Goal: Task Accomplishment & Management: Use online tool/utility

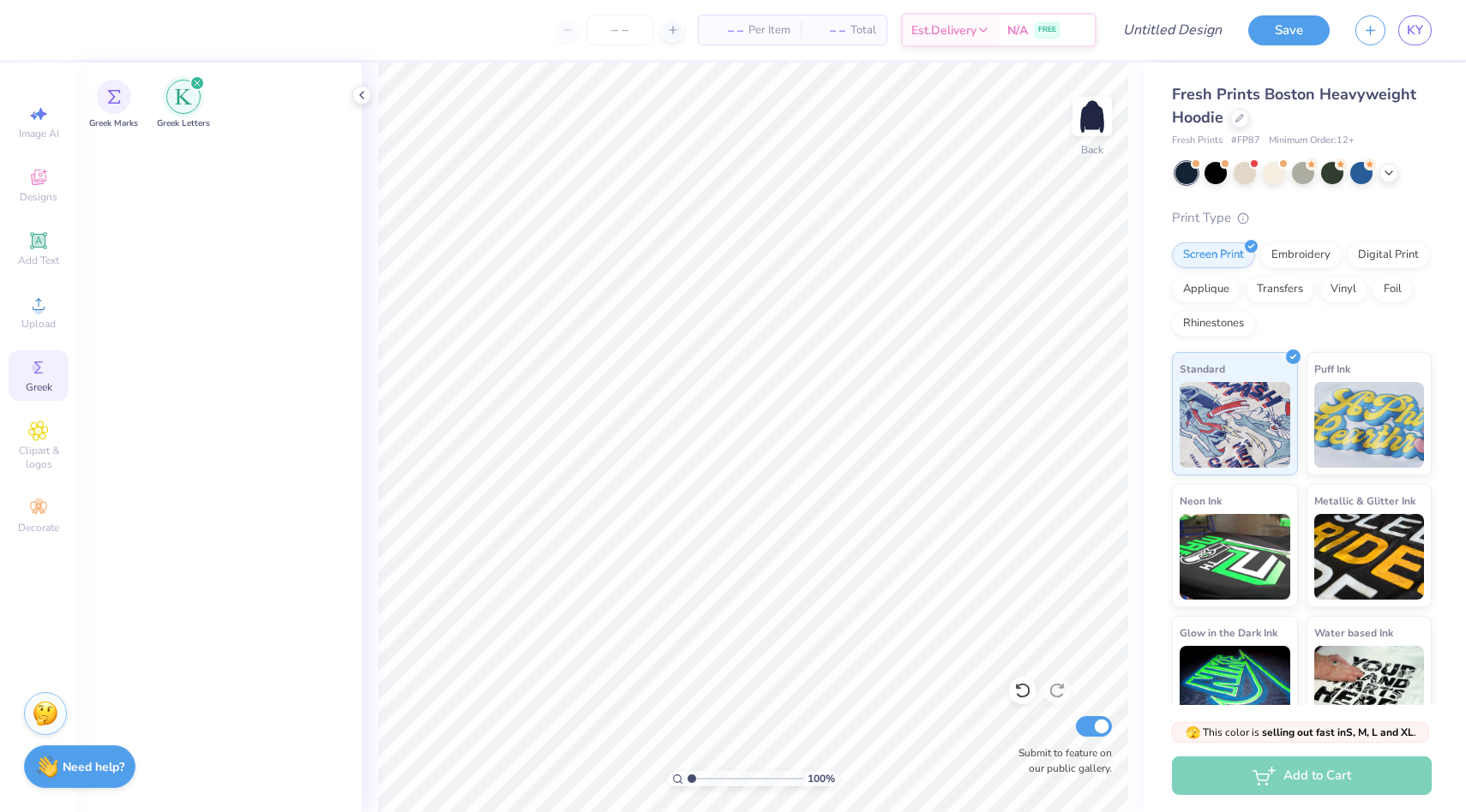
scroll to position [2751, 0]
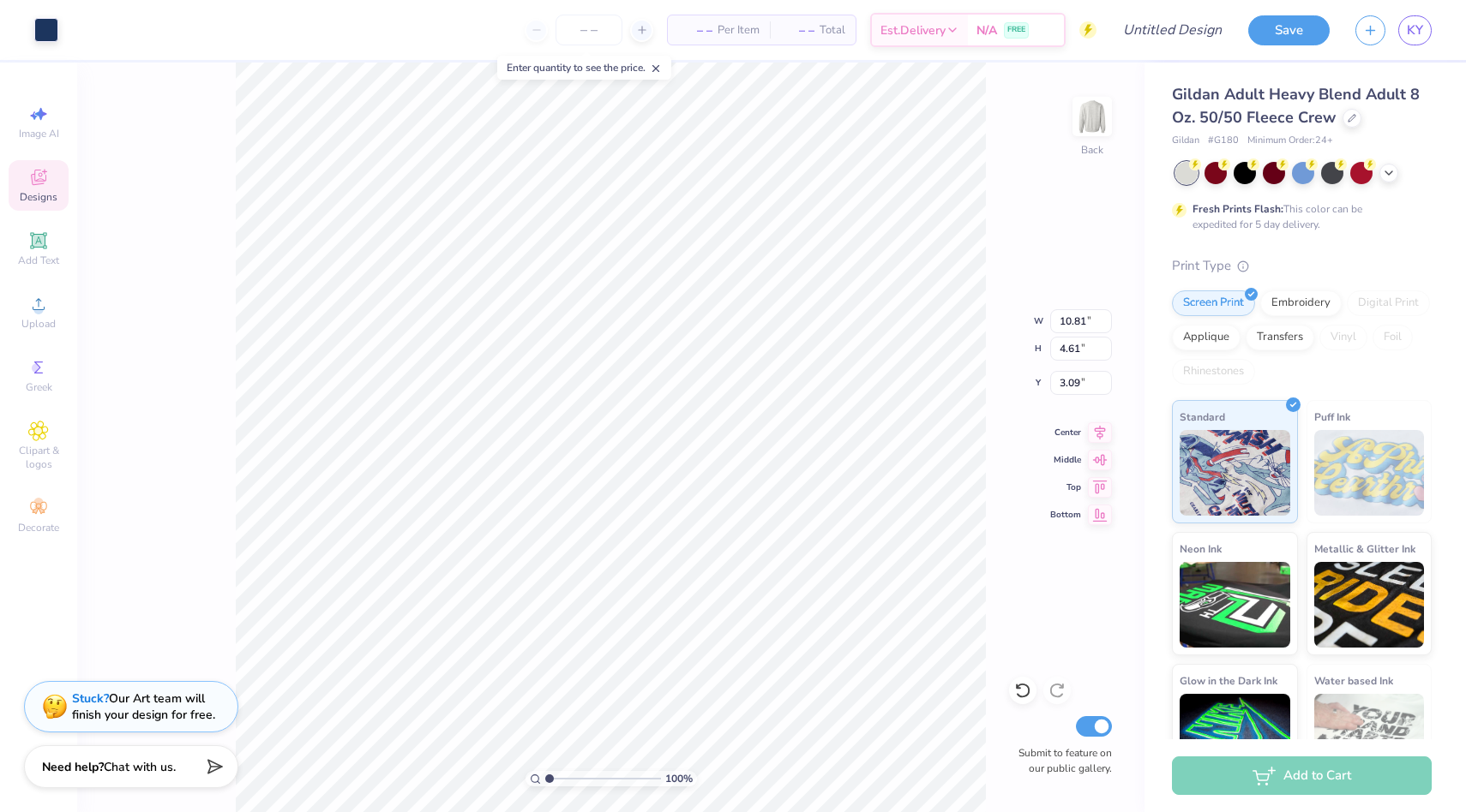
click at [168, 696] on div "Stuck? Our Art team will finish your design for free." at bounding box center [143, 706] width 143 height 32
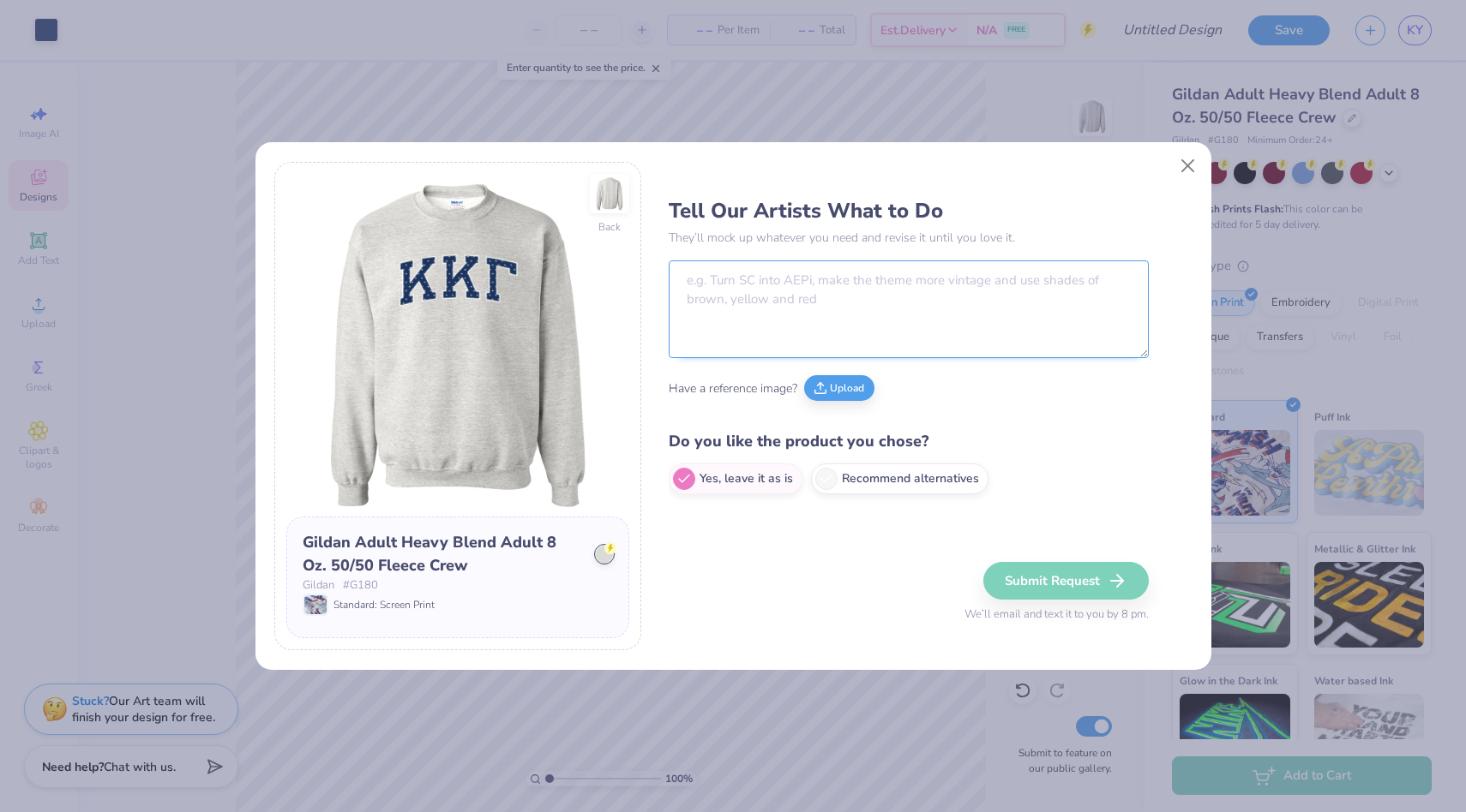
click at [758, 293] on textarea at bounding box center [909, 310] width 480 height 98
type textarea "Turn this into "AKPsi" but greek letters."
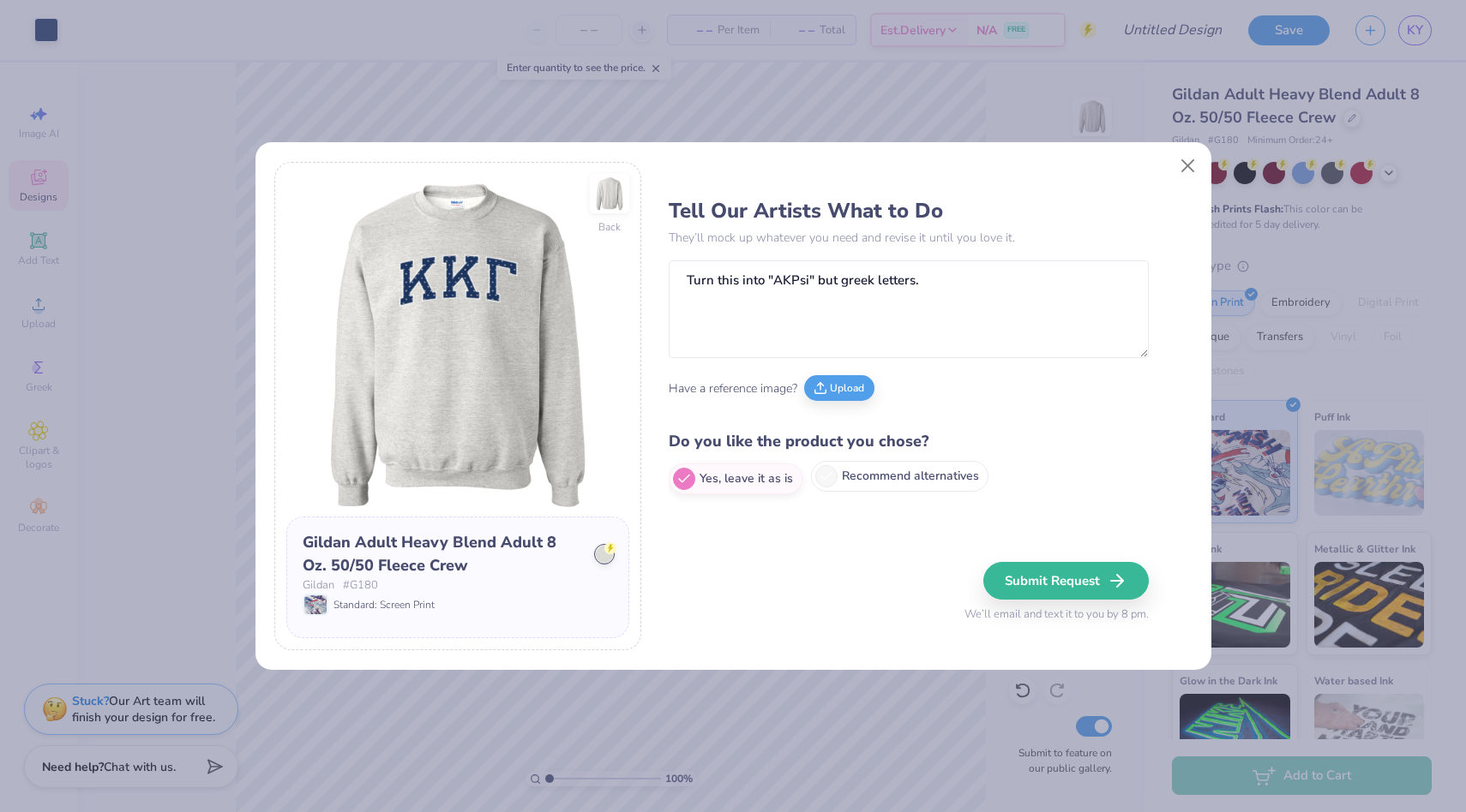
click at [828, 477] on icon at bounding box center [827, 477] width 16 height 16
click at [680, 477] on input "Recommend alternatives" at bounding box center [674, 479] width 11 height 11
radio input "true"
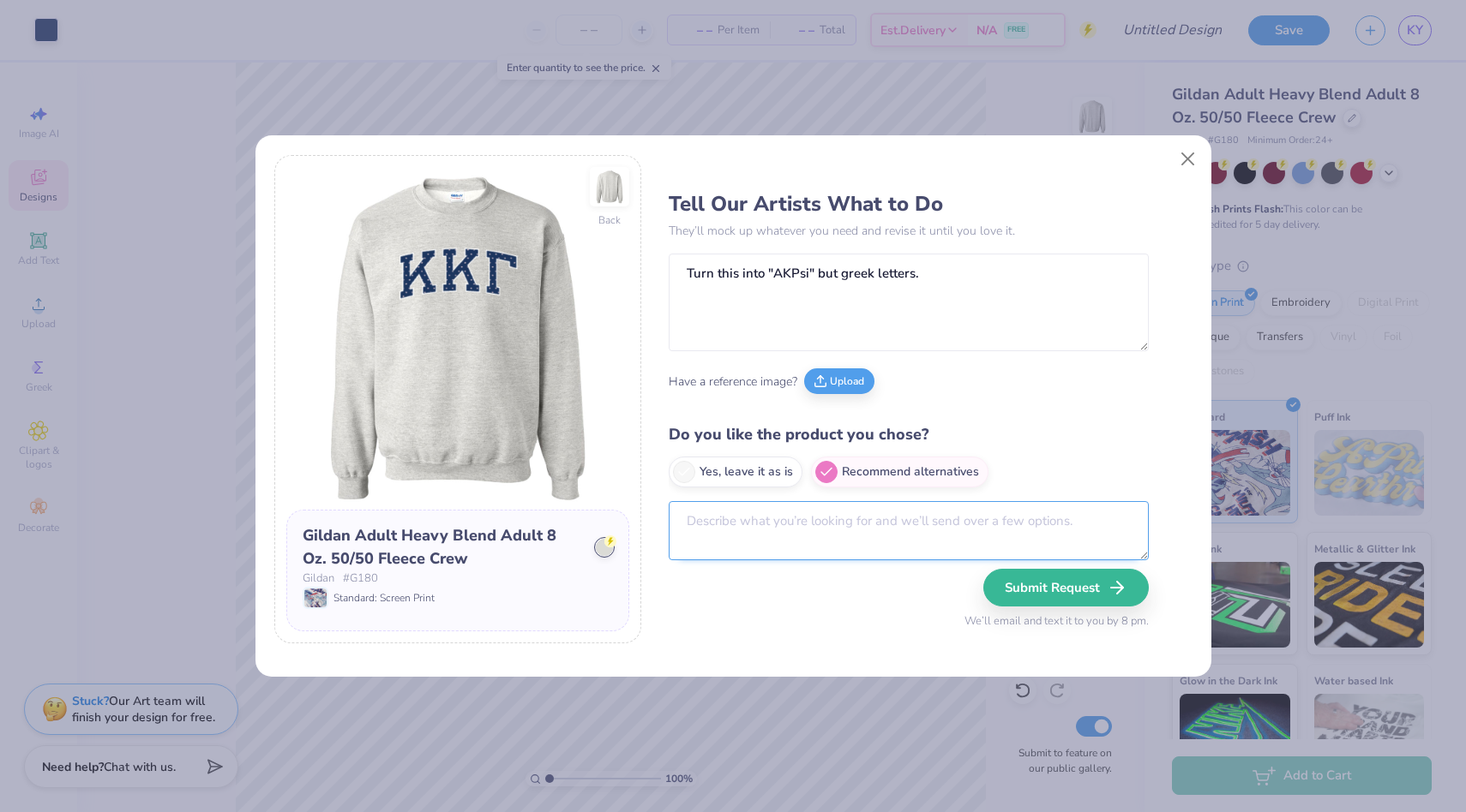
click at [768, 519] on textarea at bounding box center [909, 531] width 480 height 59
type textarea "g"
type textarea "L"
type textarea "freshprints heavyweight gray hoodie"
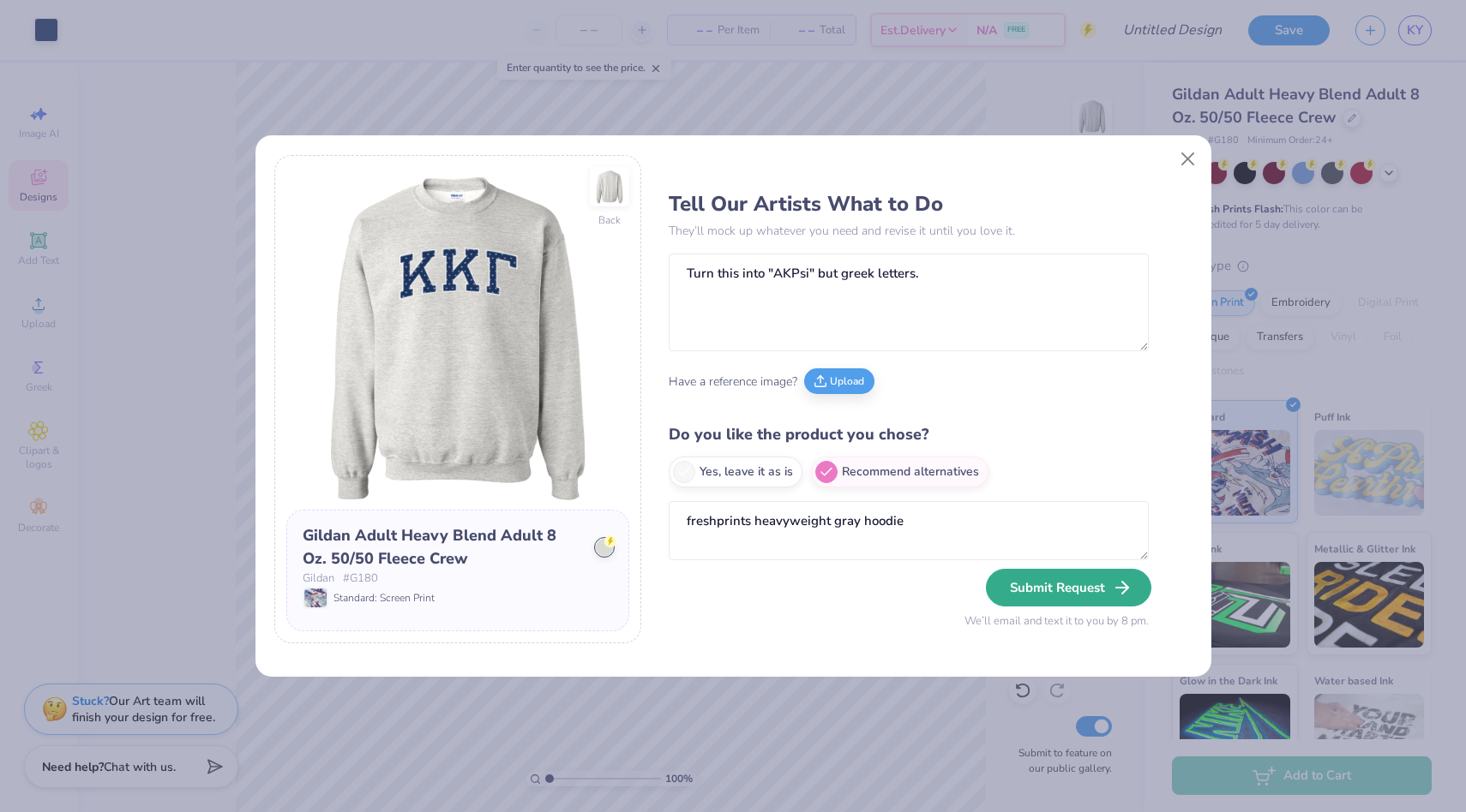
click at [1083, 587] on button "Submit Request" at bounding box center [1069, 587] width 166 height 37
radio input "true"
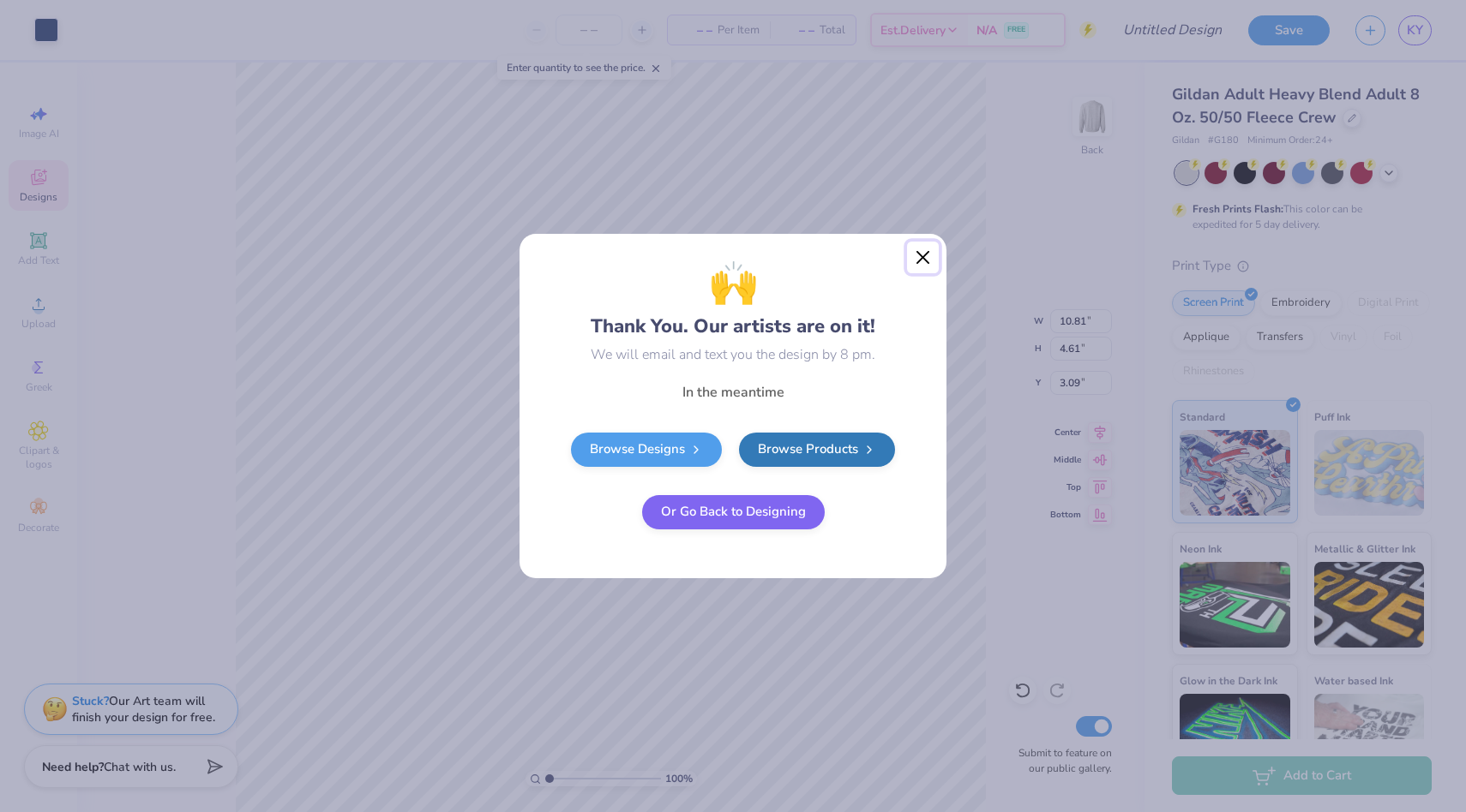
click at [921, 253] on button "Close" at bounding box center [923, 257] width 32 height 32
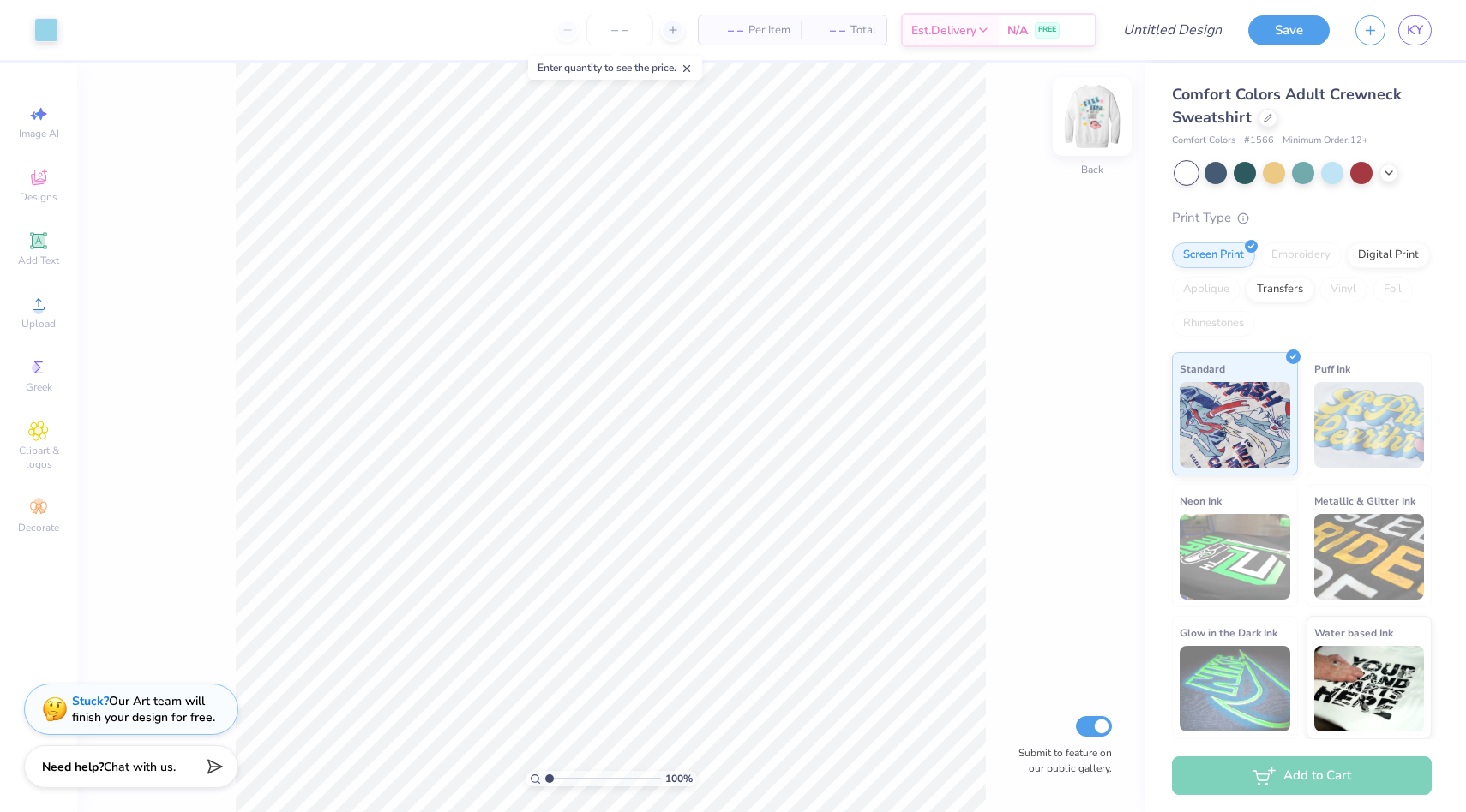
click at [1098, 115] on img at bounding box center [1092, 117] width 69 height 69
click at [1087, 112] on img at bounding box center [1092, 117] width 69 height 69
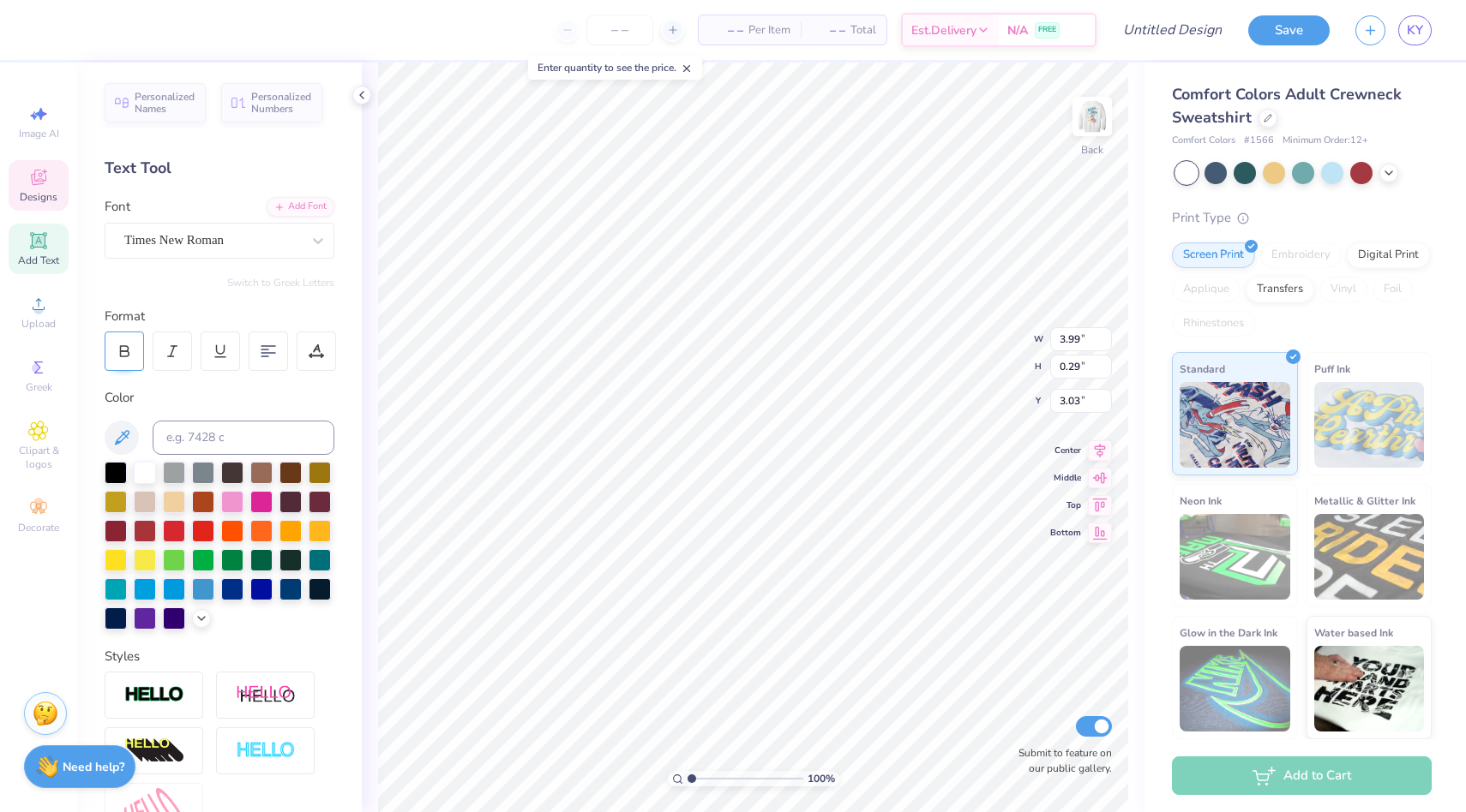
click at [126, 341] on div at bounding box center [125, 351] width 39 height 39
type input "5.47"
type input "0.38"
type input "3.04"
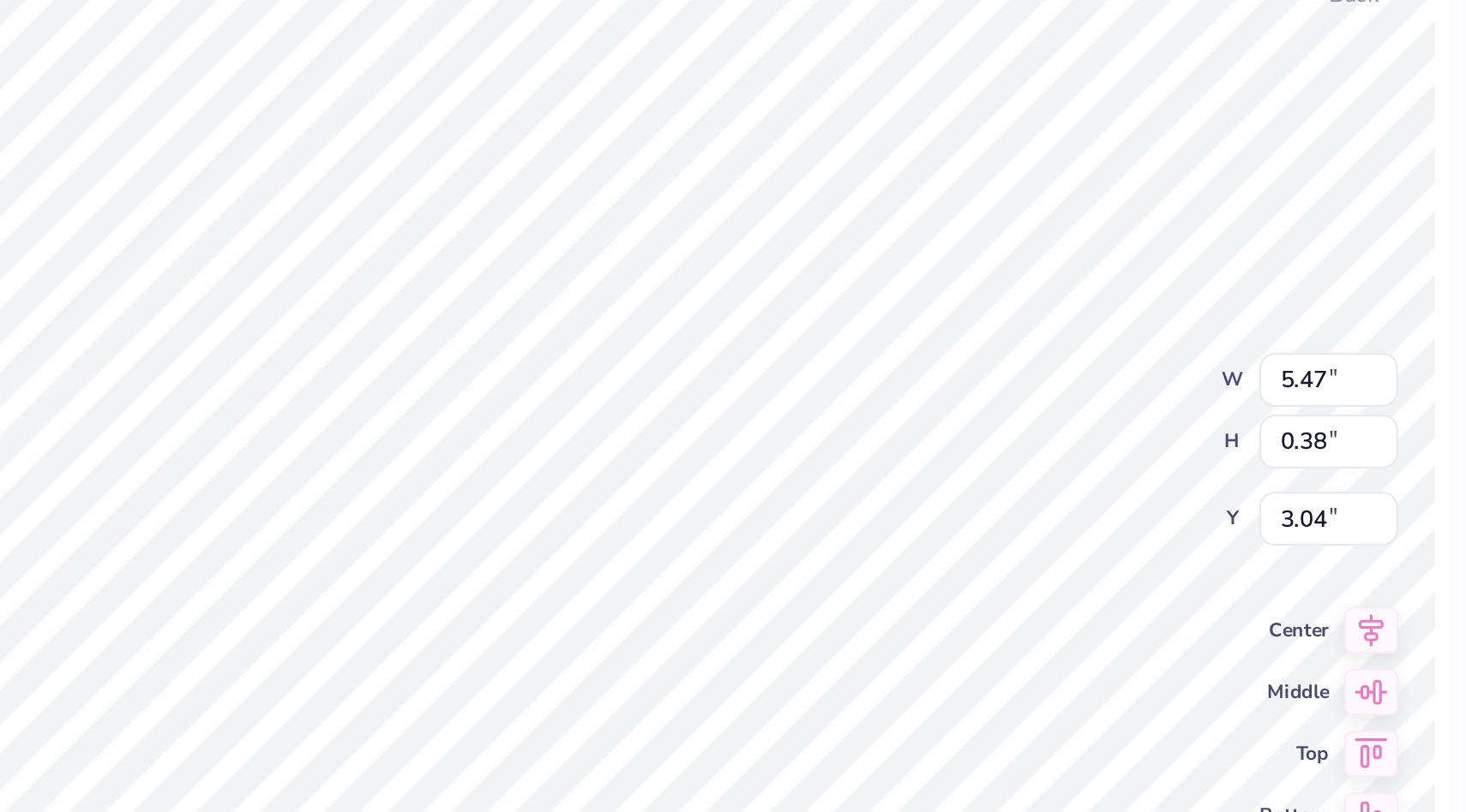
scroll to position [0, 4]
type textarea "+1-2025-FALL-RUSH"
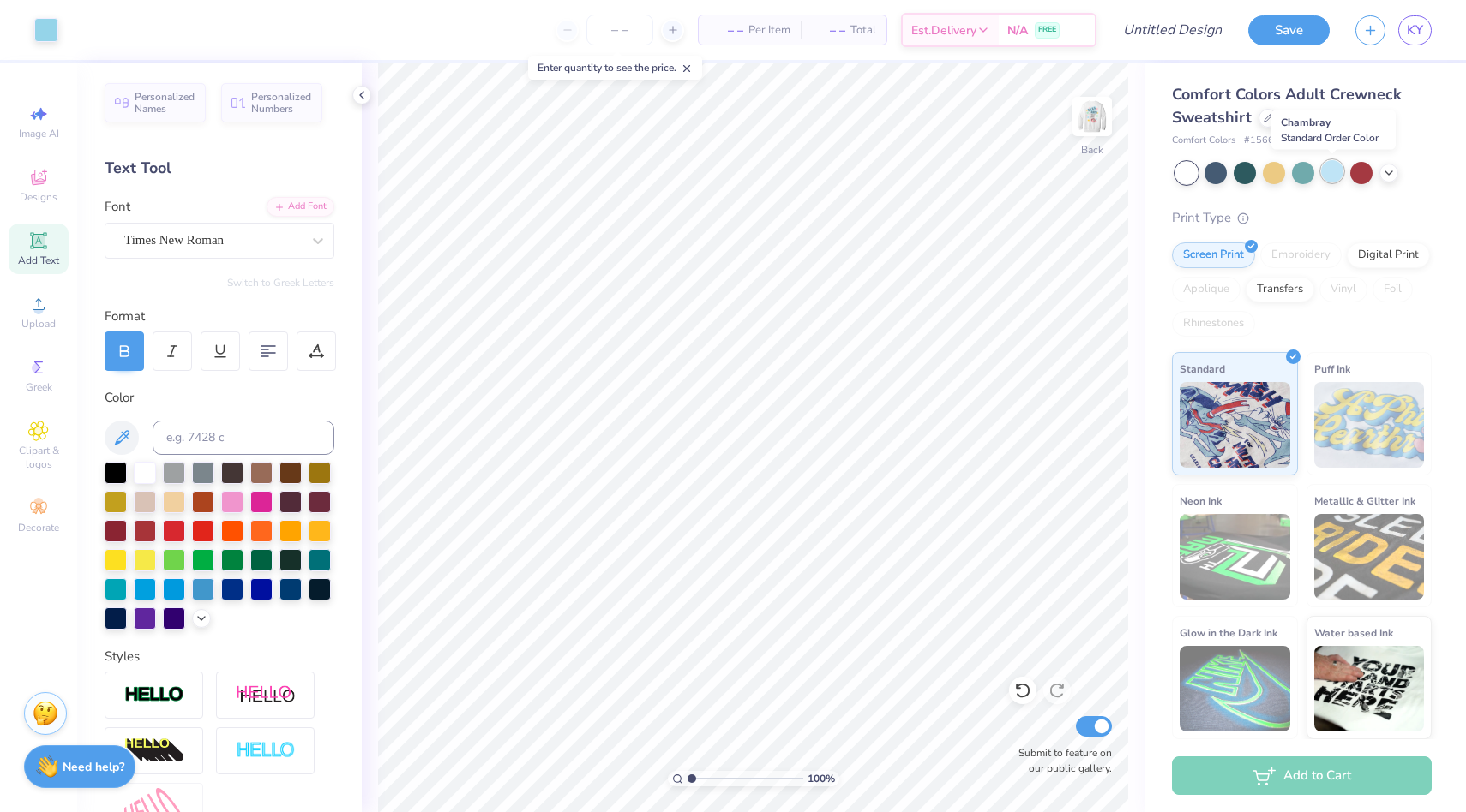
click at [1342, 167] on div at bounding box center [1333, 171] width 23 height 23
click at [1088, 123] on img at bounding box center [1092, 117] width 69 height 69
click at [1392, 174] on icon at bounding box center [1389, 172] width 14 height 14
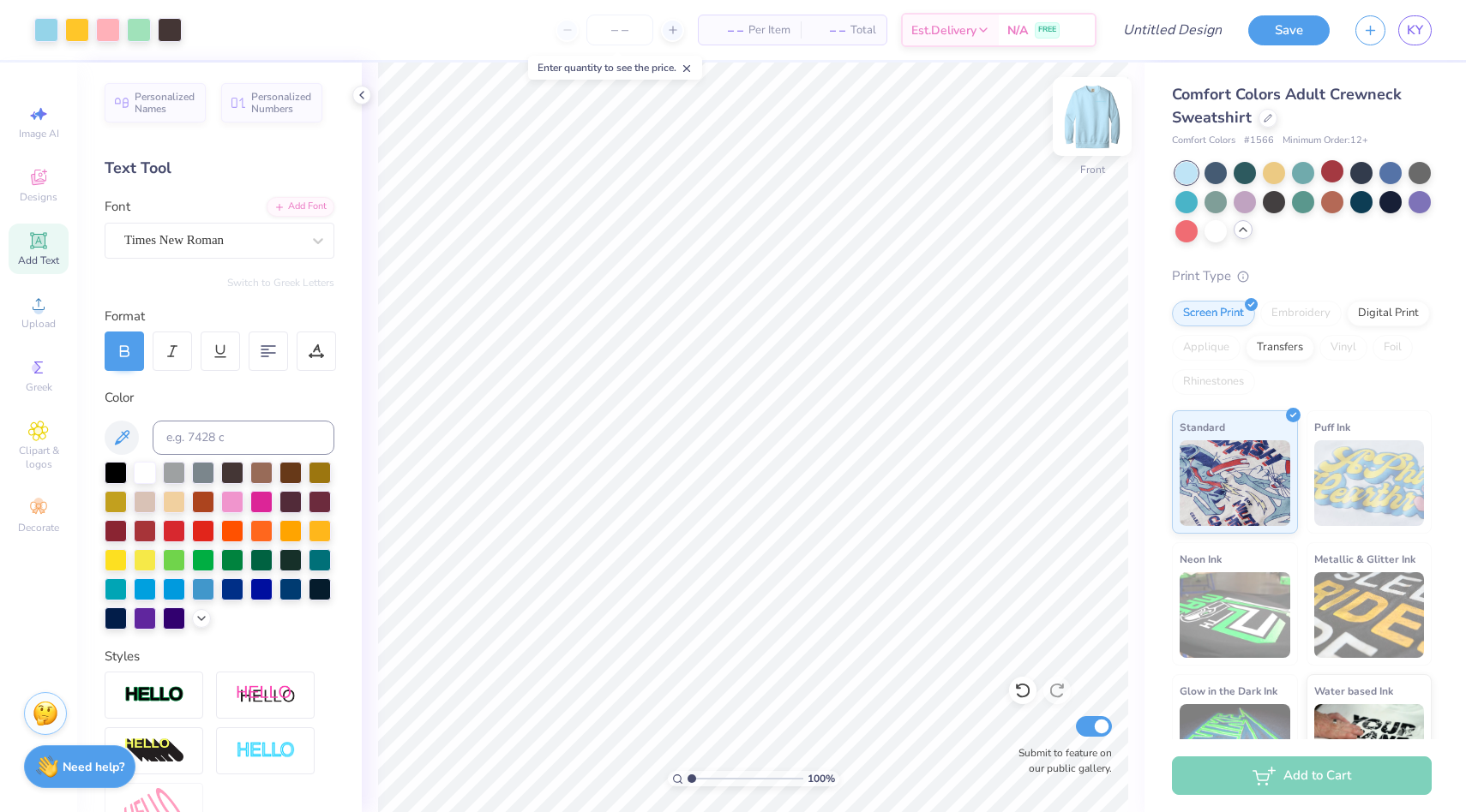
click at [1091, 114] on img at bounding box center [1092, 117] width 69 height 69
click at [1098, 126] on img at bounding box center [1092, 117] width 69 height 69
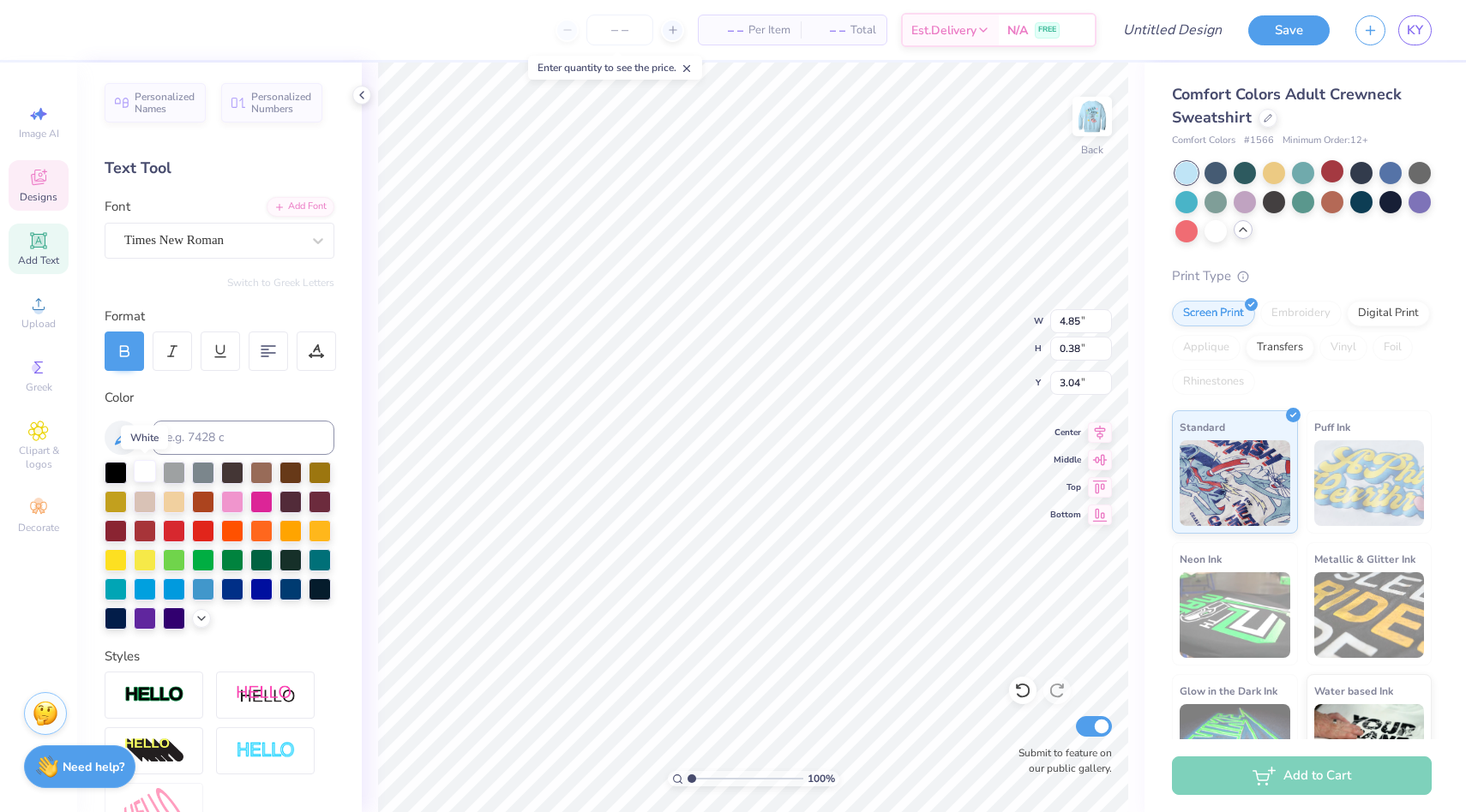
click at [139, 470] on div at bounding box center [144, 471] width 23 height 23
type input "3.00"
click at [1094, 121] on img at bounding box center [1092, 117] width 69 height 69
click at [1094, 121] on img at bounding box center [1092, 116] width 34 height 34
click at [316, 226] on div at bounding box center [317, 240] width 30 height 30
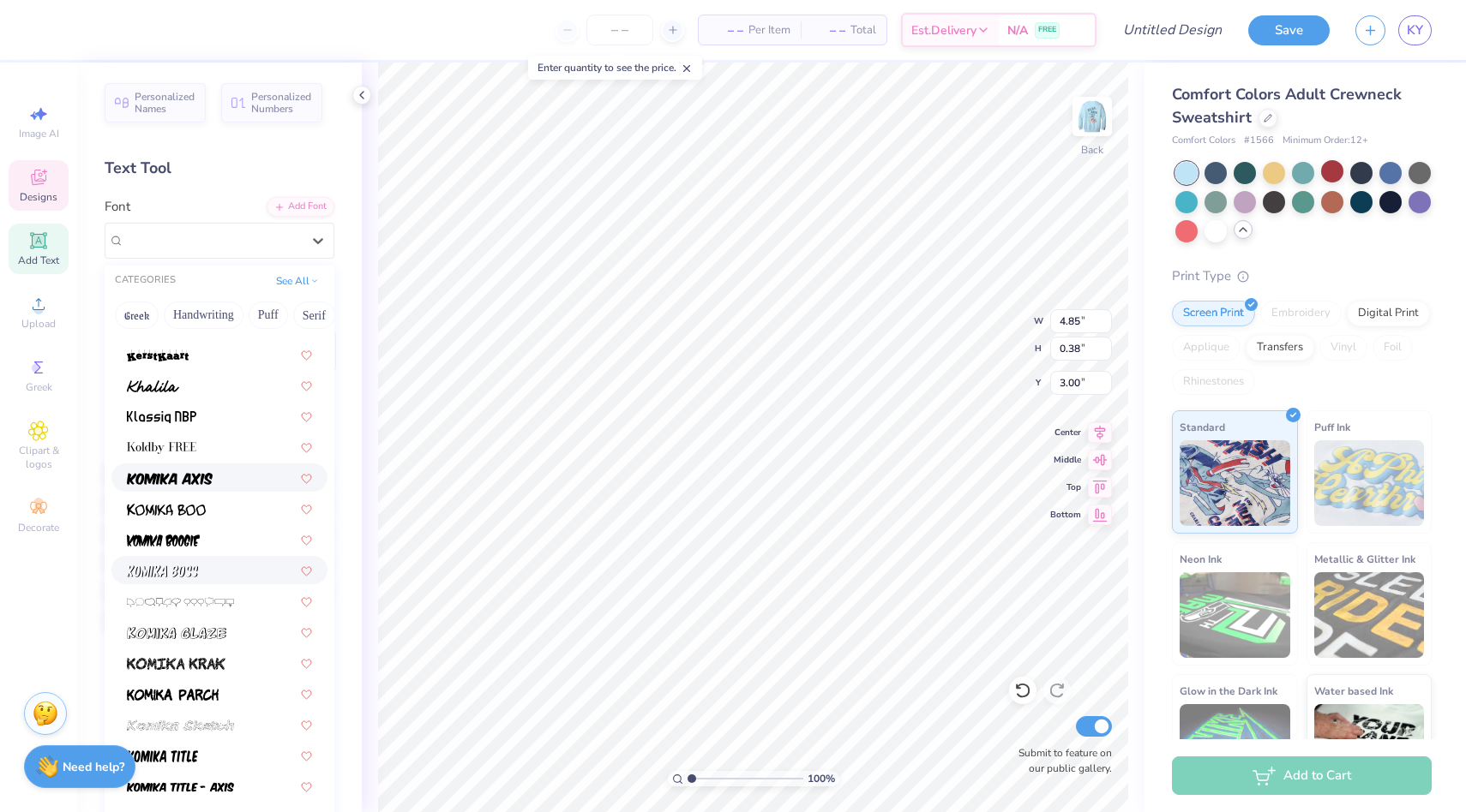
scroll to position [4897, 0]
click at [200, 446] on div at bounding box center [219, 446] width 185 height 18
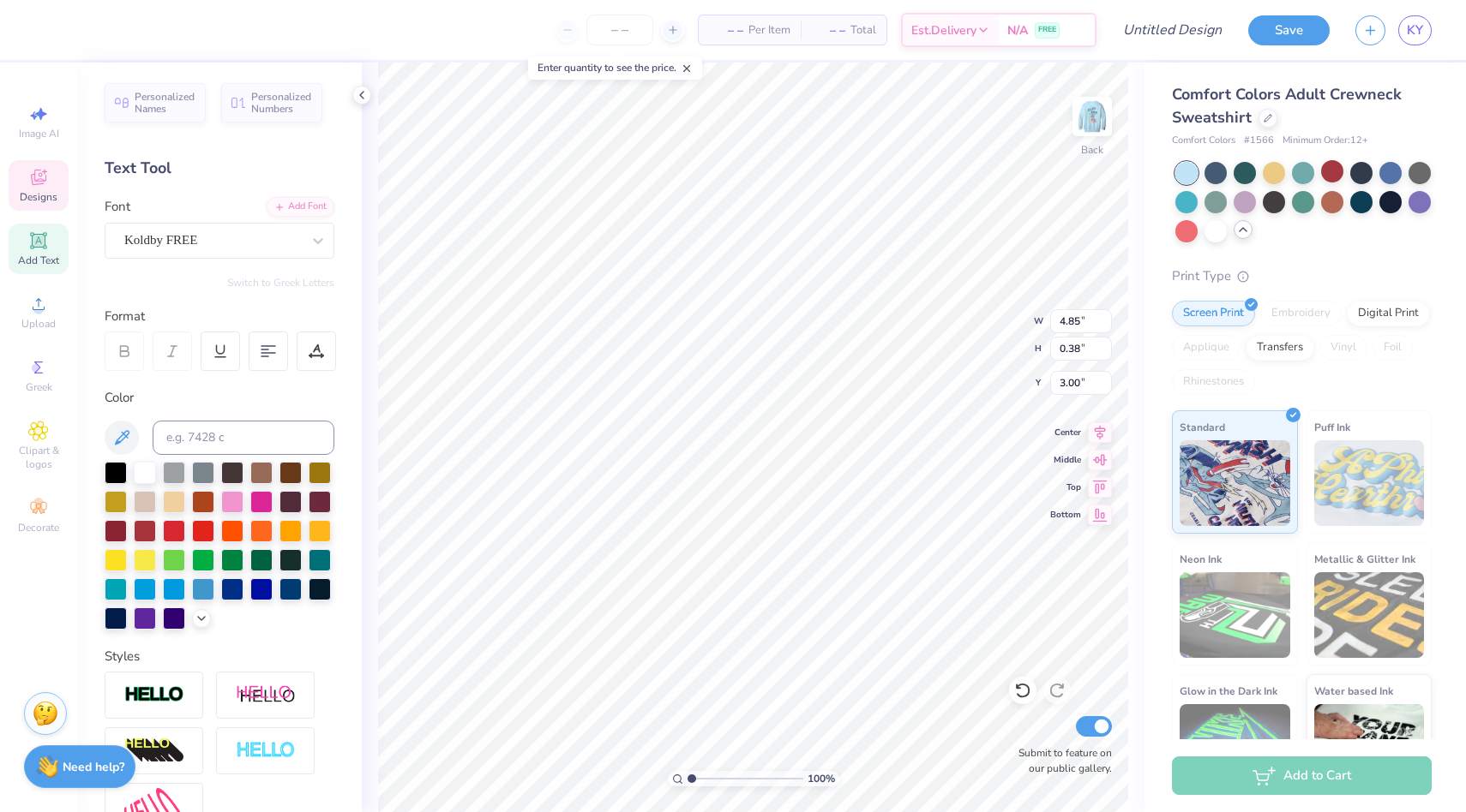
type input "3.40"
type input "0.35"
type input "3.05"
type input "5.31"
type input "0.42"
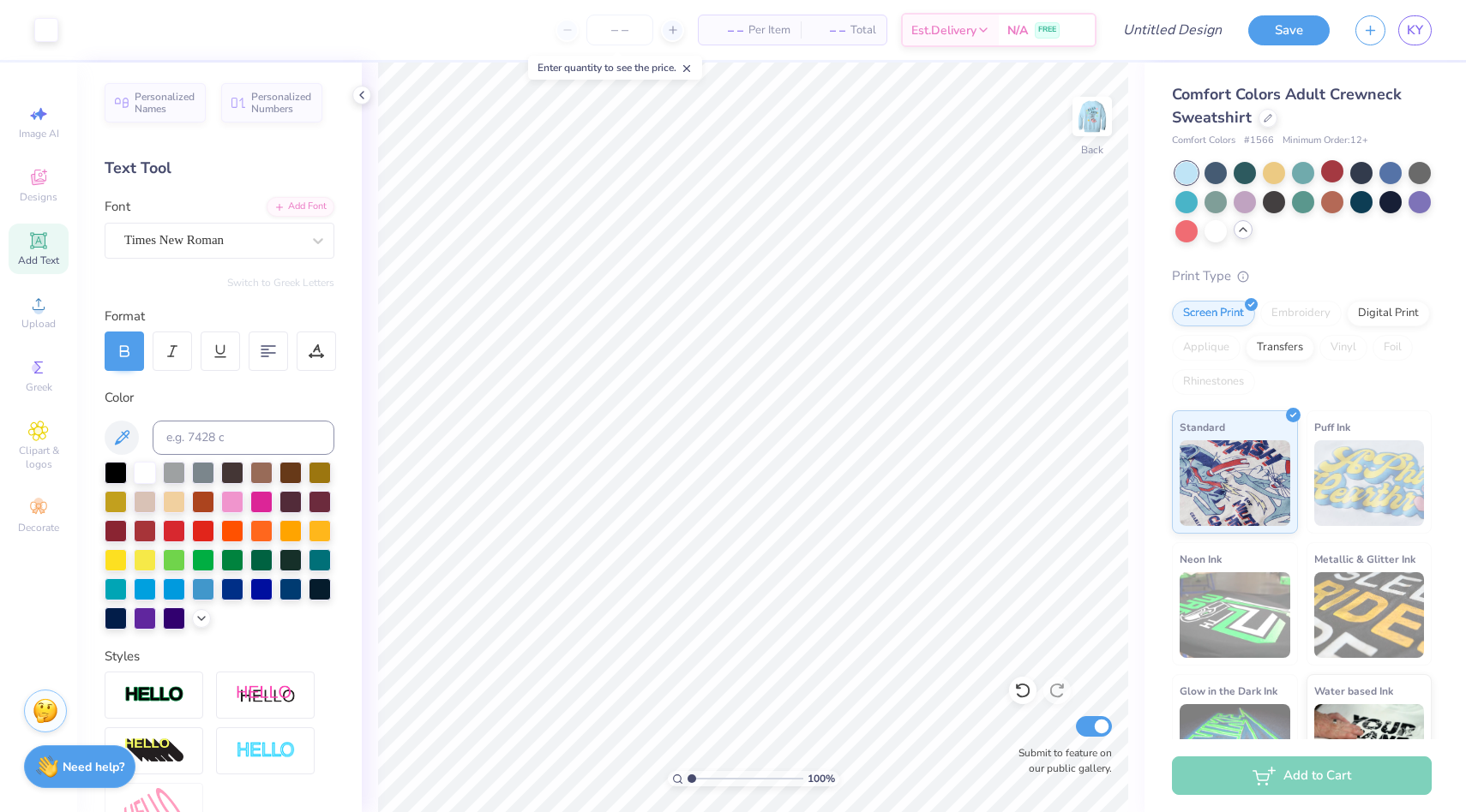
click at [50, 694] on div "Stuck? Our Art team will finish your design for free." at bounding box center [45, 711] width 43 height 43
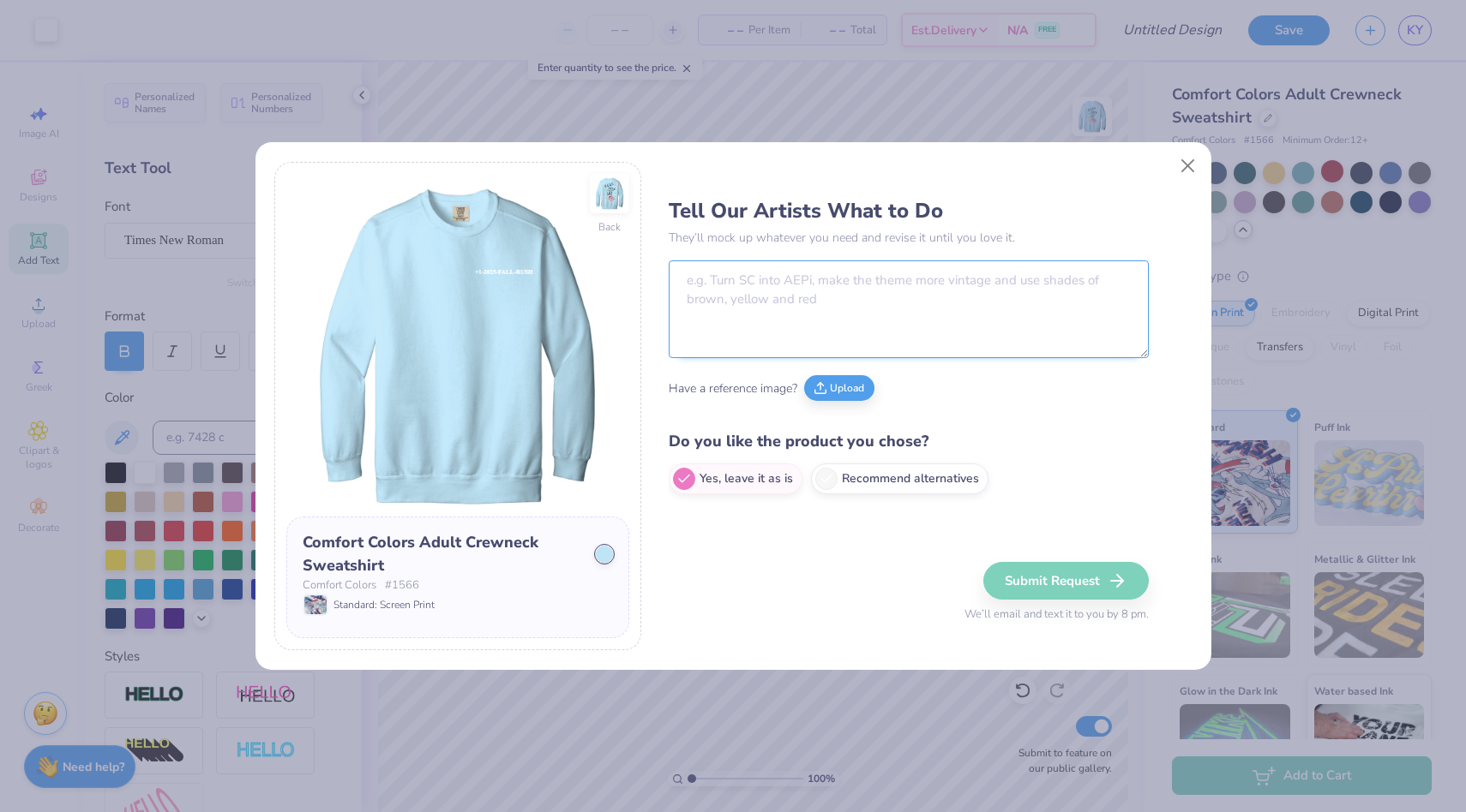
click at [775, 271] on textarea at bounding box center [909, 310] width 480 height 98
click at [602, 196] on img at bounding box center [609, 193] width 79 height 78
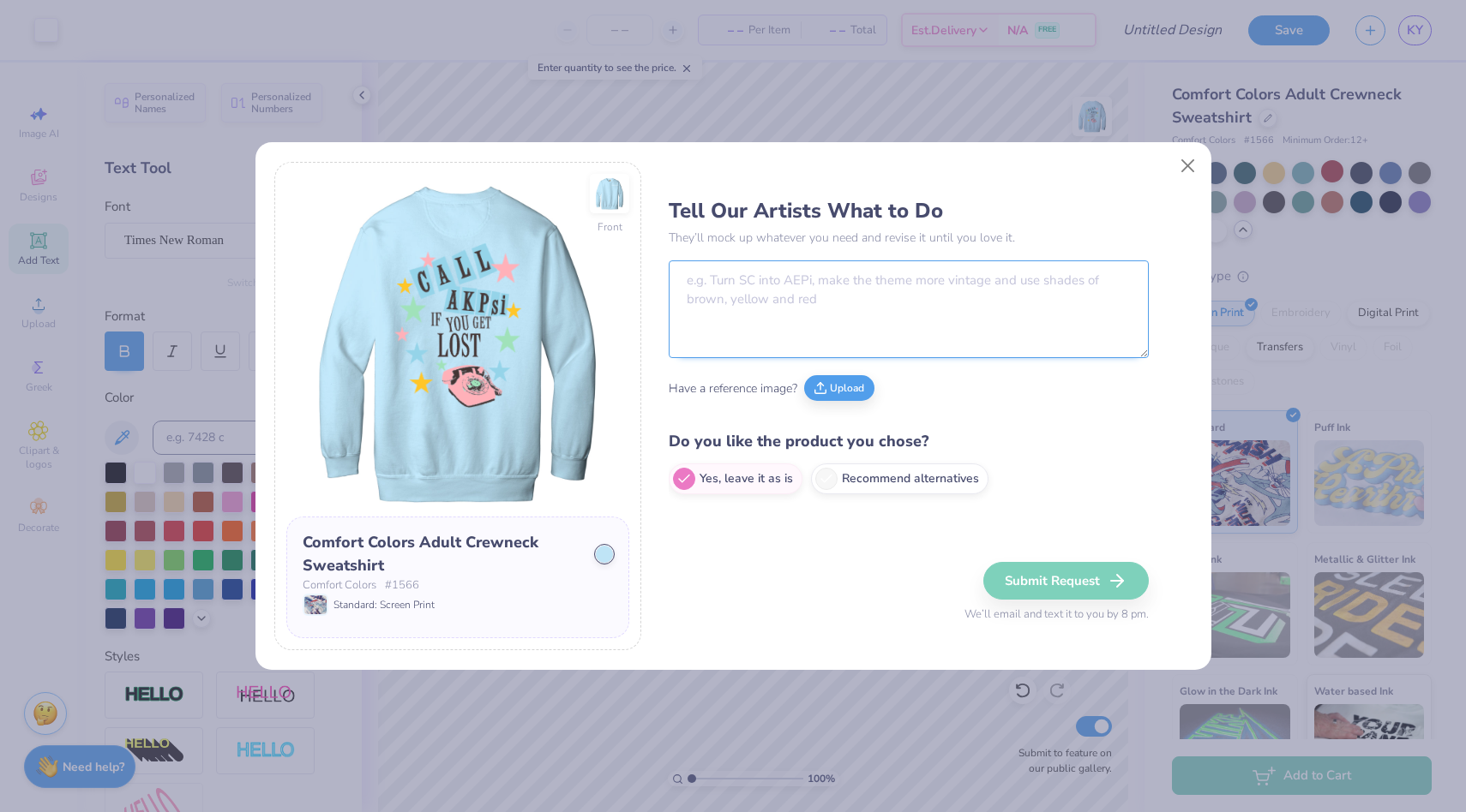
click at [738, 269] on textarea at bounding box center [909, 310] width 480 height 98
type textarea "Make the back squares for "call" and "akpsi" white."
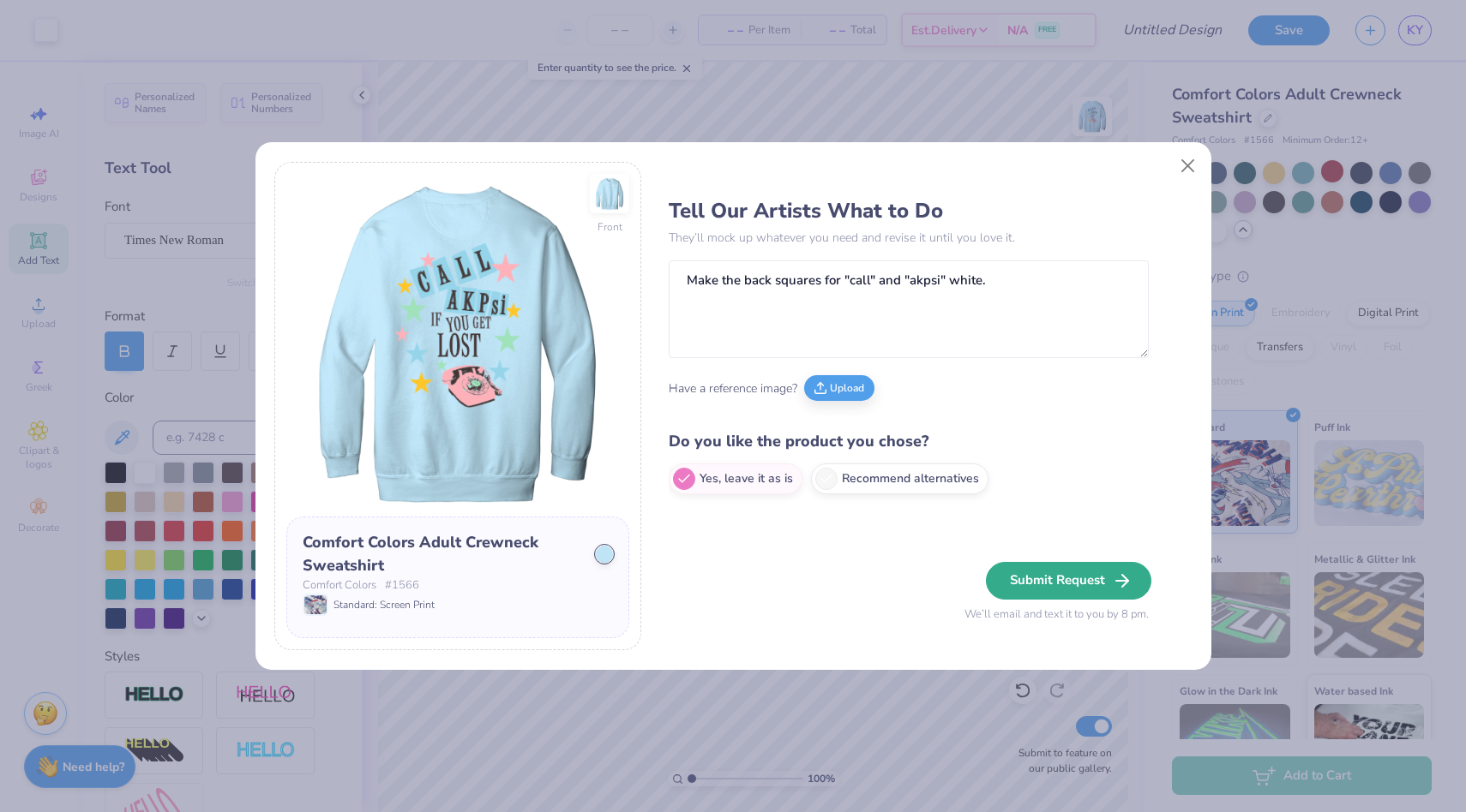
click at [1061, 575] on button "Submit Request" at bounding box center [1069, 581] width 166 height 37
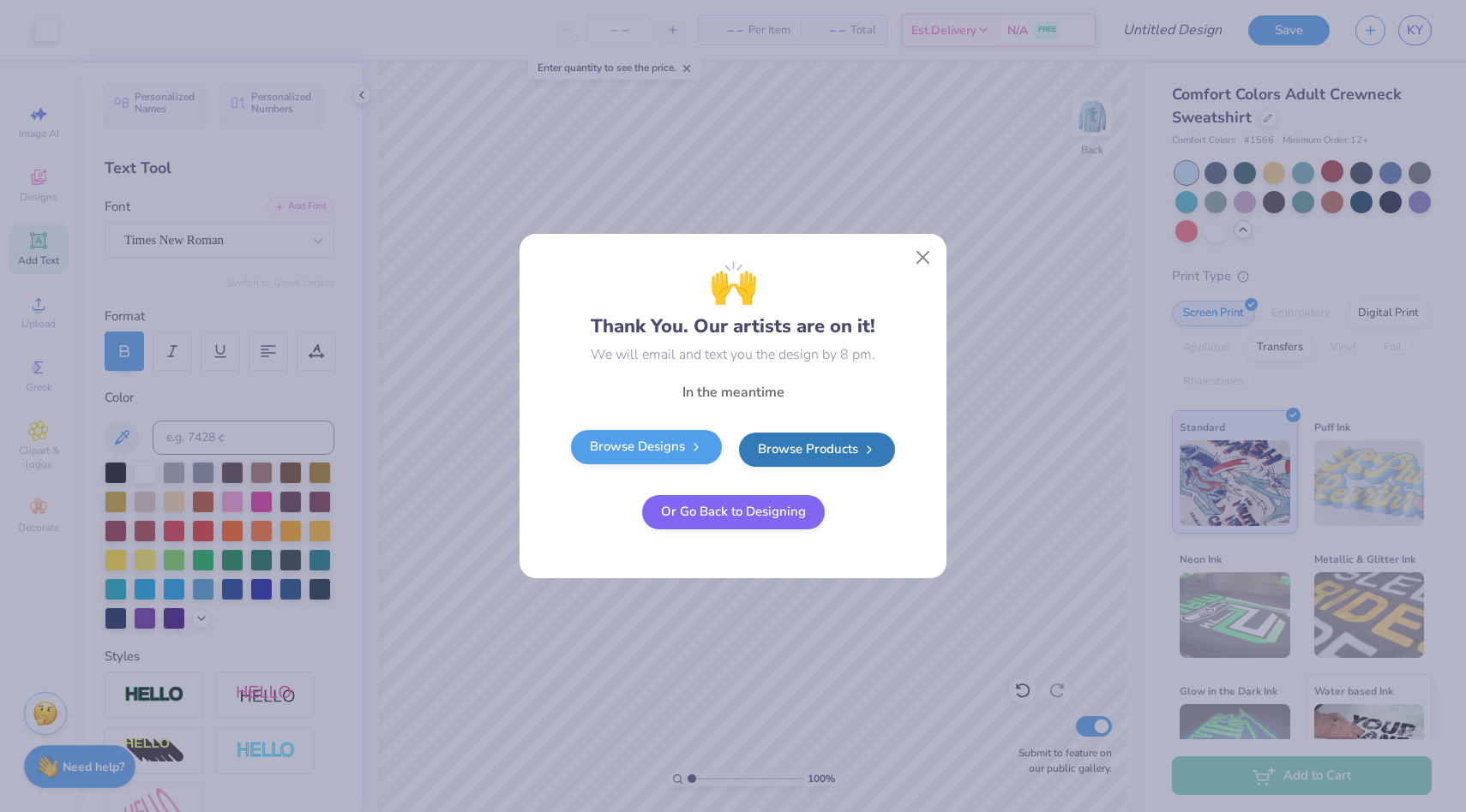
click at [697, 447] on icon at bounding box center [697, 447] width 14 height 14
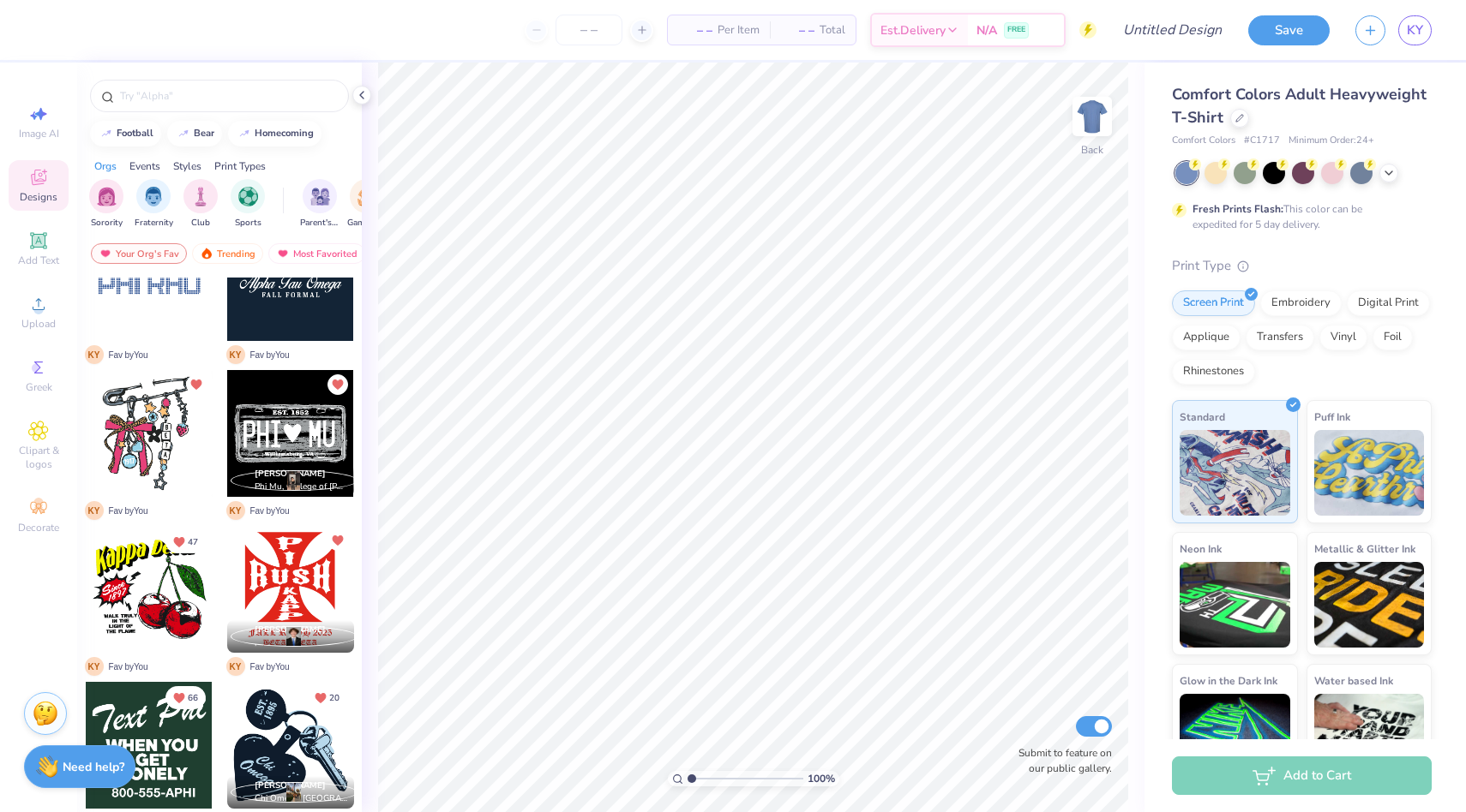
scroll to position [584, 0]
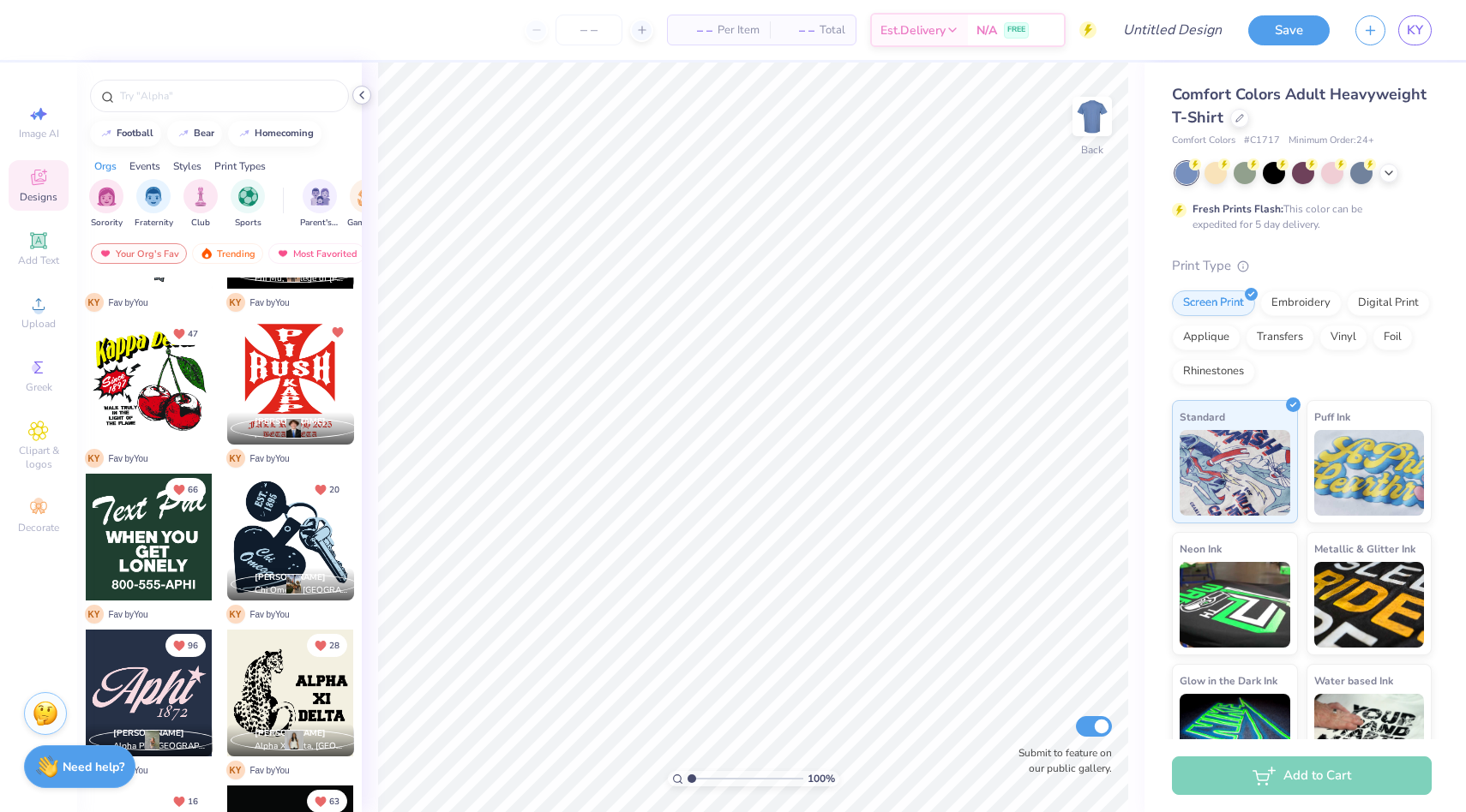
click at [357, 90] on icon at bounding box center [362, 95] width 14 height 14
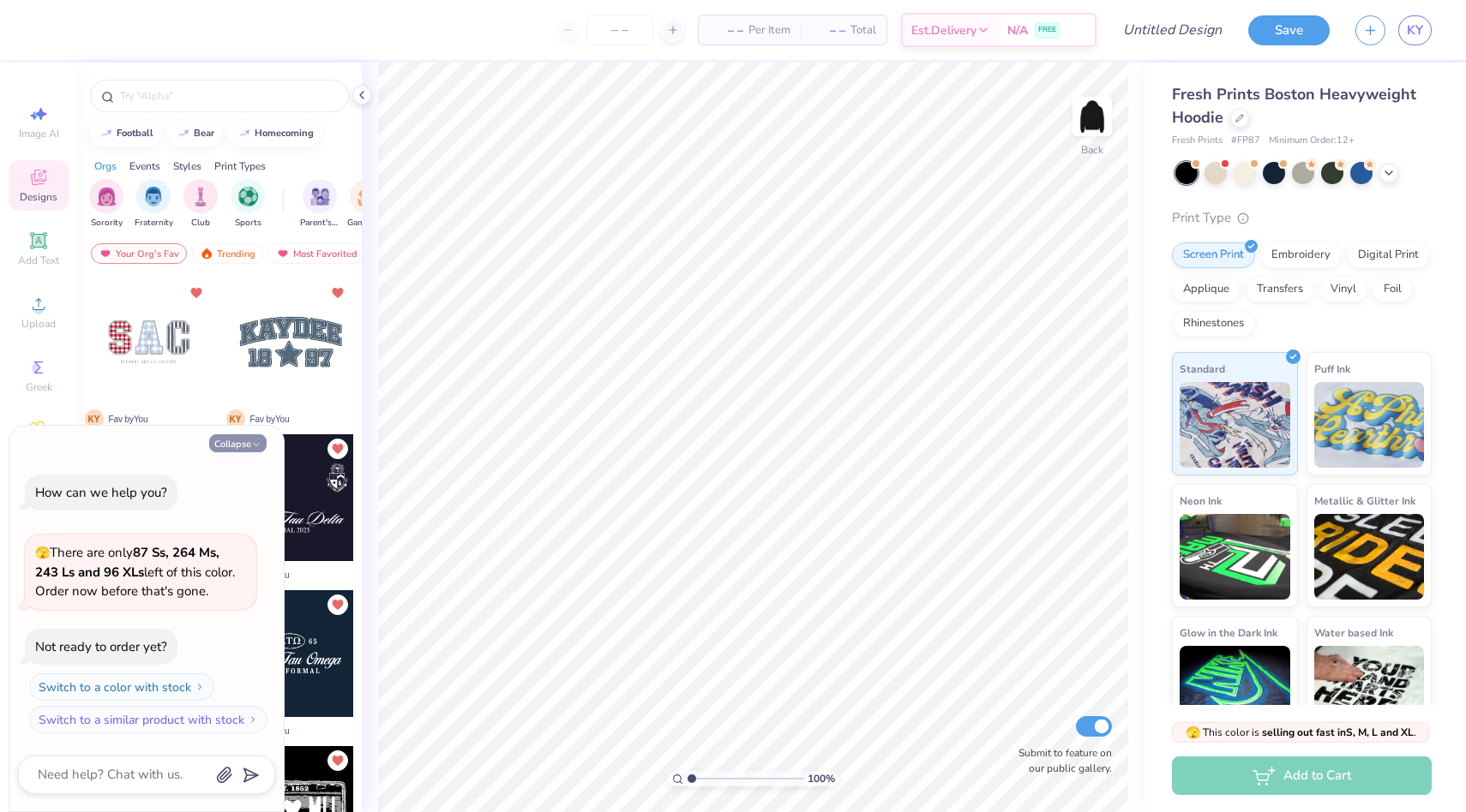
click at [239, 445] on button "Collapse" at bounding box center [237, 443] width 58 height 18
type textarea "x"
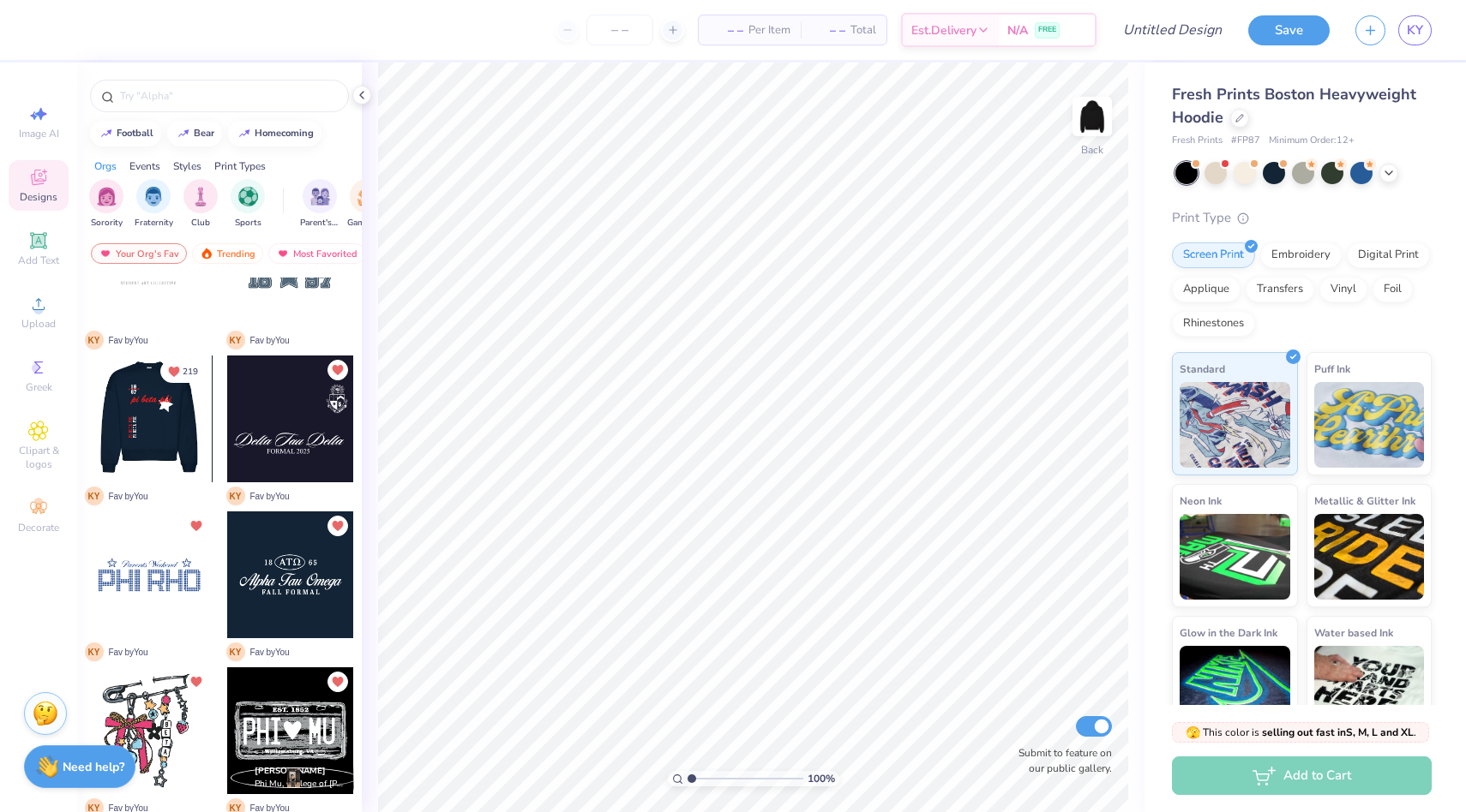
scroll to position [193, 0]
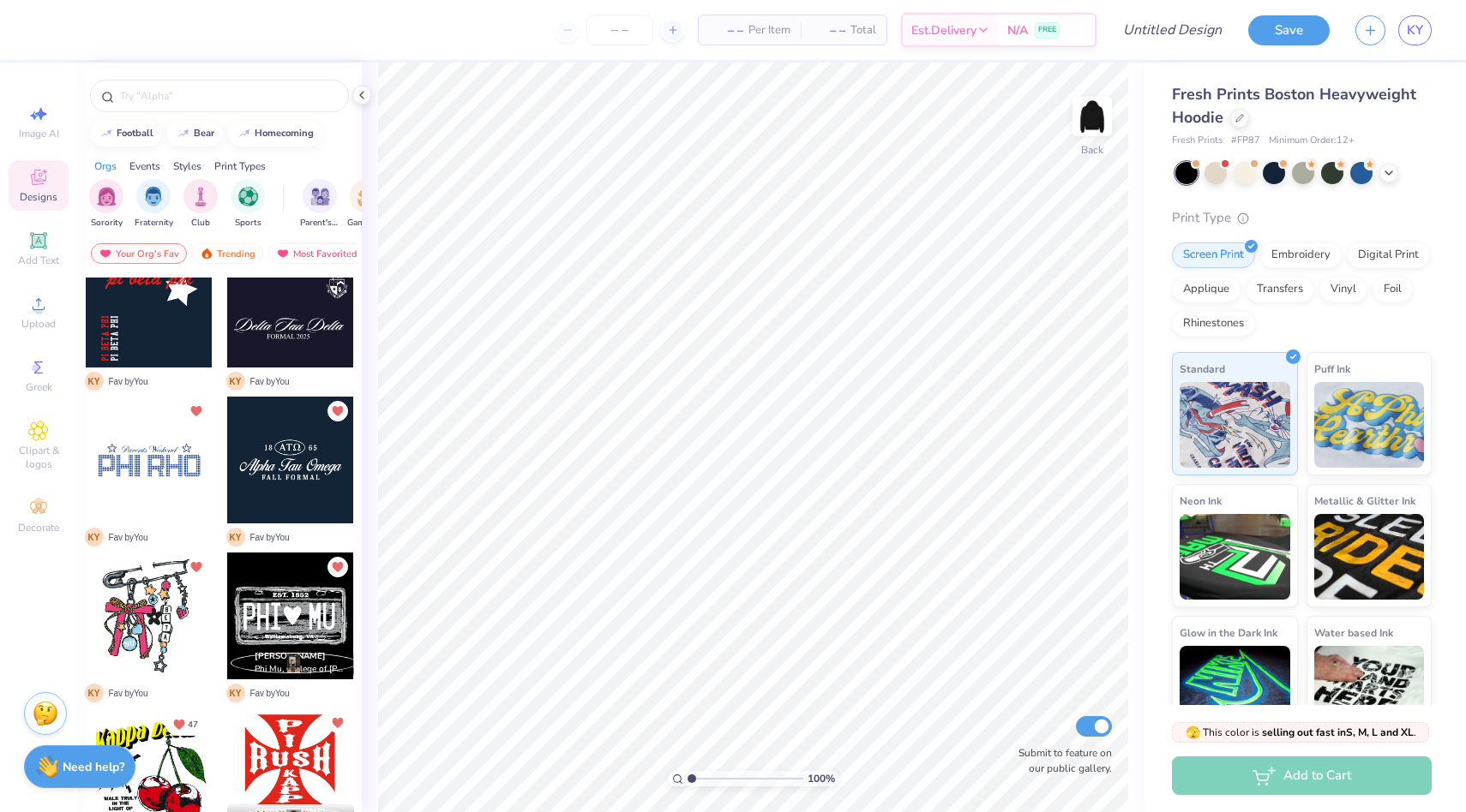
click at [129, 459] on div at bounding box center [148, 460] width 127 height 127
click at [281, 600] on div at bounding box center [290, 616] width 127 height 127
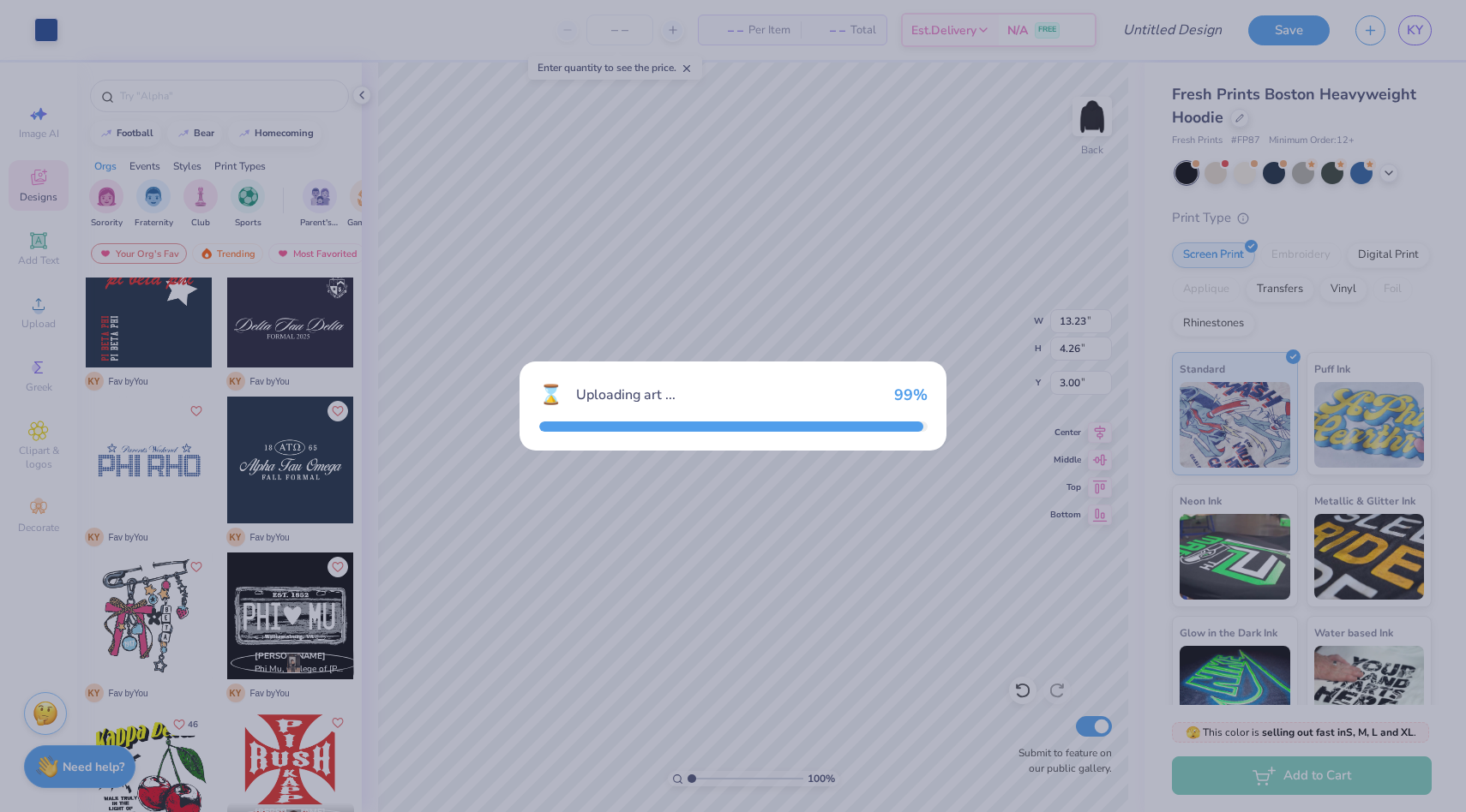
type input "10.35"
type input "5.37"
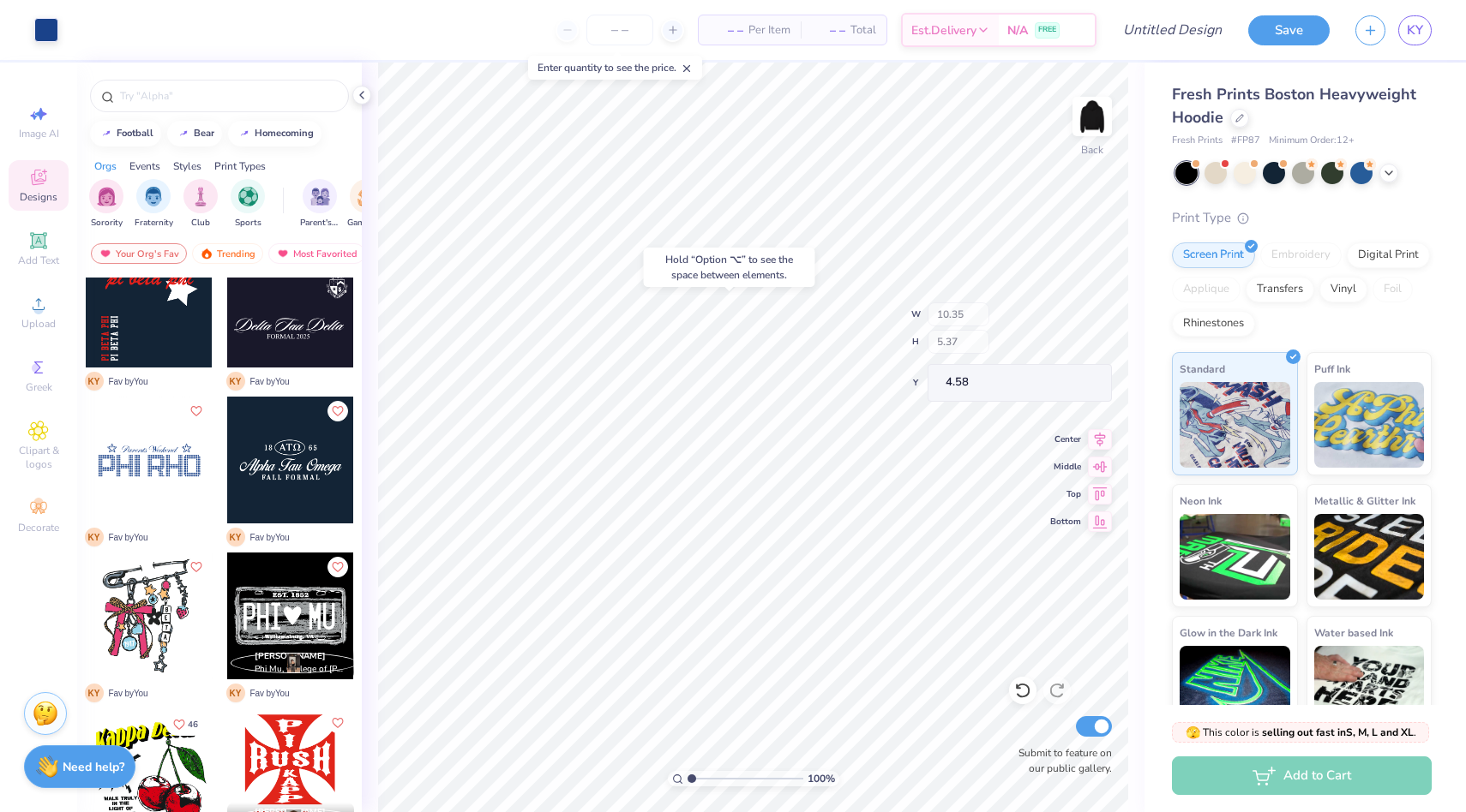
type input "4.58"
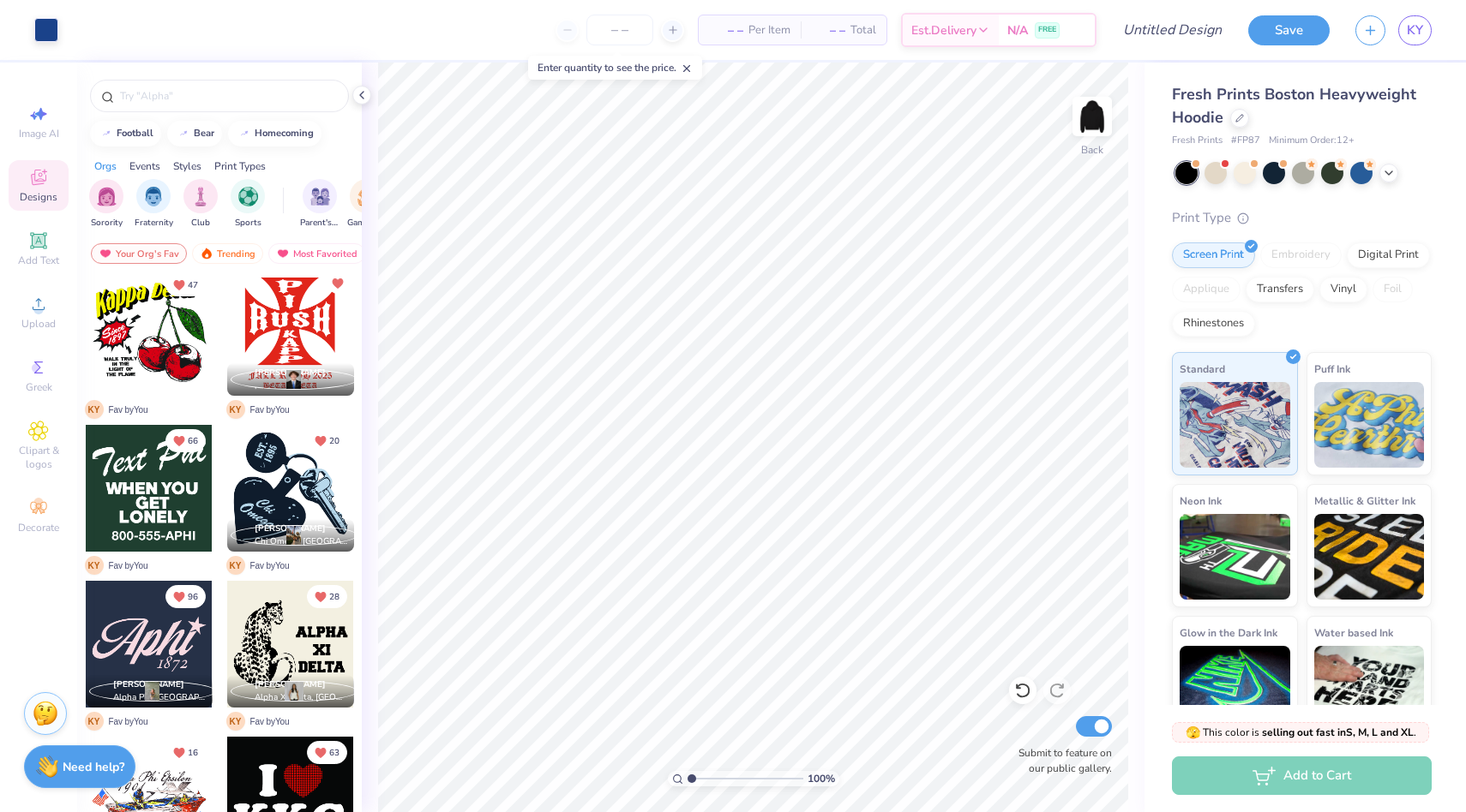
scroll to position [649, 0]
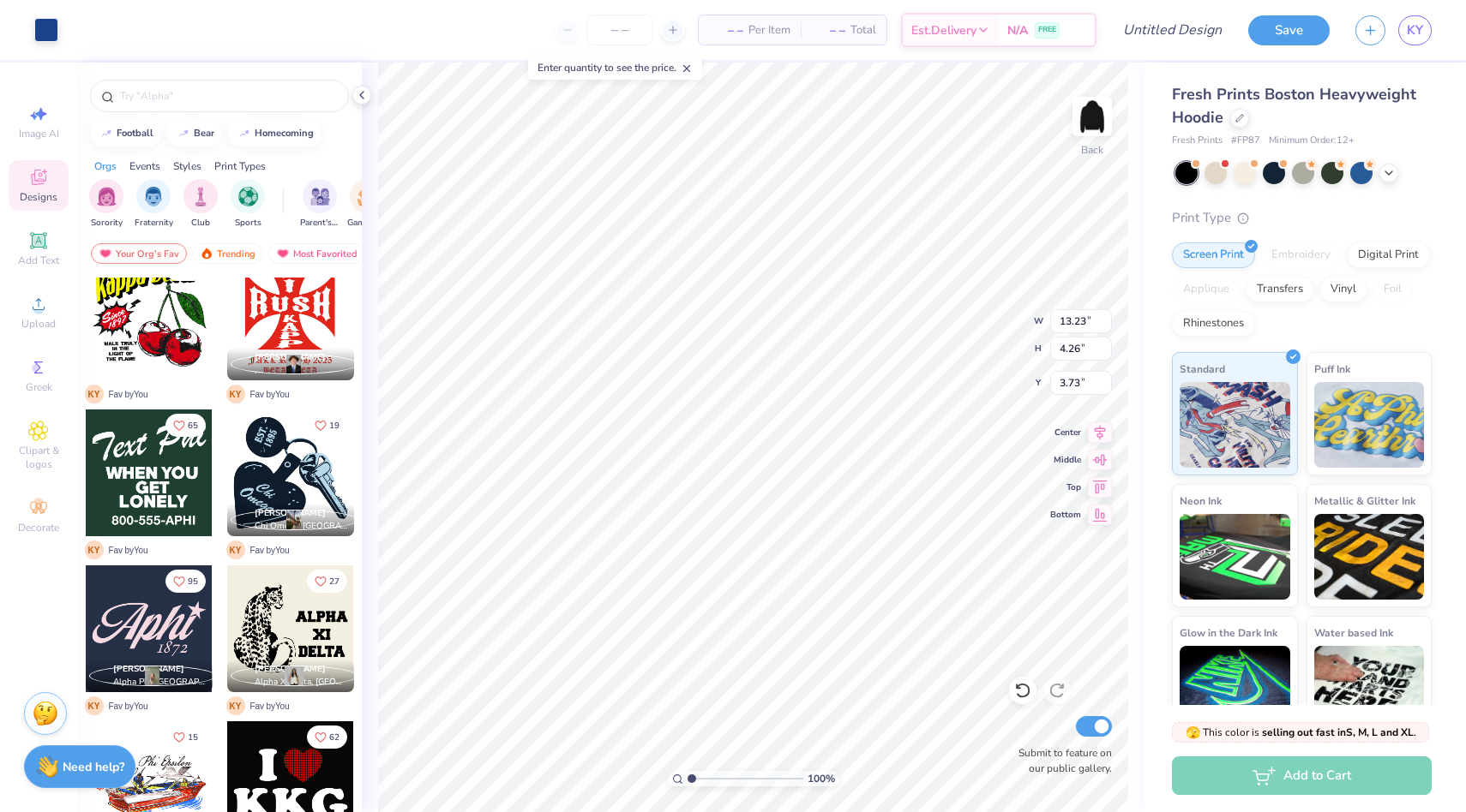
type input "3.73"
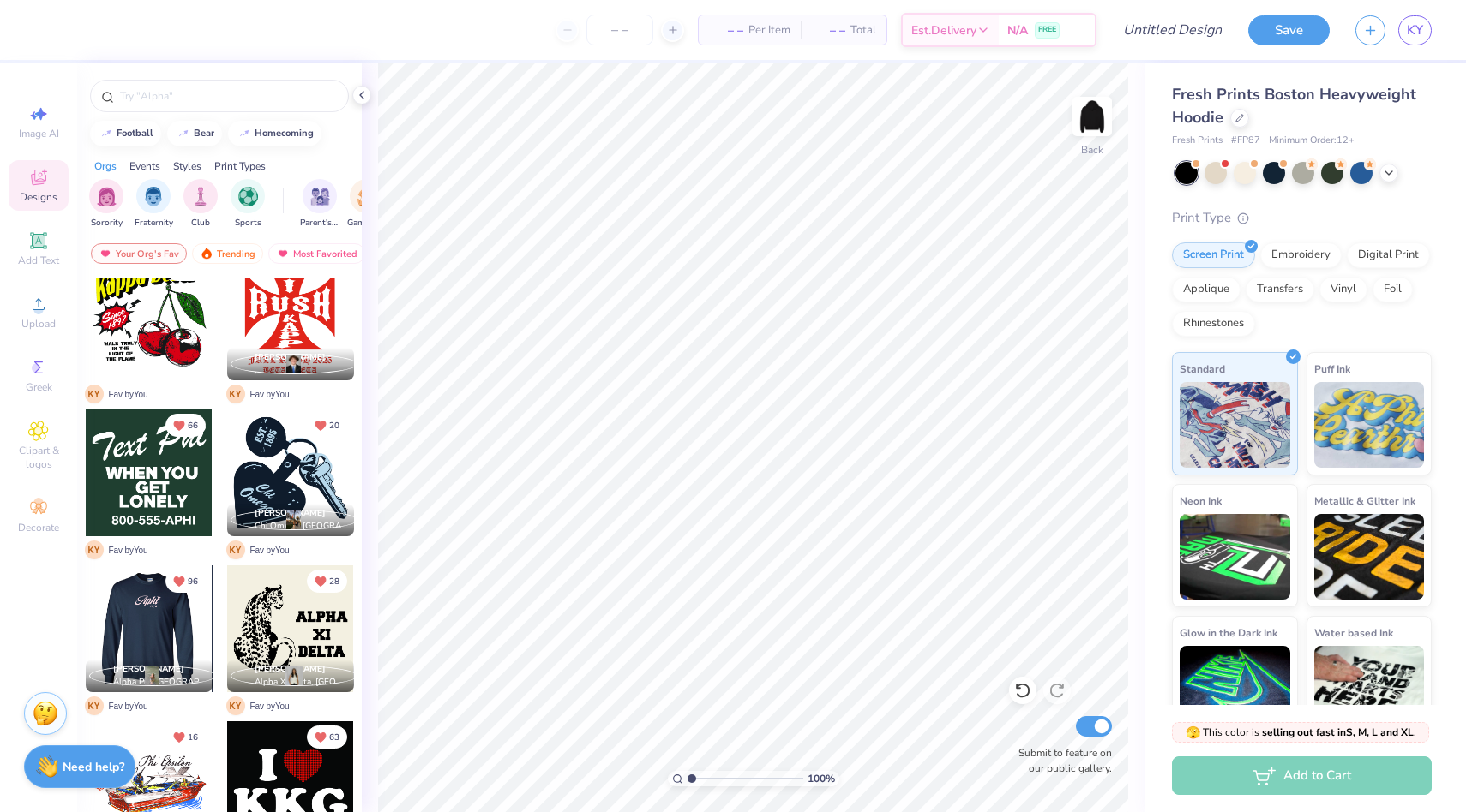
click at [36, 603] on div "Image AI Designs Add Text Upload Greek Clipart & logos Decorate" at bounding box center [38, 437] width 78 height 750
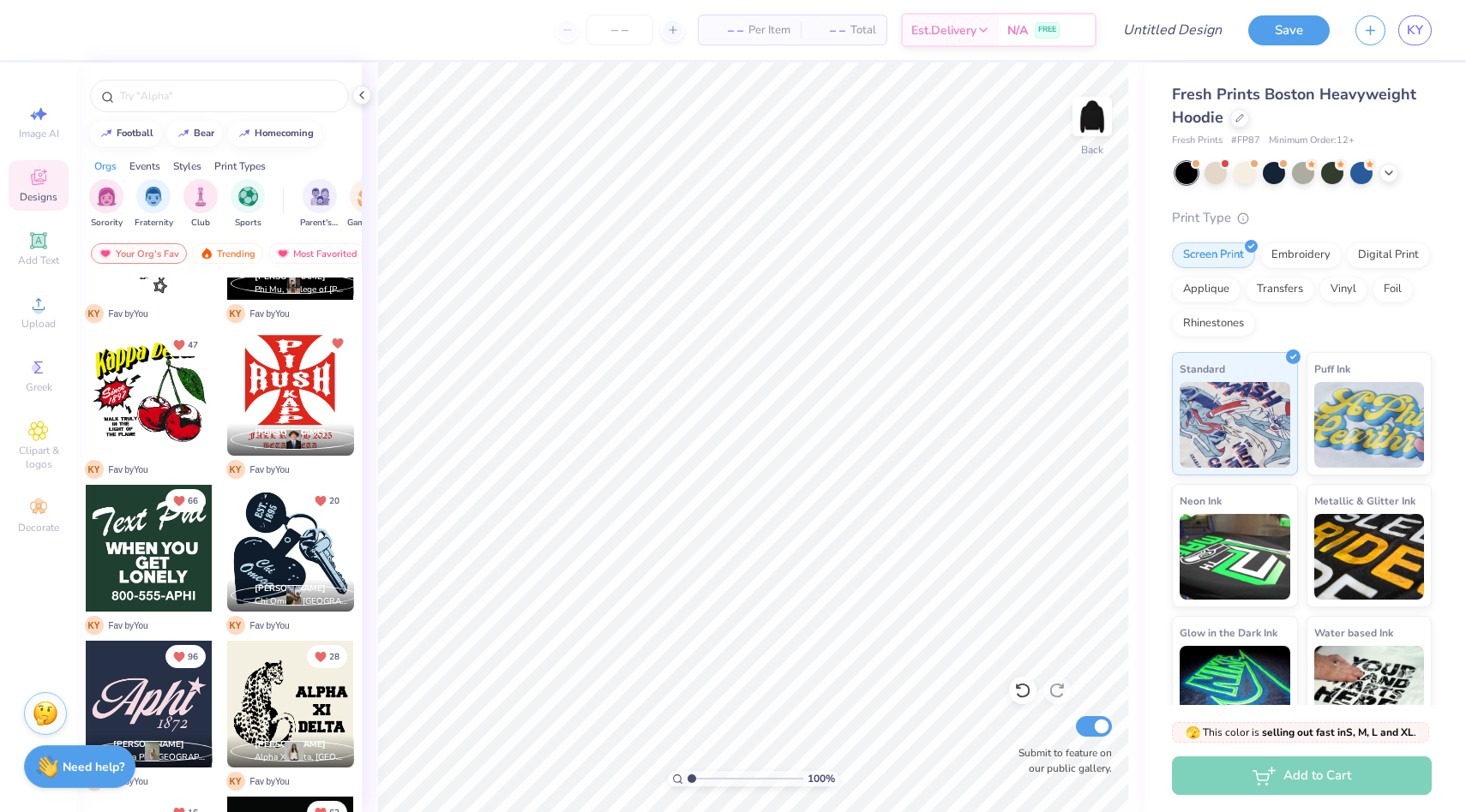
scroll to position [456, 0]
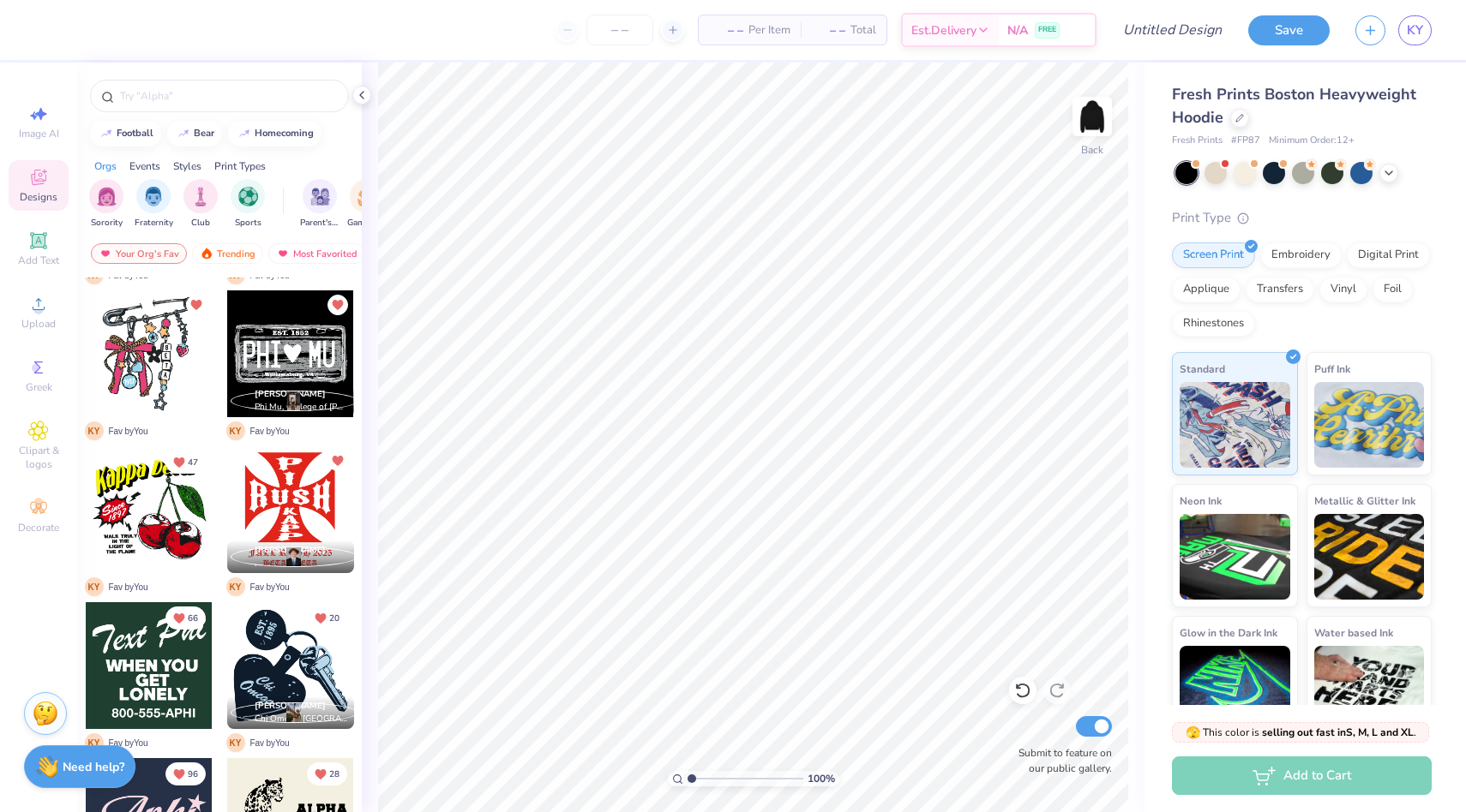
click at [181, 677] on div at bounding box center [148, 665] width 127 height 127
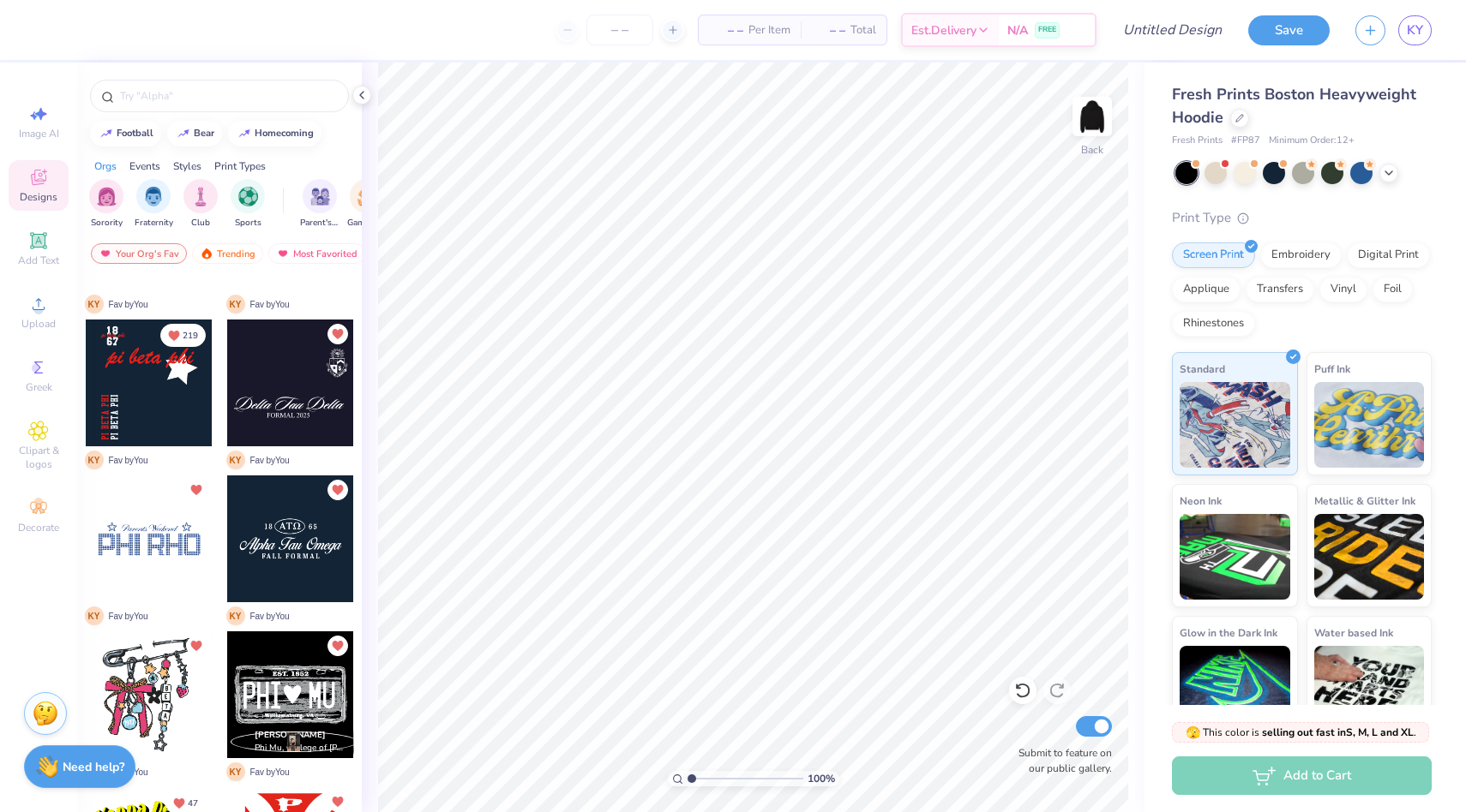
scroll to position [116, 0]
click at [309, 404] on div at bounding box center [290, 381] width 127 height 127
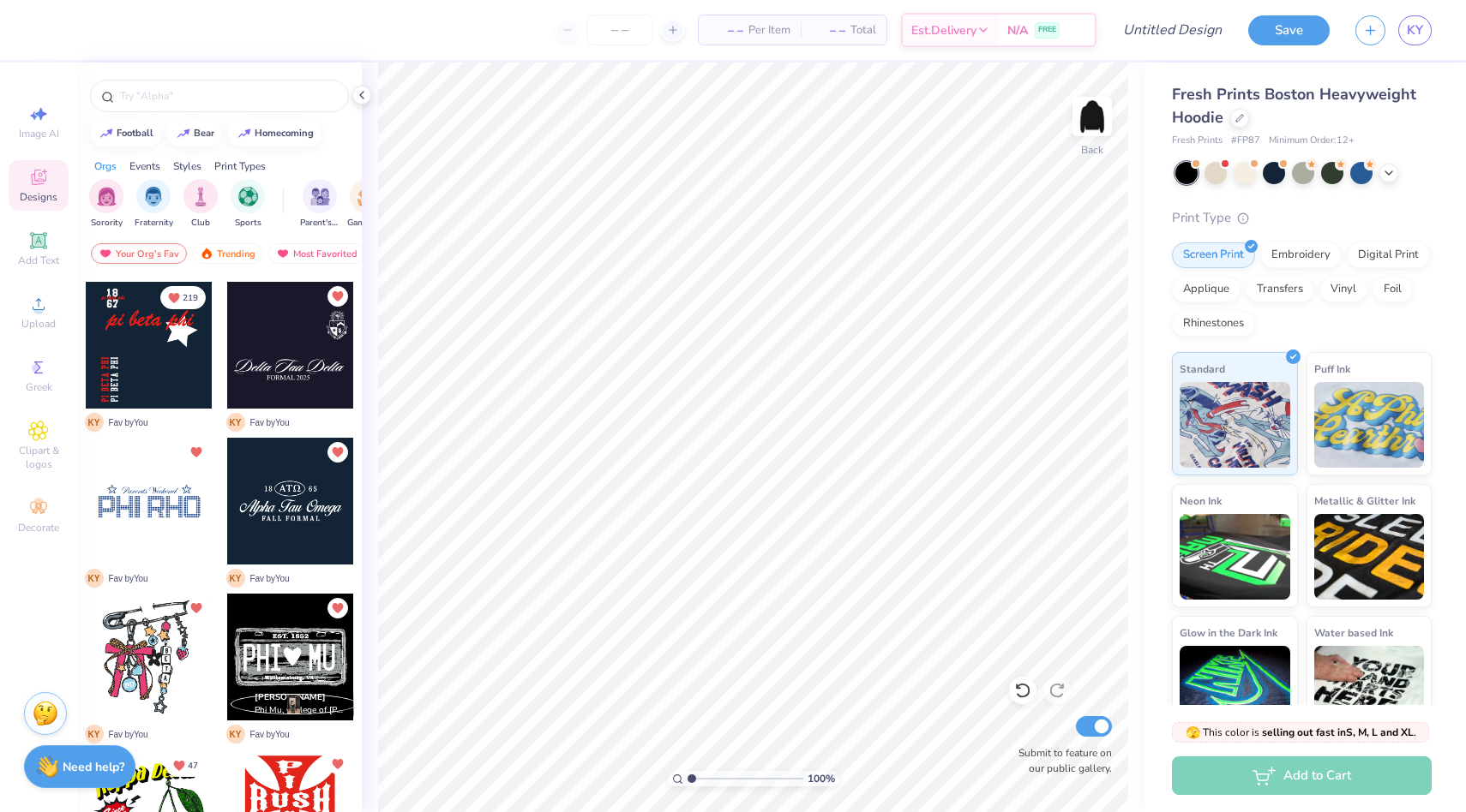
scroll to position [153, 0]
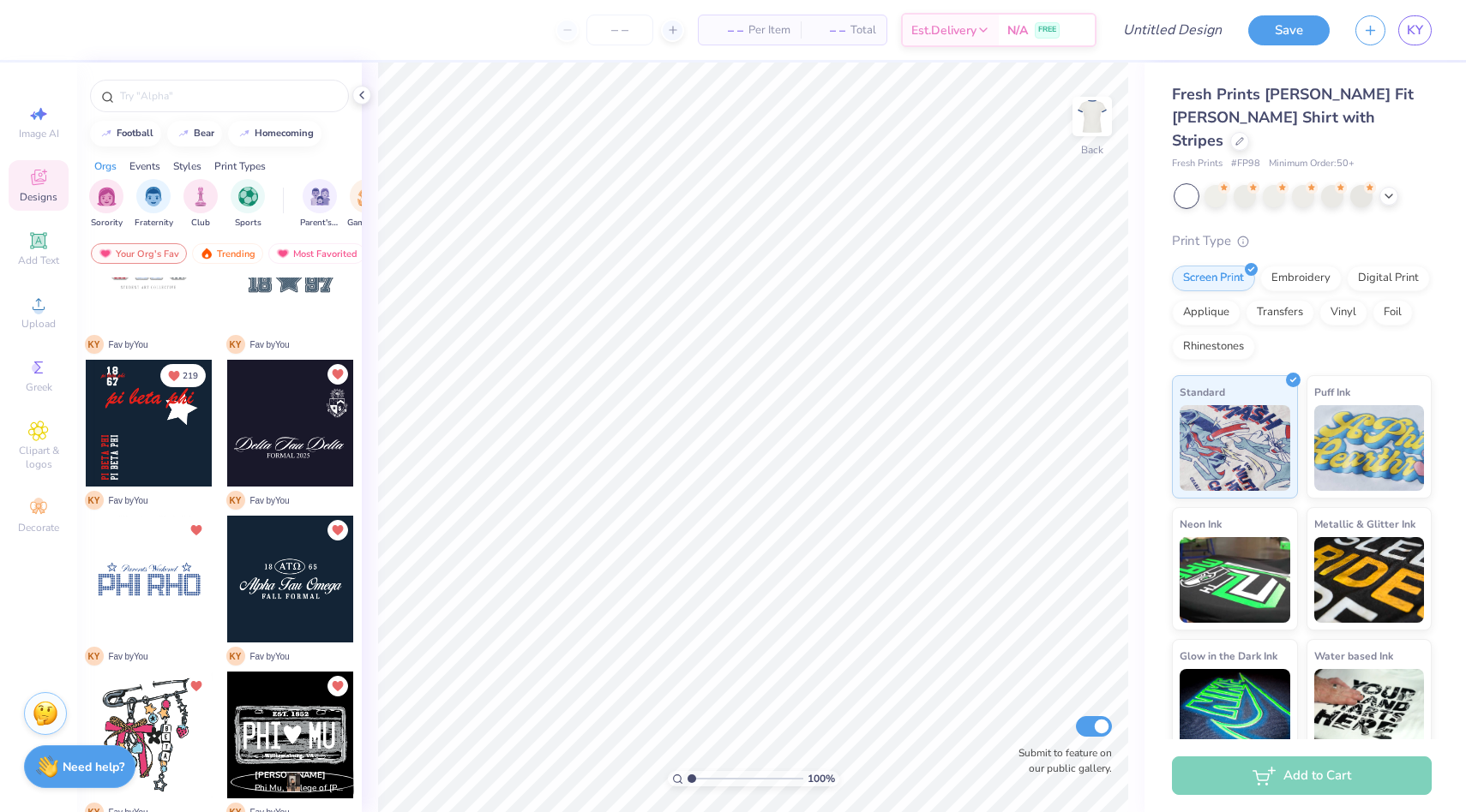
scroll to position [109, 0]
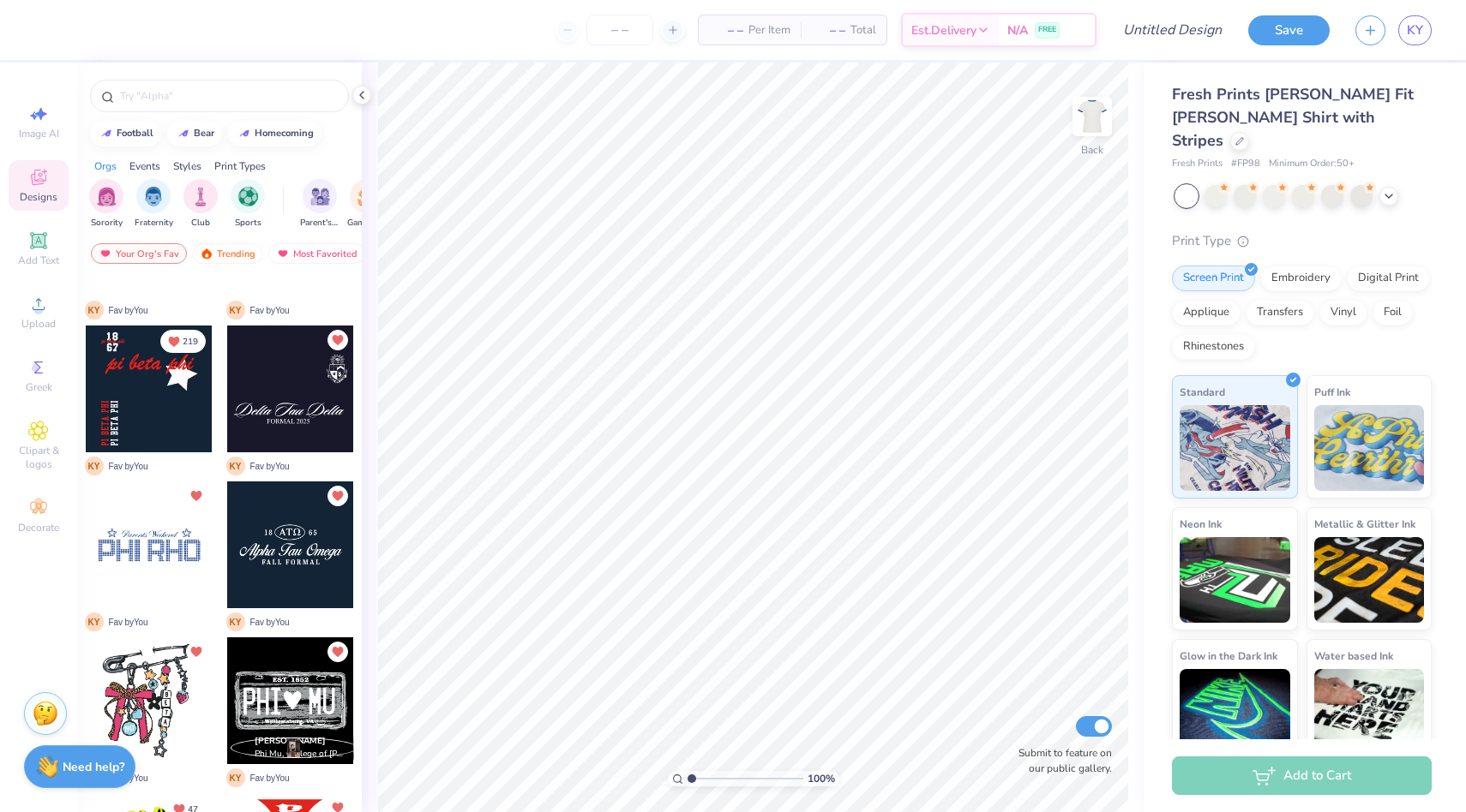
click at [115, 568] on div at bounding box center [148, 544] width 127 height 127
type input "1.89"
click at [50, 713] on img at bounding box center [45, 711] width 26 height 25
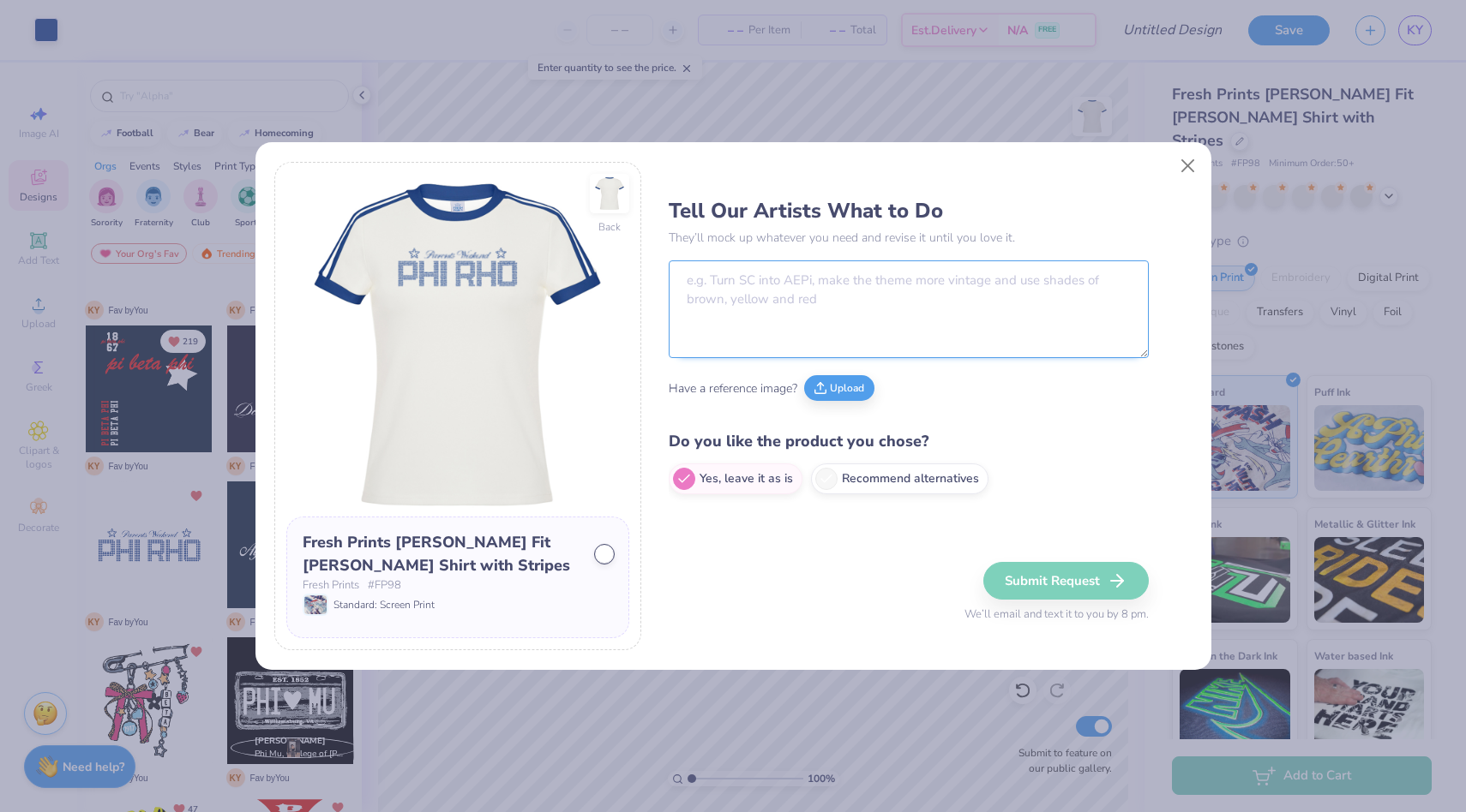
click at [796, 285] on textarea at bounding box center [909, 310] width 480 height 98
type textarea "Change "Parents weekend" to "Fall Rush 2025". Turn "Phi Rho" into "AKPSI""
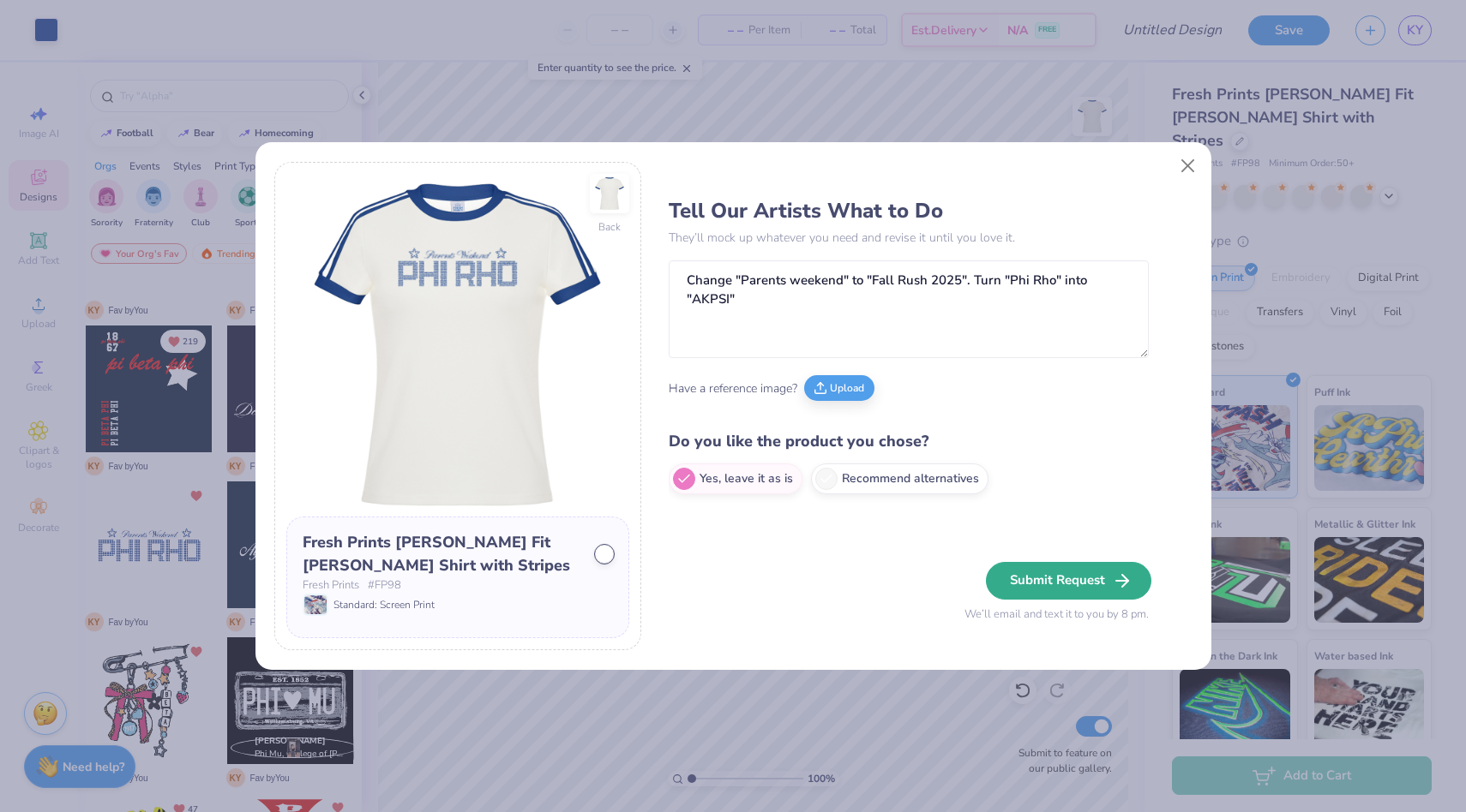
click at [1071, 568] on button "Submit Request" at bounding box center [1069, 581] width 166 height 37
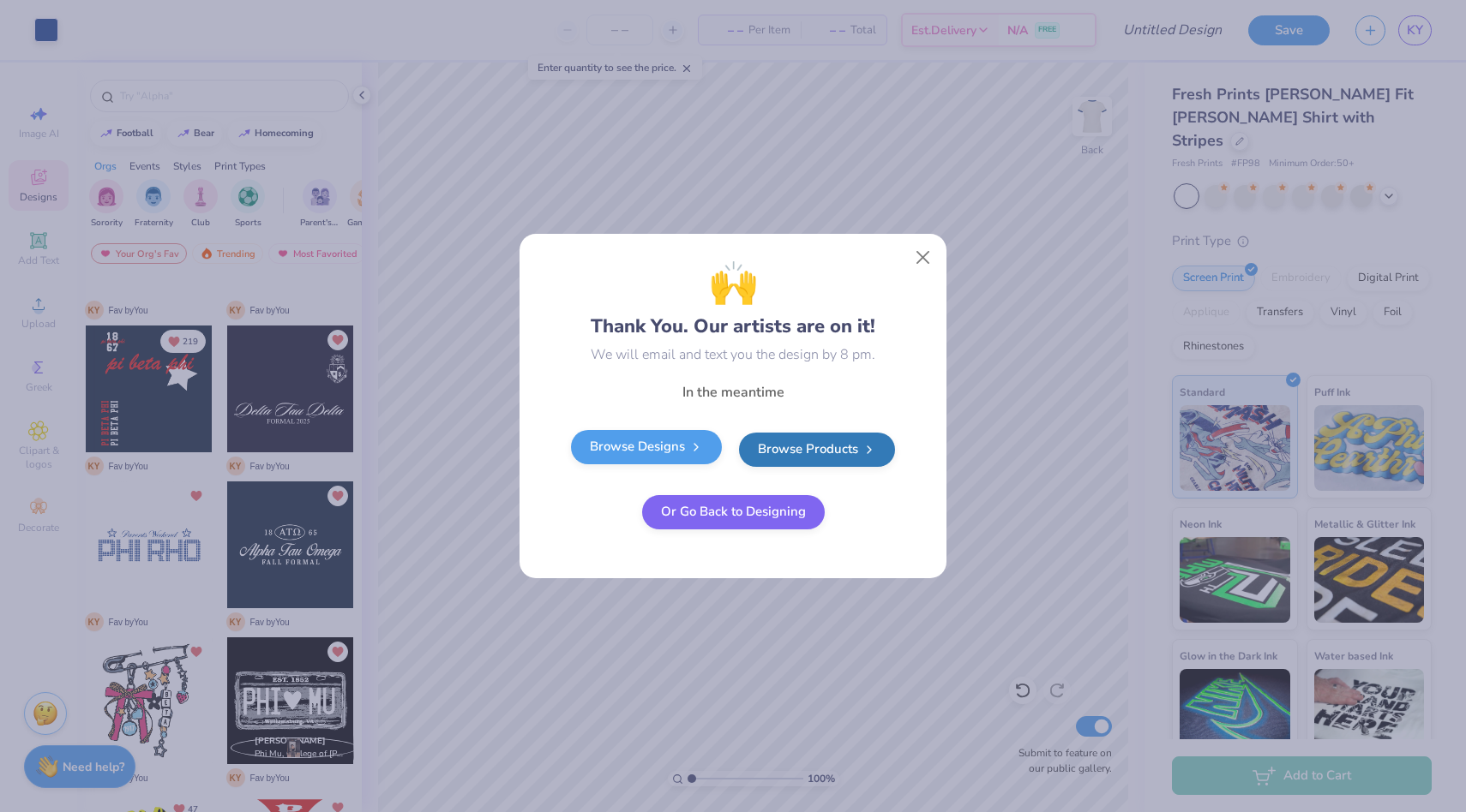
click at [675, 432] on link "Browse Designs" at bounding box center [647, 447] width 151 height 34
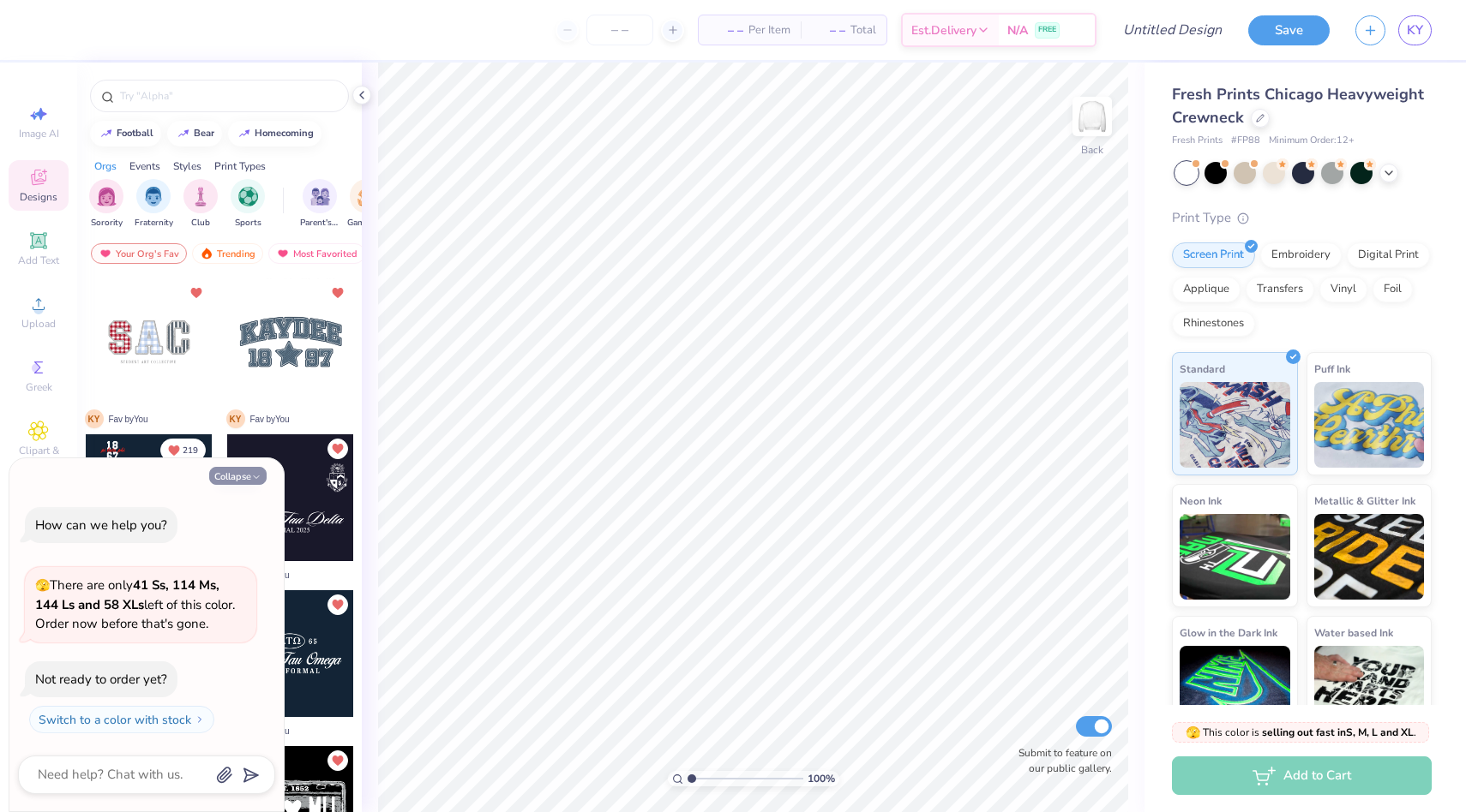
click at [236, 472] on button "Collapse" at bounding box center [237, 476] width 58 height 18
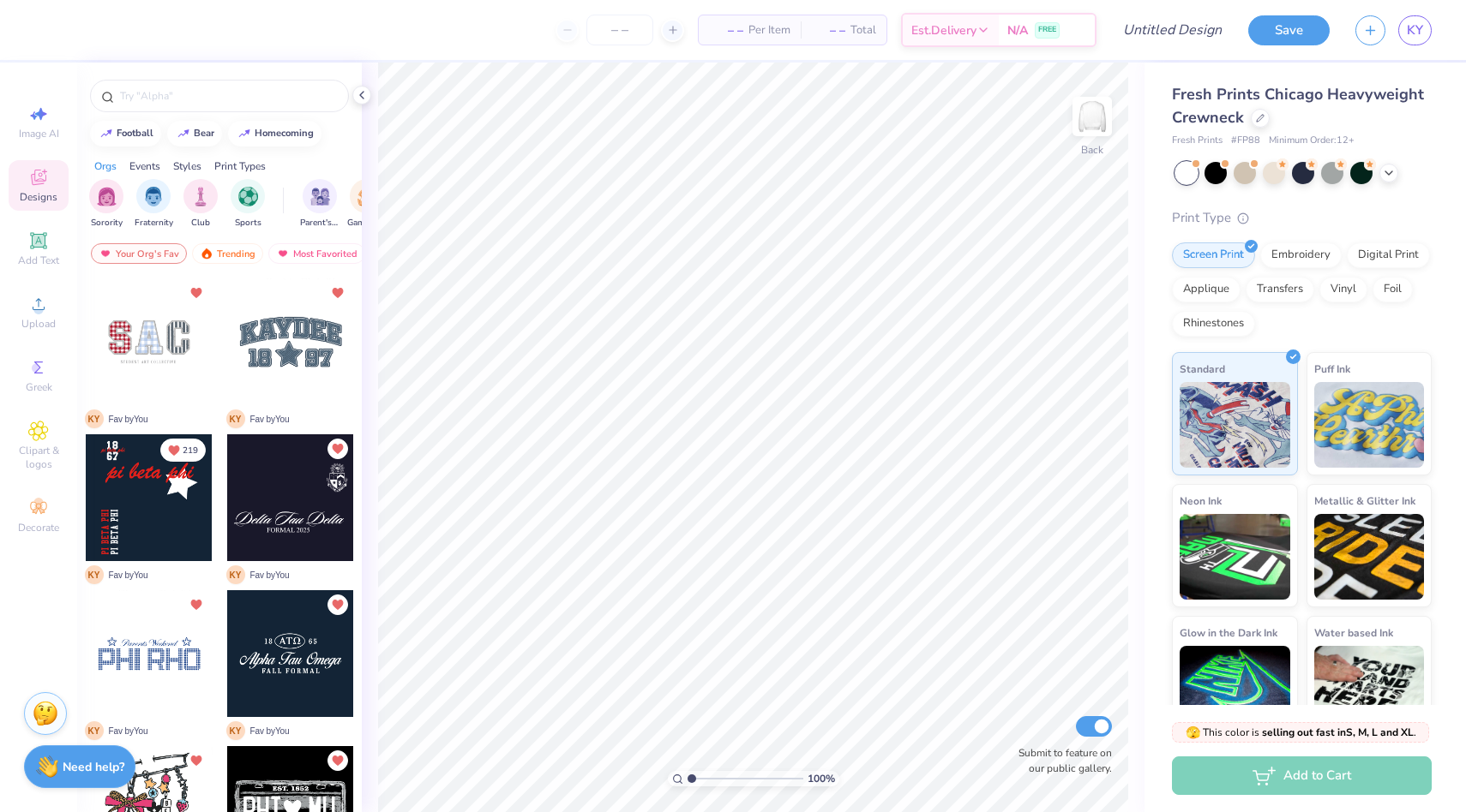
click at [158, 503] on div at bounding box center [148, 497] width 127 height 127
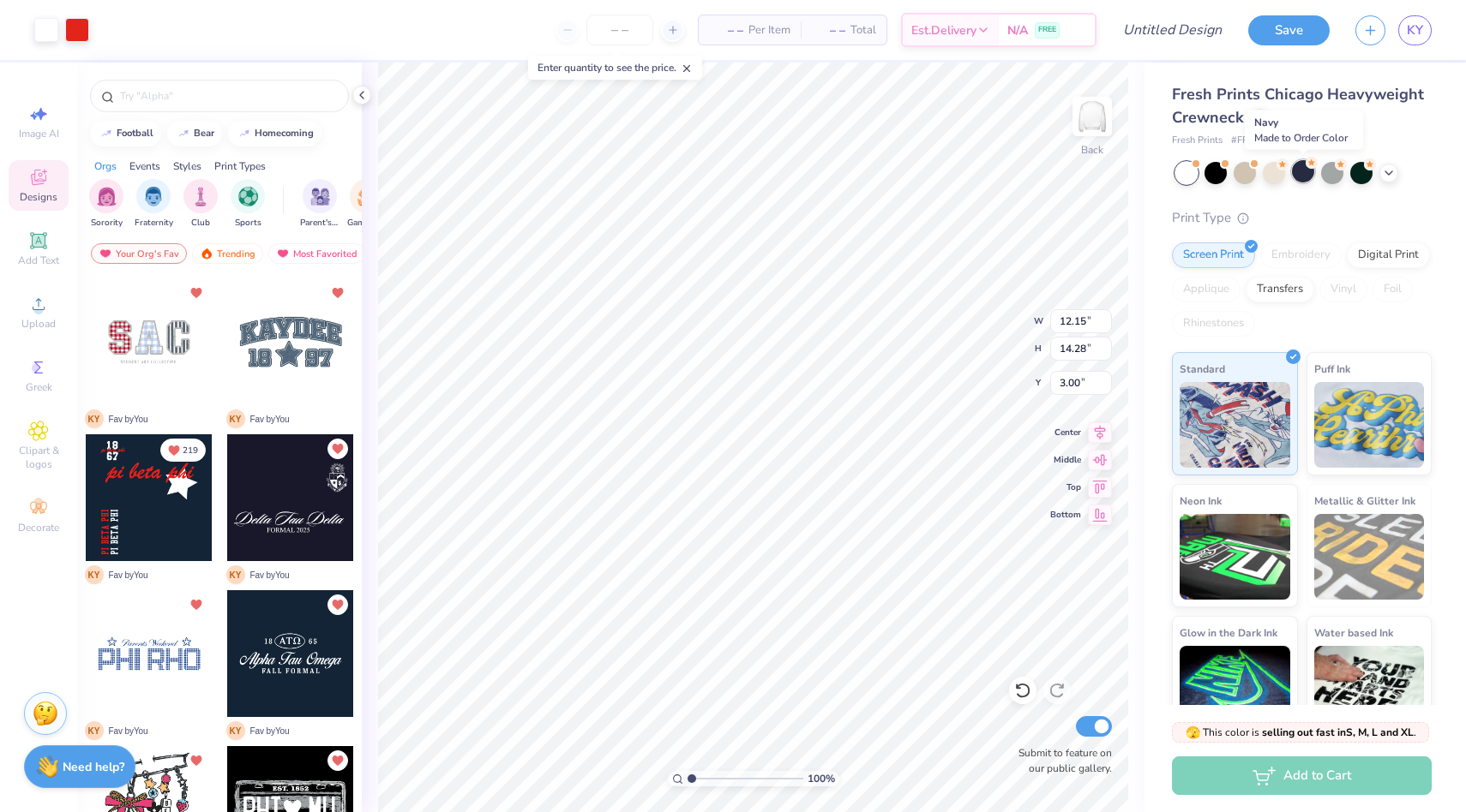
click at [1300, 171] on div at bounding box center [1303, 171] width 23 height 23
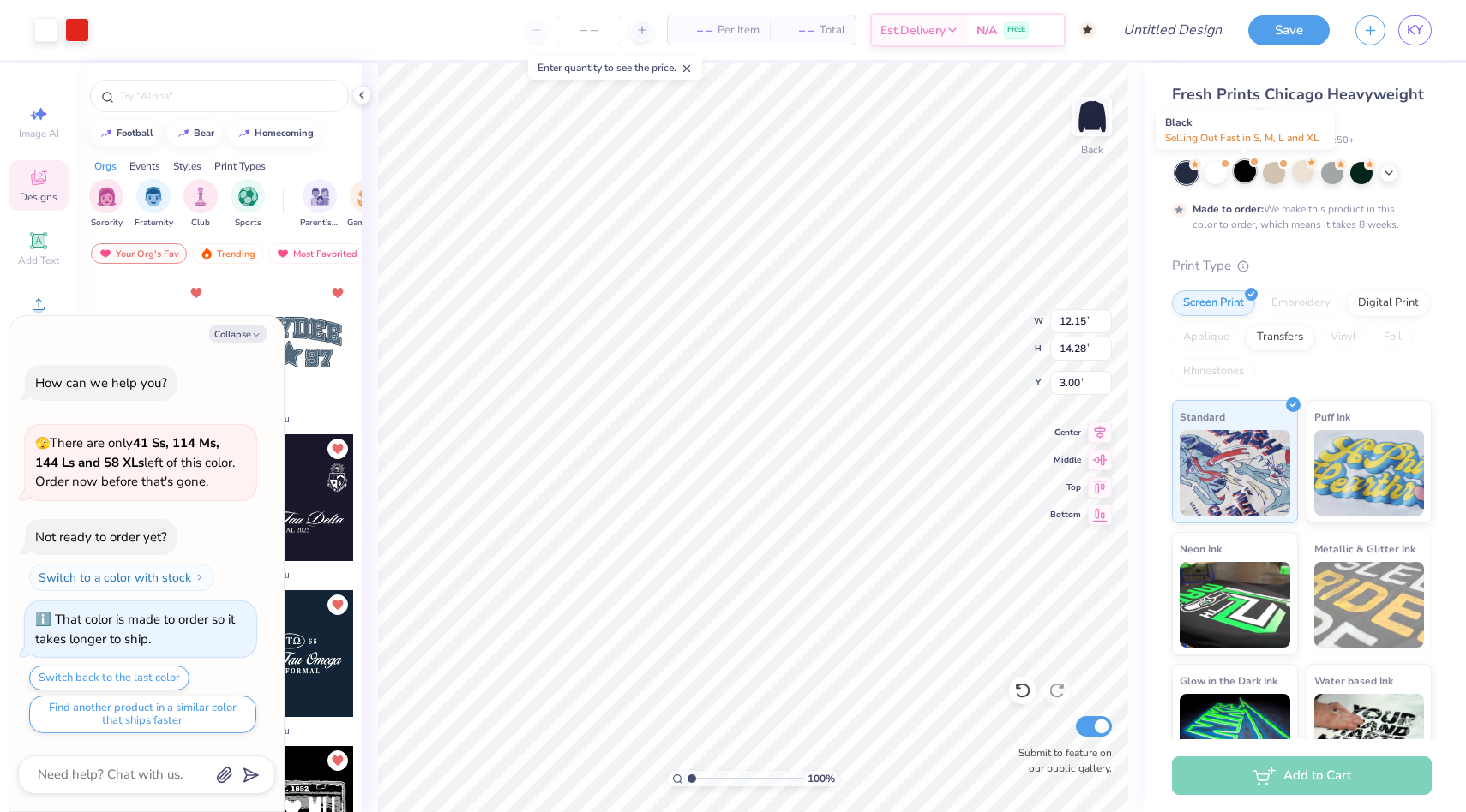
click at [1247, 174] on div at bounding box center [1245, 171] width 23 height 23
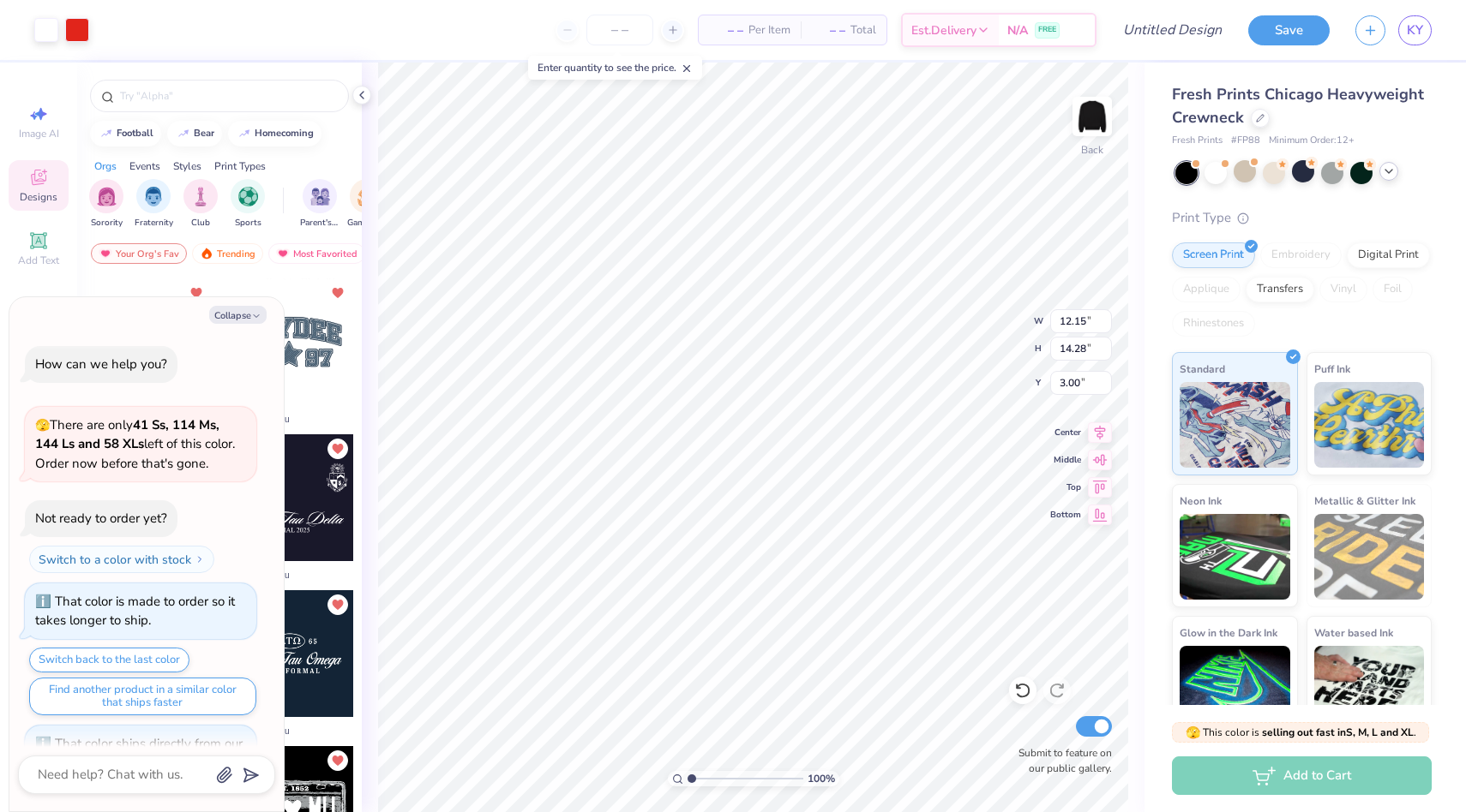
scroll to position [257, 0]
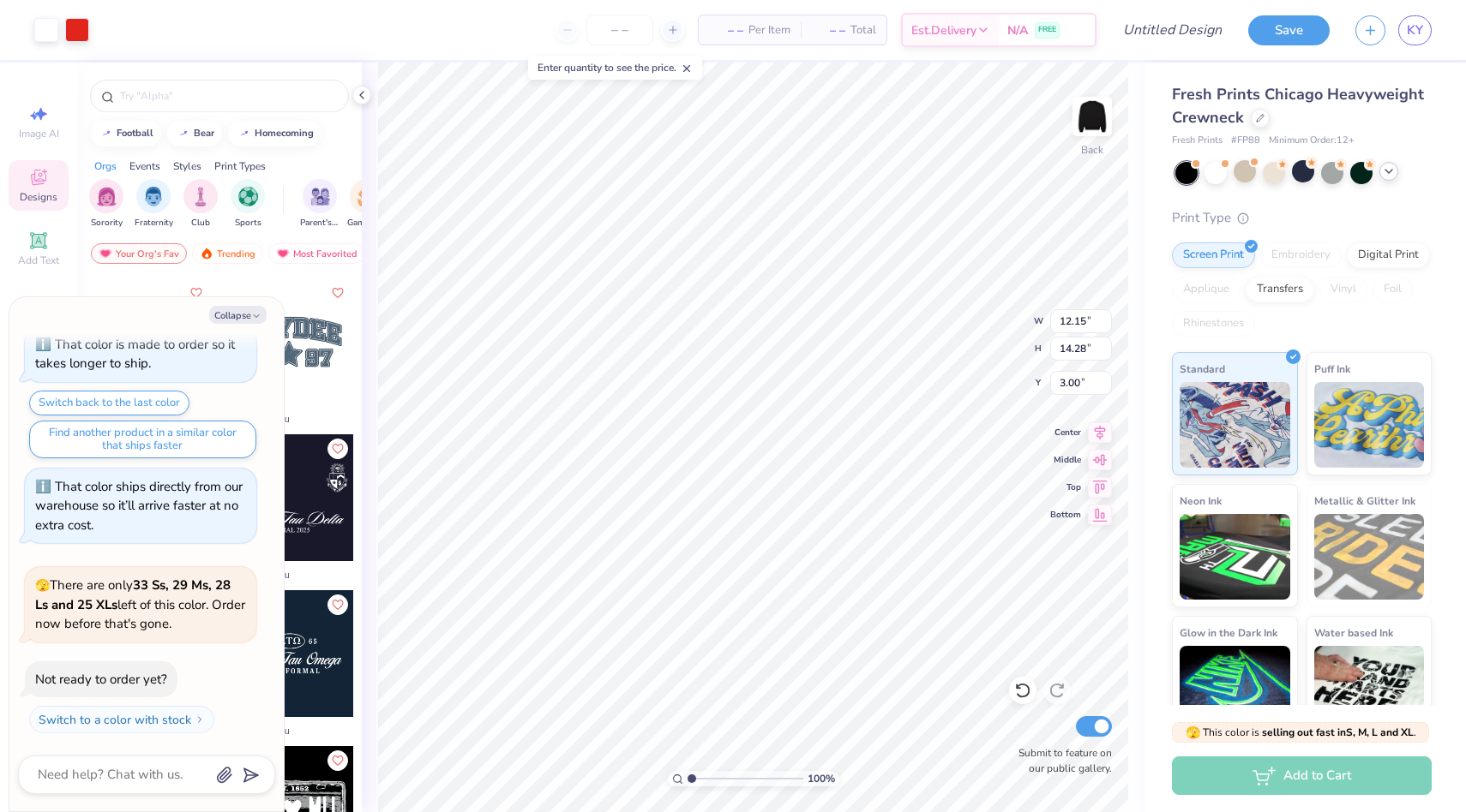
click at [1386, 174] on icon at bounding box center [1389, 172] width 14 height 14
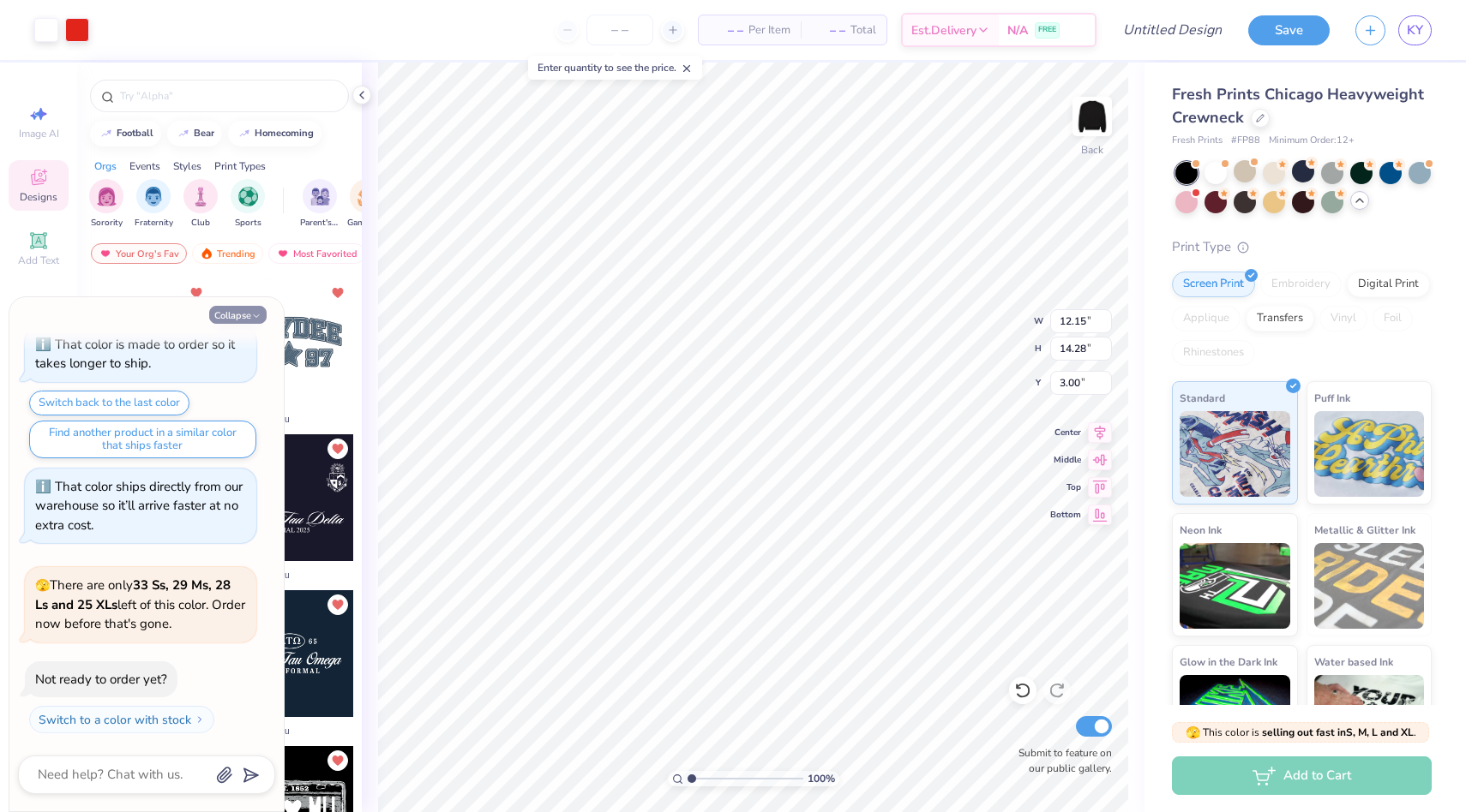
click at [249, 316] on button "Collapse" at bounding box center [237, 315] width 58 height 18
type textarea "x"
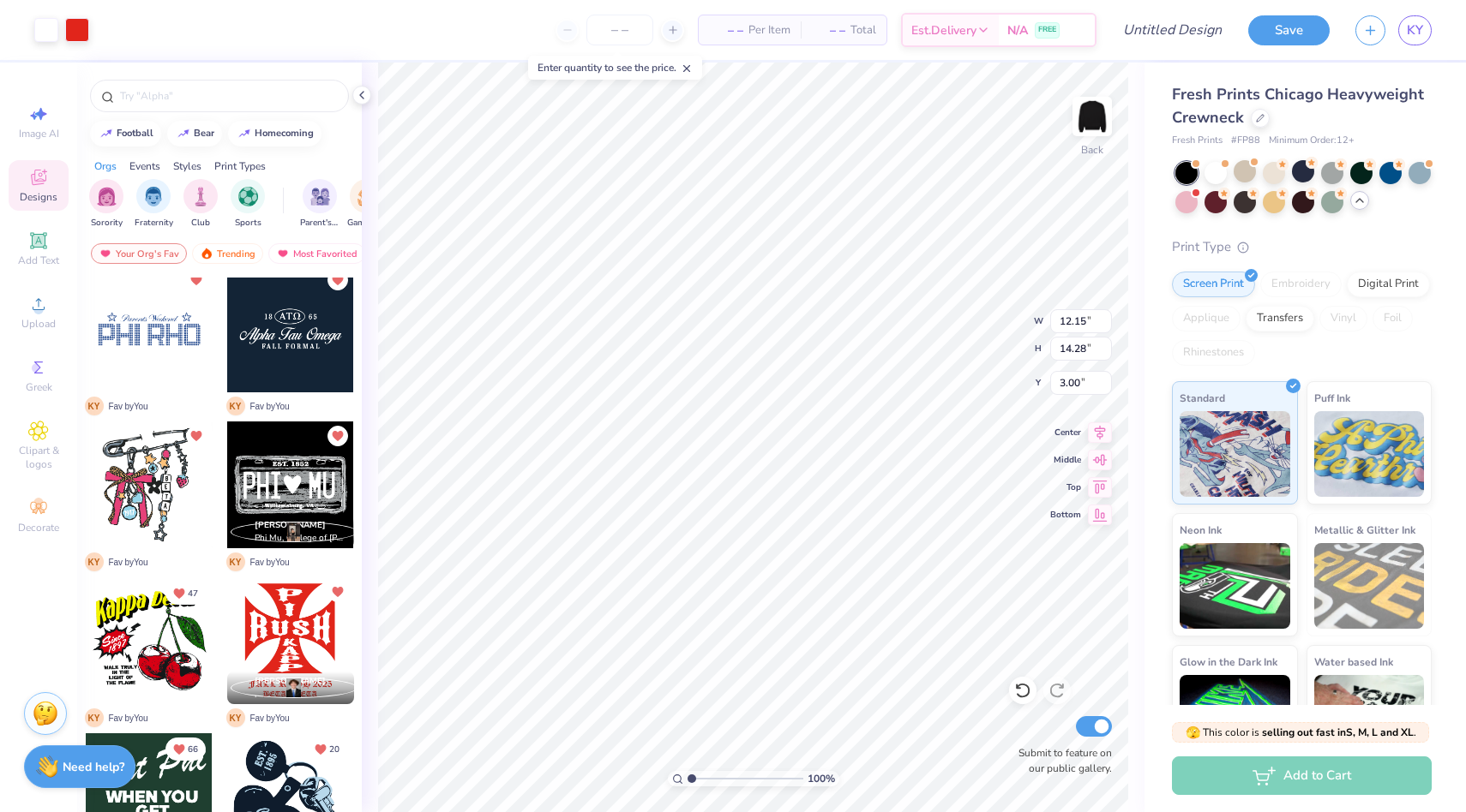
scroll to position [501, 0]
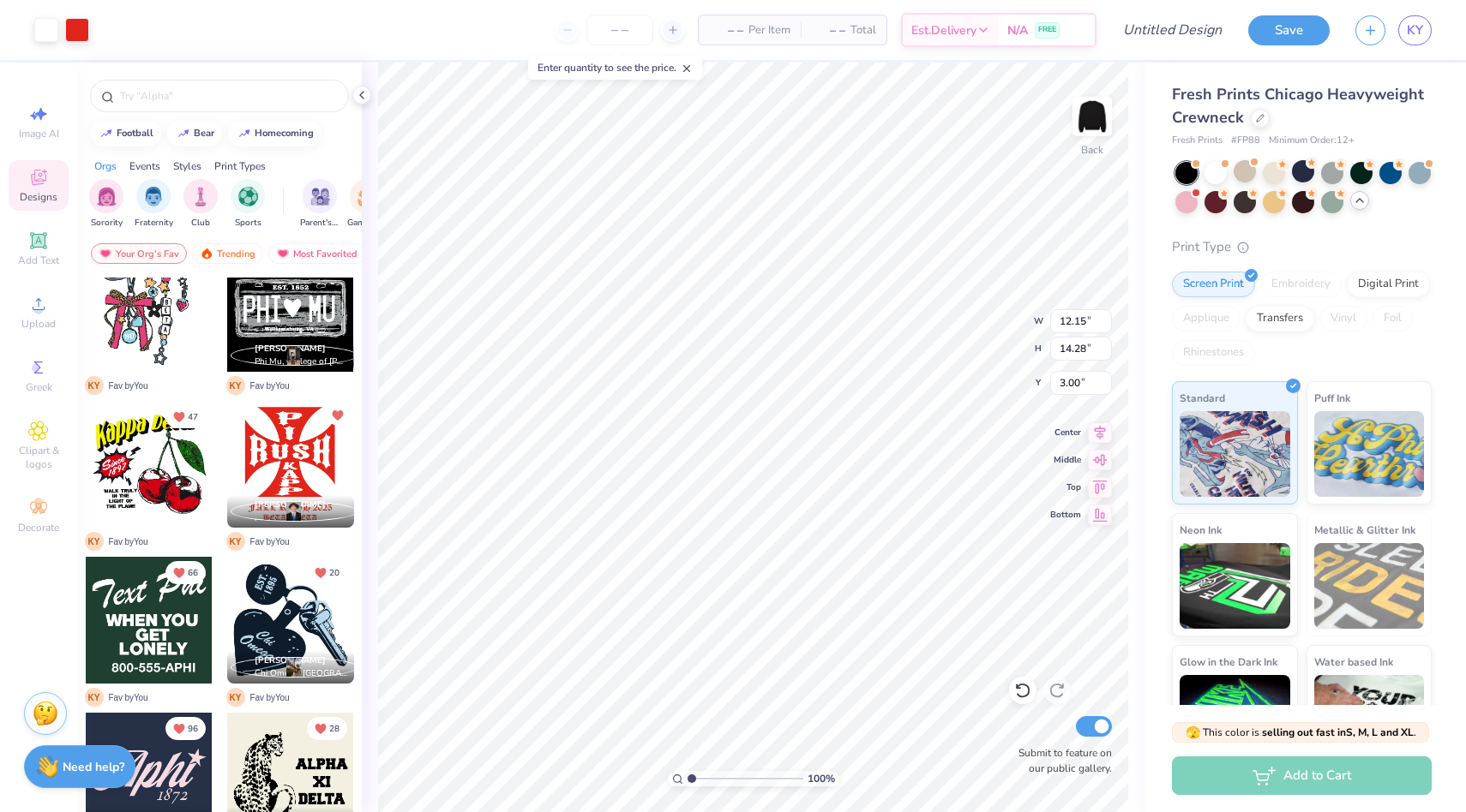
click at [176, 478] on div at bounding box center [148, 464] width 127 height 127
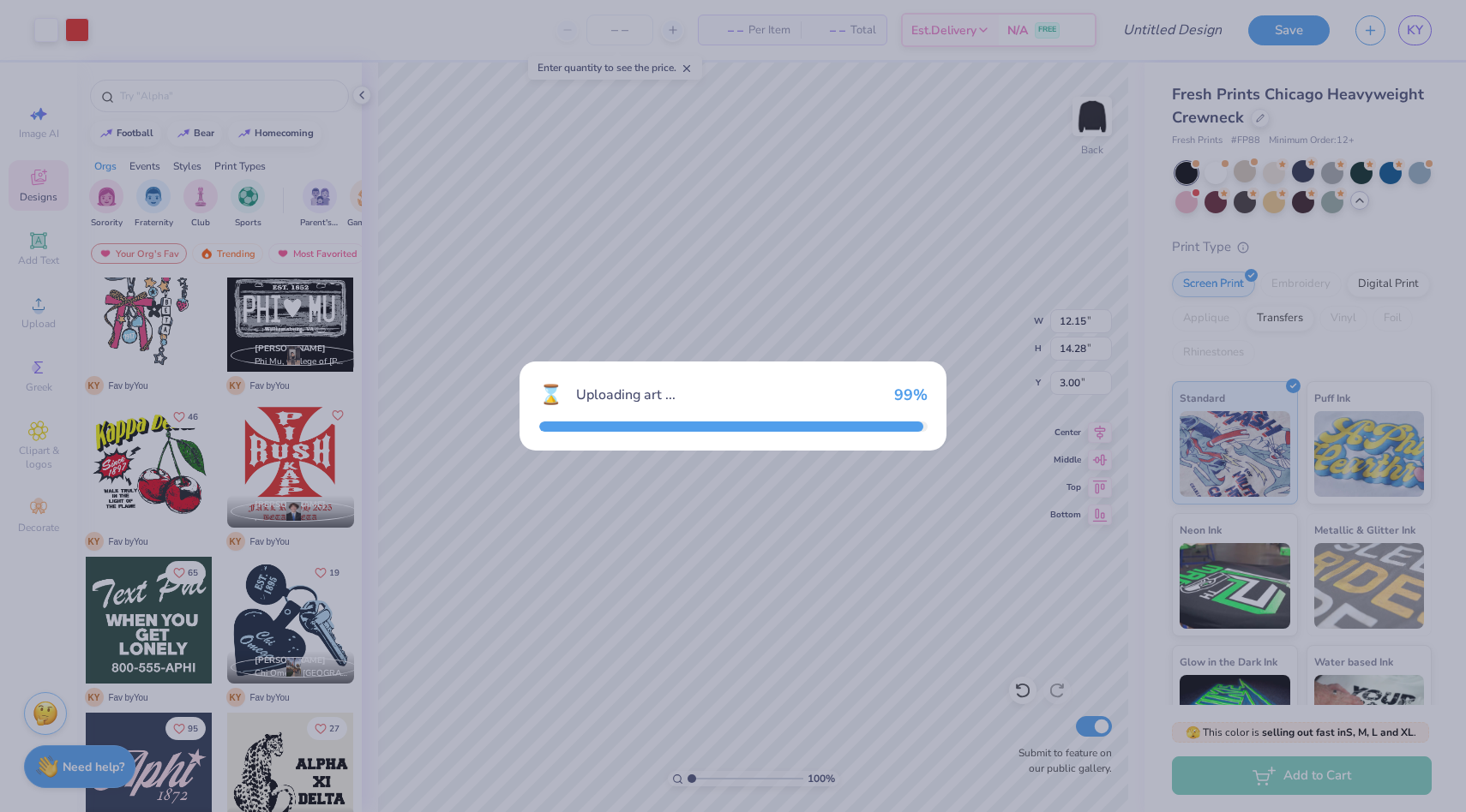
type input "8.56"
type input "7.41"
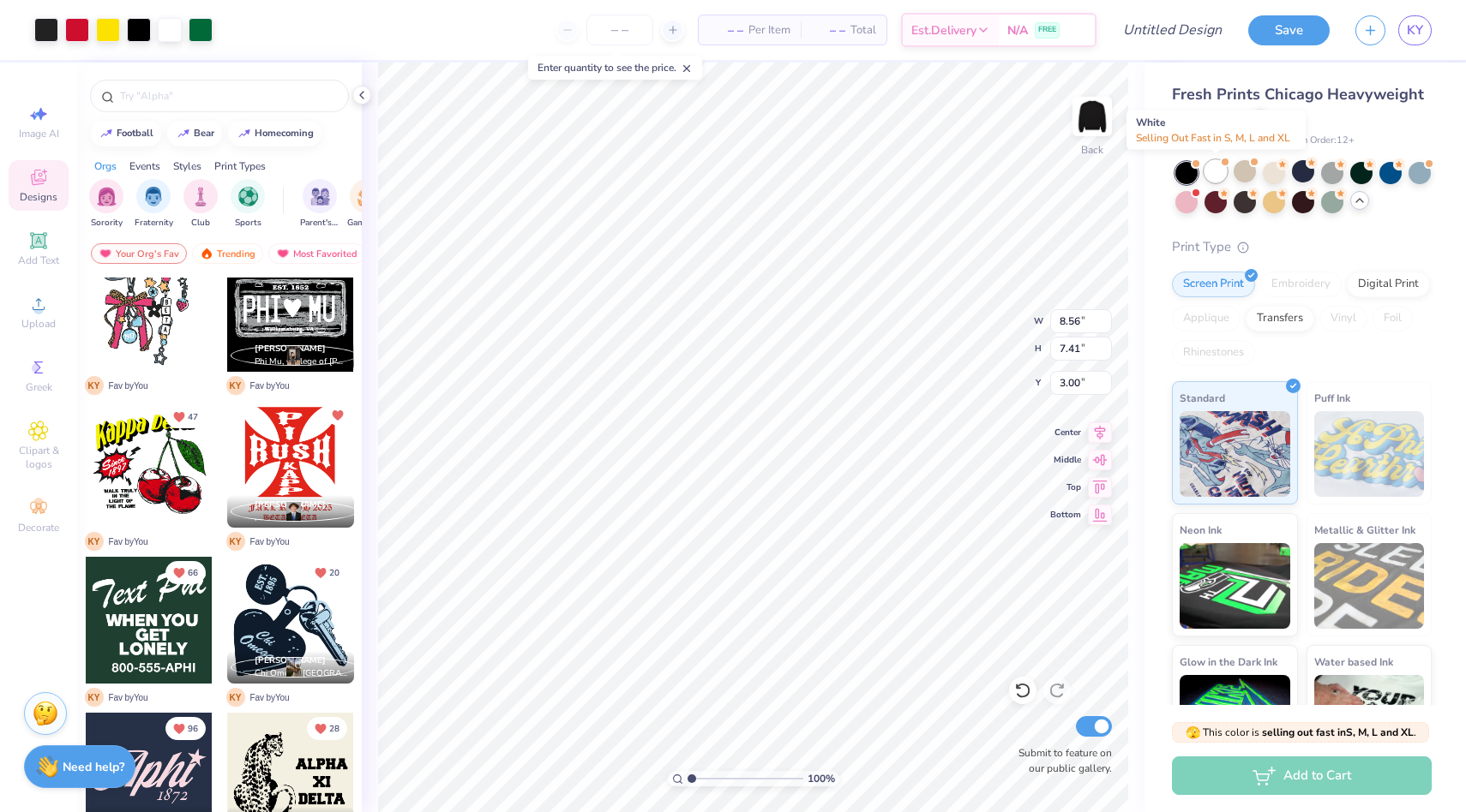
click at [1220, 170] on div at bounding box center [1216, 171] width 23 height 23
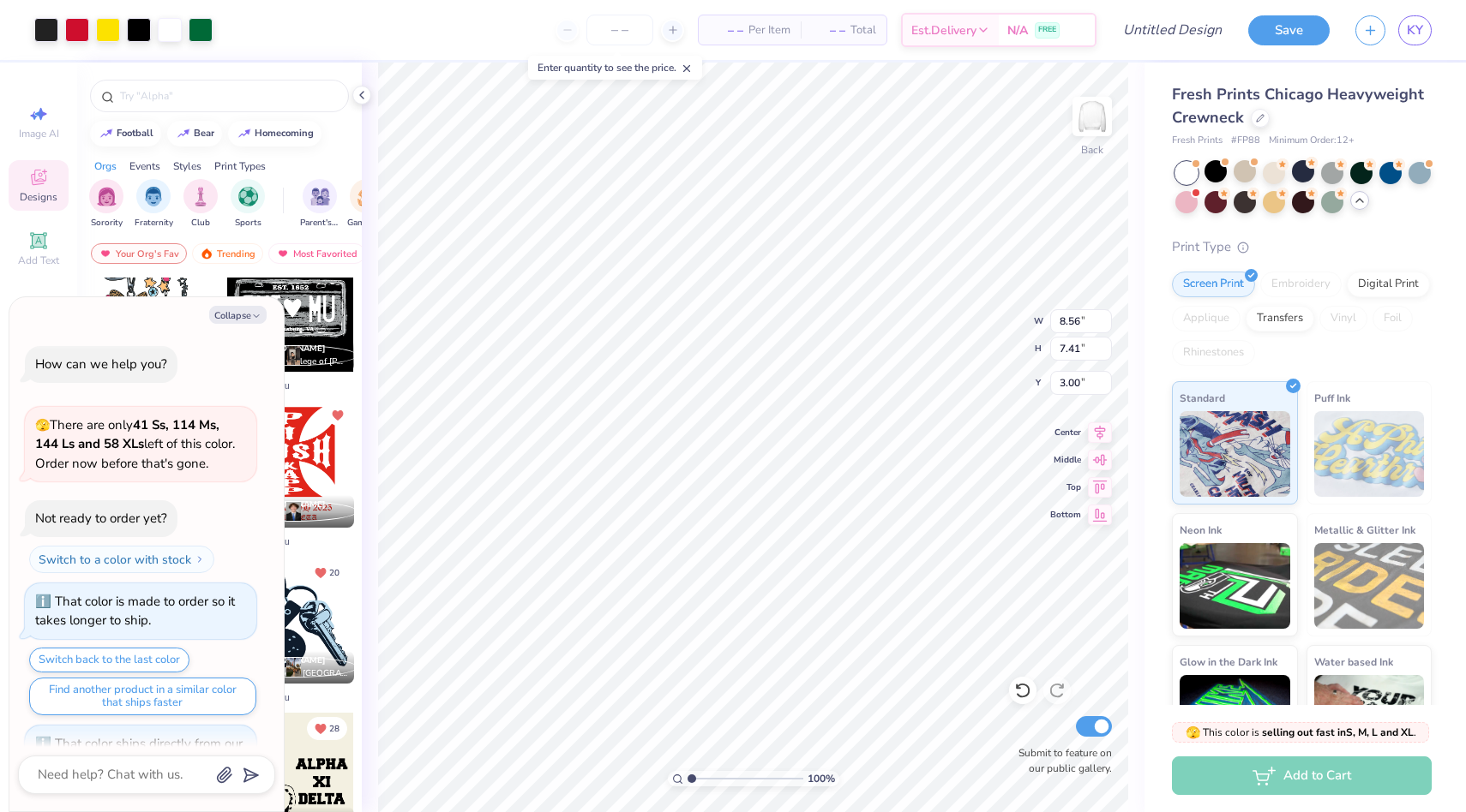
scroll to position [447, 0]
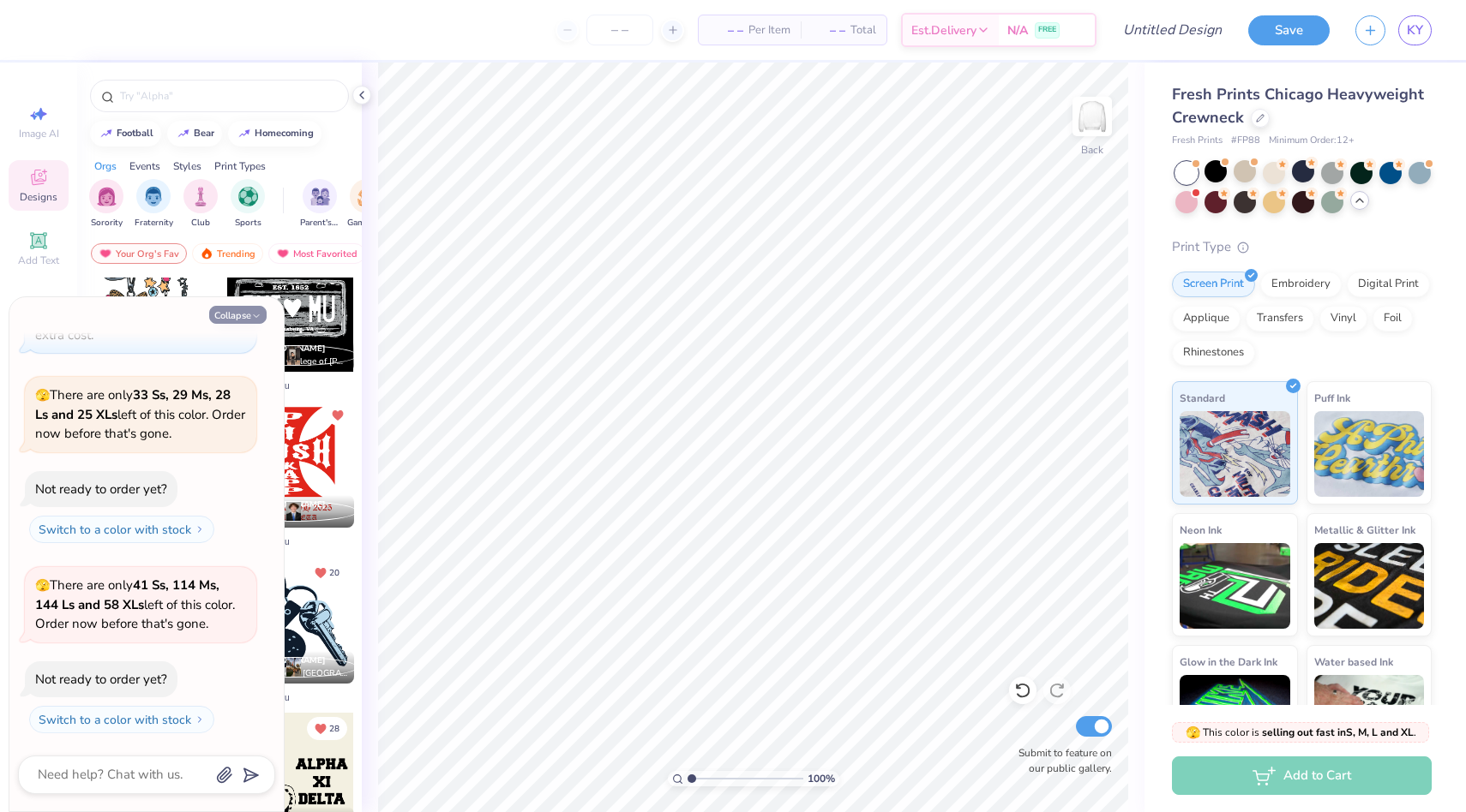
click at [236, 318] on button "Collapse" at bounding box center [237, 315] width 58 height 18
type textarea "x"
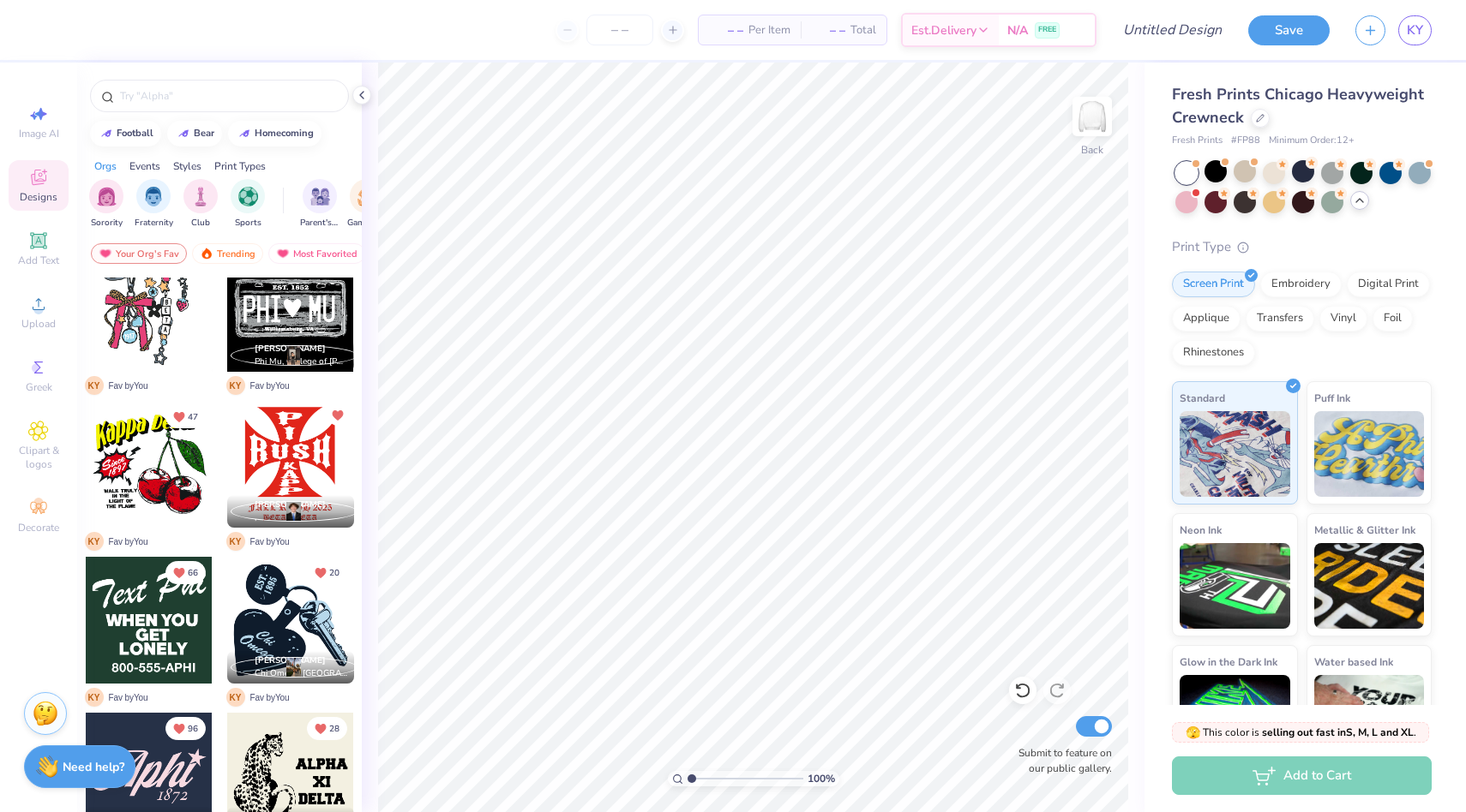
click at [288, 629] on div at bounding box center [290, 620] width 127 height 127
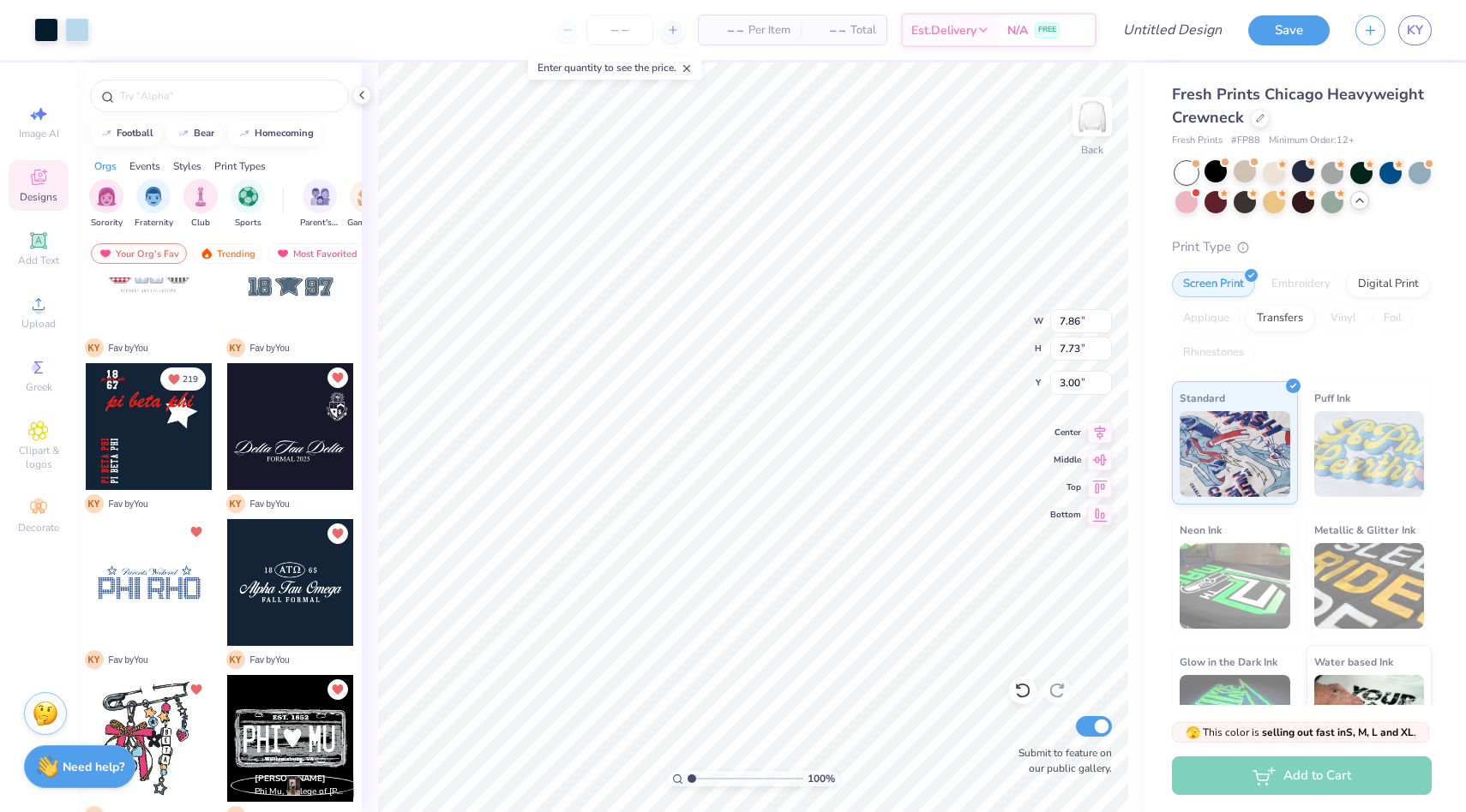
scroll to position [0, 0]
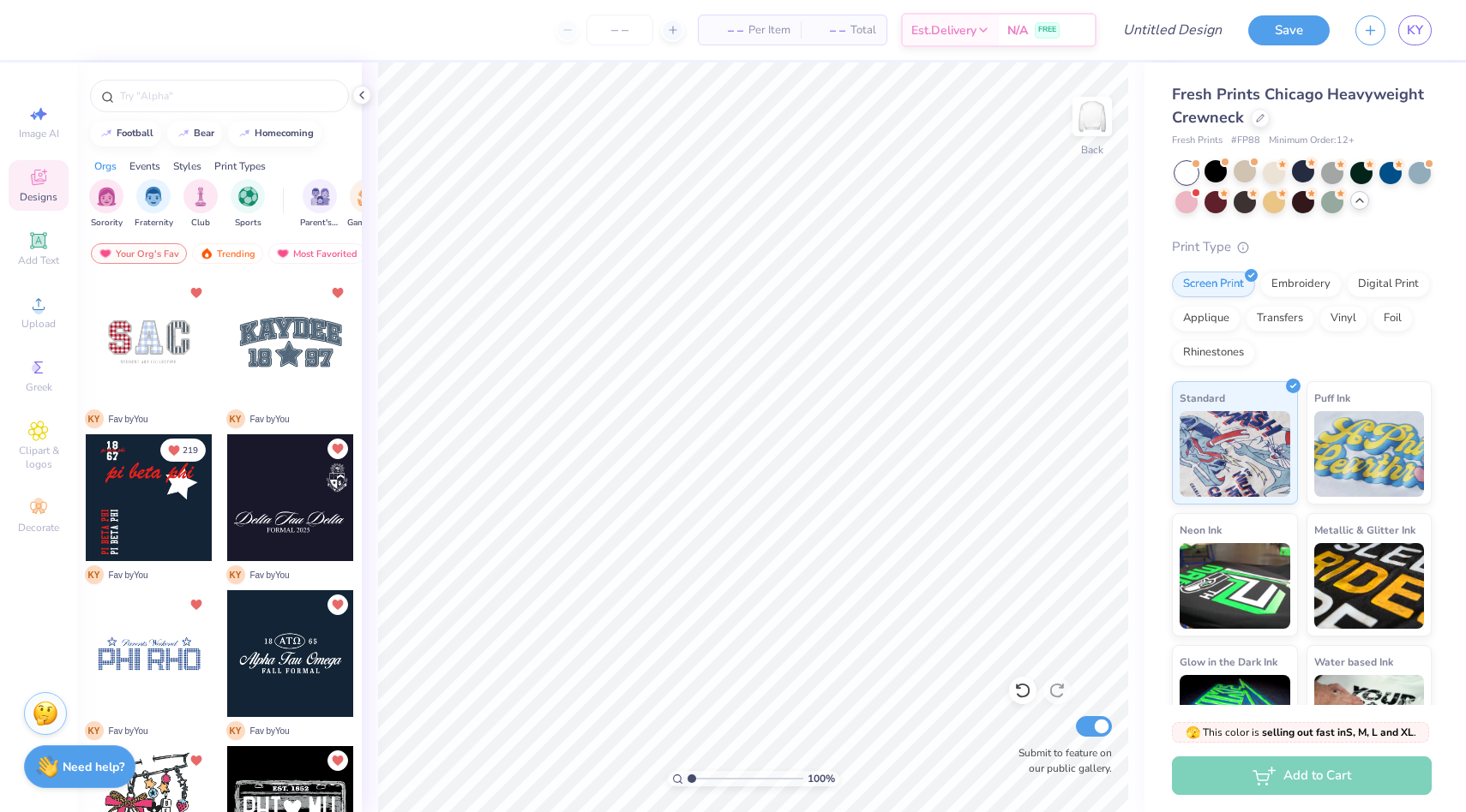
click at [172, 332] on div at bounding box center [148, 341] width 127 height 127
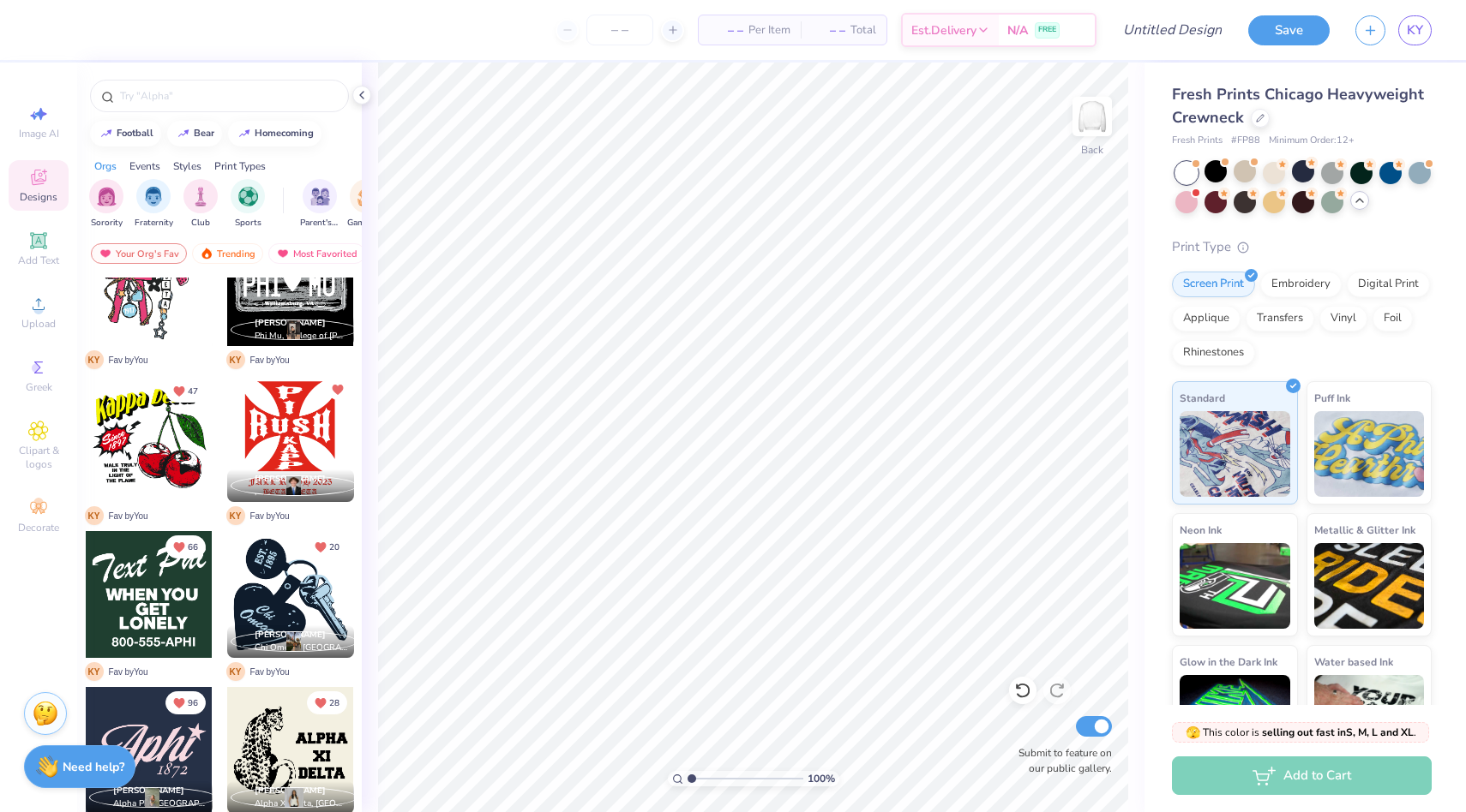
scroll to position [527, 0]
click at [1258, 105] on div "Fresh Prints Chicago Heavyweight Crewneck" at bounding box center [1302, 106] width 260 height 46
click at [1261, 121] on div at bounding box center [1260, 116] width 19 height 19
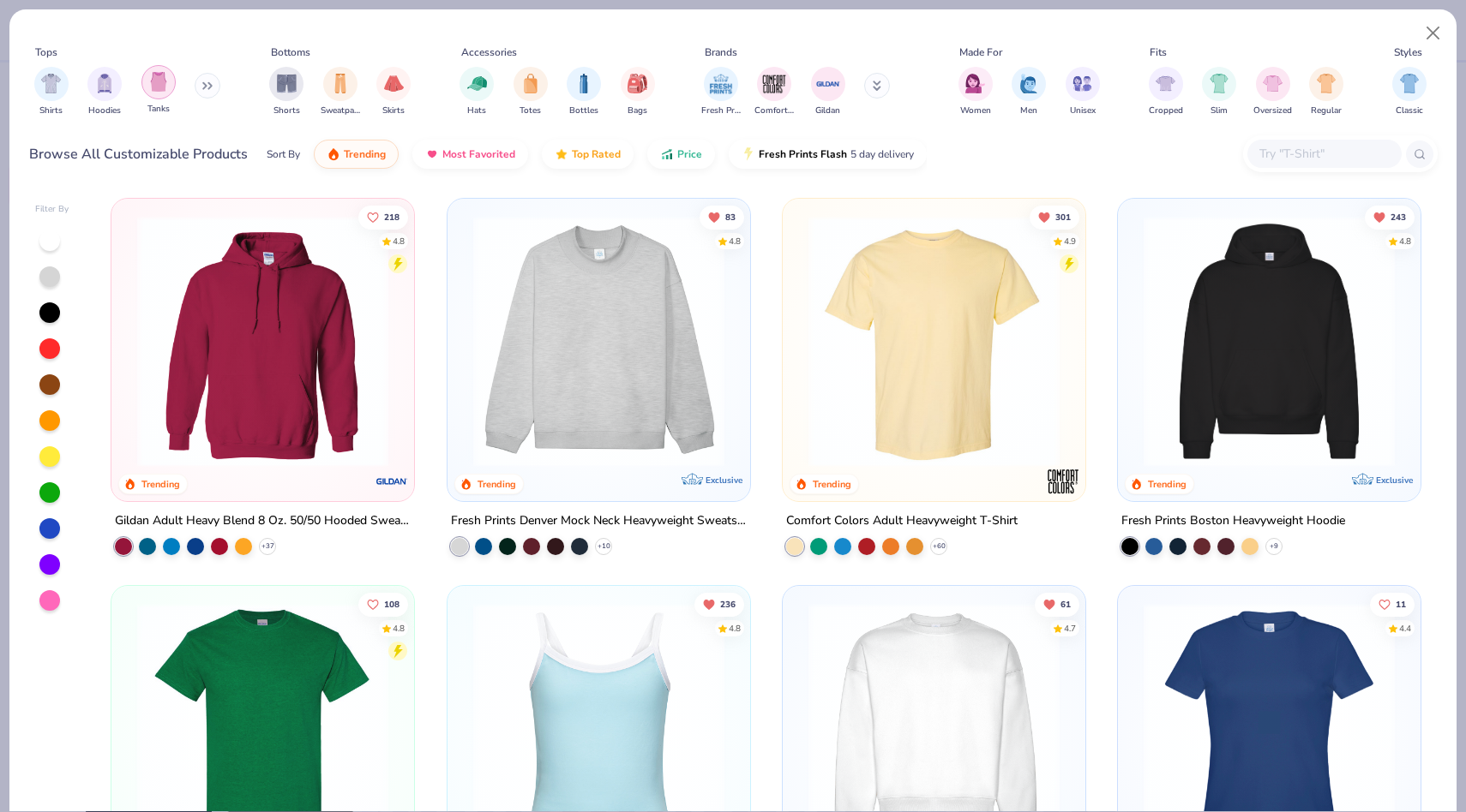
click at [173, 85] on div "filter for Tanks" at bounding box center [158, 81] width 34 height 34
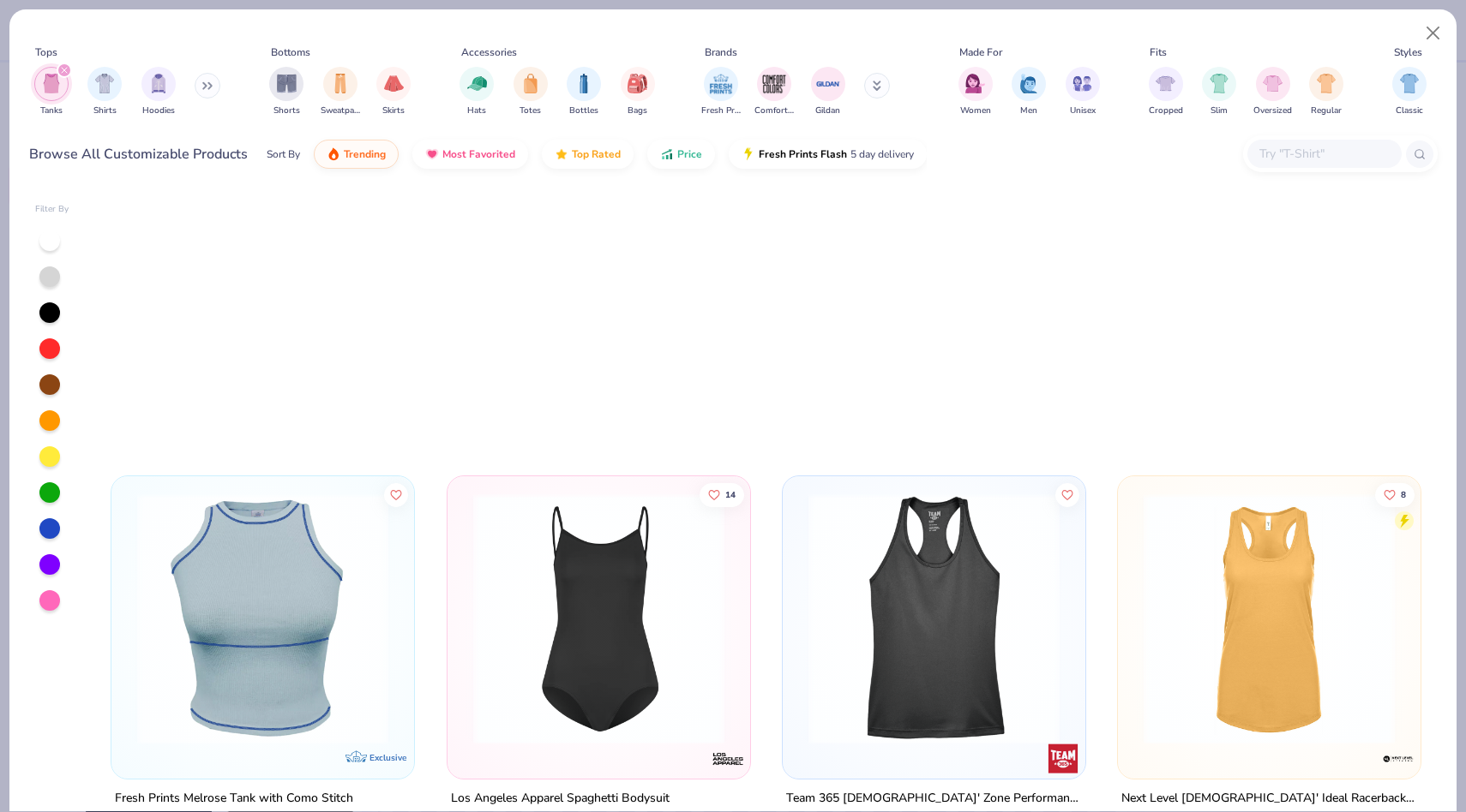
scroll to position [3105, 0]
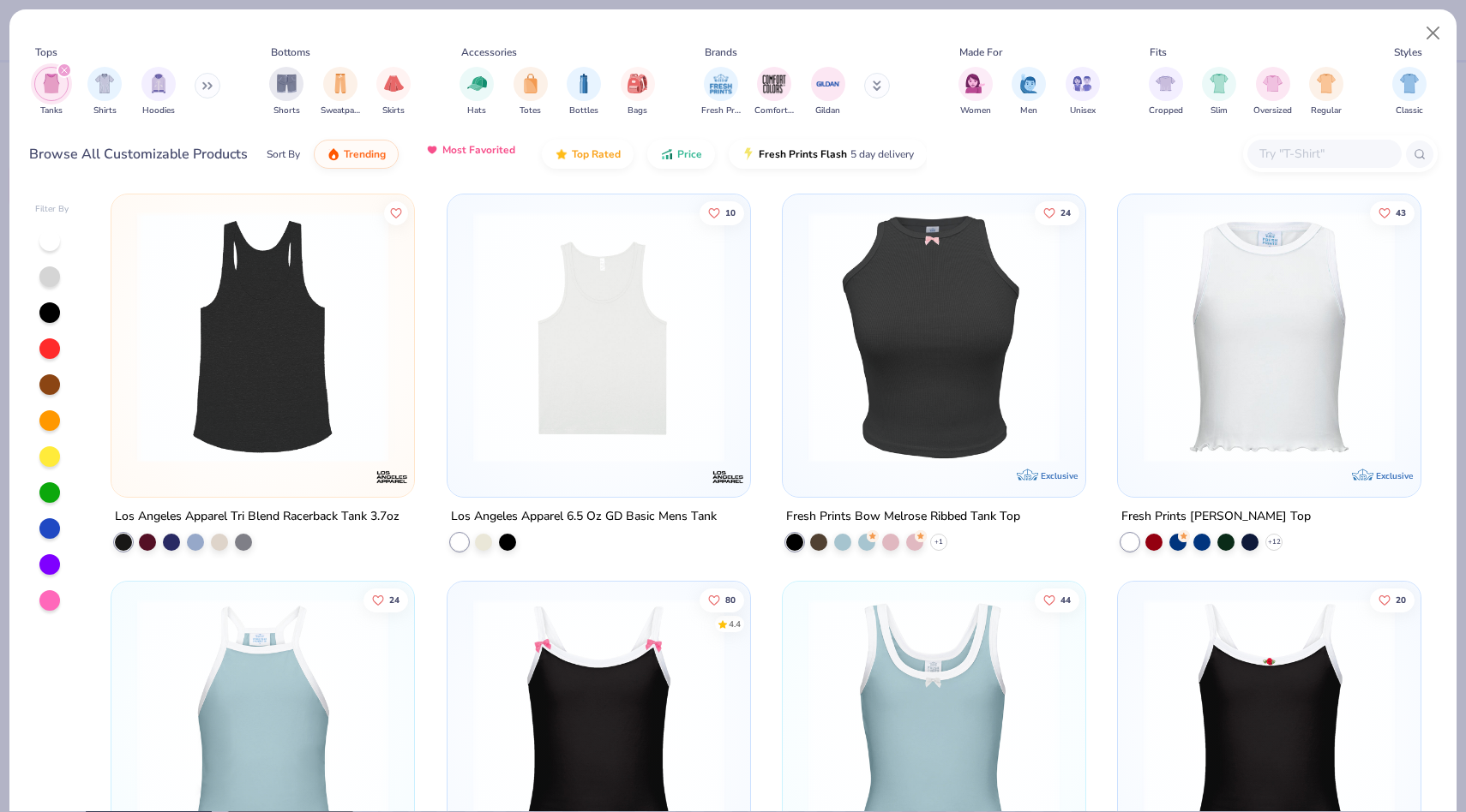
click at [464, 139] on button "Most Favorited" at bounding box center [470, 150] width 116 height 29
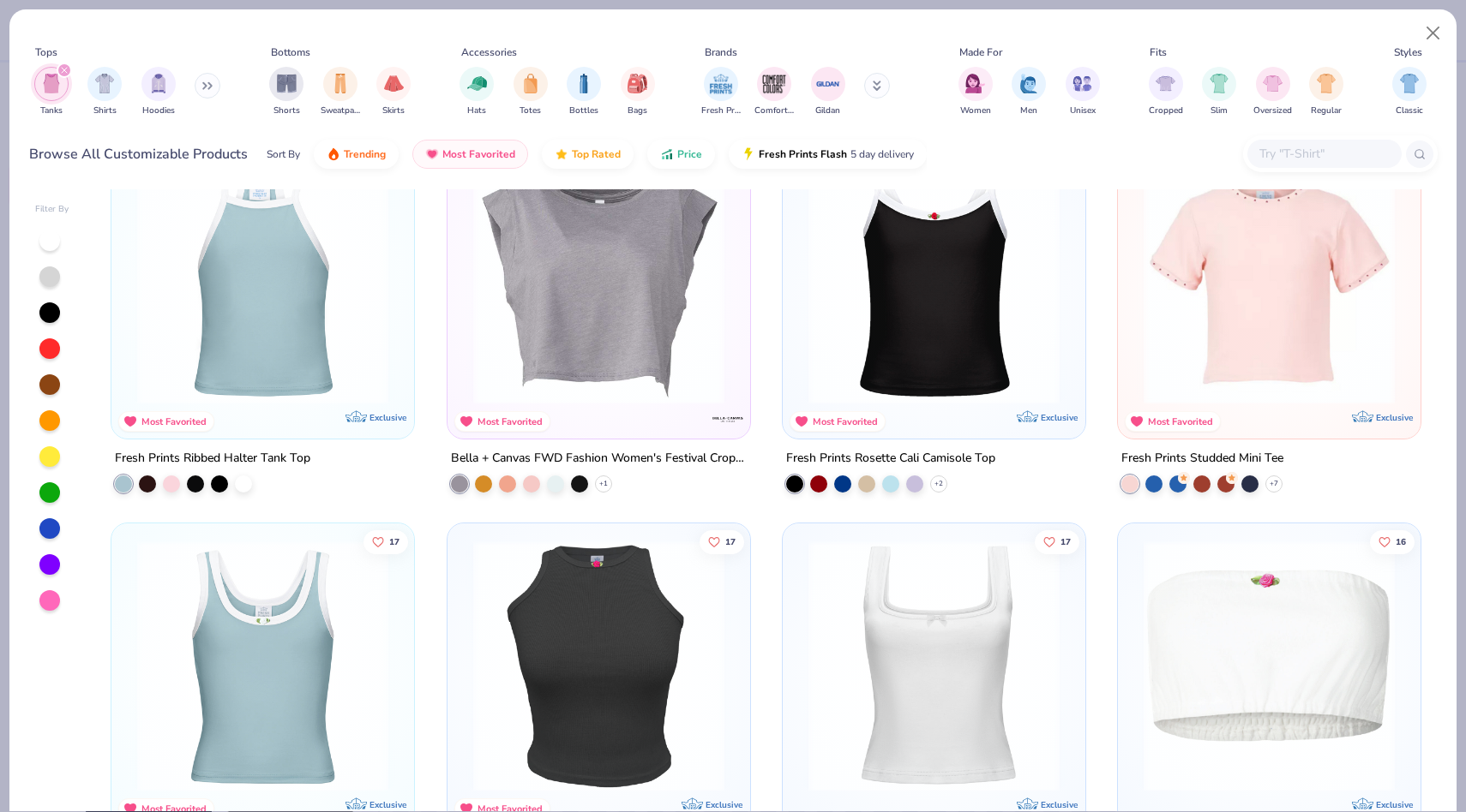
scroll to position [1614, 0]
click at [69, 76] on div "filter for Tanks" at bounding box center [65, 71] width 16 height 16
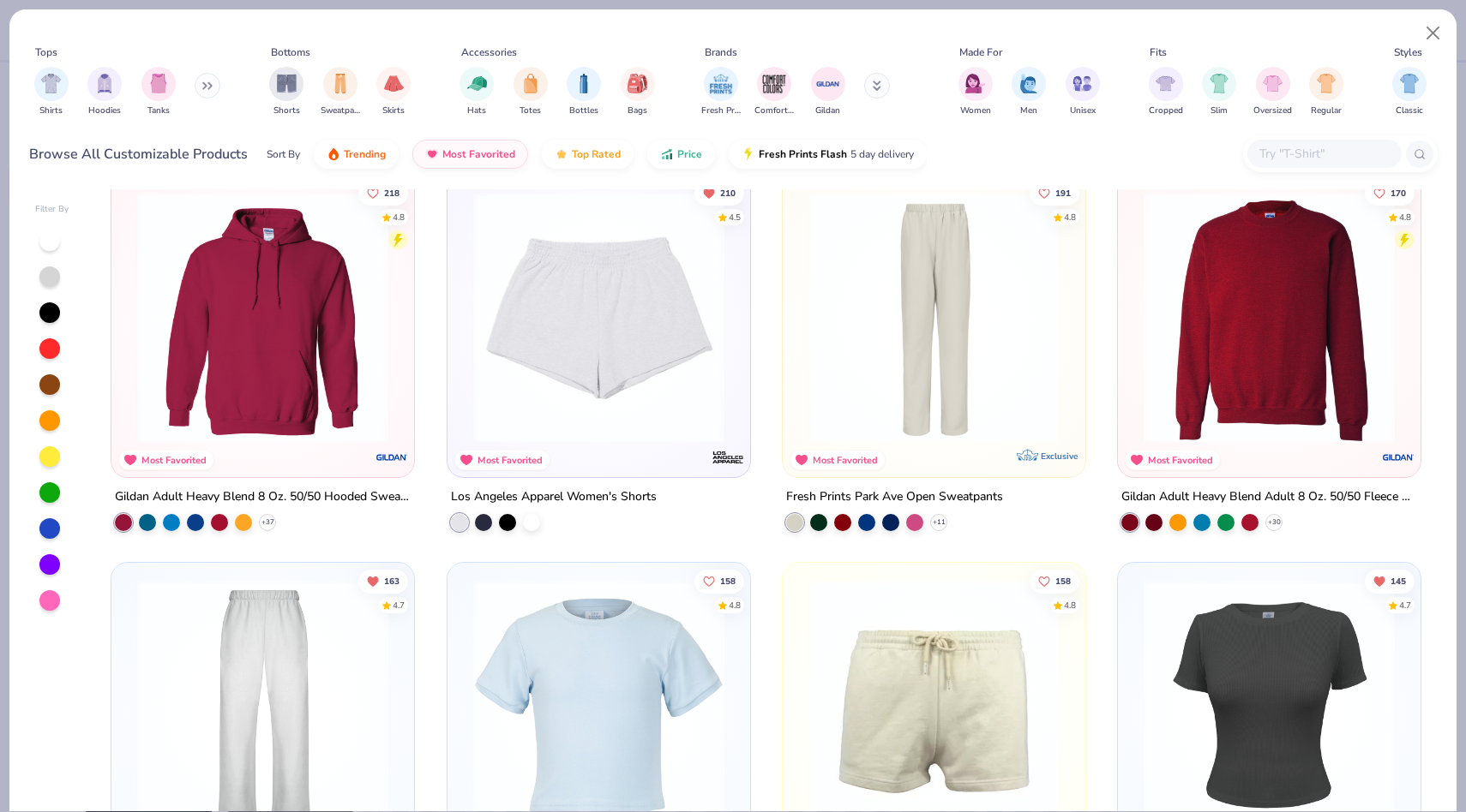
scroll to position [737, 0]
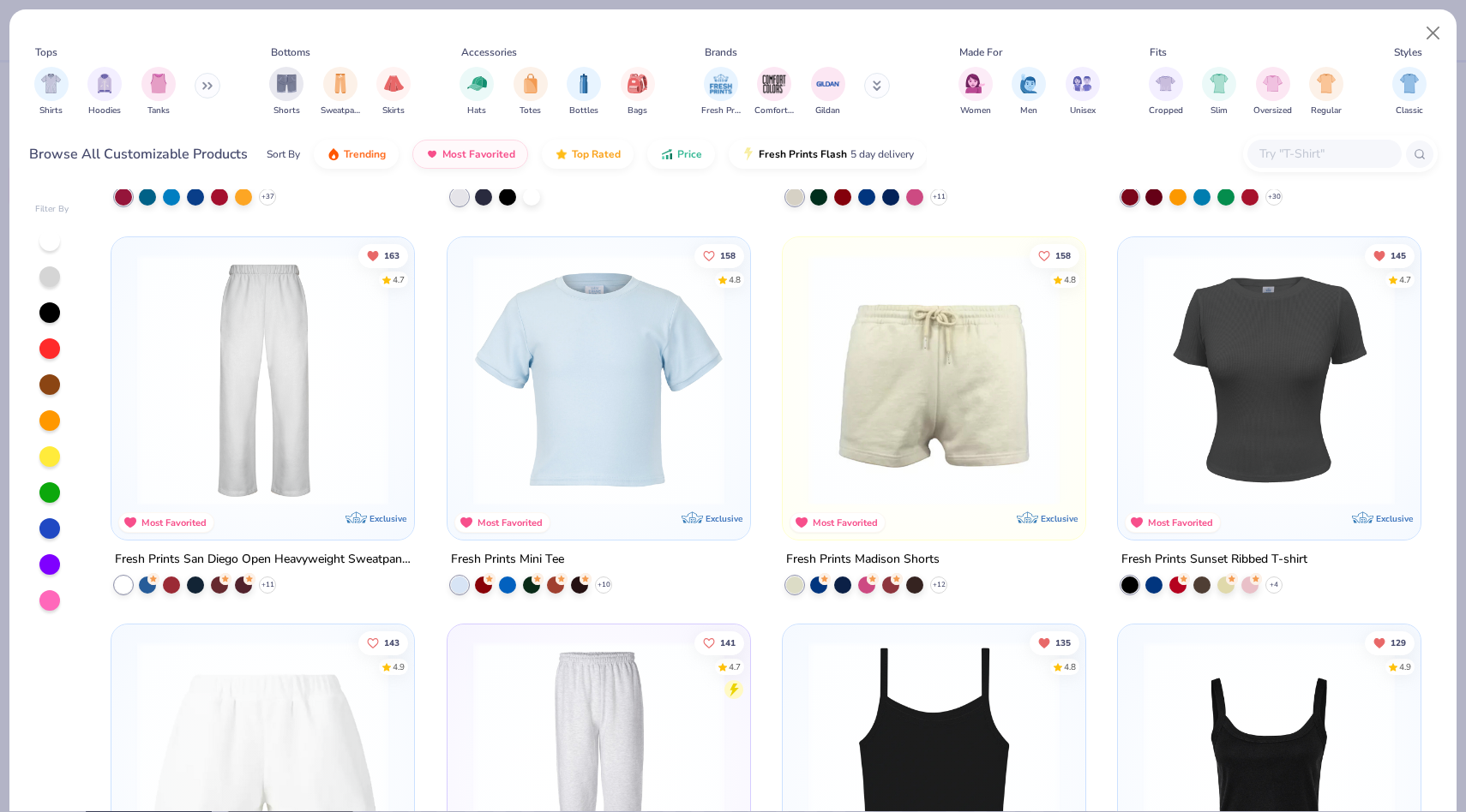
click at [653, 386] on img at bounding box center [600, 380] width 269 height 251
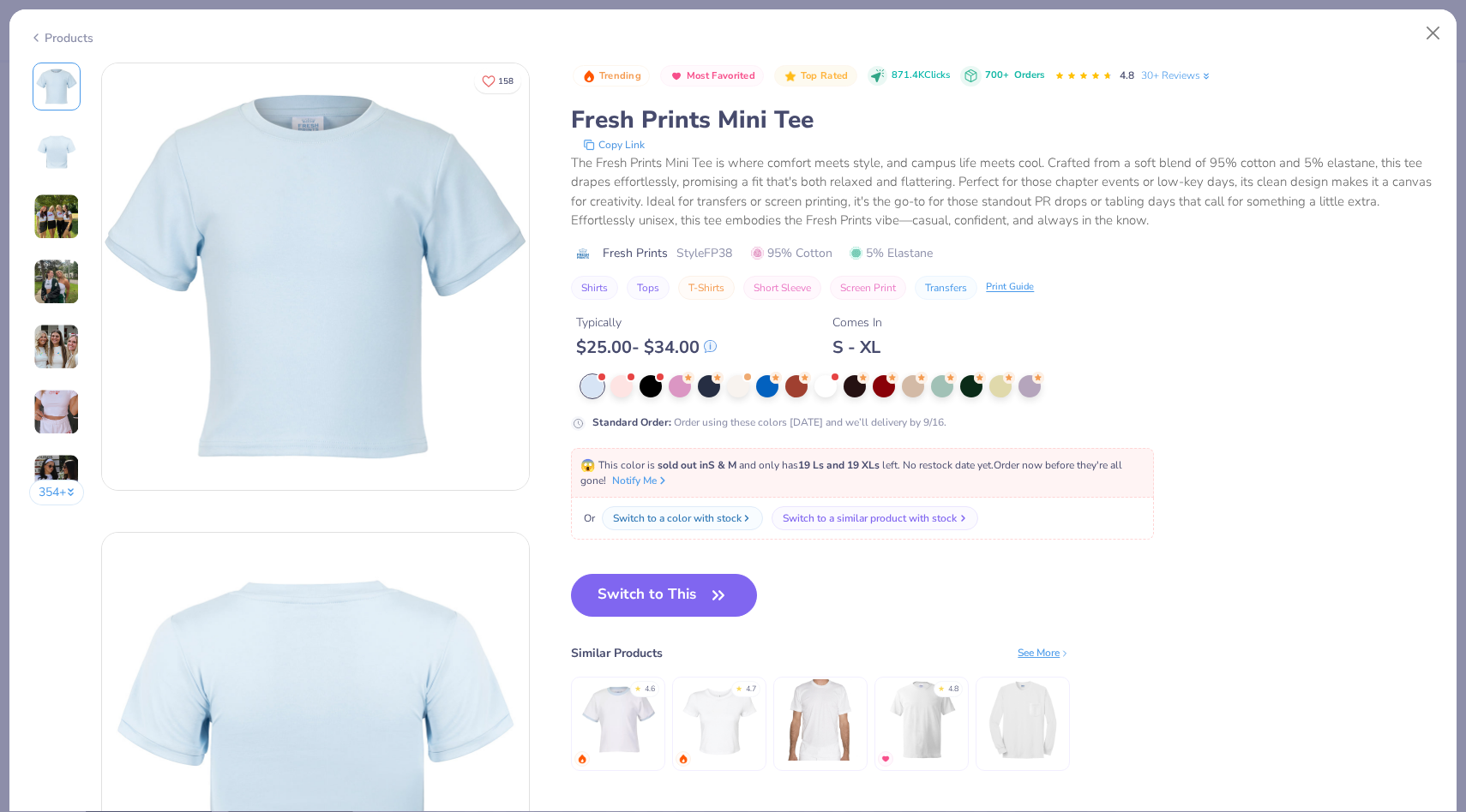
scroll to position [202, 0]
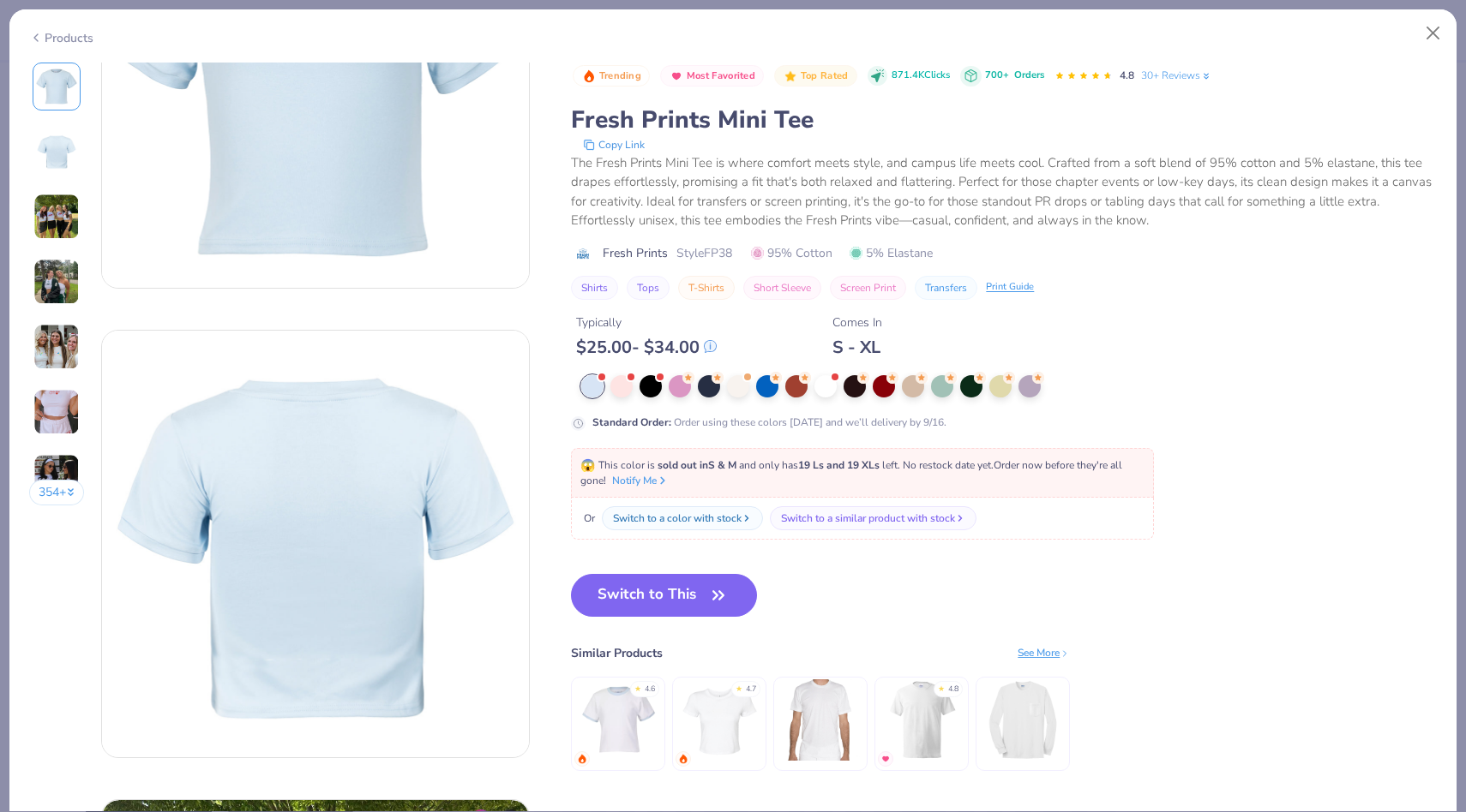
click at [623, 727] on img at bounding box center [618, 720] width 81 height 81
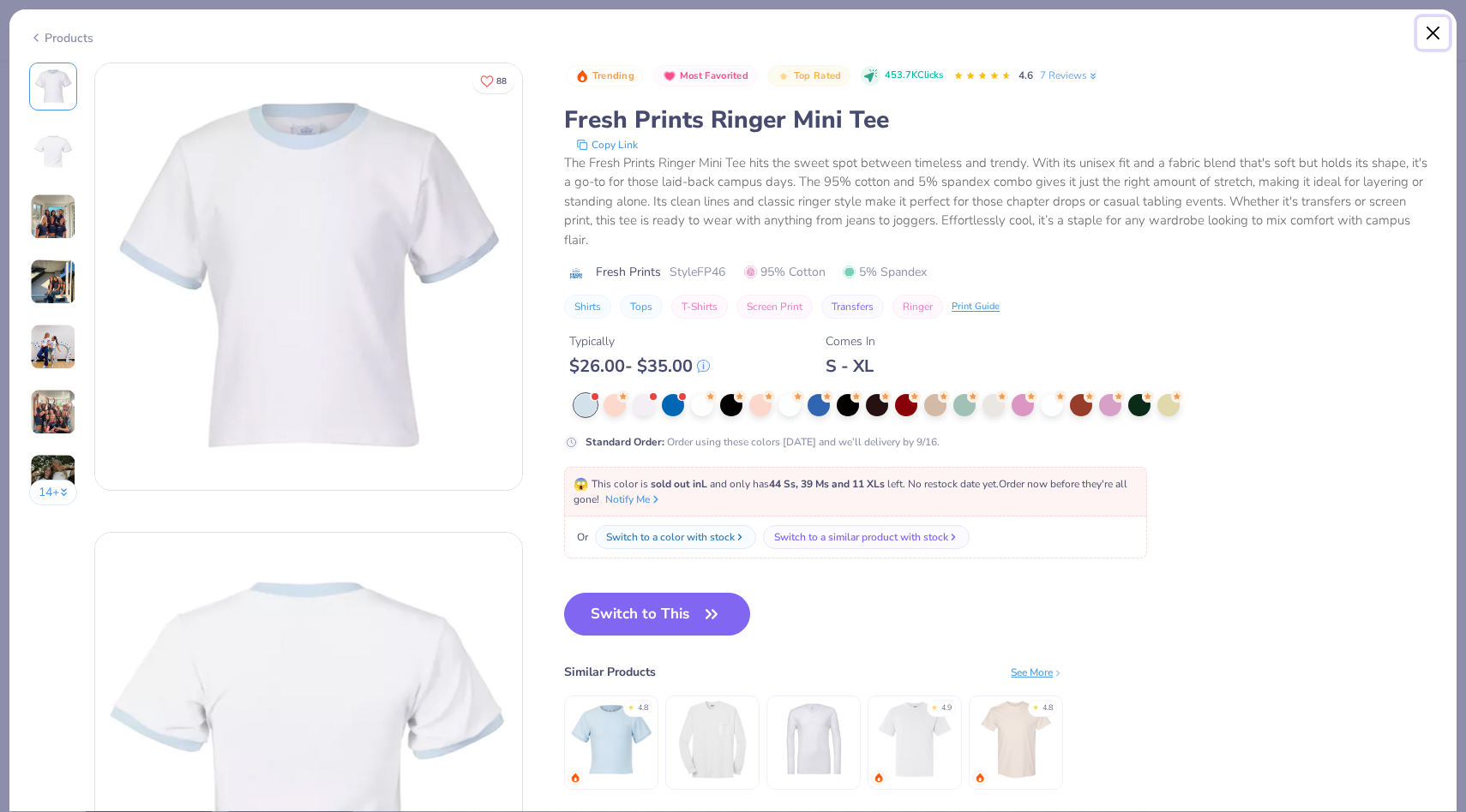
click at [1441, 33] on button "Close" at bounding box center [1434, 32] width 32 height 32
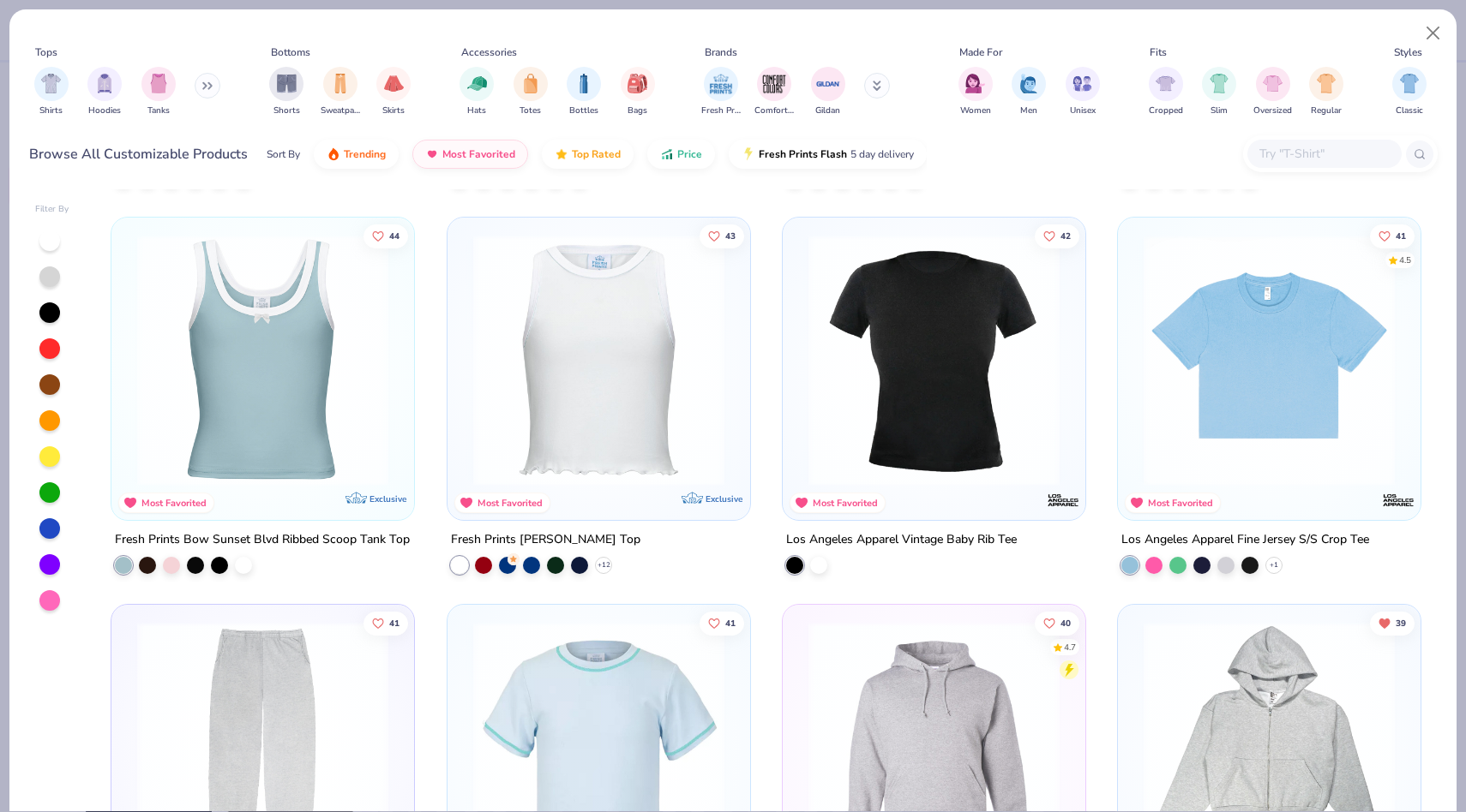
scroll to position [6420, 0]
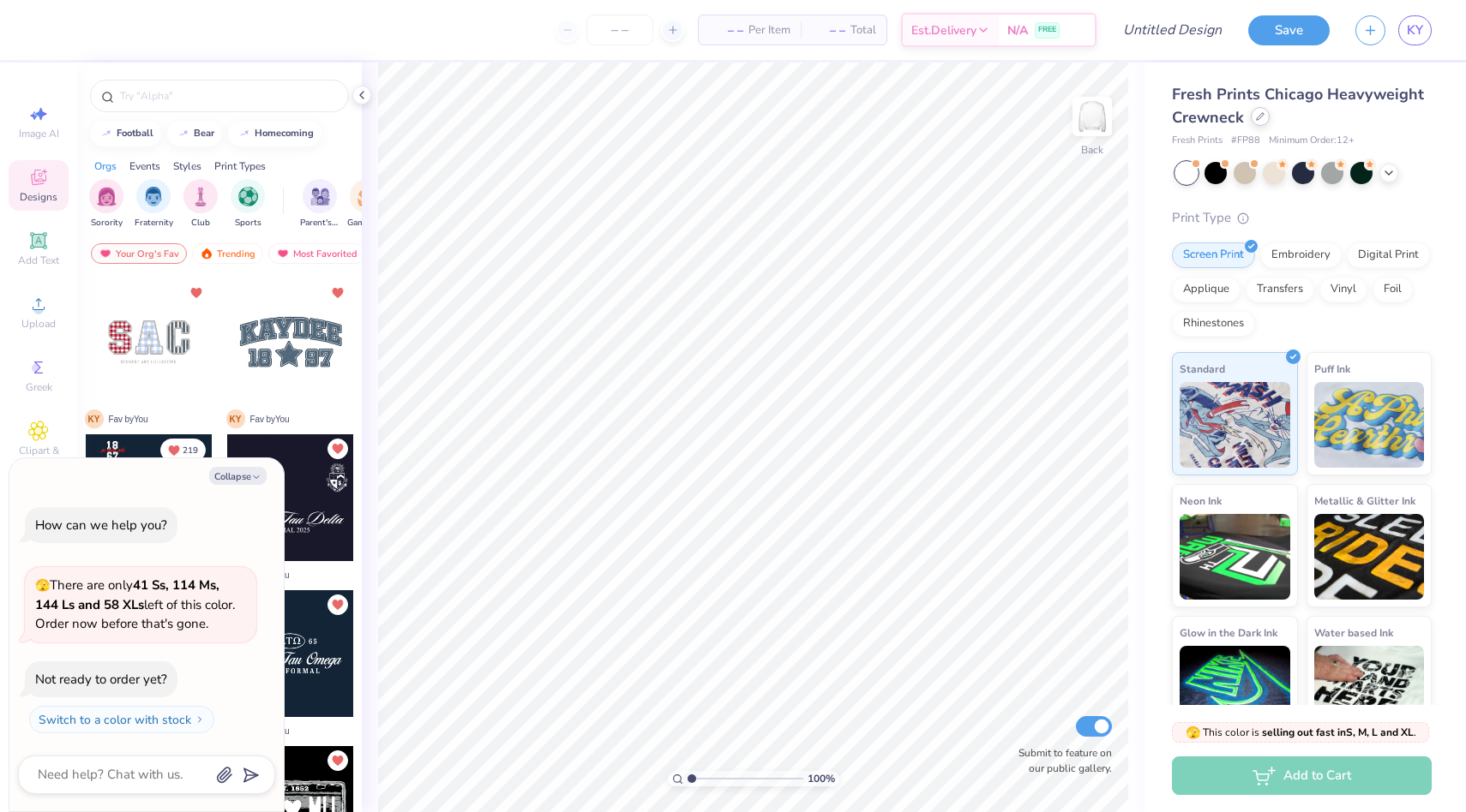
click at [1261, 121] on div at bounding box center [1260, 116] width 19 height 19
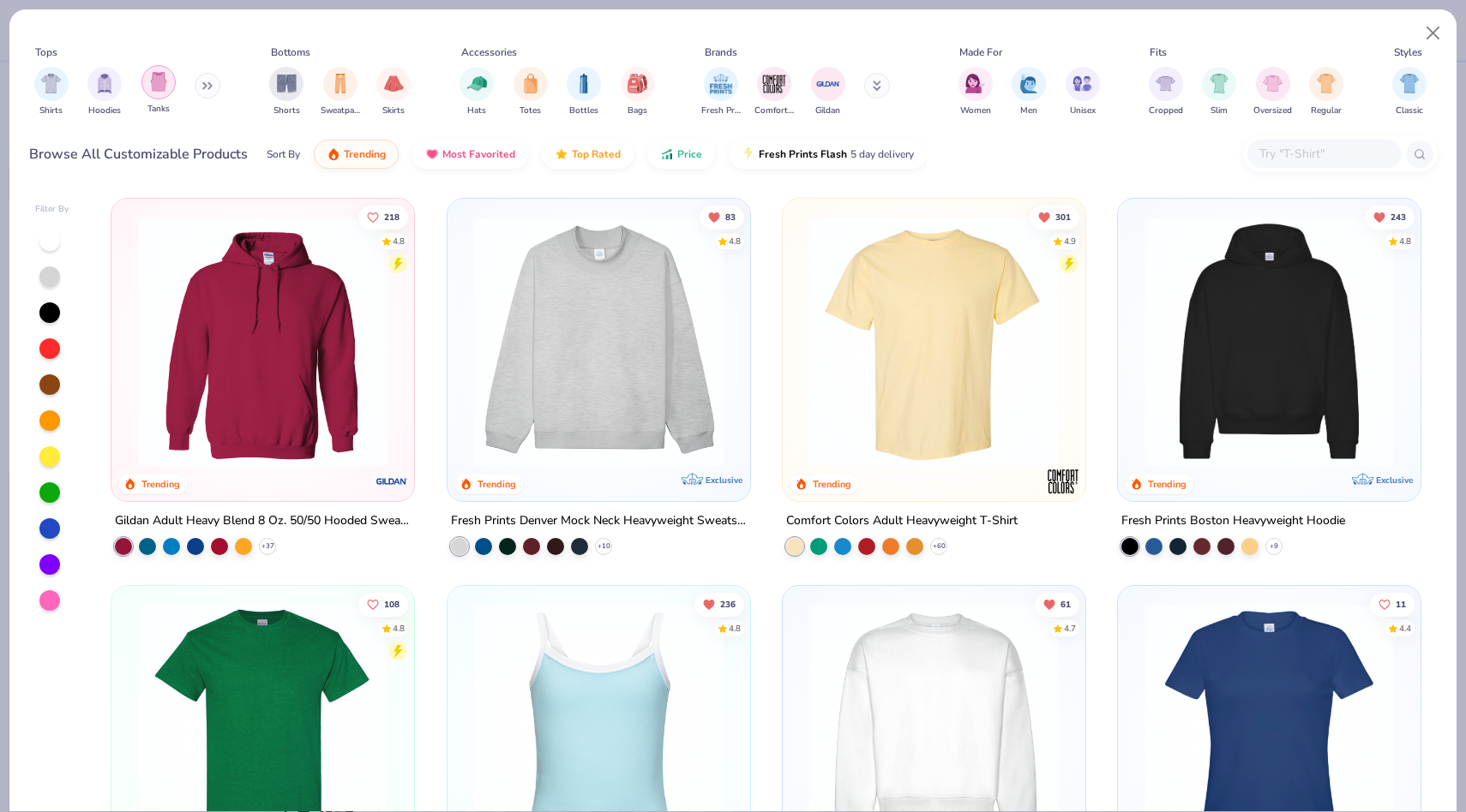
click at [157, 78] on img "filter for Tanks" at bounding box center [158, 81] width 19 height 20
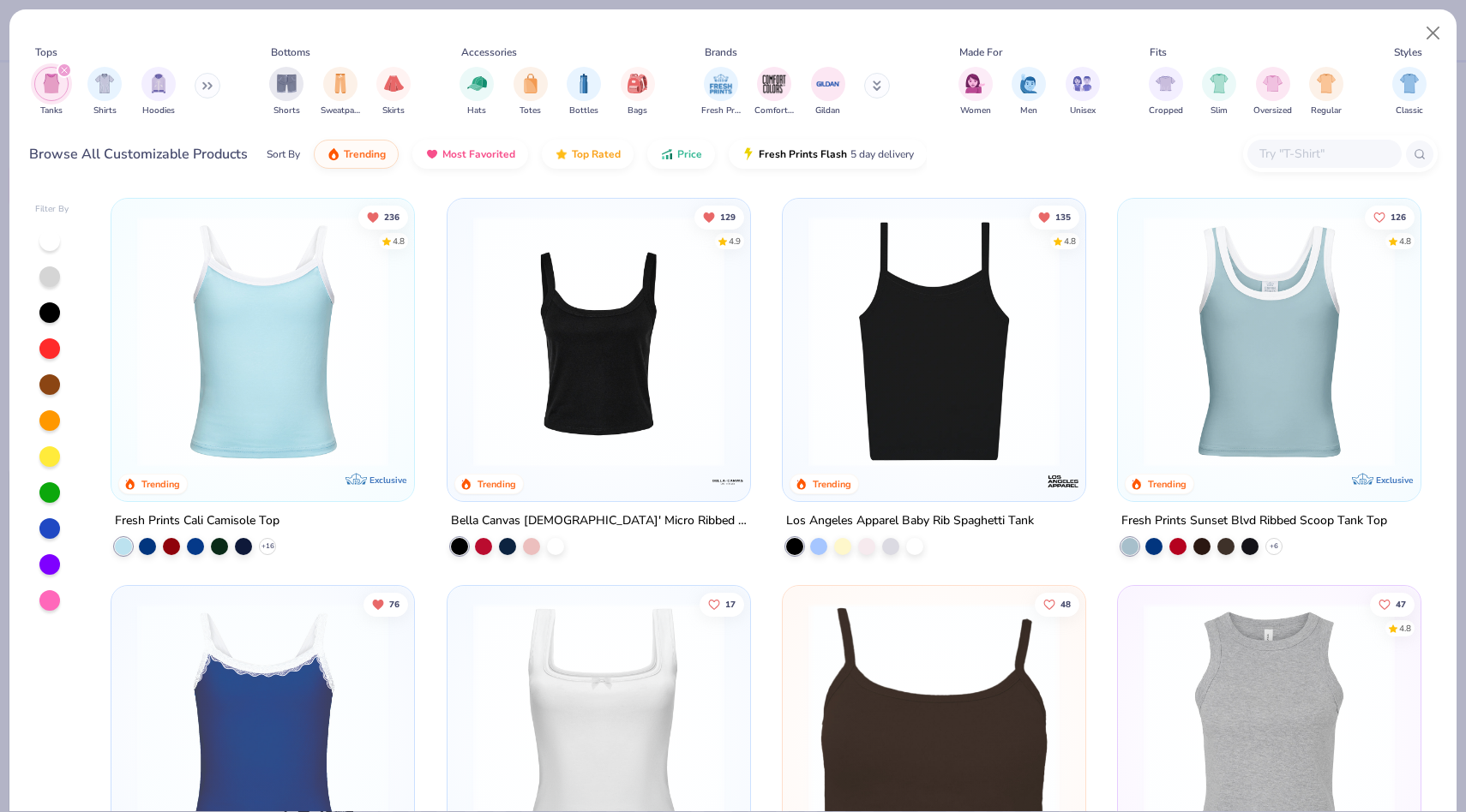
click at [591, 392] on img at bounding box center [600, 341] width 269 height 251
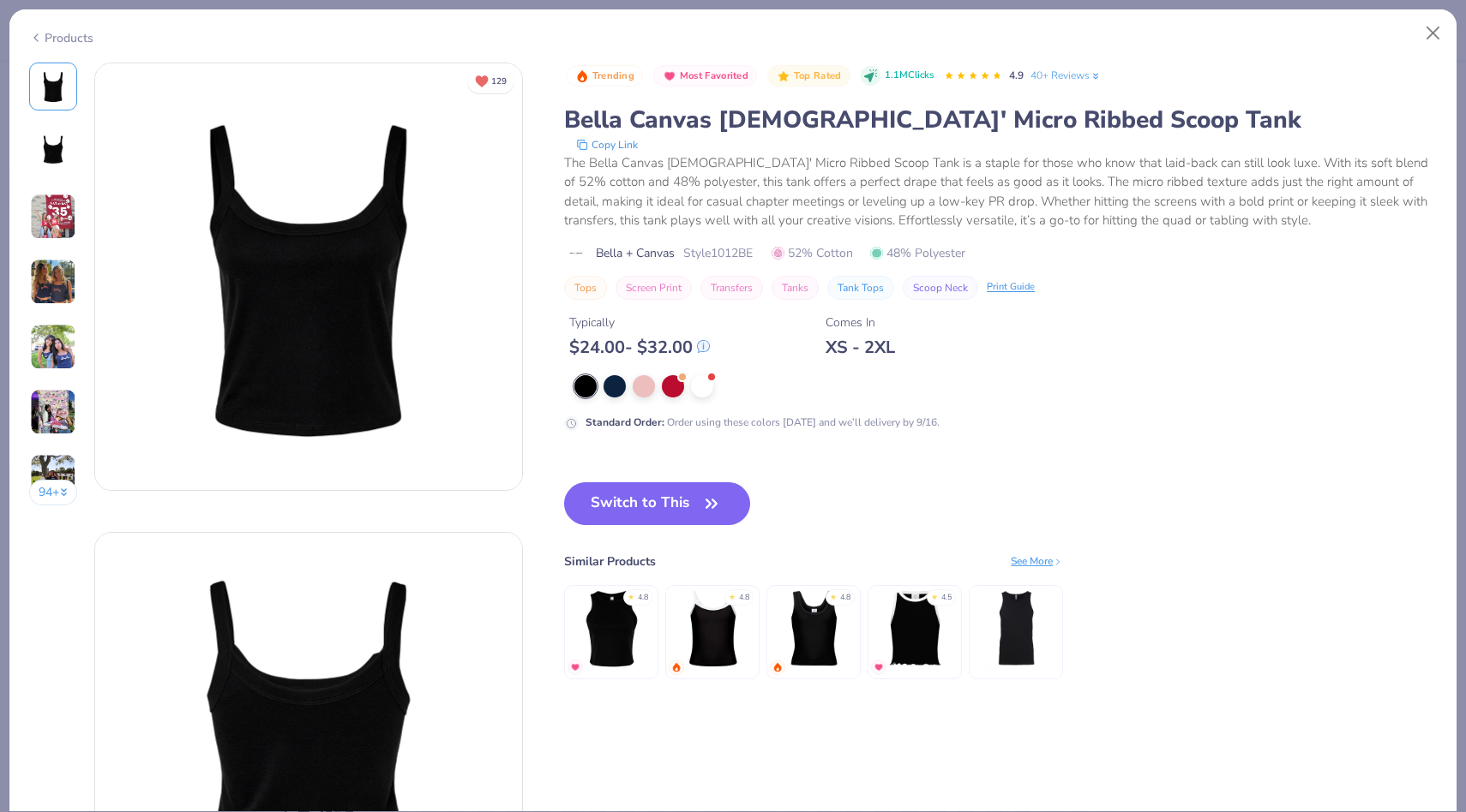
click at [44, 36] on div "Products" at bounding box center [62, 38] width 65 height 18
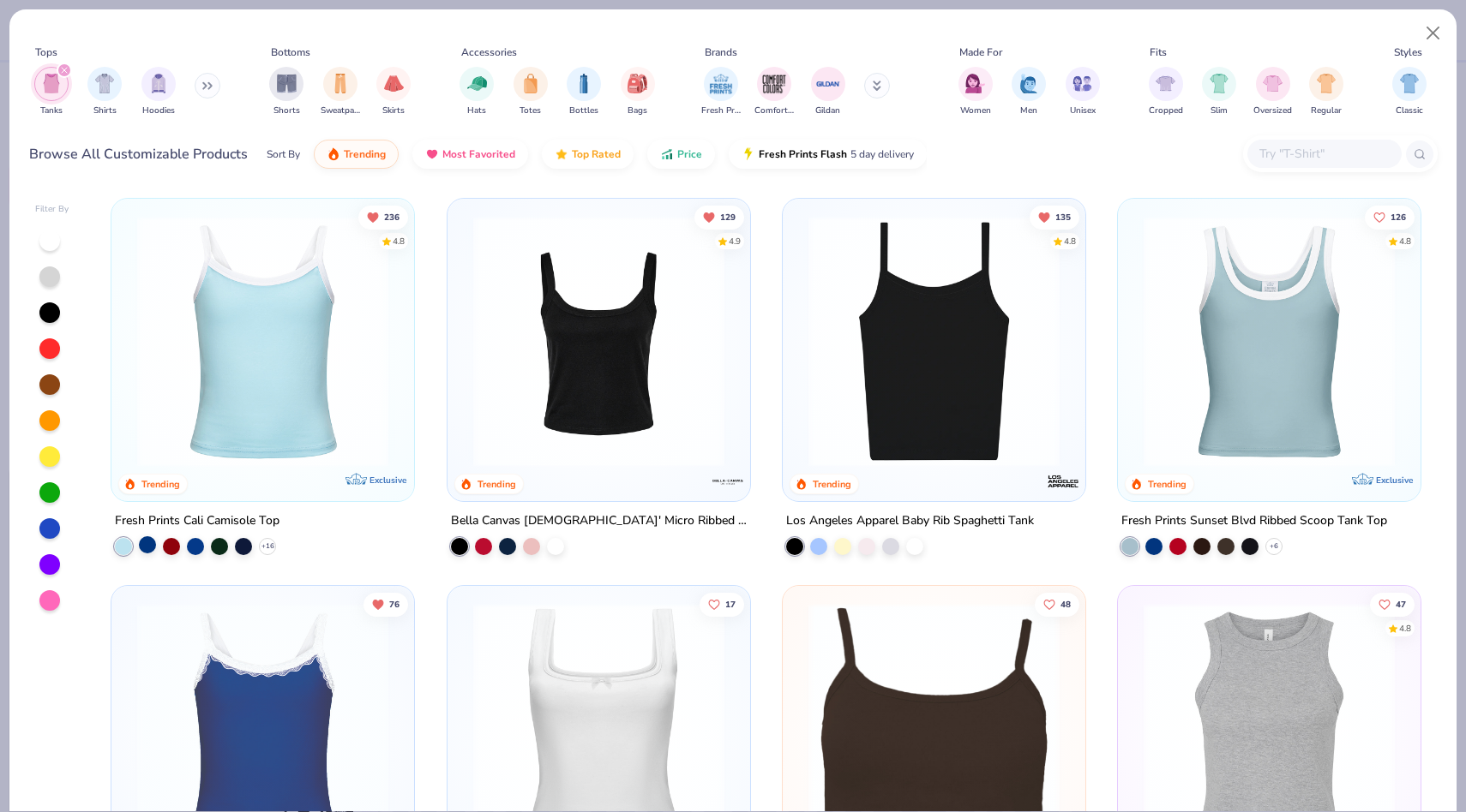
click at [146, 544] on div at bounding box center [147, 544] width 17 height 17
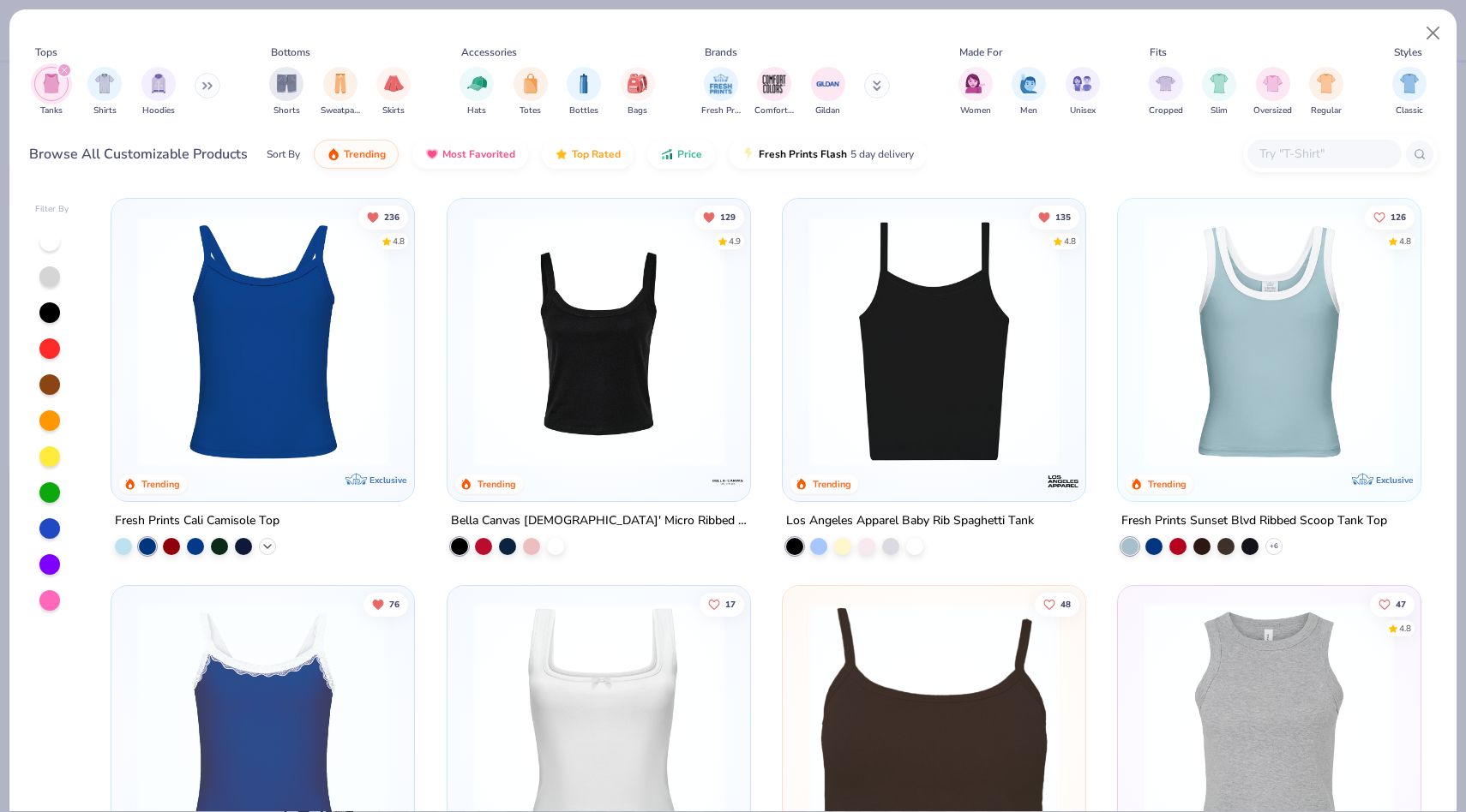
click at [266, 541] on icon at bounding box center [268, 547] width 14 height 14
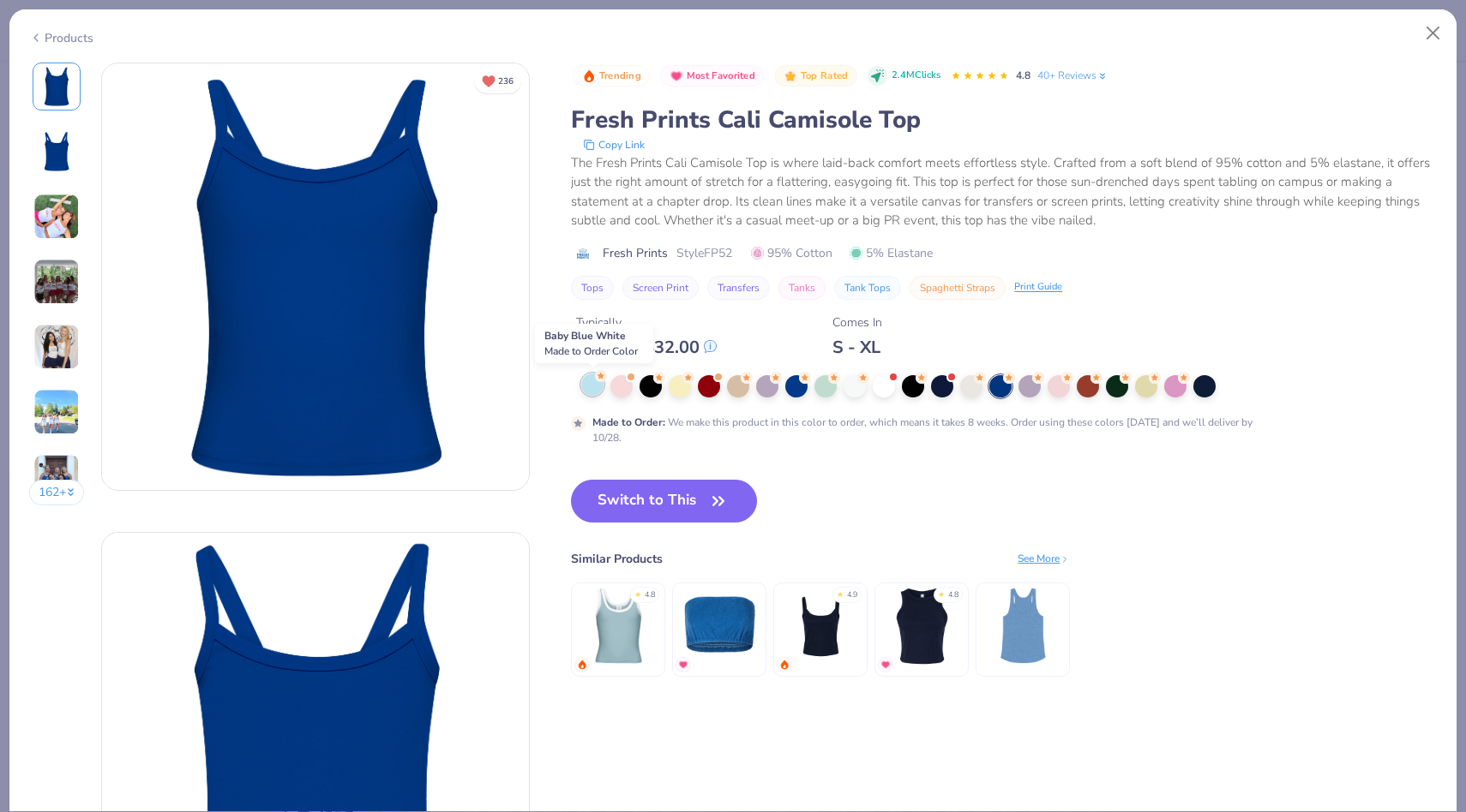
click at [596, 384] on div at bounding box center [592, 384] width 23 height 23
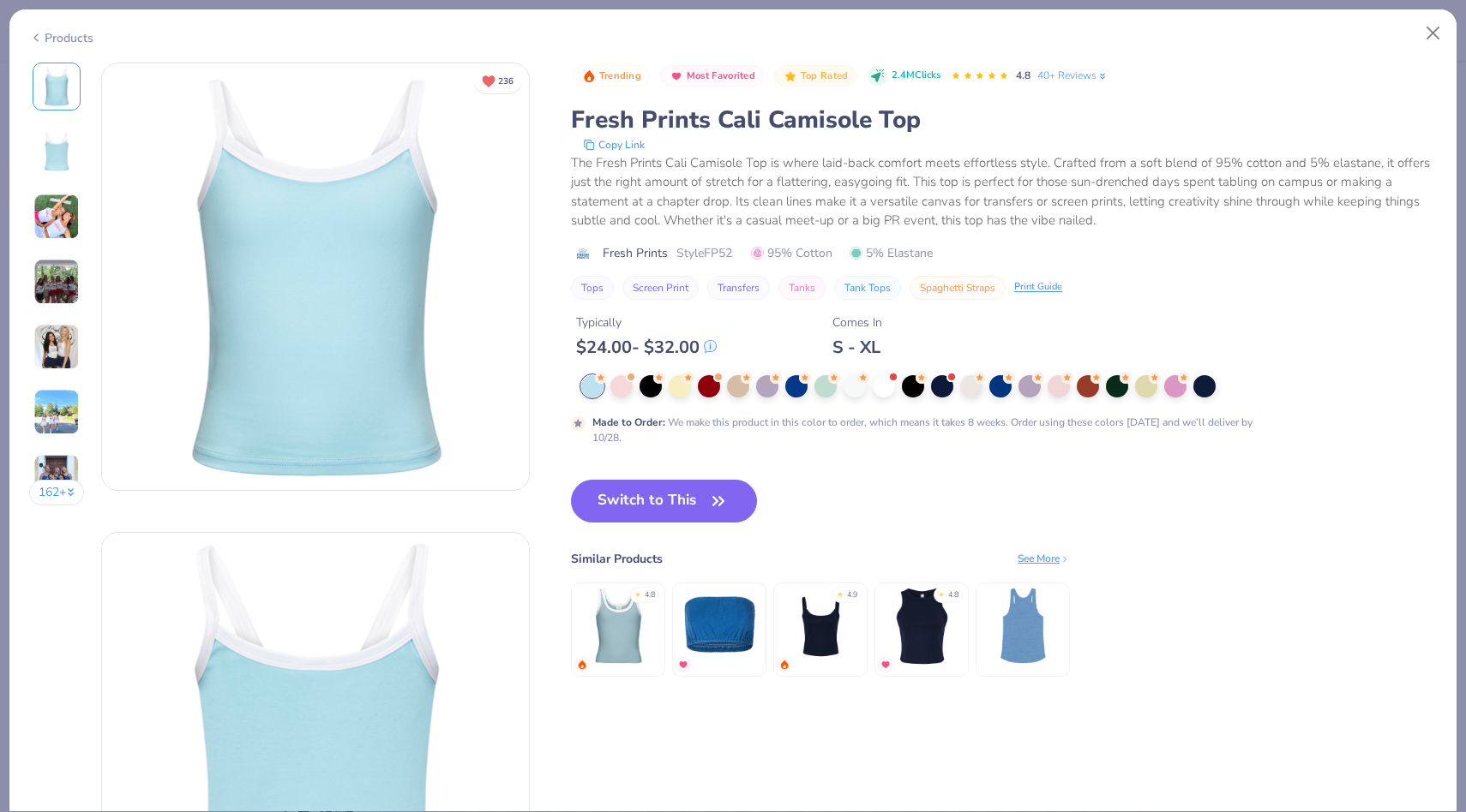
click at [37, 41] on icon at bounding box center [36, 37] width 14 height 21
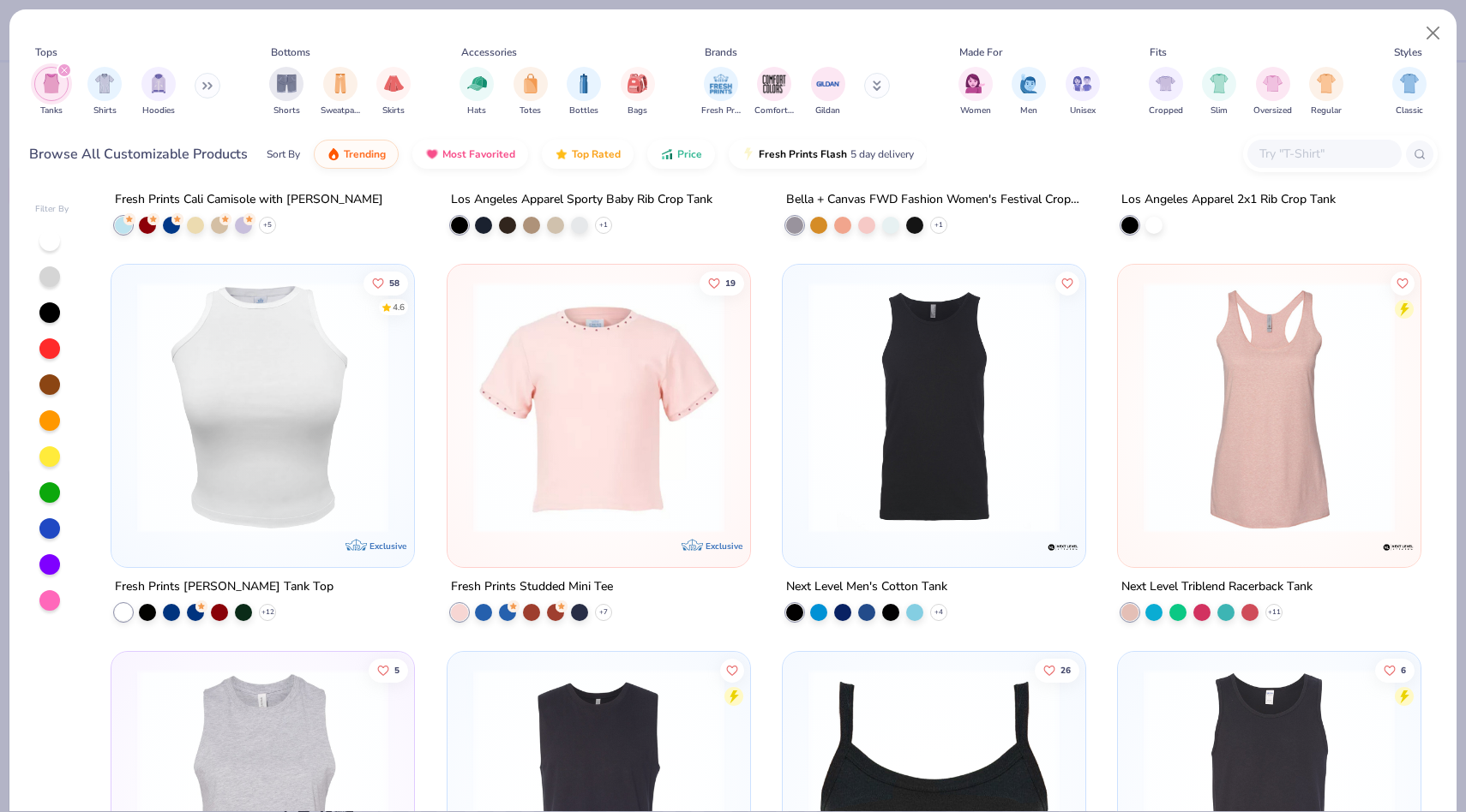
scroll to position [1097, 0]
click at [597, 611] on icon at bounding box center [603, 612] width 14 height 14
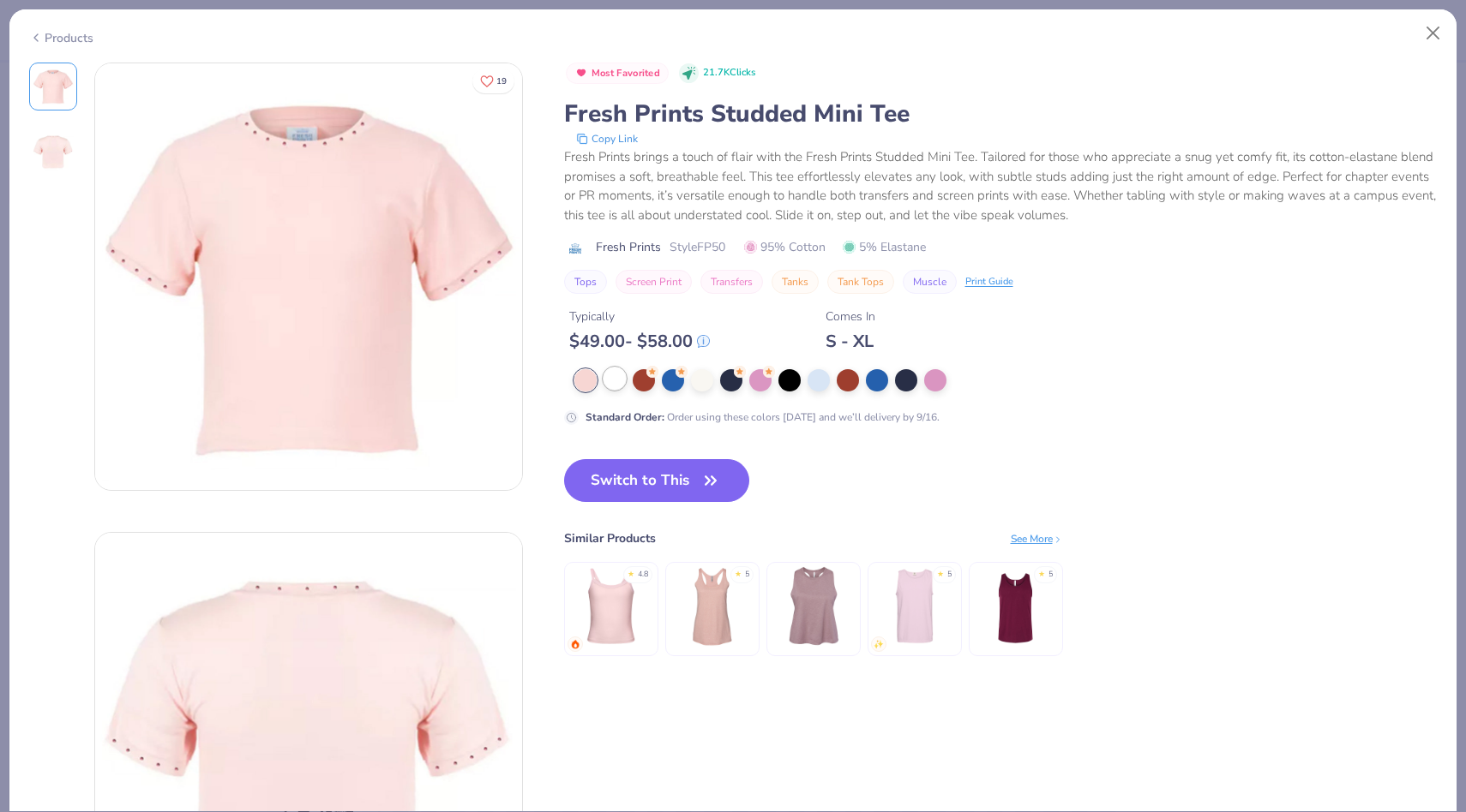
click at [621, 379] on div at bounding box center [614, 379] width 23 height 23
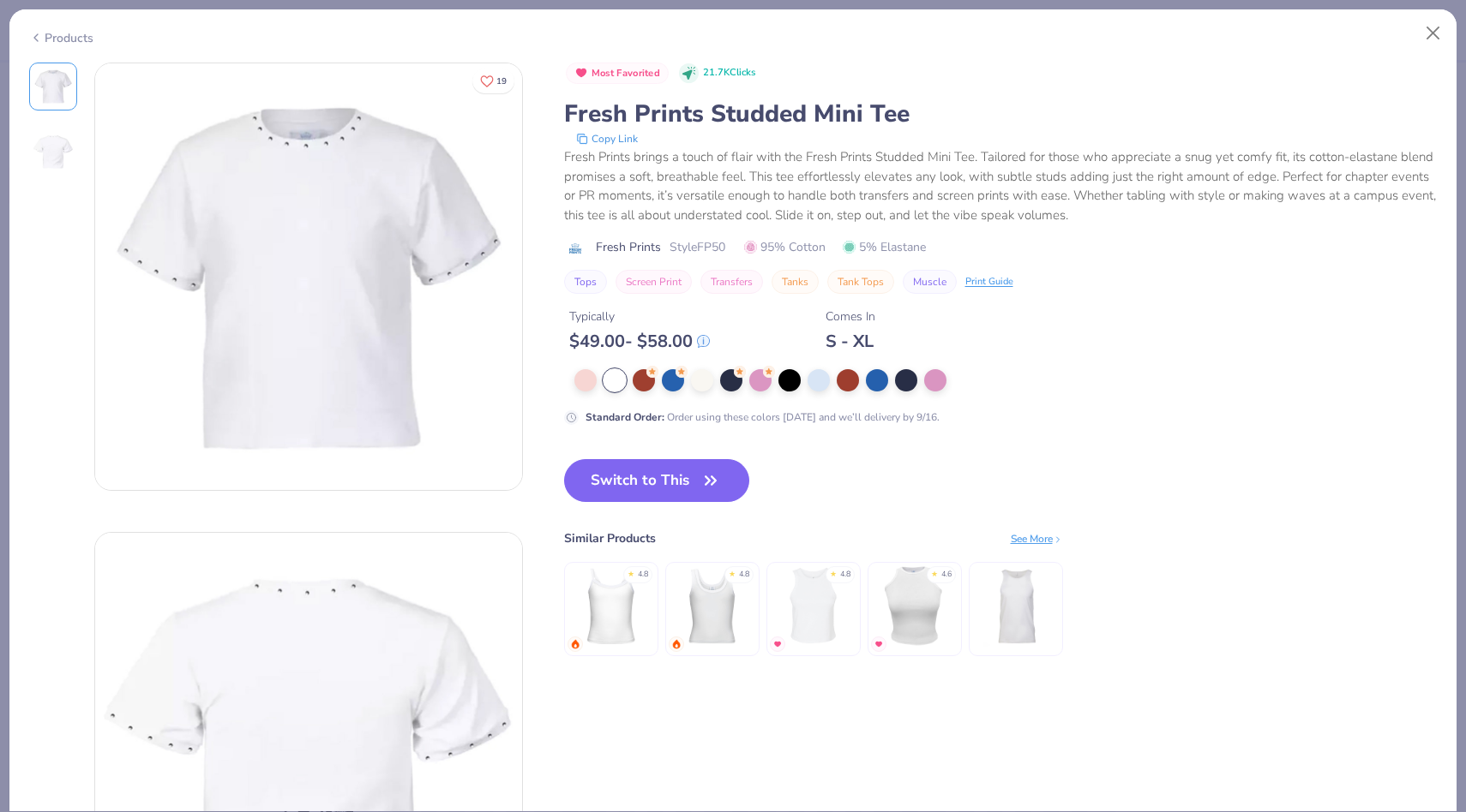
click at [48, 35] on div "Products" at bounding box center [62, 38] width 65 height 18
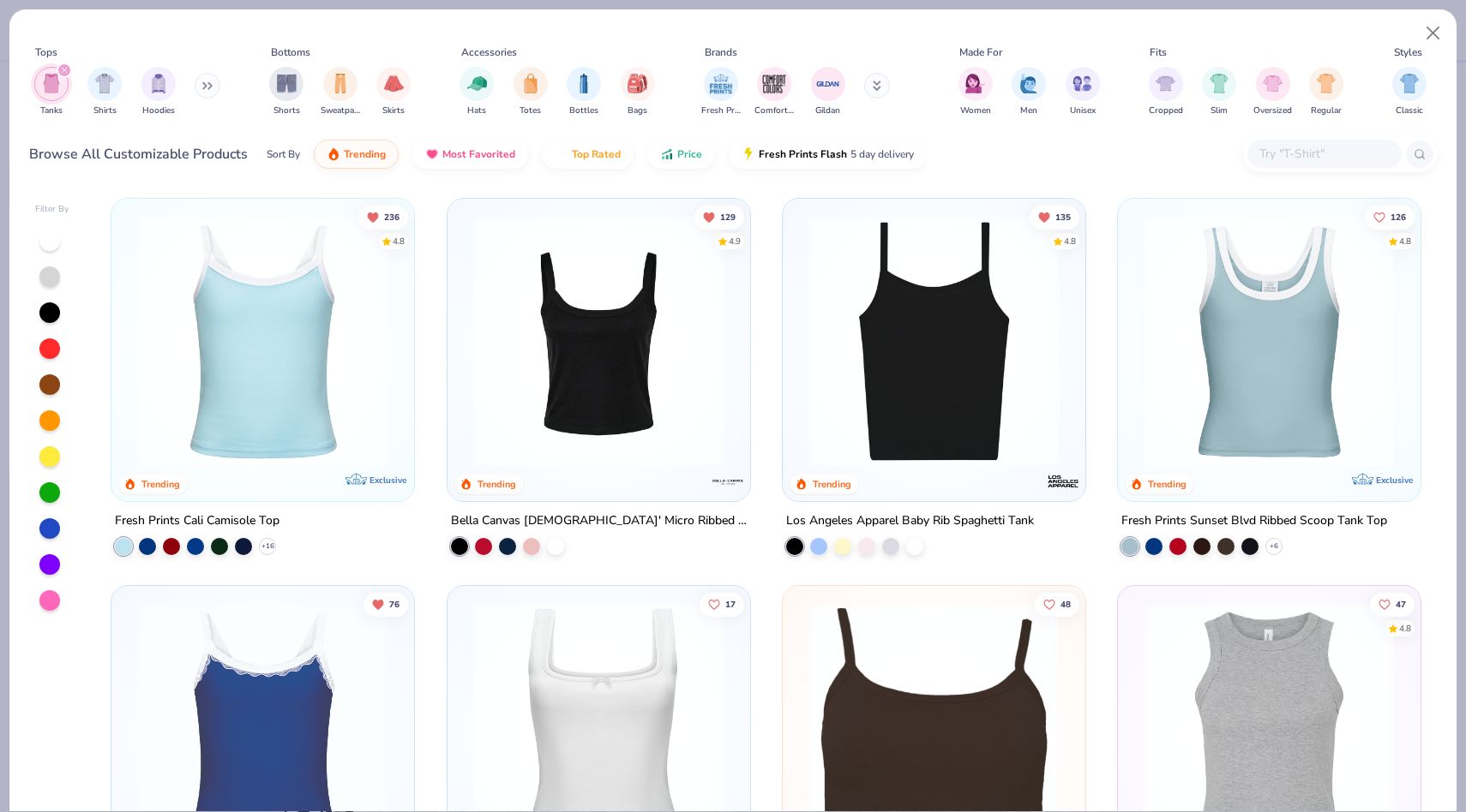
click at [65, 66] on div "filter for Tanks" at bounding box center [65, 71] width 16 height 16
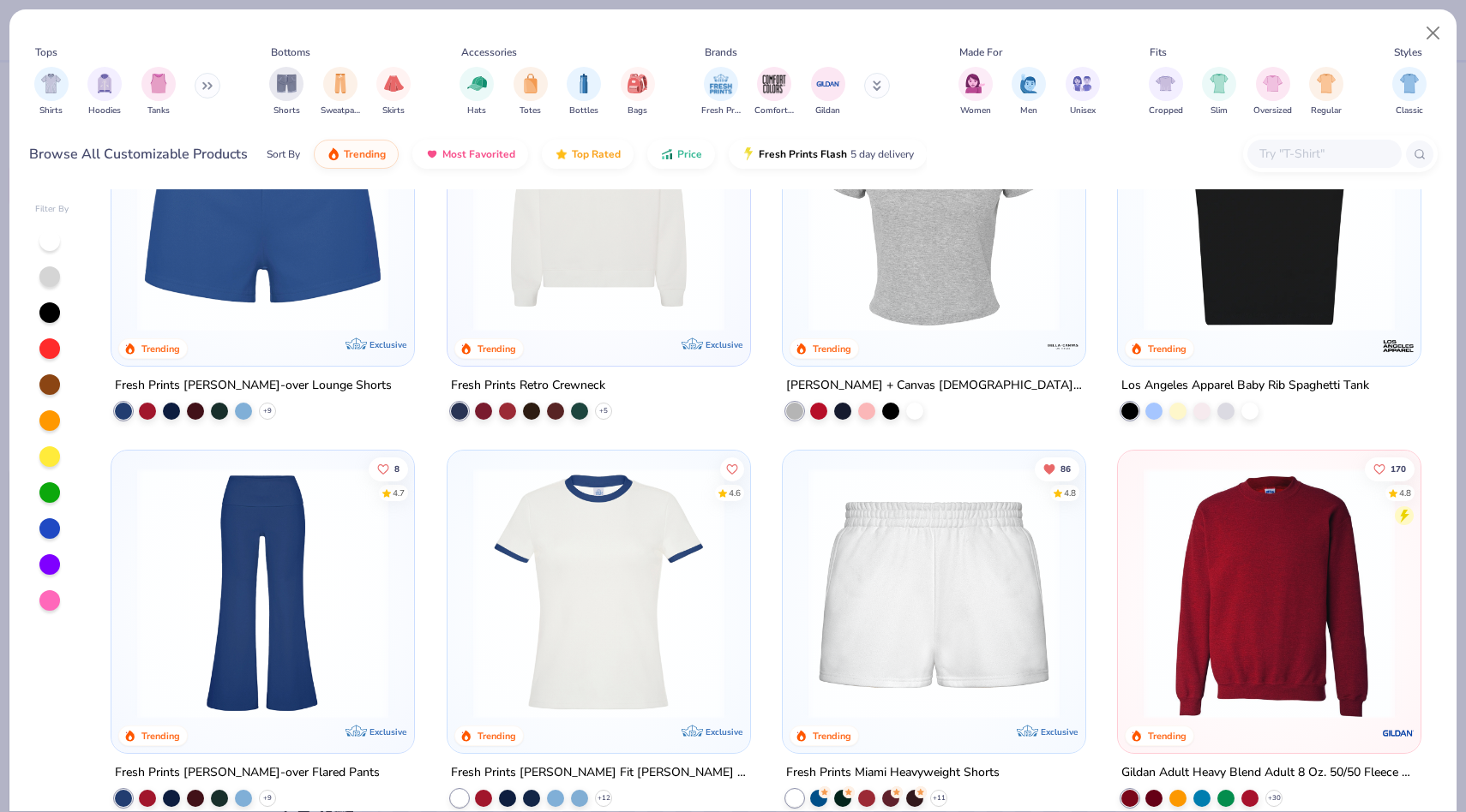
scroll to position [1016, 0]
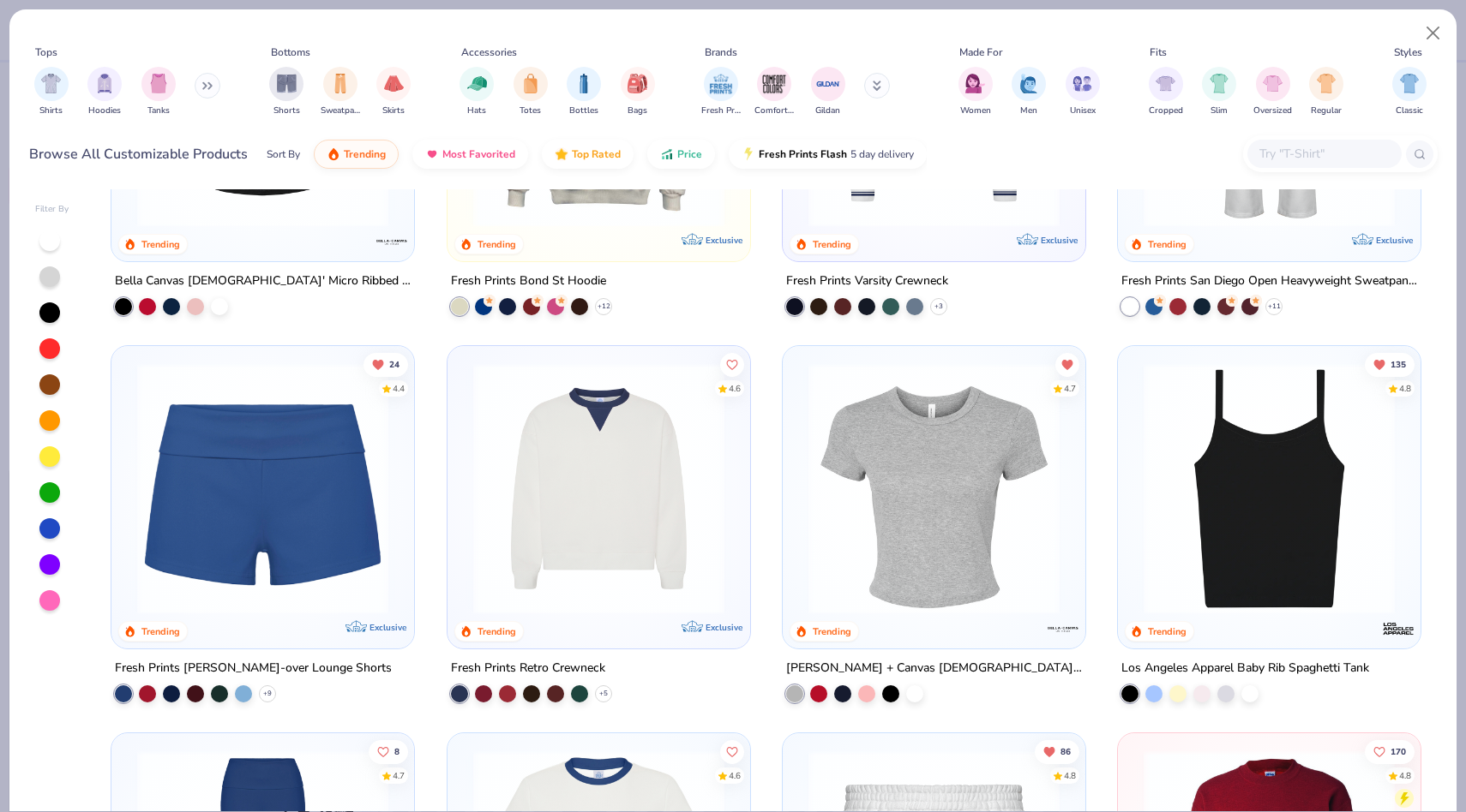
click at [1223, 459] on img at bounding box center [1270, 489] width 269 height 251
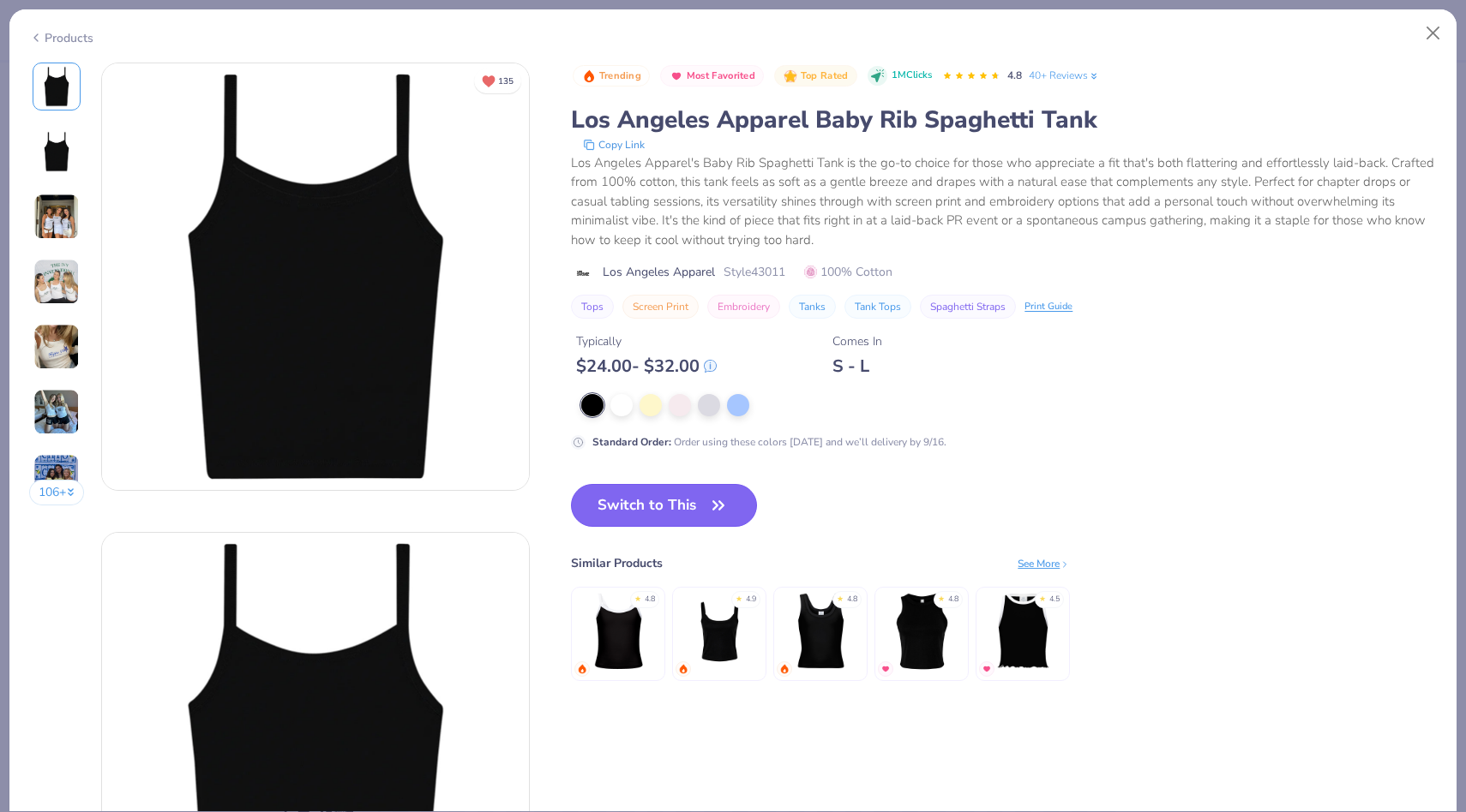
click at [699, 491] on button "Switch to This" at bounding box center [664, 506] width 186 height 43
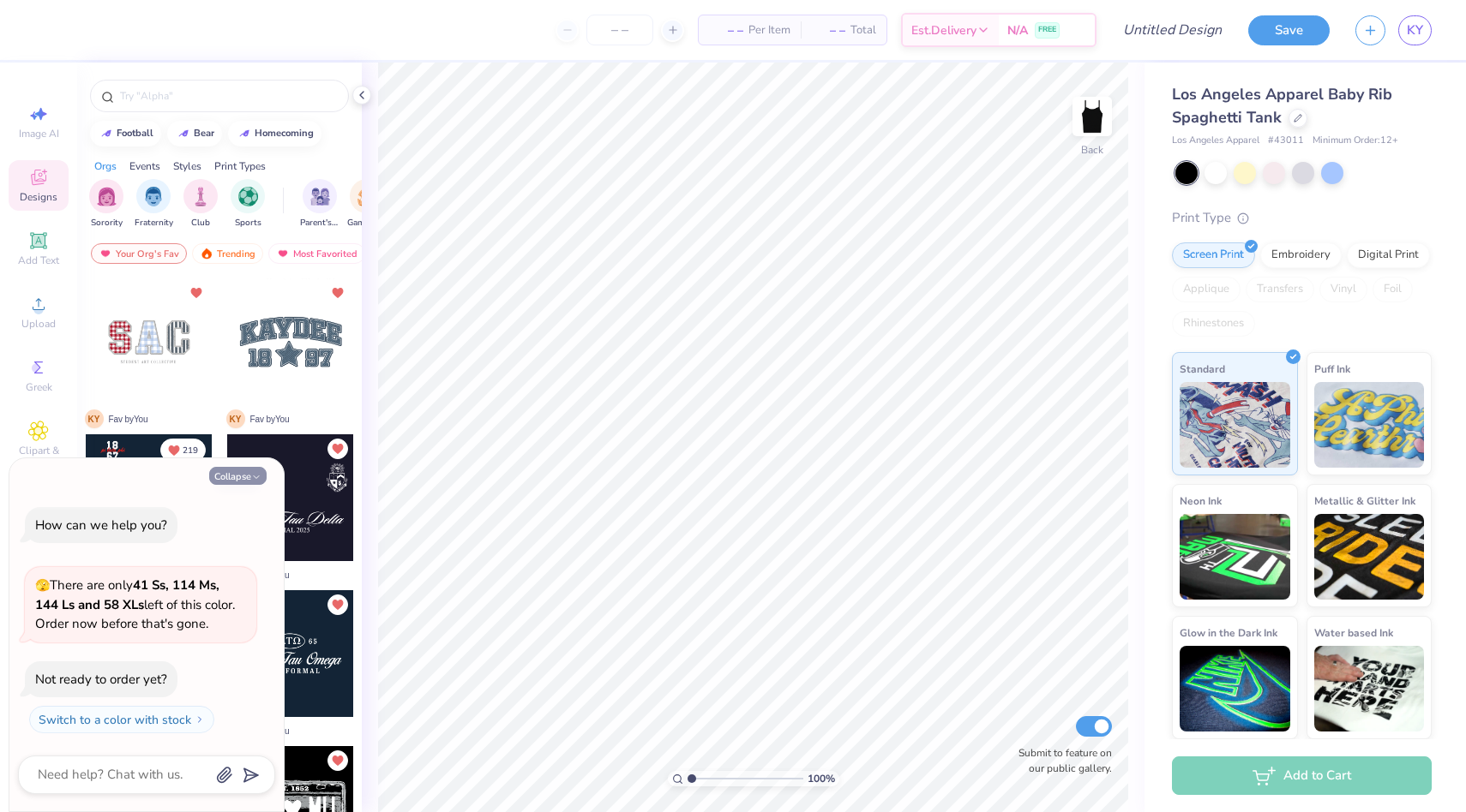
click at [237, 470] on button "Collapse" at bounding box center [237, 476] width 58 height 18
type textarea "x"
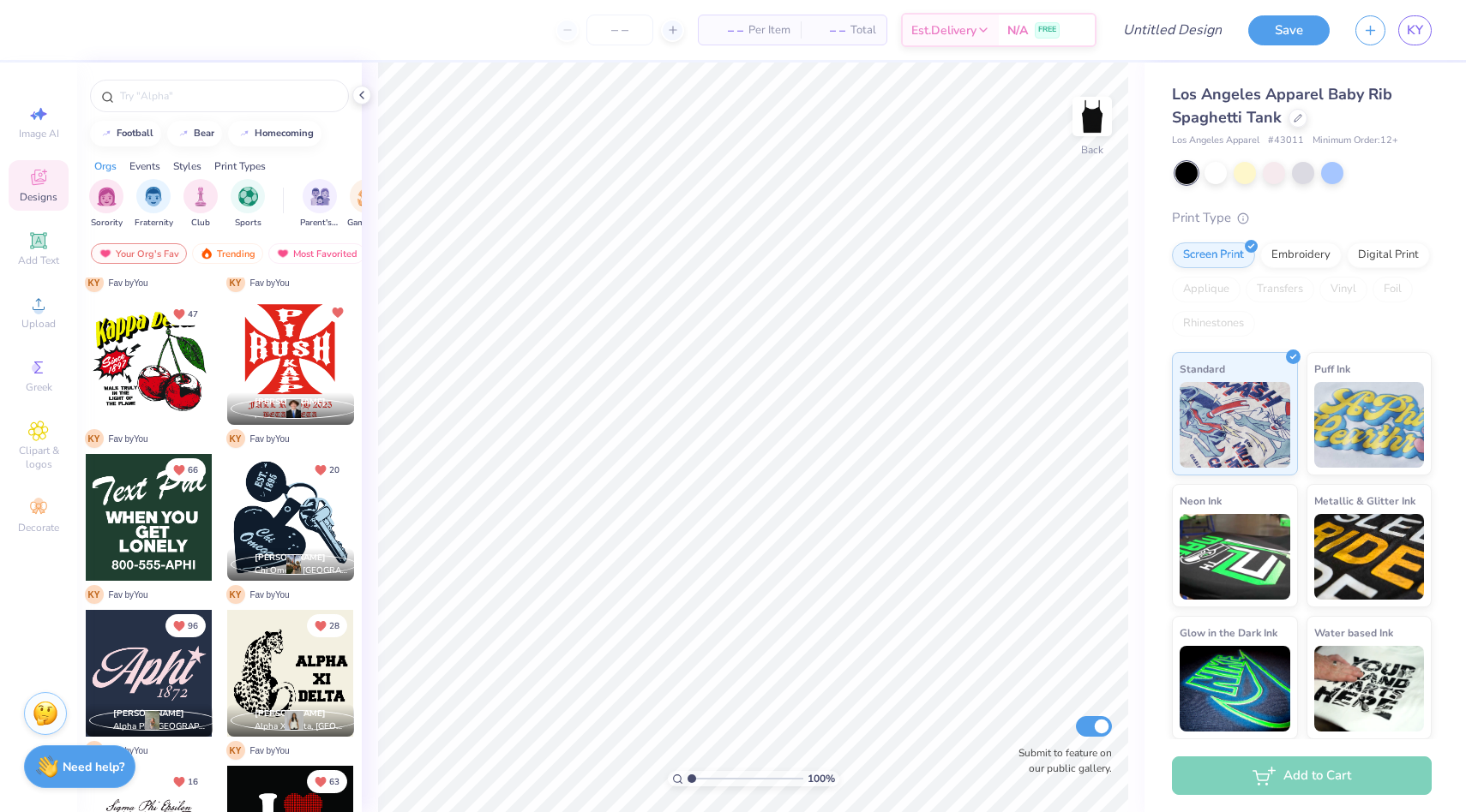
scroll to position [622, 0]
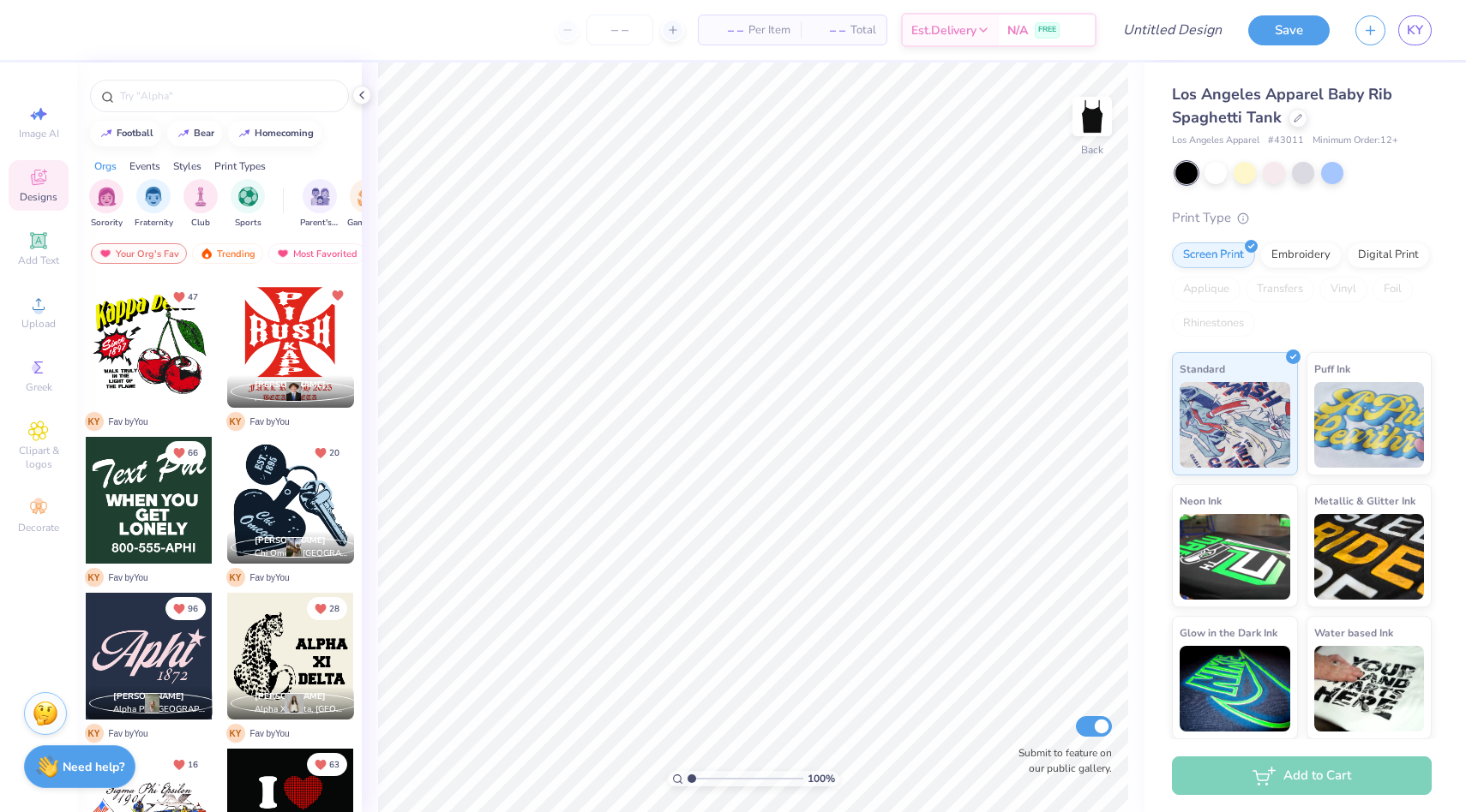
click at [306, 489] on div at bounding box center [290, 500] width 127 height 127
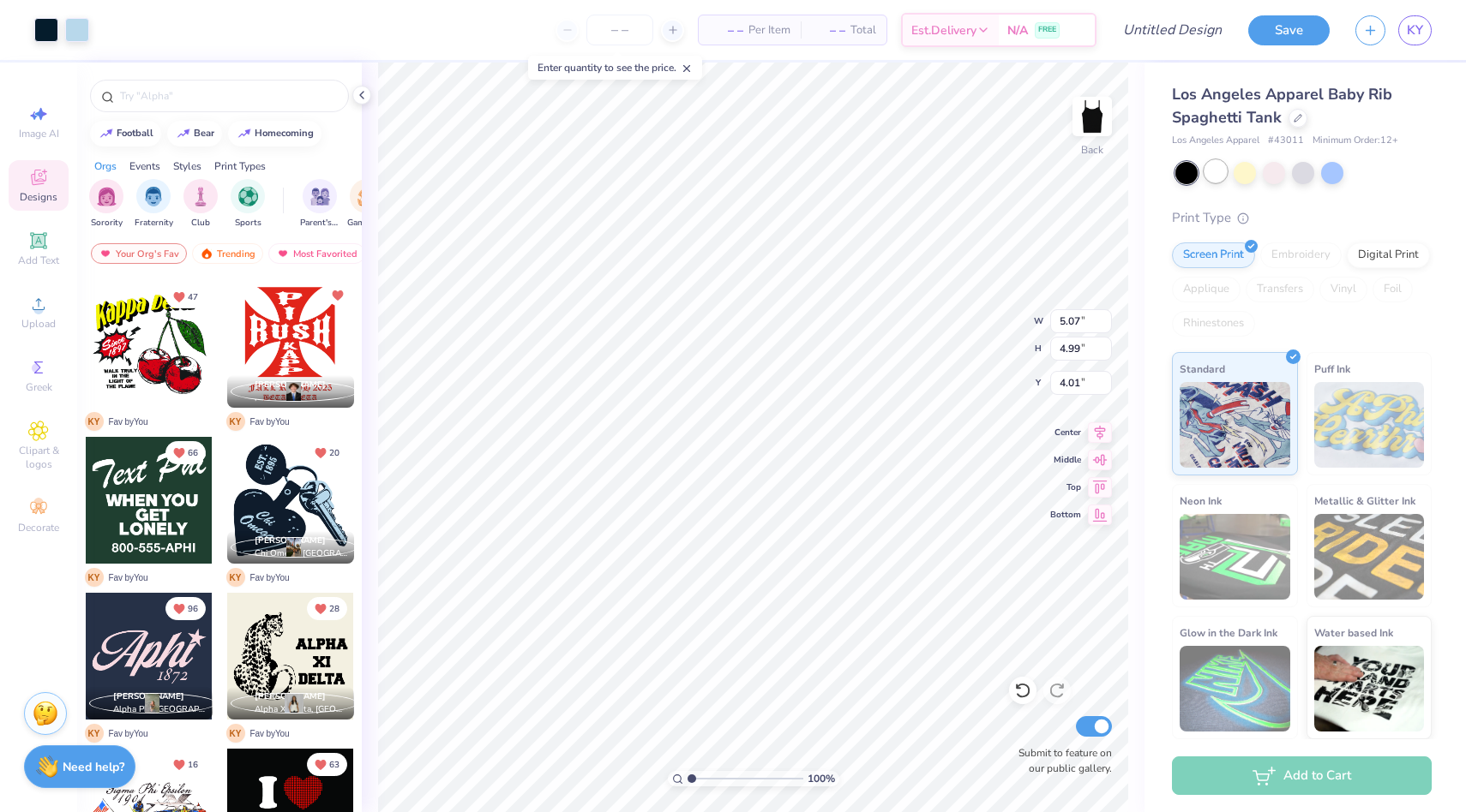
click at [1220, 178] on div at bounding box center [1216, 171] width 23 height 23
type input "1.21"
type input "1.15"
type input "5.12"
type input "5.04"
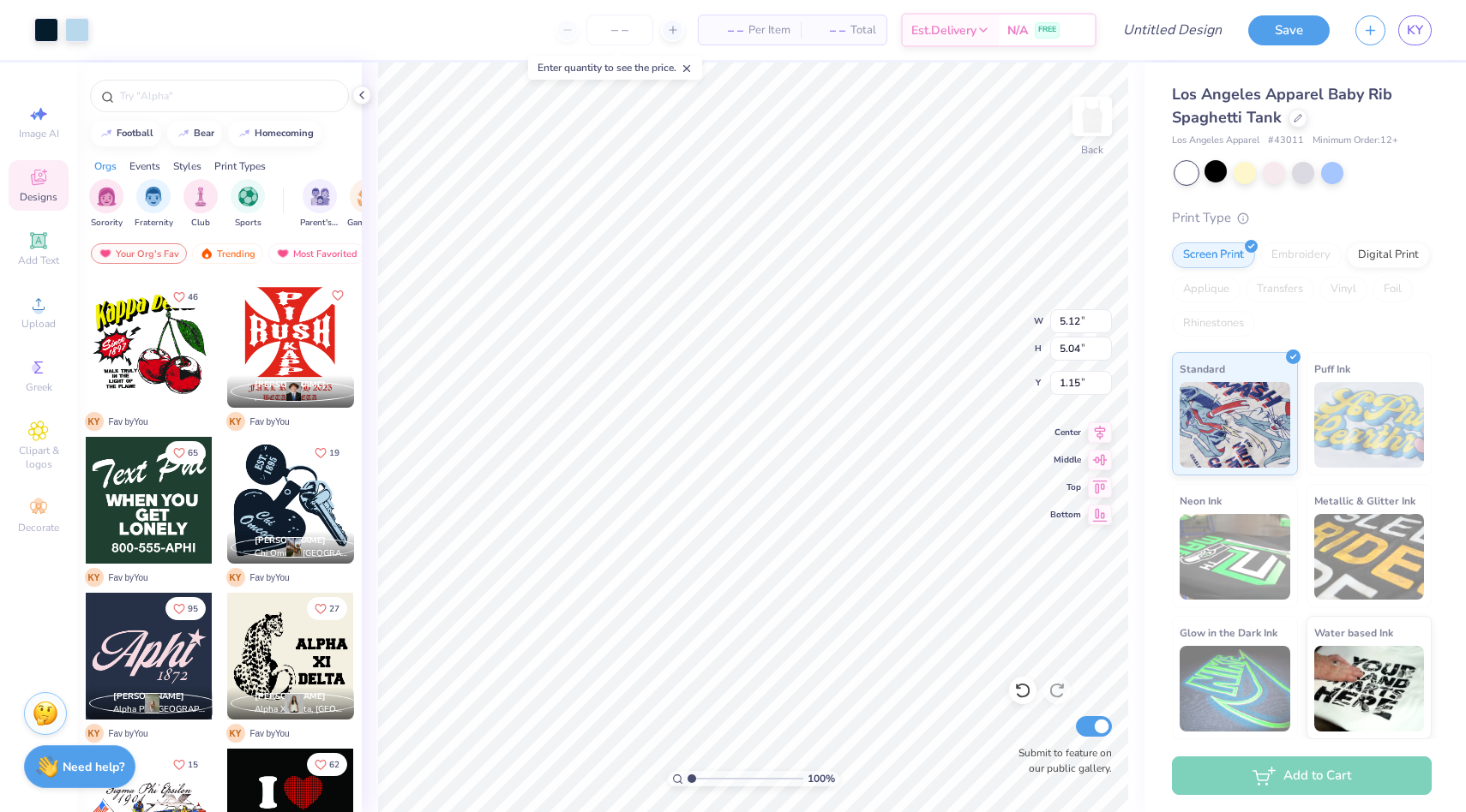
type input "0.89"
type input "0.97"
click at [50, 710] on img at bounding box center [45, 711] width 26 height 25
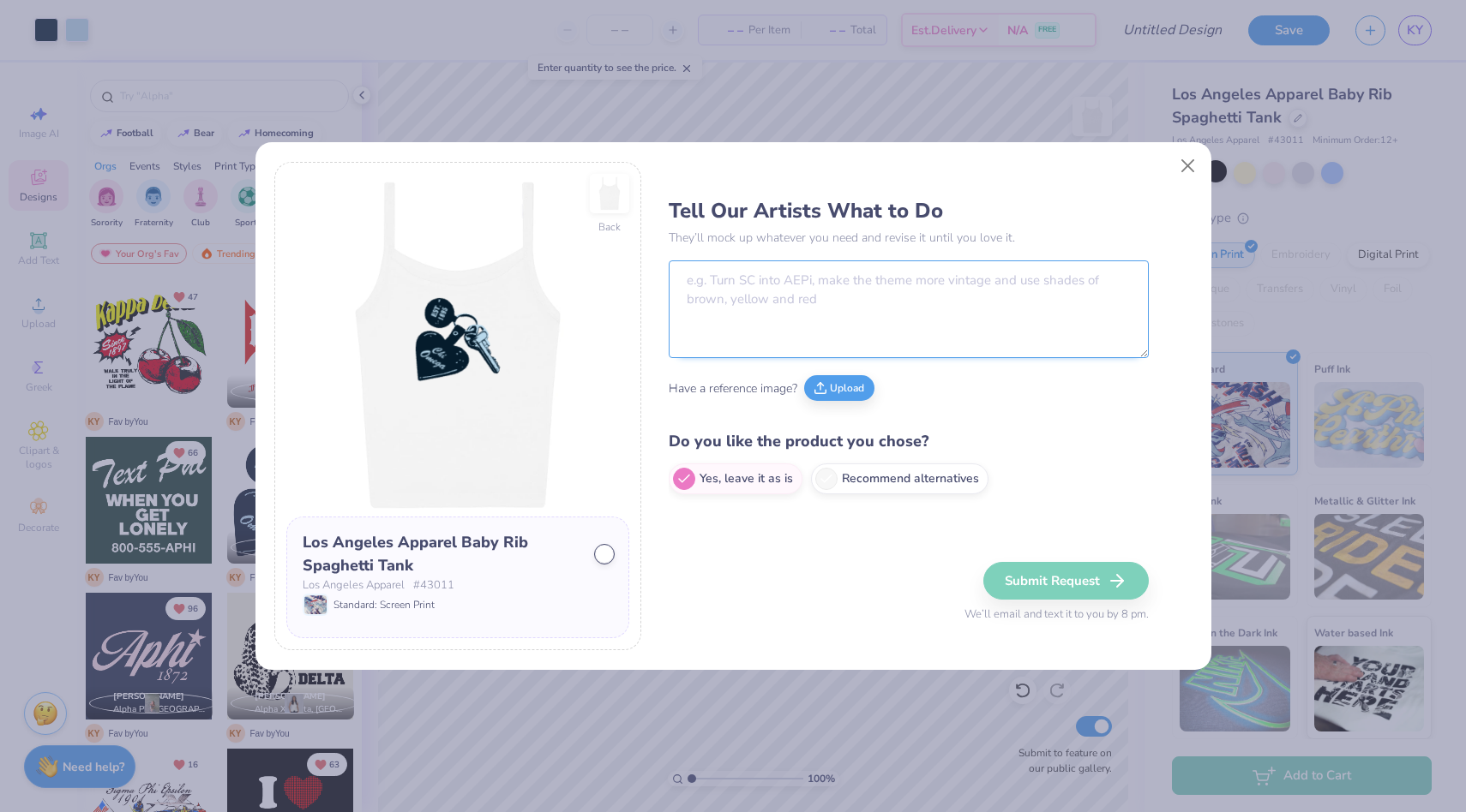
click at [717, 296] on textarea at bounding box center [909, 310] width 480 height 98
type textarea "Turn "Chi Omega" into "Alpha Kappa Psi". "Turn "Est. 1895" to "Est. 1904"."
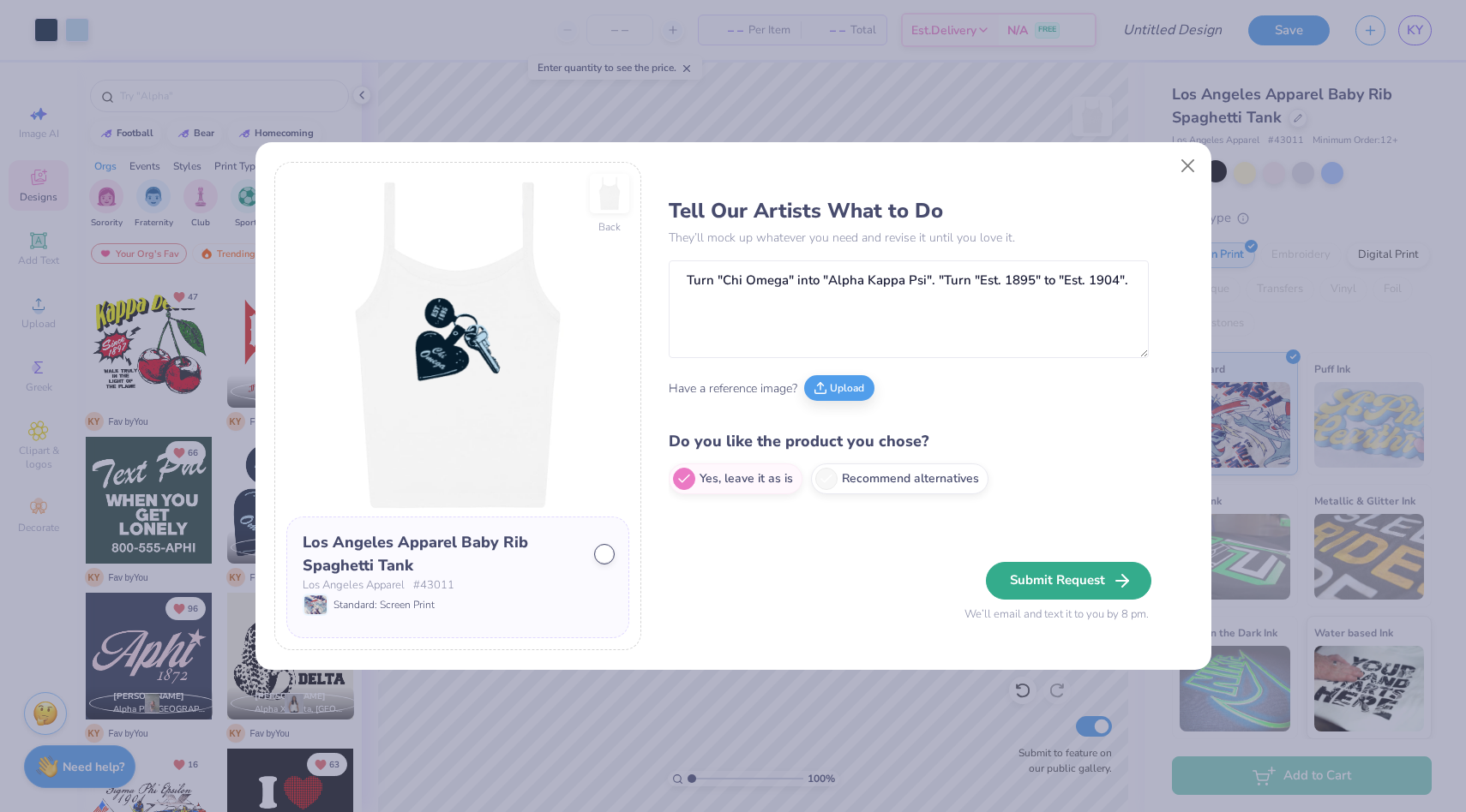
click at [1029, 570] on button "Submit Request" at bounding box center [1069, 581] width 166 height 37
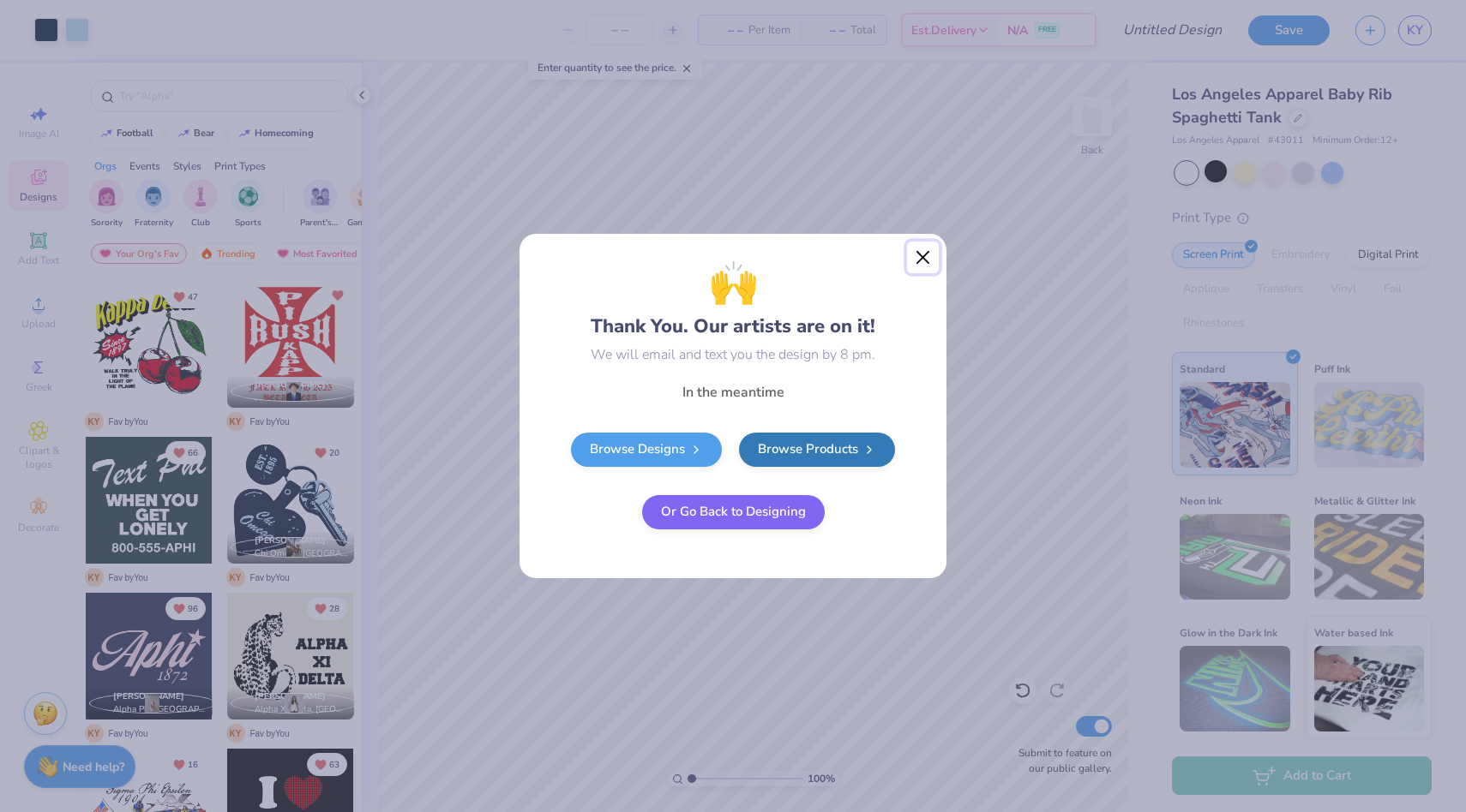
click at [915, 264] on button "Close" at bounding box center [923, 257] width 32 height 32
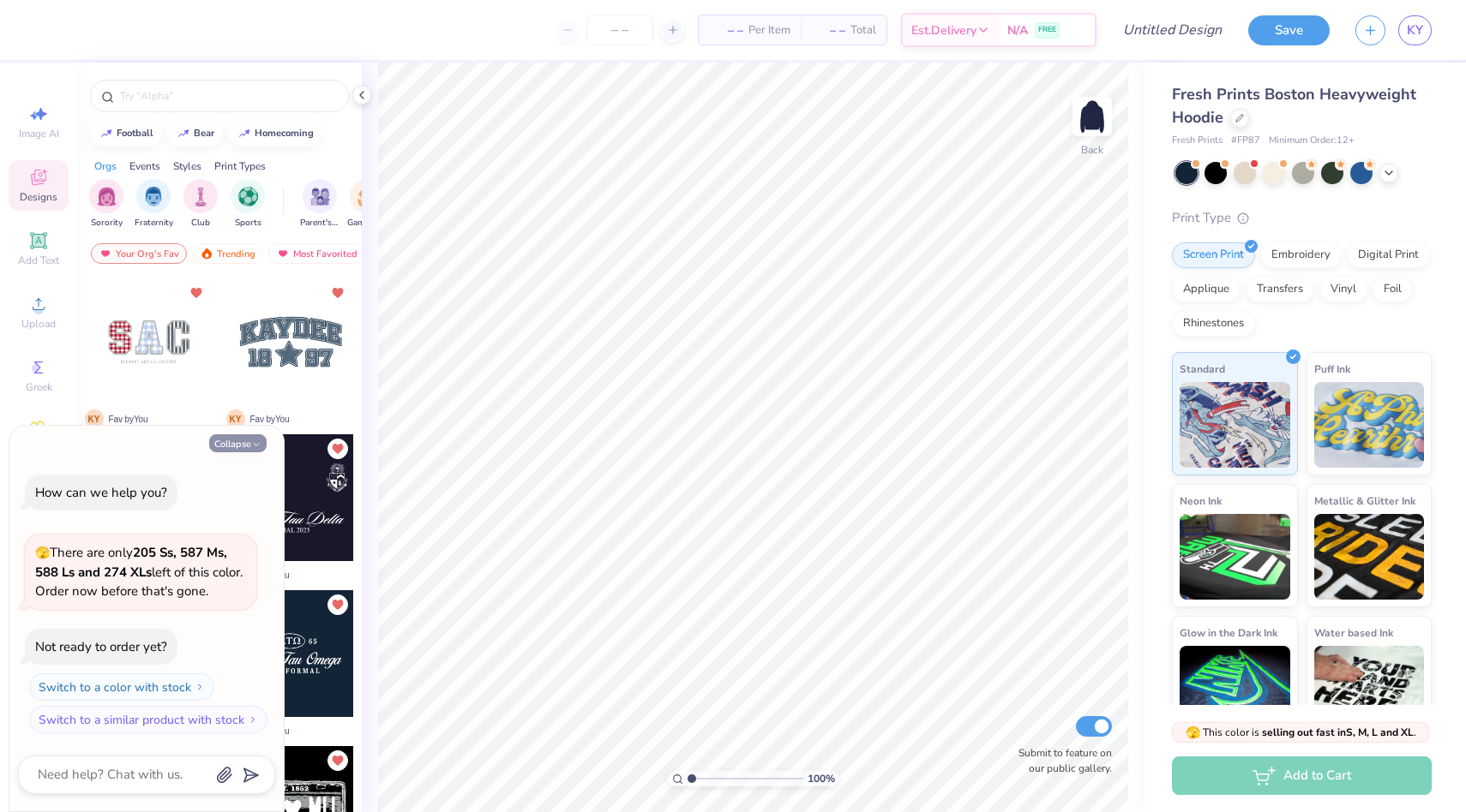
click at [251, 440] on icon "button" at bounding box center [256, 444] width 10 height 10
type textarea "x"
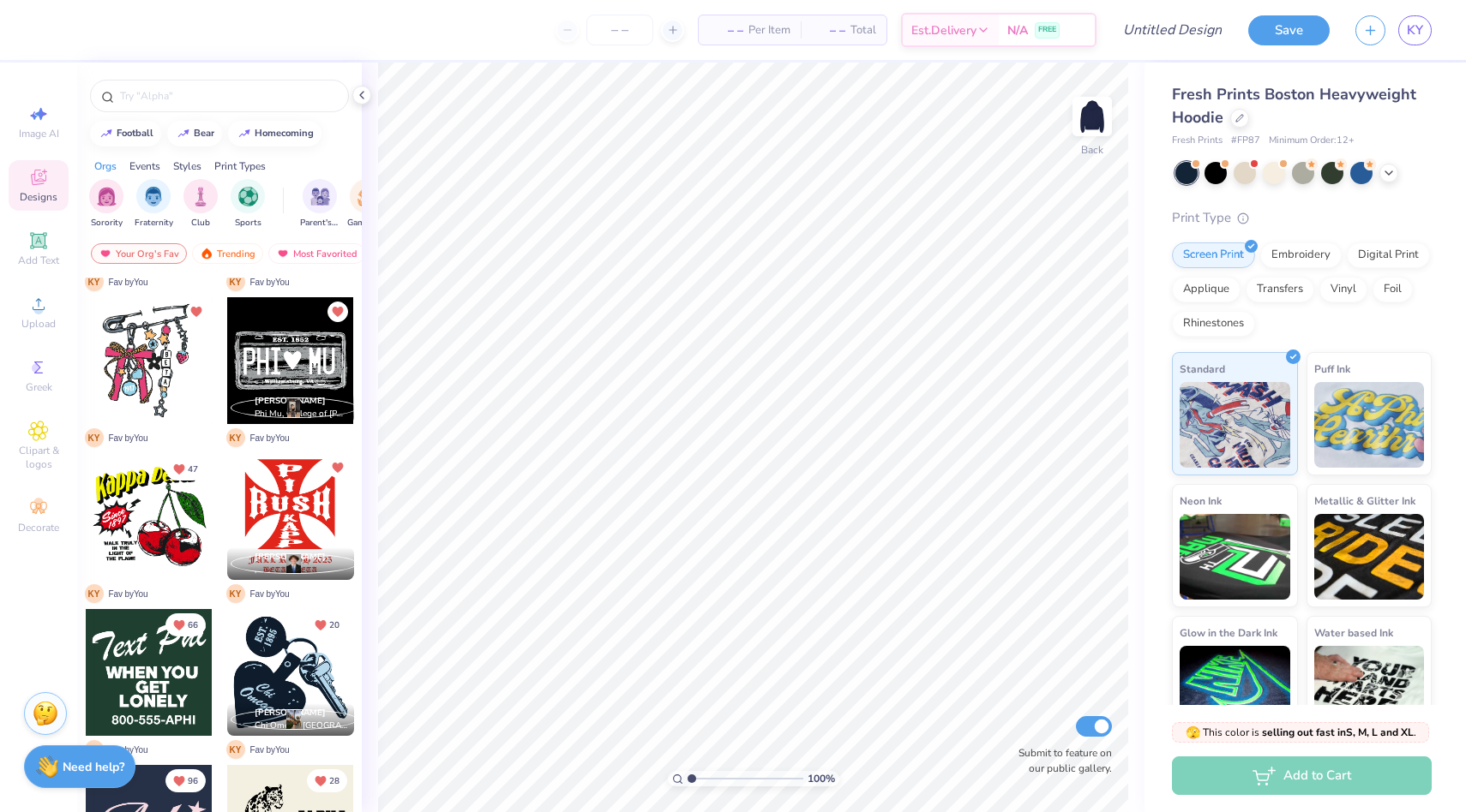
scroll to position [342, 0]
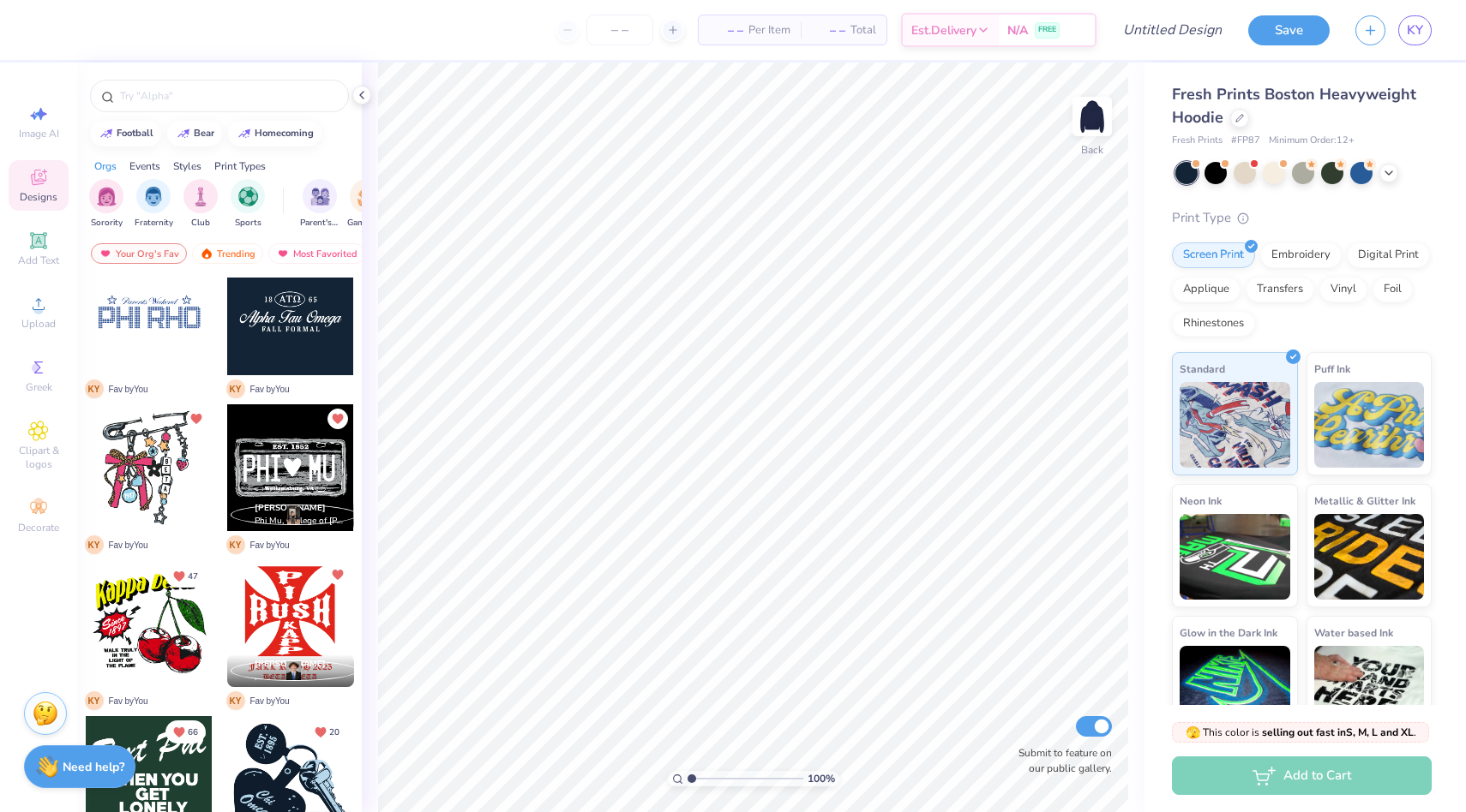
click at [305, 640] on div at bounding box center [290, 624] width 127 height 127
click at [43, 373] on icon at bounding box center [38, 367] width 21 height 21
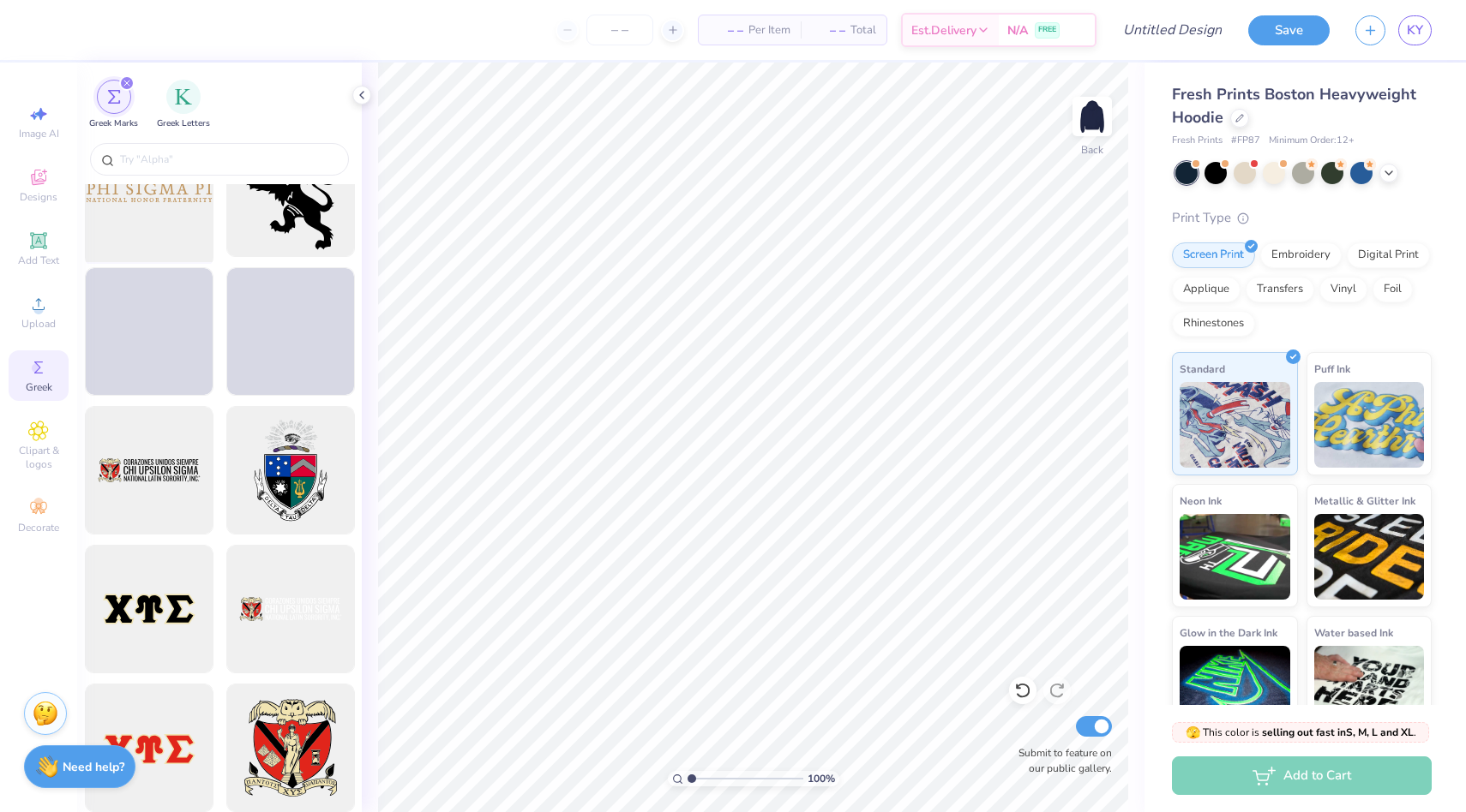
scroll to position [1173, 0]
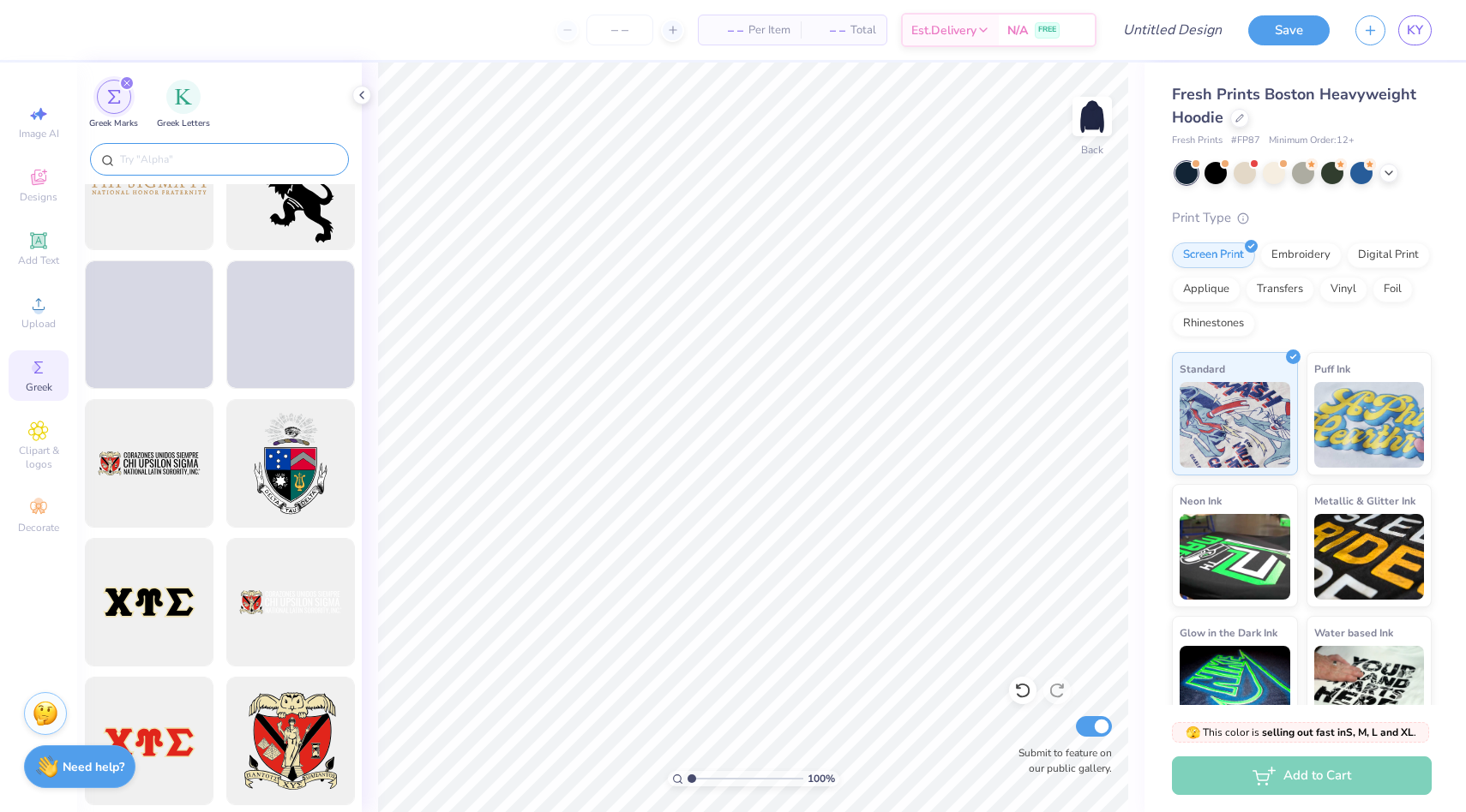
click at [136, 161] on input "text" at bounding box center [229, 159] width 220 height 17
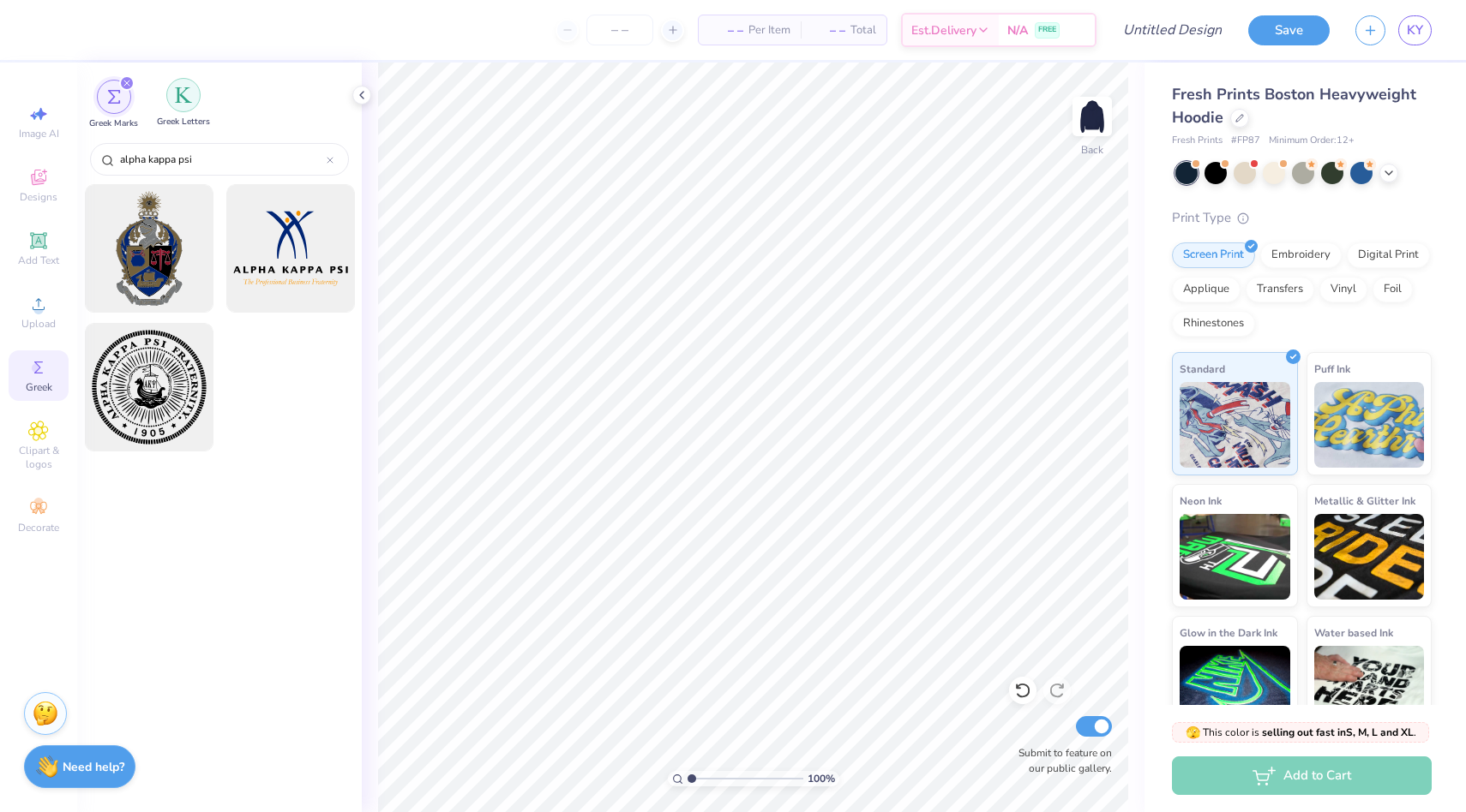
type input "alpha kappa psi"
click at [176, 101] on img "filter for Greek Letters" at bounding box center [183, 94] width 17 height 17
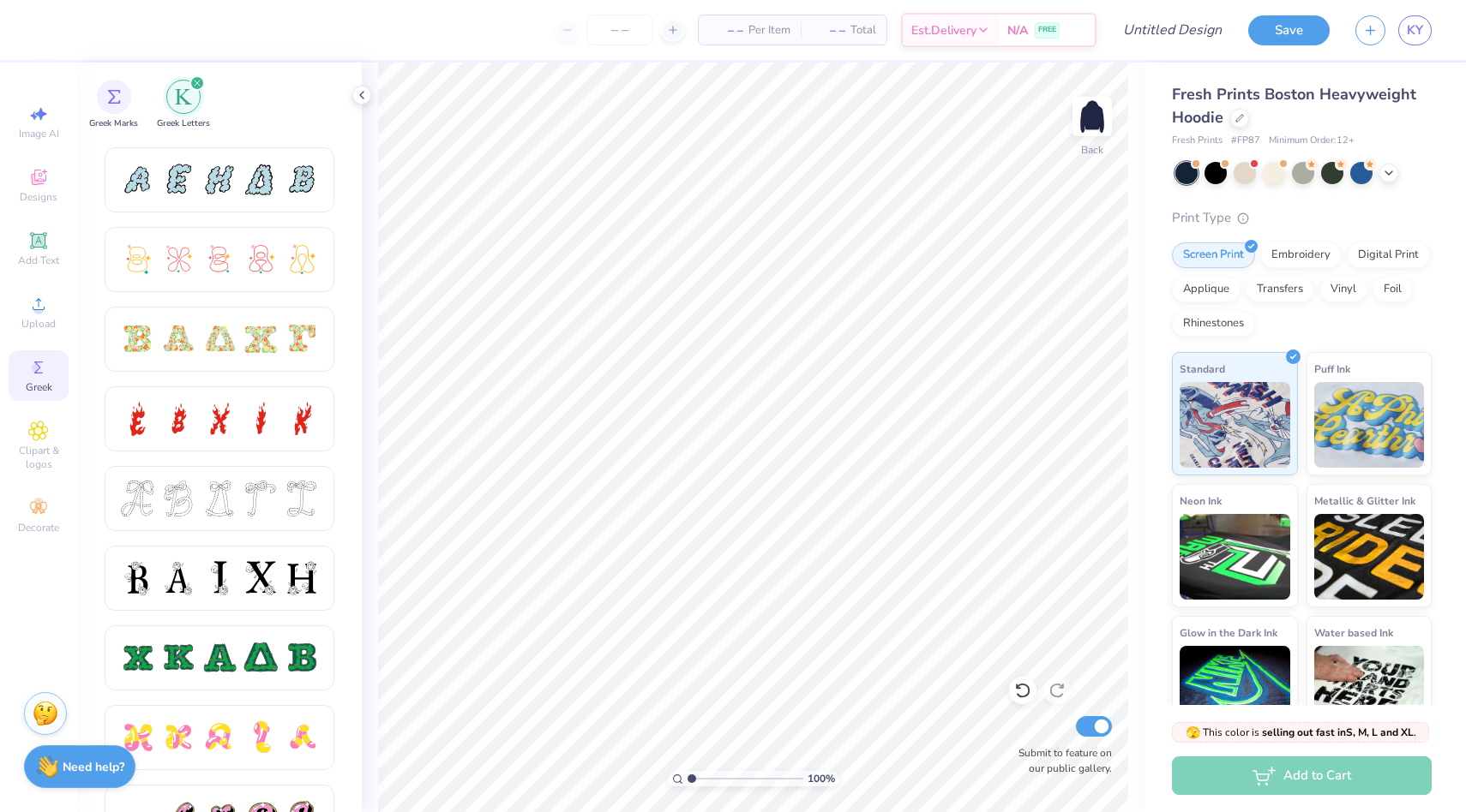
scroll to position [390, 0]
click at [245, 334] on div at bounding box center [260, 338] width 36 height 36
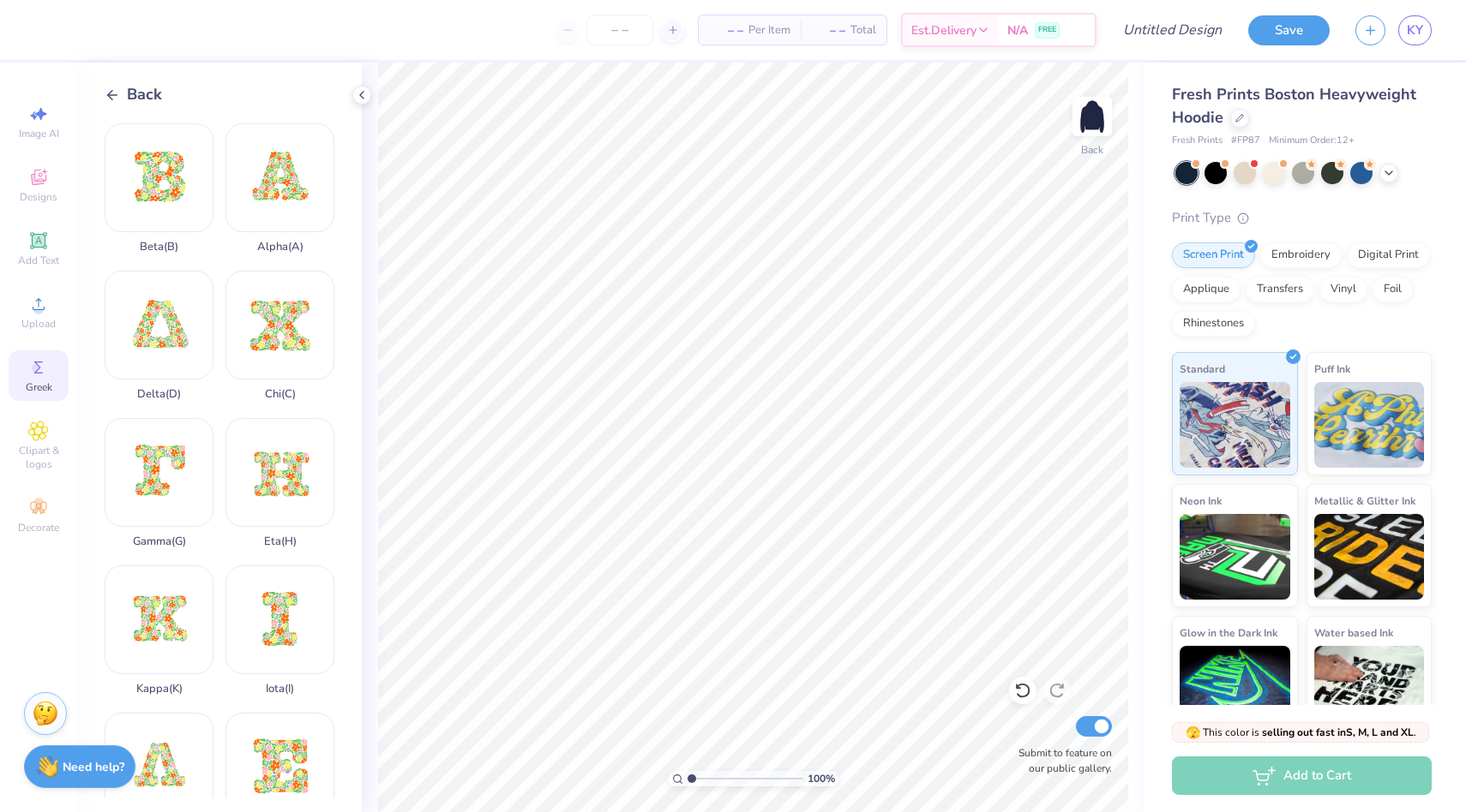
click at [120, 100] on div "Back" at bounding box center [133, 95] width 58 height 24
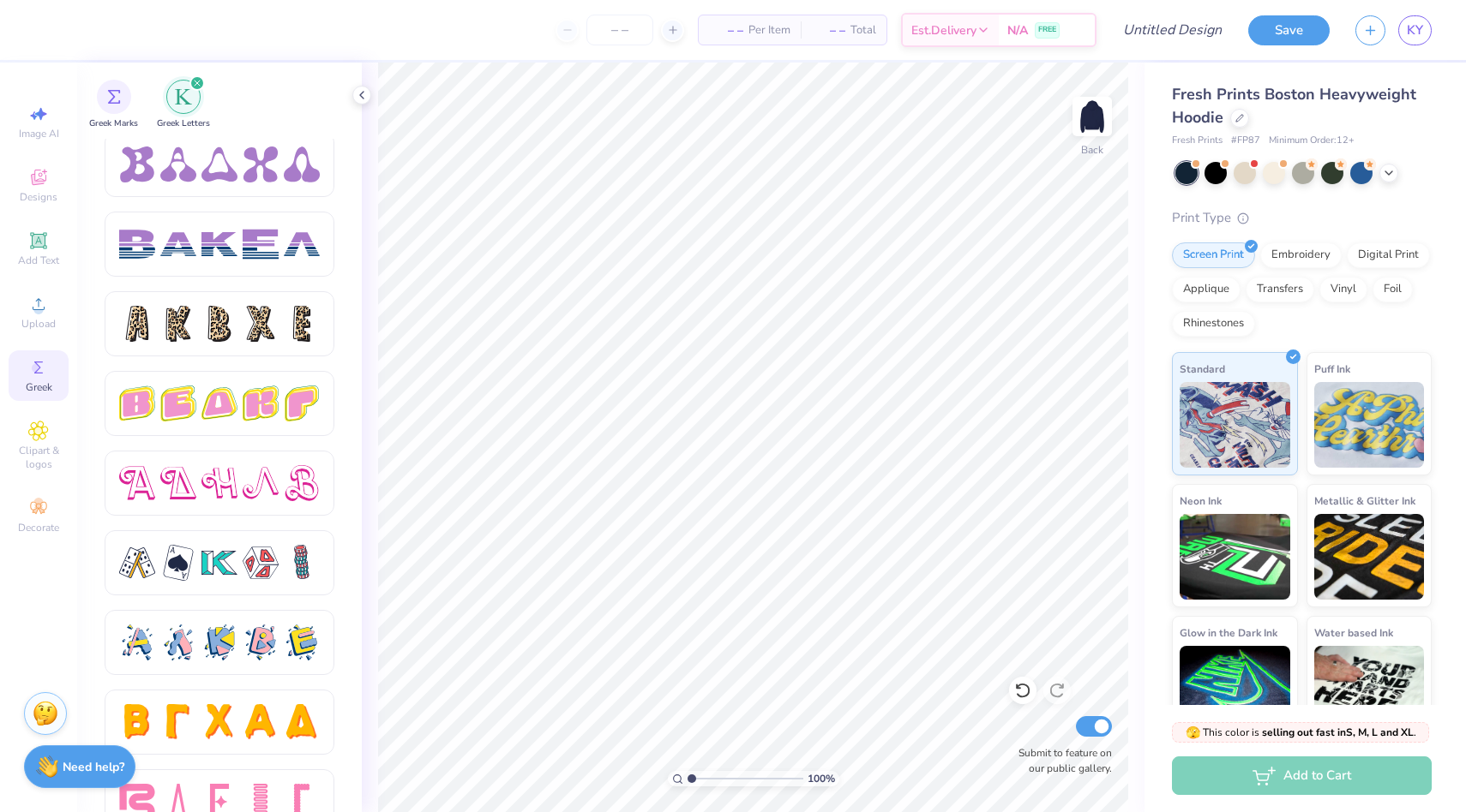
scroll to position [2718, 0]
click at [42, 302] on icon at bounding box center [38, 304] width 21 height 21
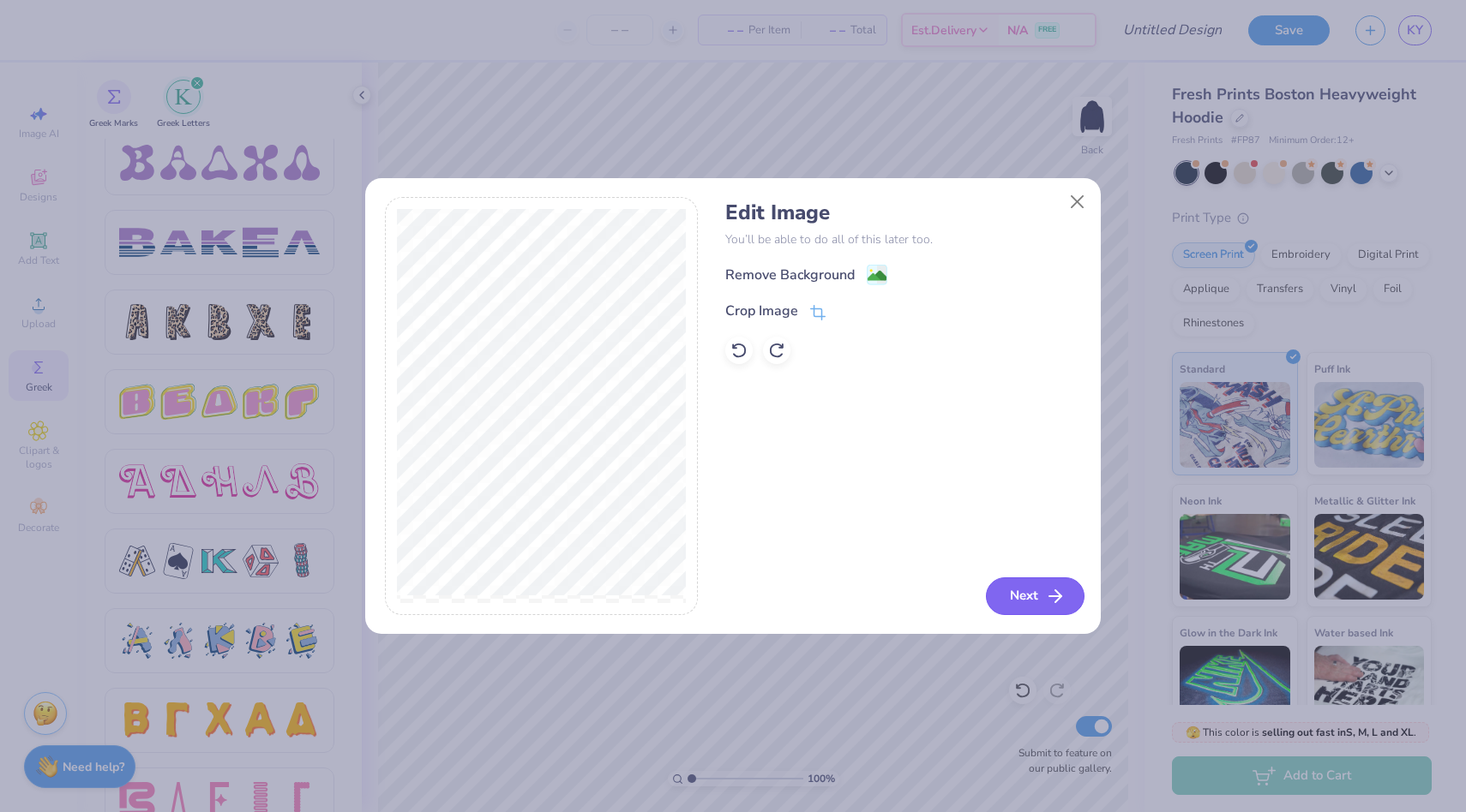
click at [1025, 589] on button "Next" at bounding box center [1035, 596] width 98 height 37
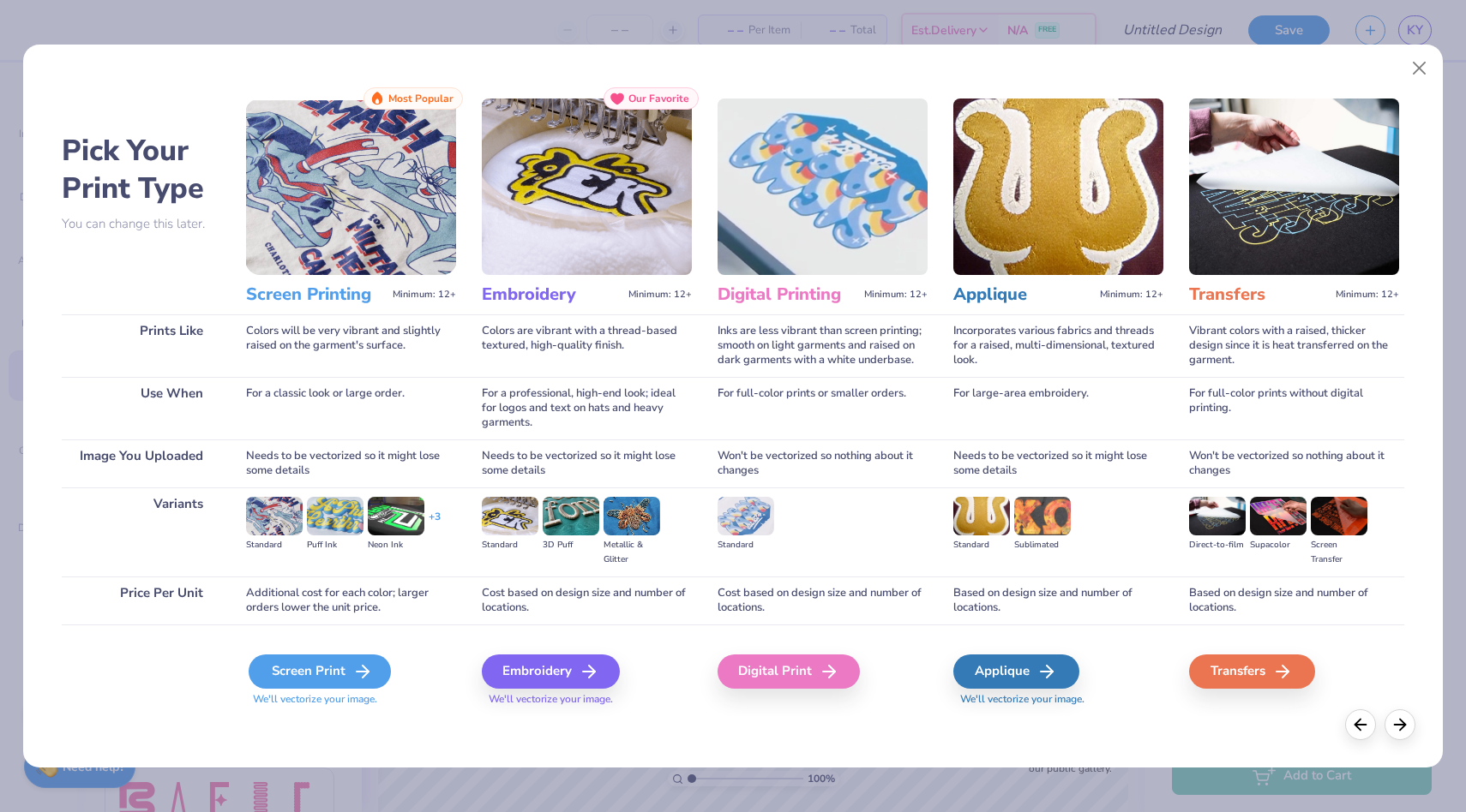
click at [295, 669] on div "Screen Print" at bounding box center [319, 672] width 142 height 34
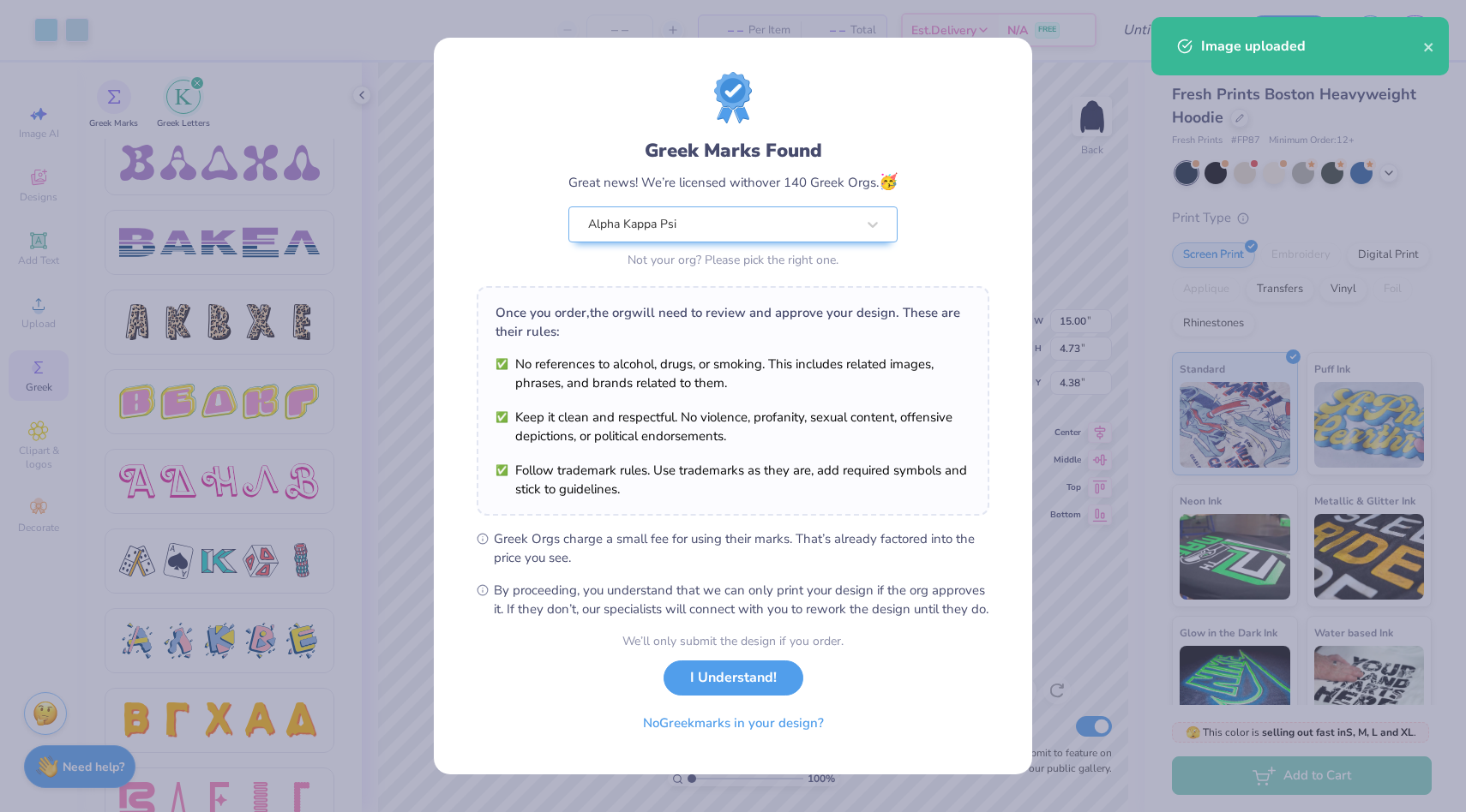
click at [827, 336] on body "Art colors – – Per Item – – Total Est. Delivery N/A FREE Design Title Save KY I…" at bounding box center [733, 406] width 1466 height 812
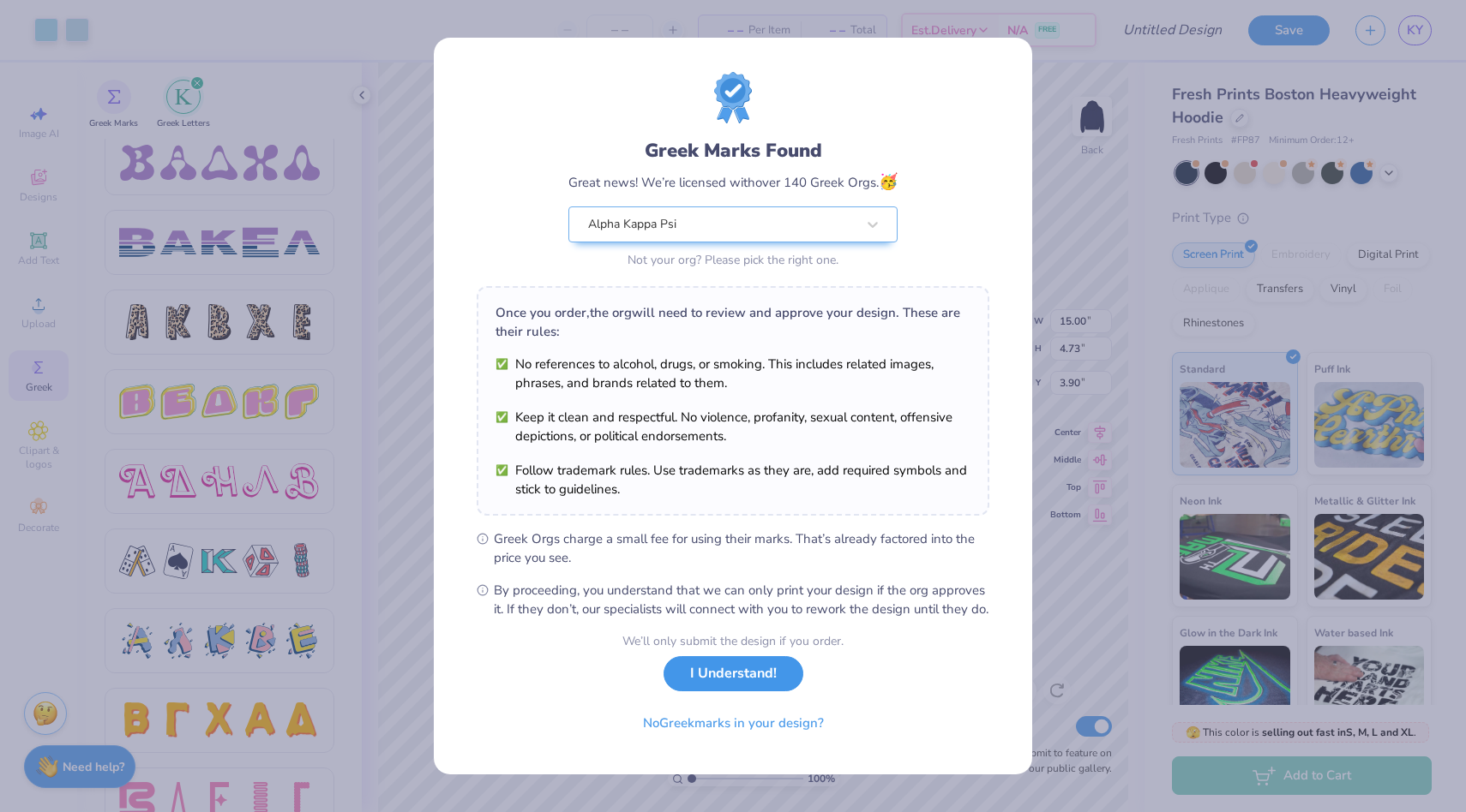
click at [744, 683] on button "I Understand!" at bounding box center [733, 674] width 139 height 35
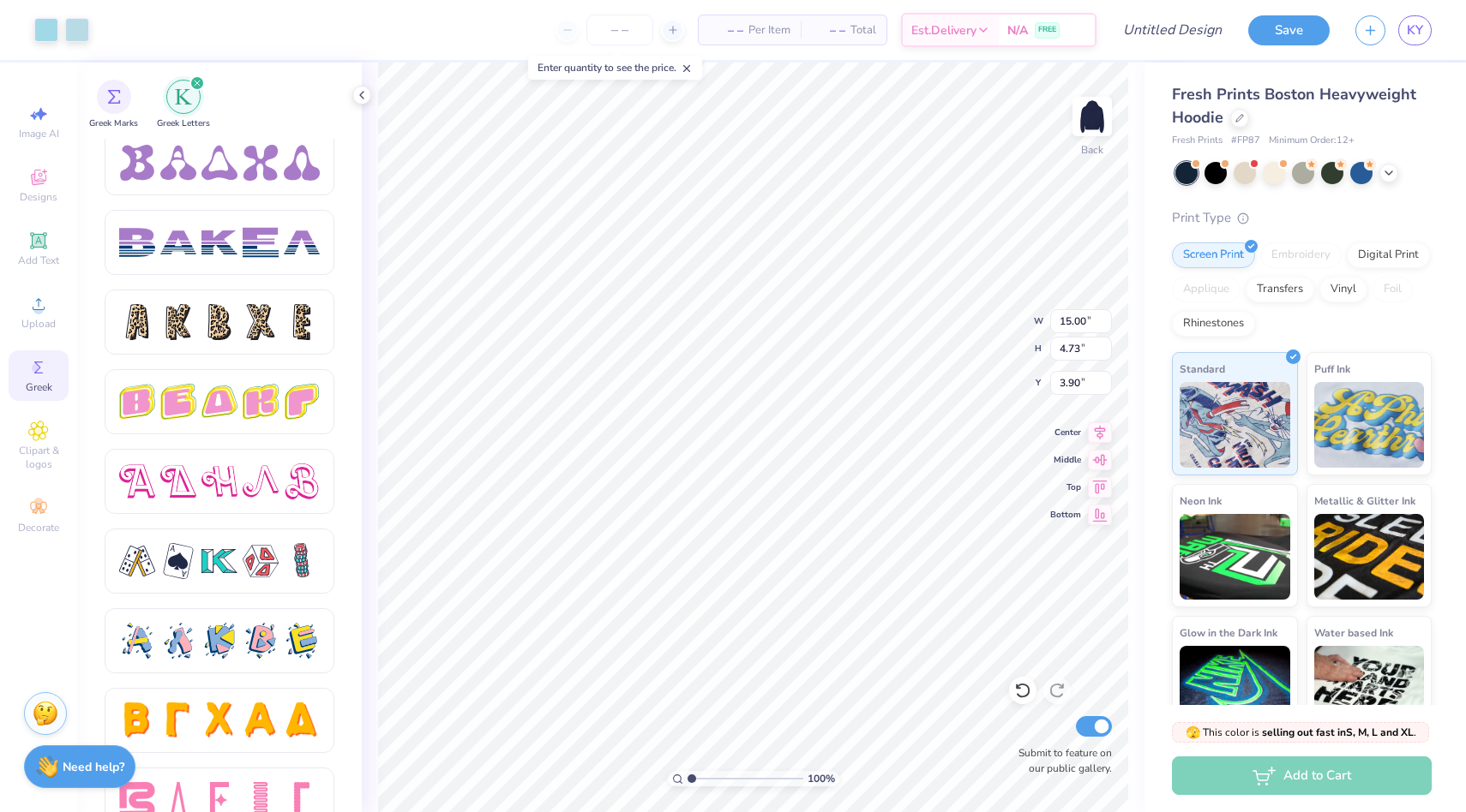
type input "3.00"
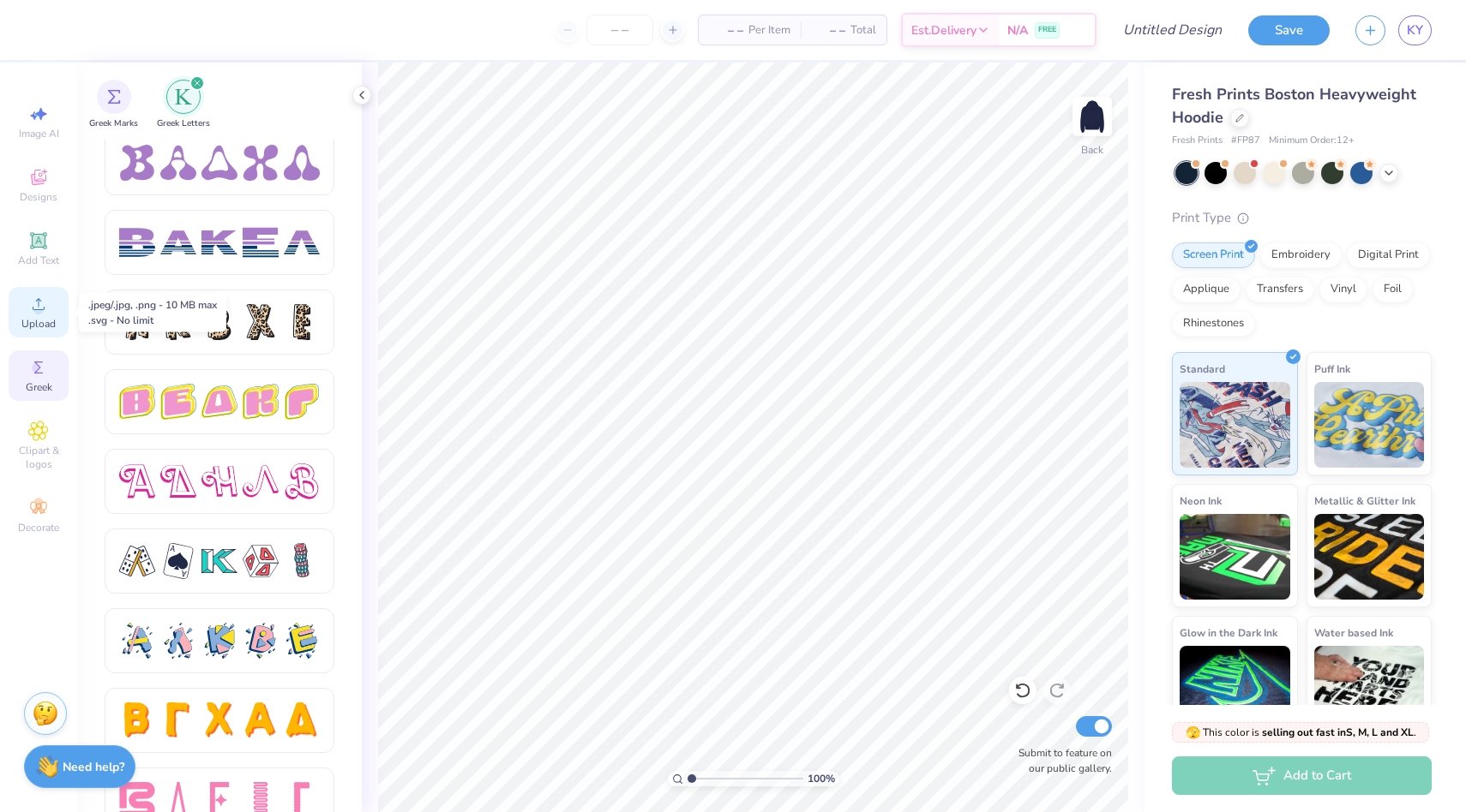
click at [18, 323] on div "Upload" at bounding box center [38, 313] width 60 height 51
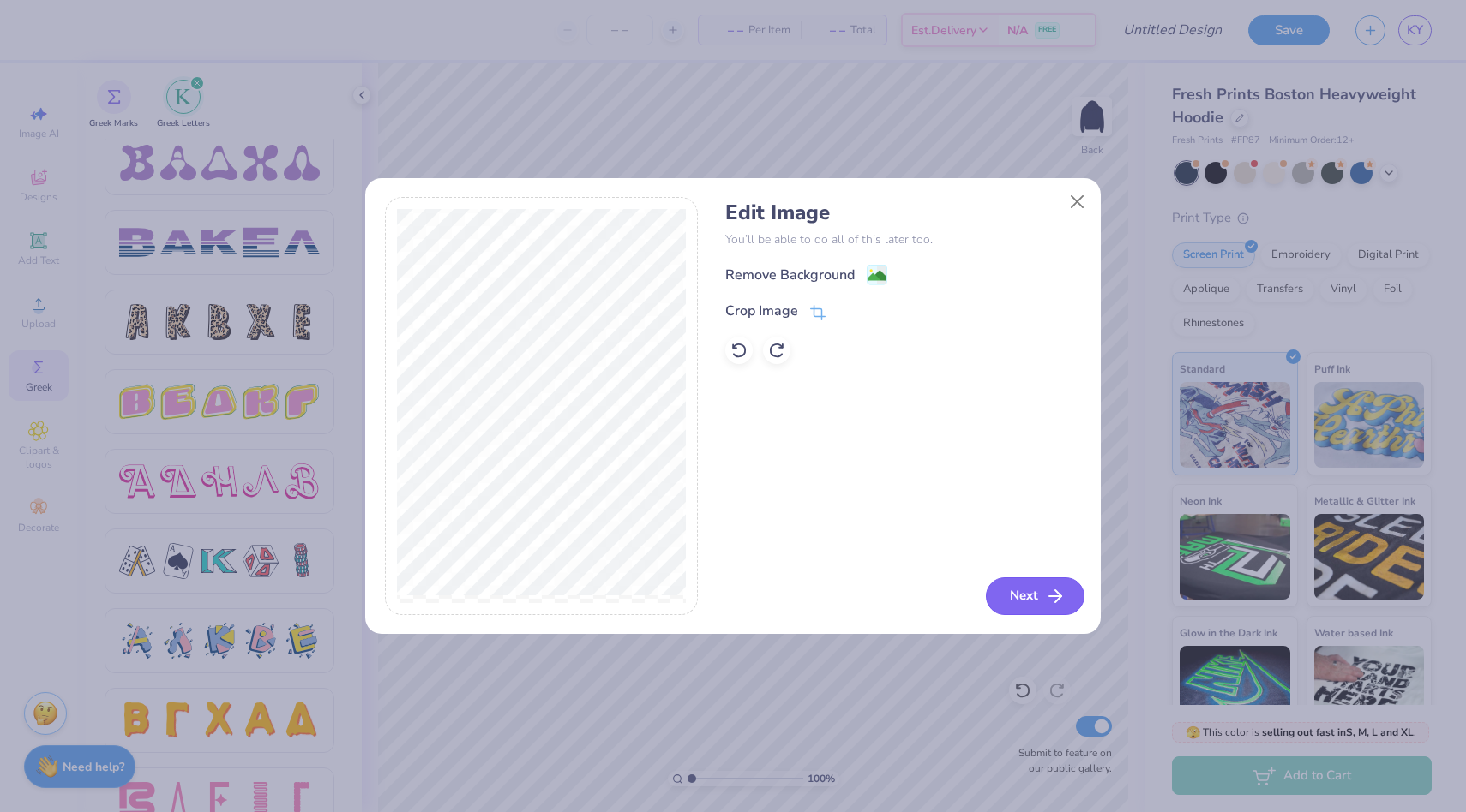
click at [998, 587] on button "Next" at bounding box center [1035, 596] width 98 height 37
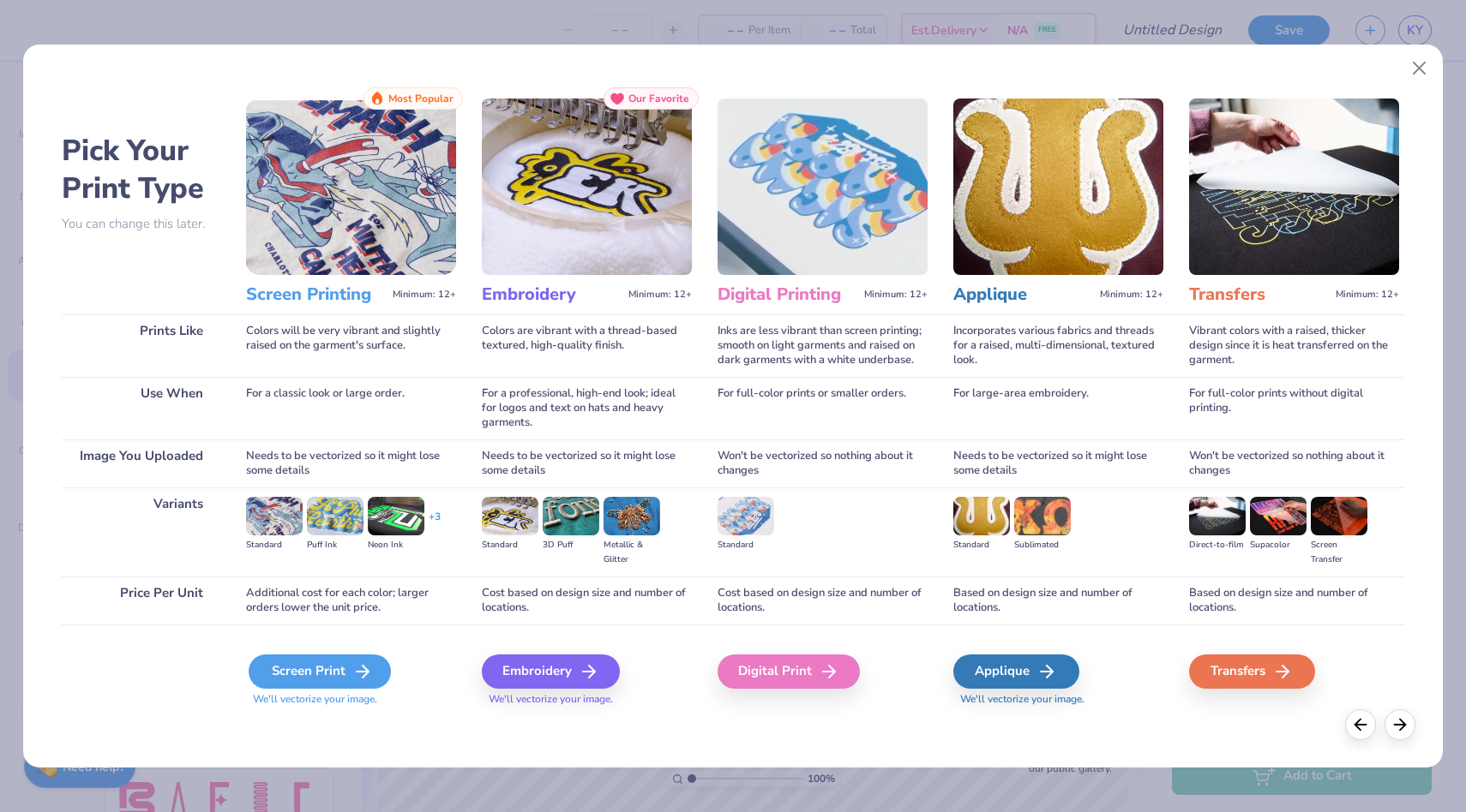
click at [331, 668] on div "Screen Print" at bounding box center [319, 672] width 142 height 34
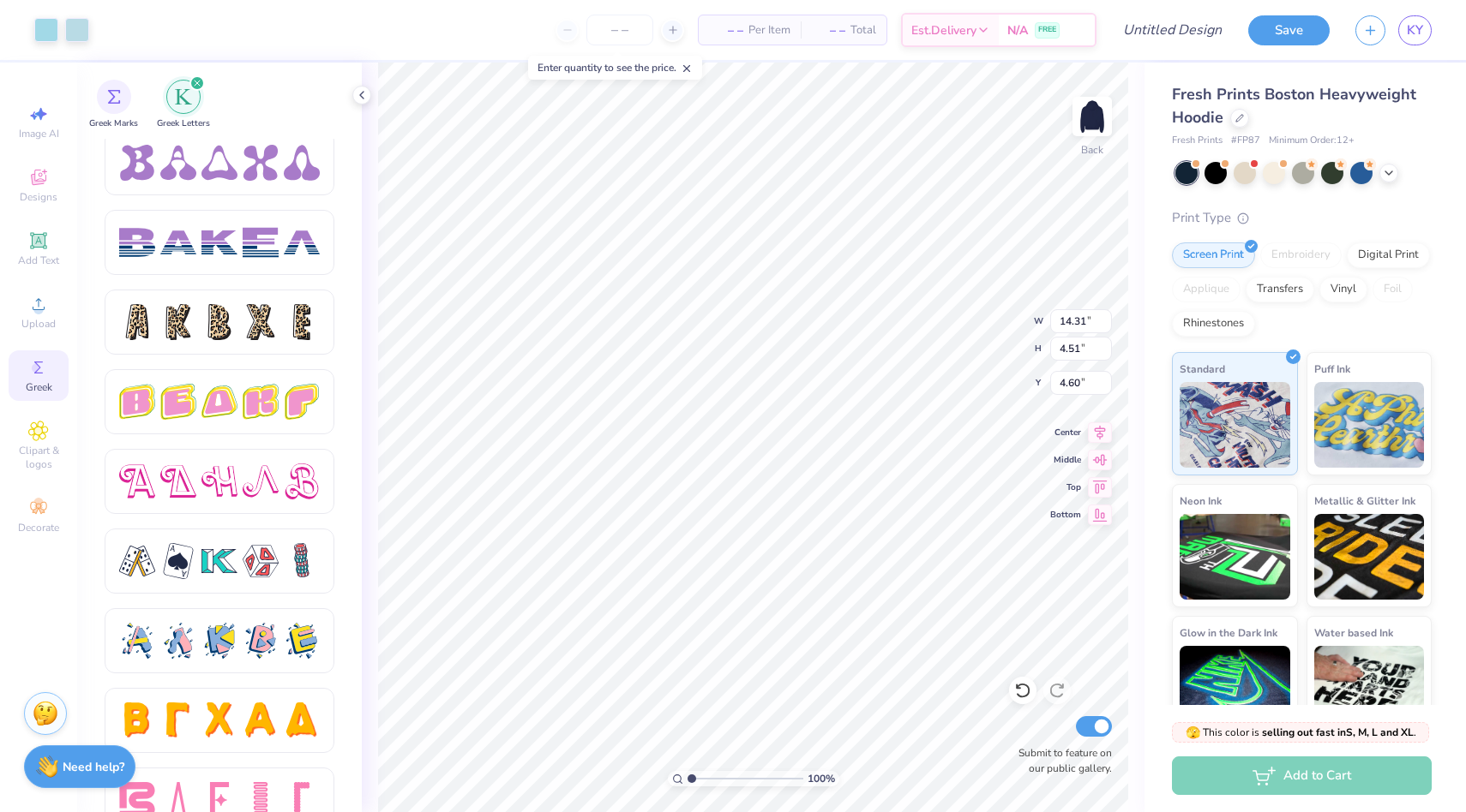
type input "14.31"
type input "4.51"
type input "3.00"
type input "3.43"
type input "13.00"
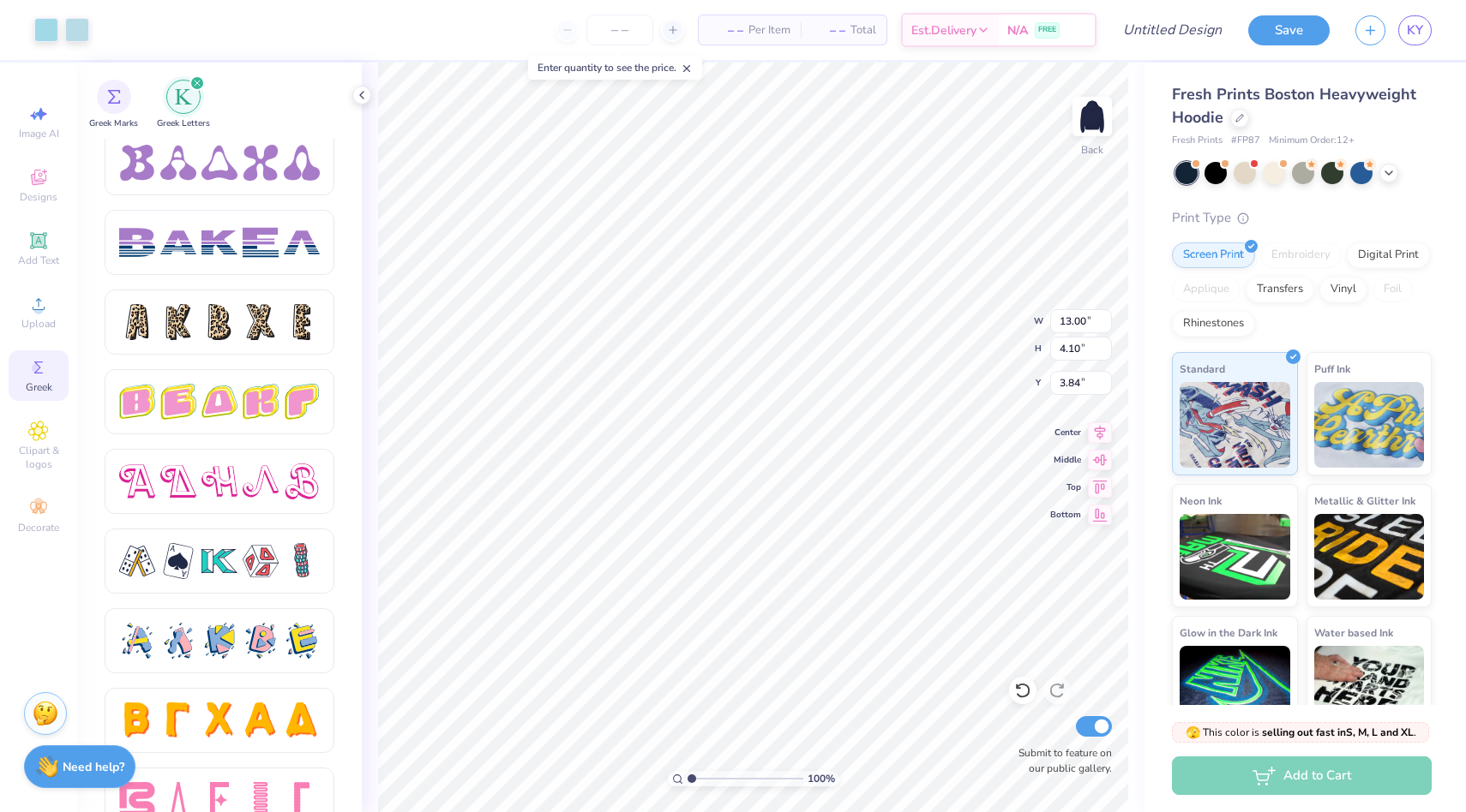
type input "4.10"
type input "3.00"
click at [1186, 35] on input "Design Title" at bounding box center [1151, 29] width 168 height 34
type input "3.30"
type input "3.00"
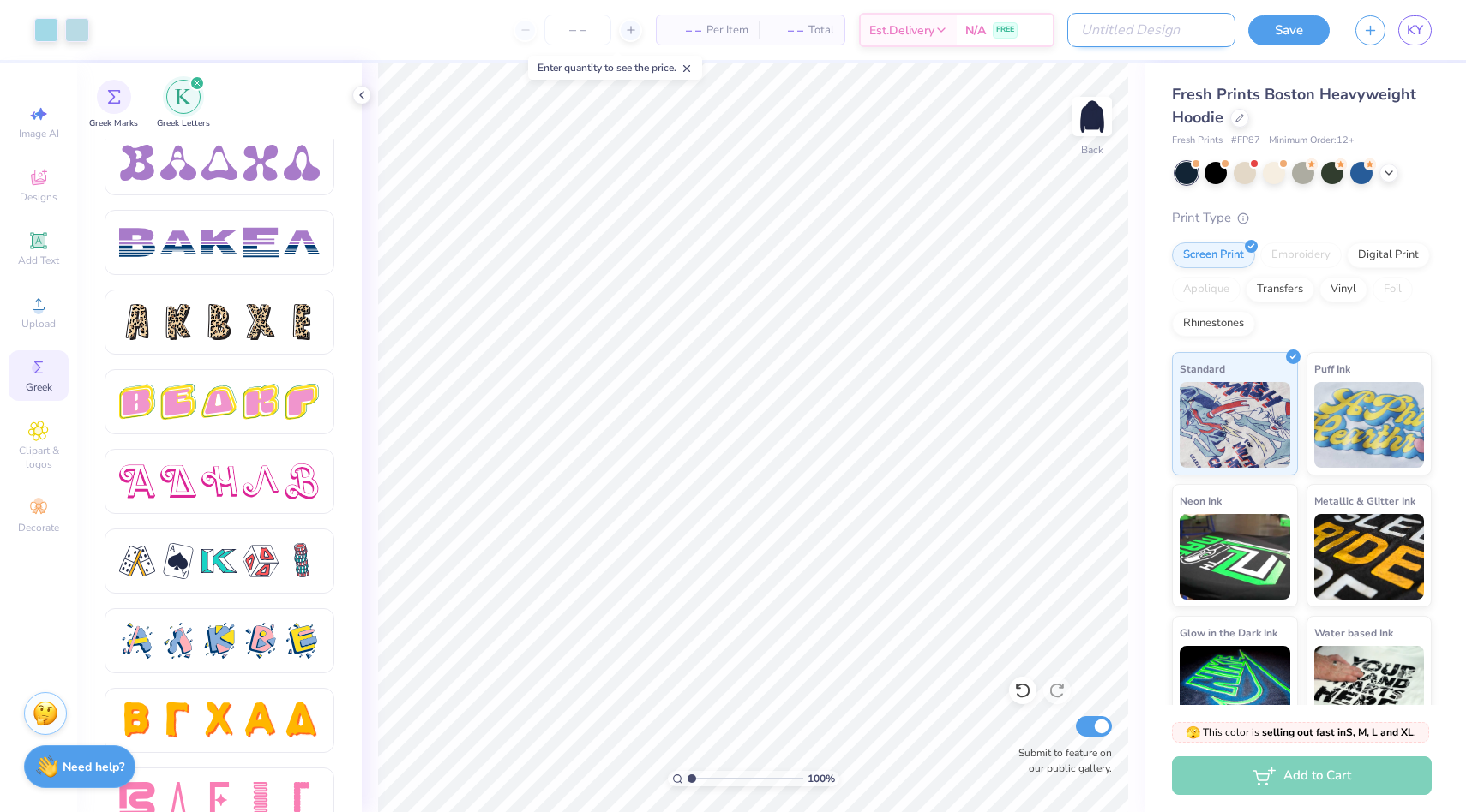
click at [1175, 25] on input "Design Title" at bounding box center [1151, 29] width 168 height 34
type input "AKPsi Plain Logo Hoodie"
click at [1288, 27] on button "Save" at bounding box center [1288, 27] width 81 height 30
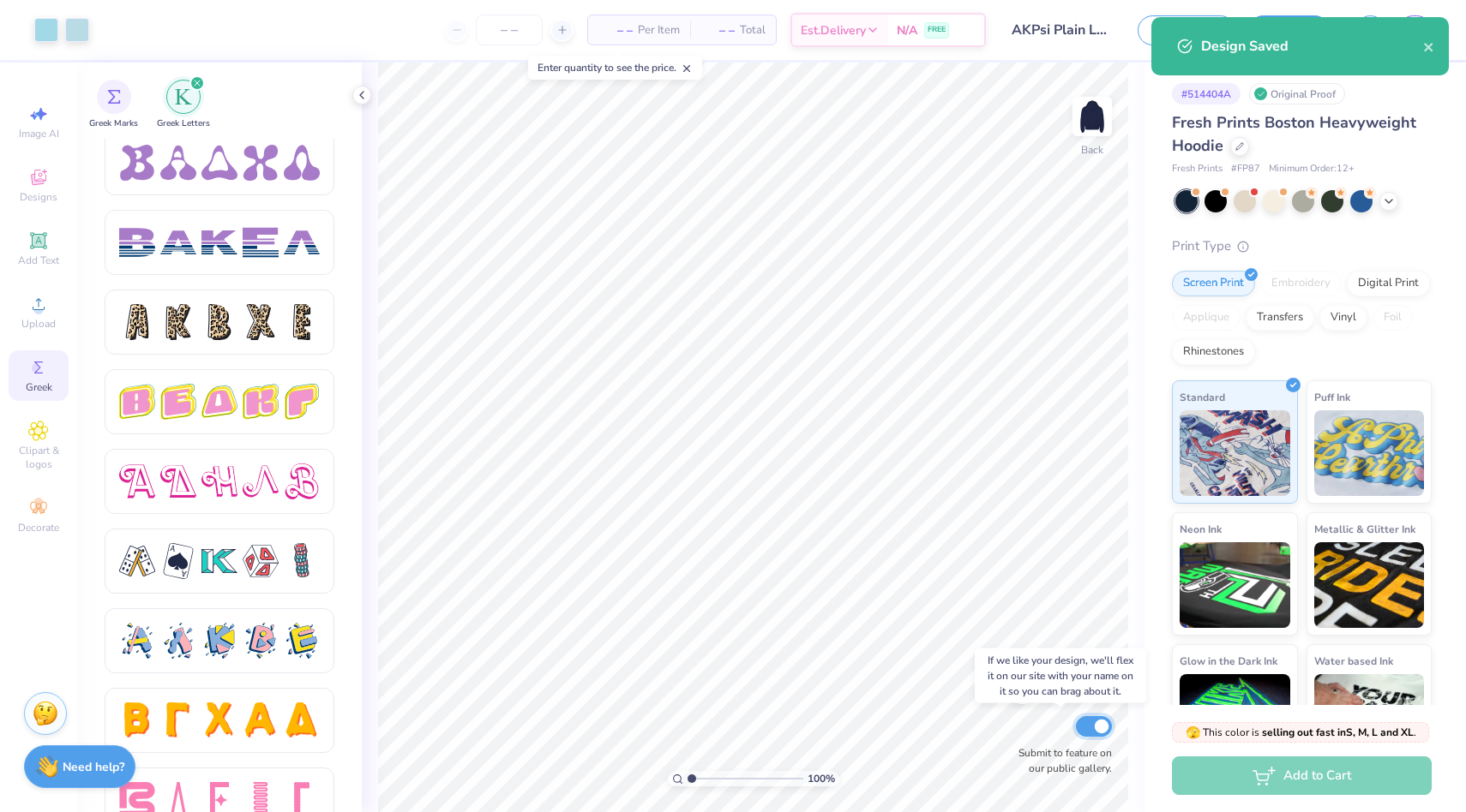
click at [1093, 726] on input "Submit to feature on our public gallery." at bounding box center [1094, 727] width 36 height 21
checkbox input "false"
click at [1434, 46] on icon "close" at bounding box center [1430, 47] width 12 height 14
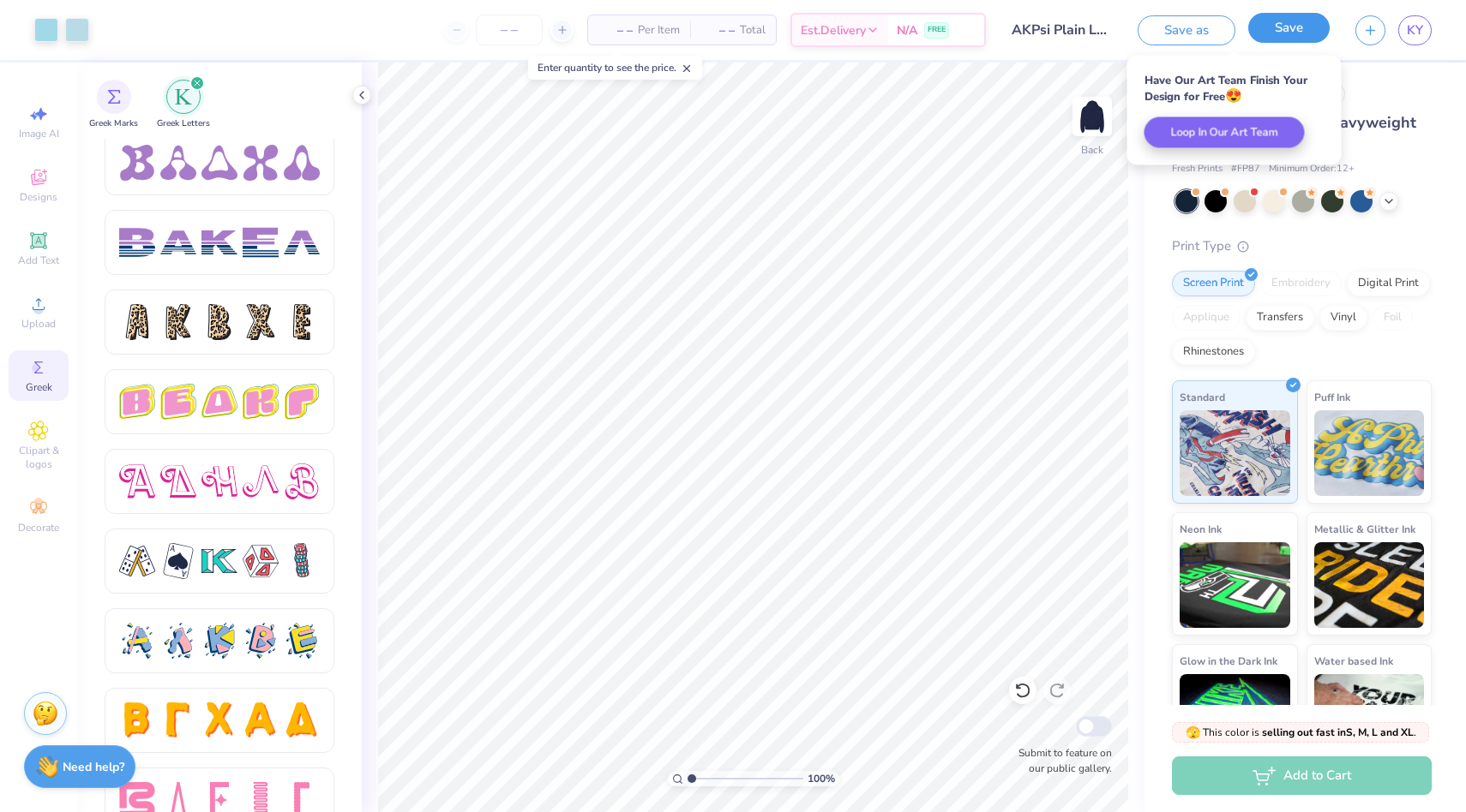
click at [1290, 38] on button "Save" at bounding box center [1288, 27] width 81 height 30
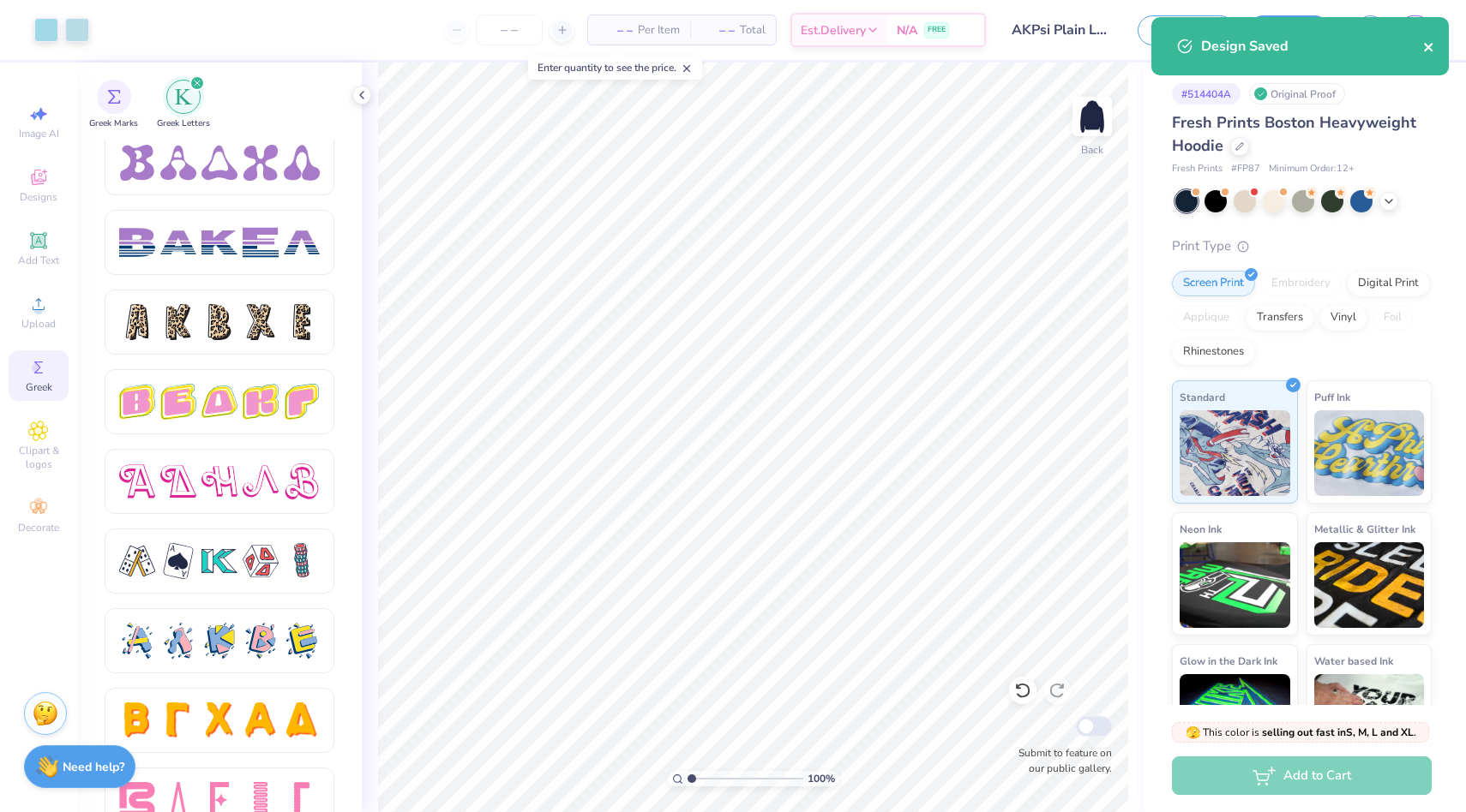
click at [1428, 52] on icon "close" at bounding box center [1430, 47] width 12 height 14
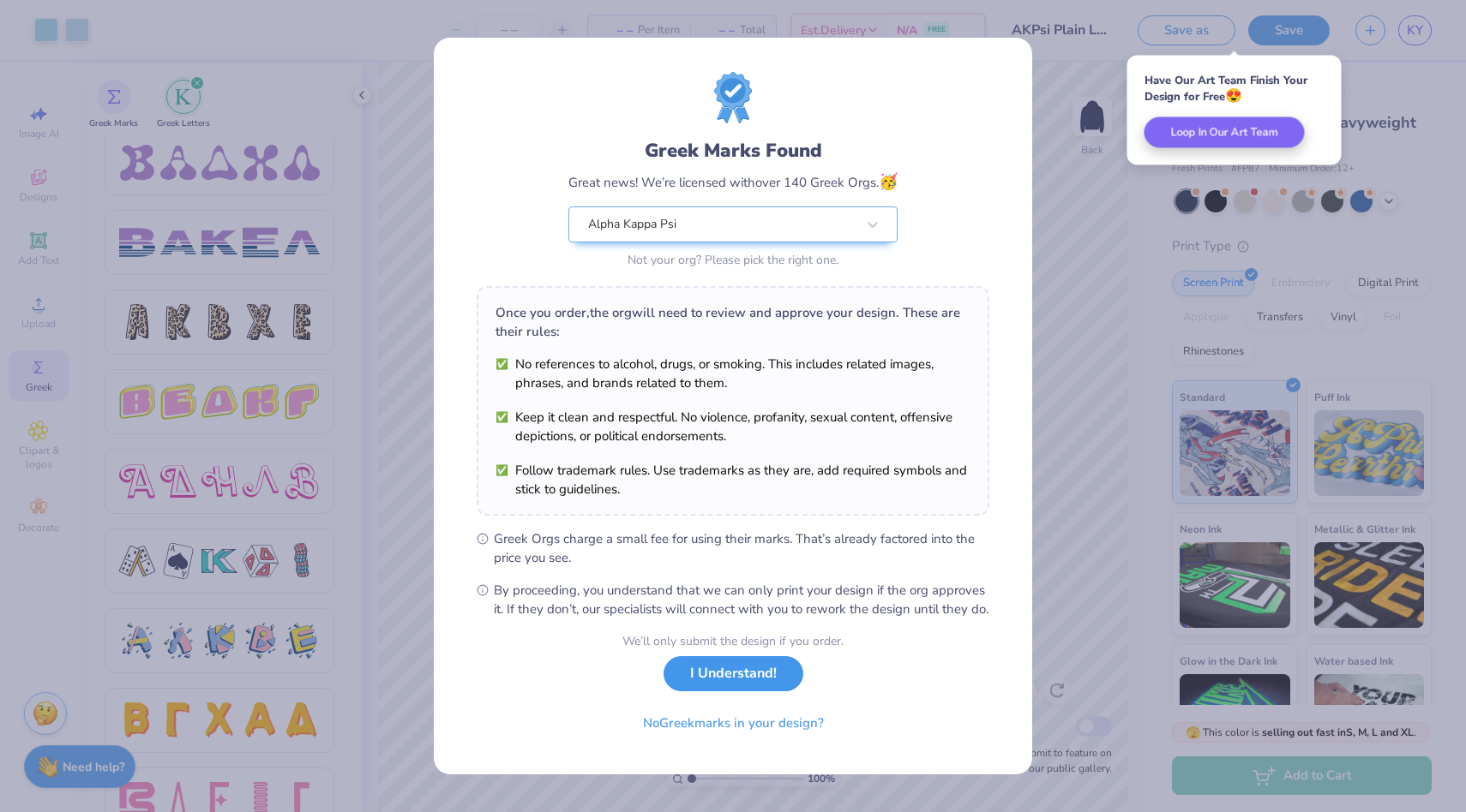
click at [739, 691] on button "I Understand!" at bounding box center [733, 674] width 139 height 35
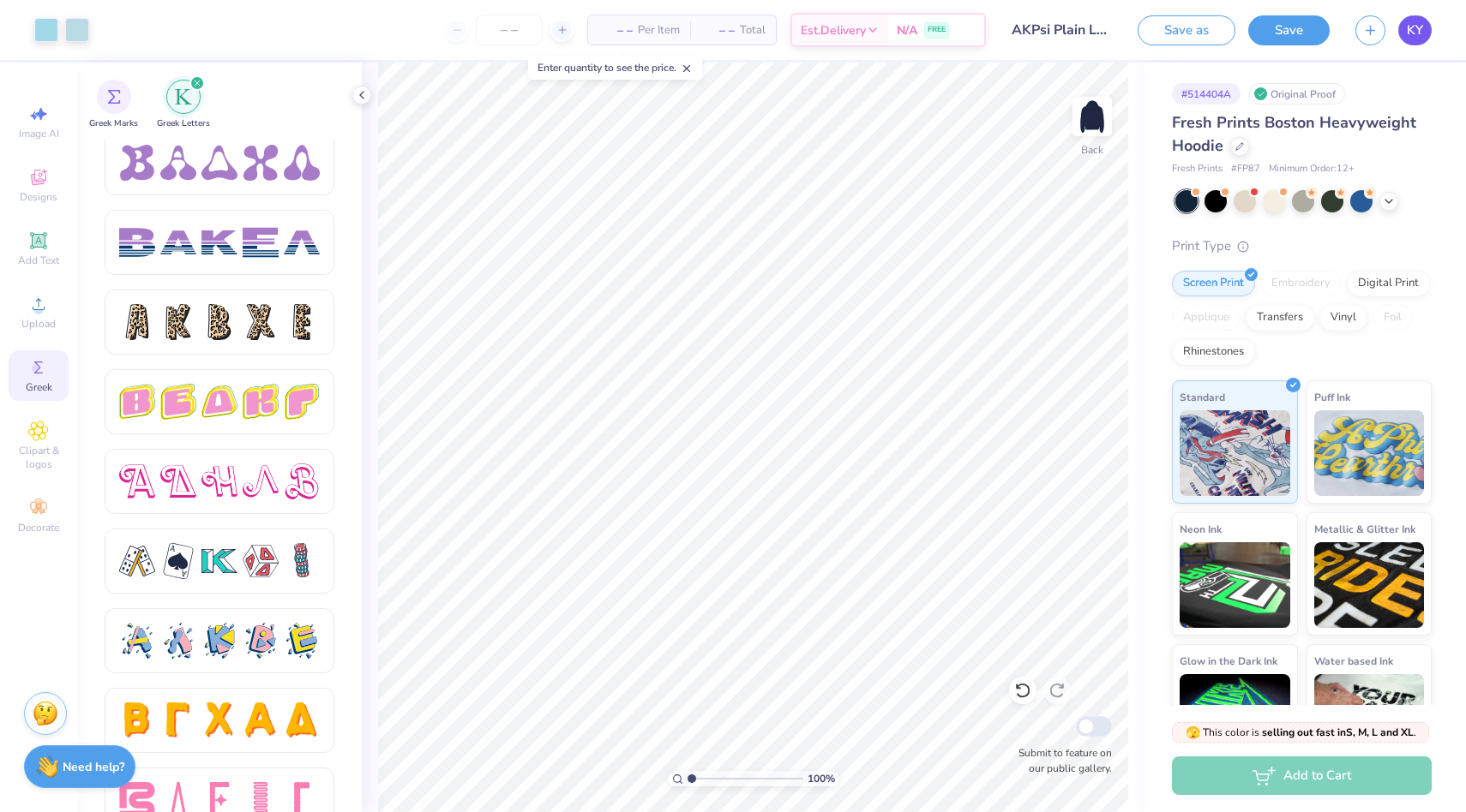
click at [1424, 29] on link "KY" at bounding box center [1415, 30] width 33 height 30
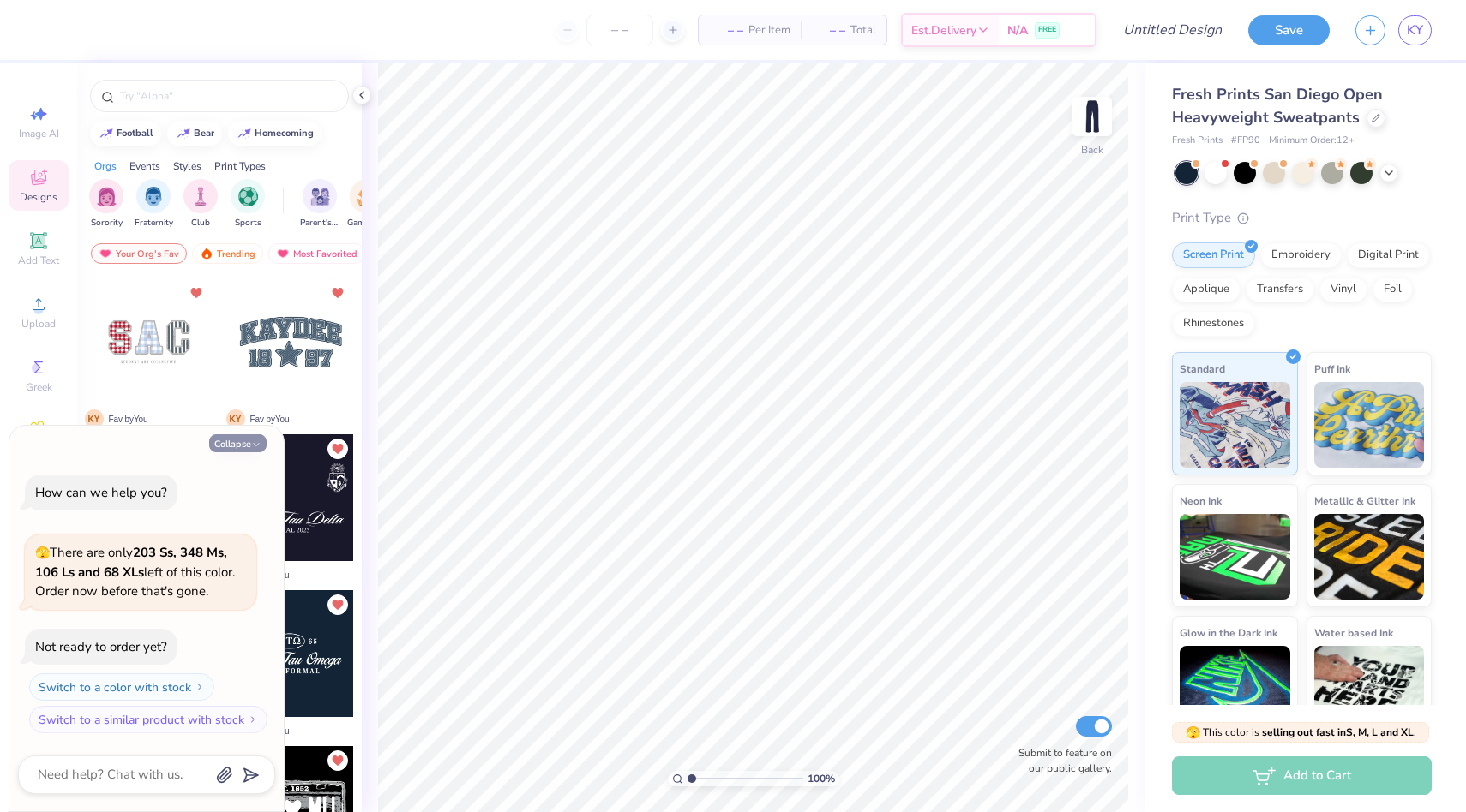
click at [253, 451] on button "Collapse" at bounding box center [237, 443] width 58 height 18
type textarea "x"
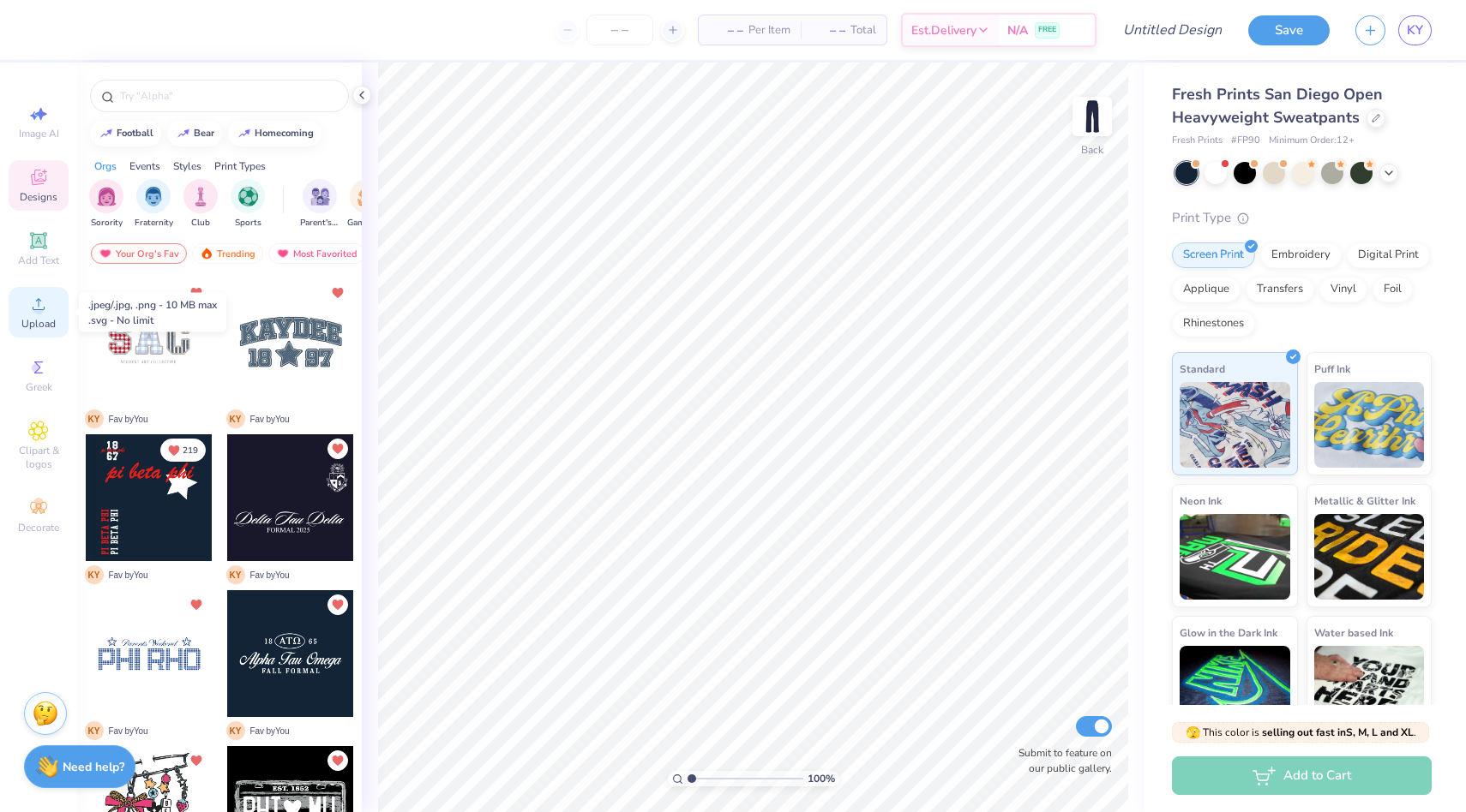
click at [44, 300] on icon at bounding box center [38, 304] width 21 height 21
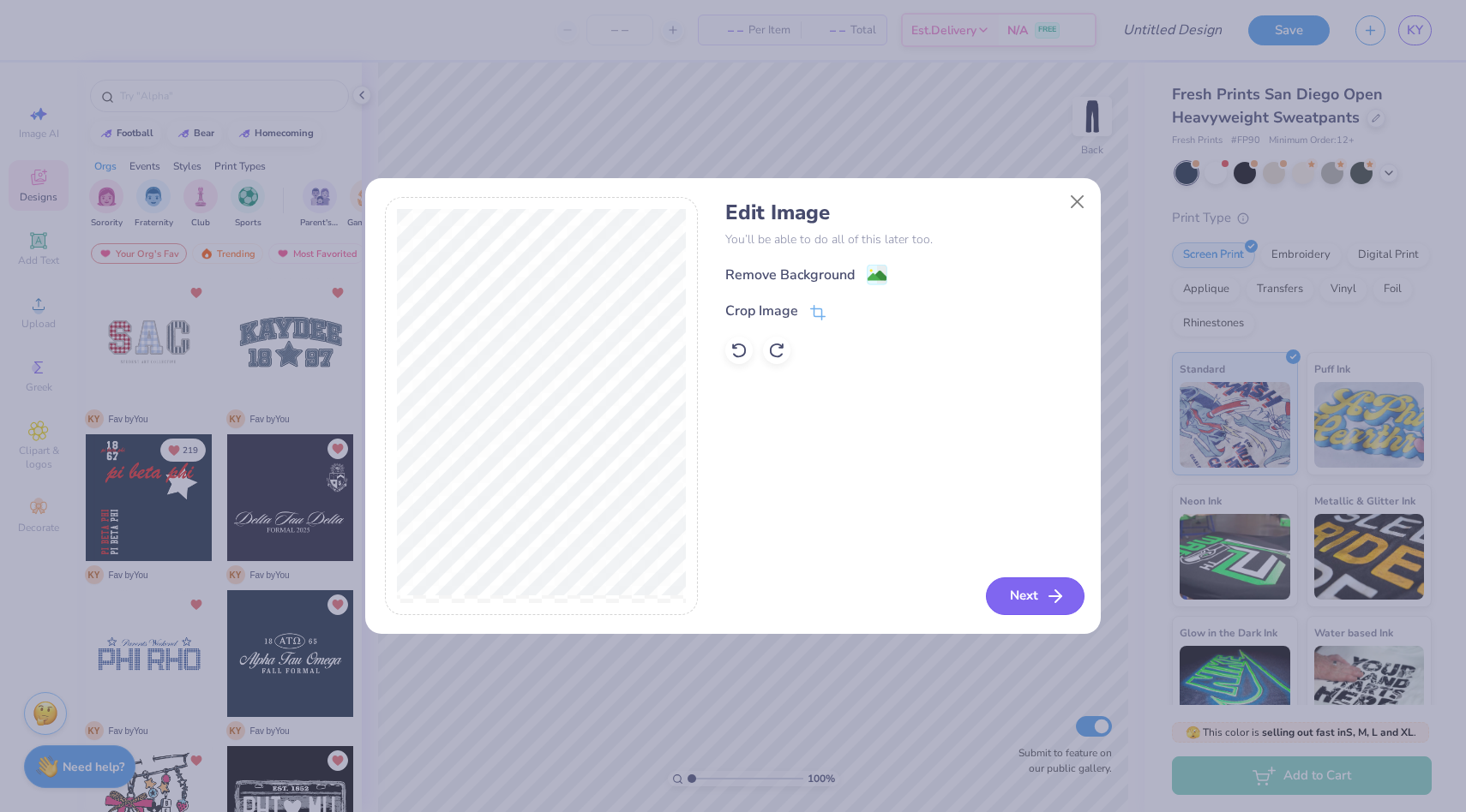
click at [1031, 600] on button "Next" at bounding box center [1035, 596] width 98 height 37
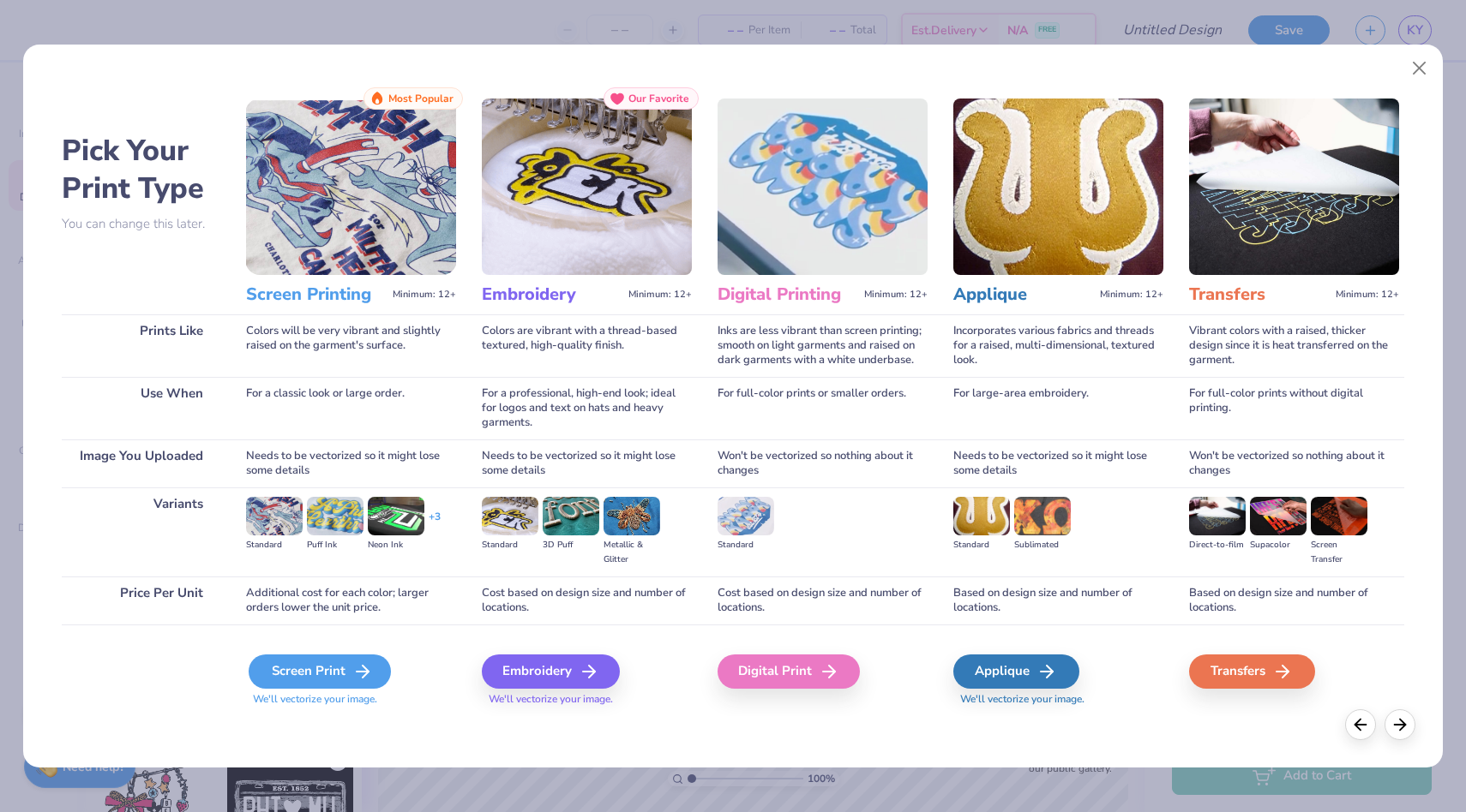
click at [293, 663] on div "Screen Print" at bounding box center [319, 672] width 142 height 34
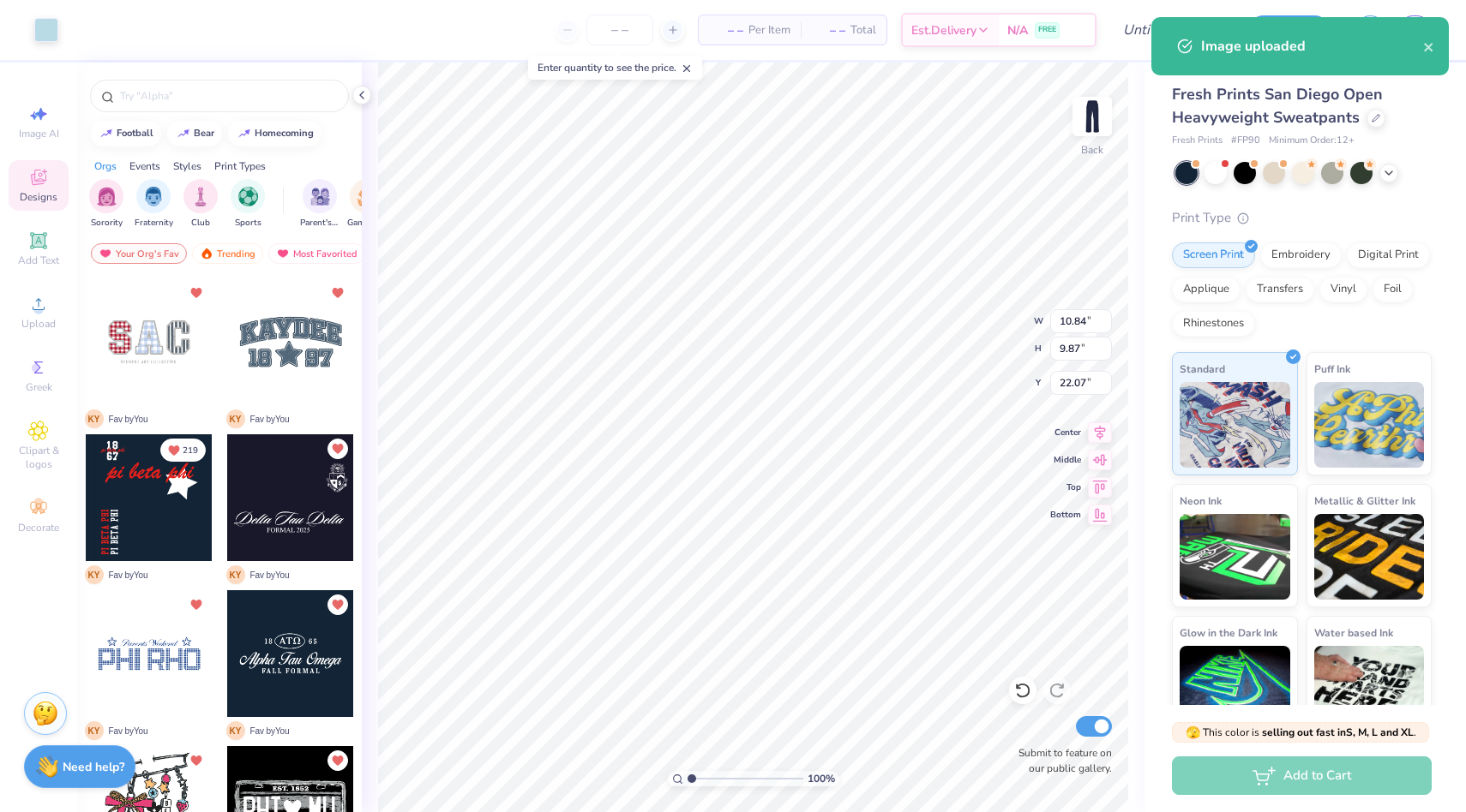
type input "5.51"
type input "5.01"
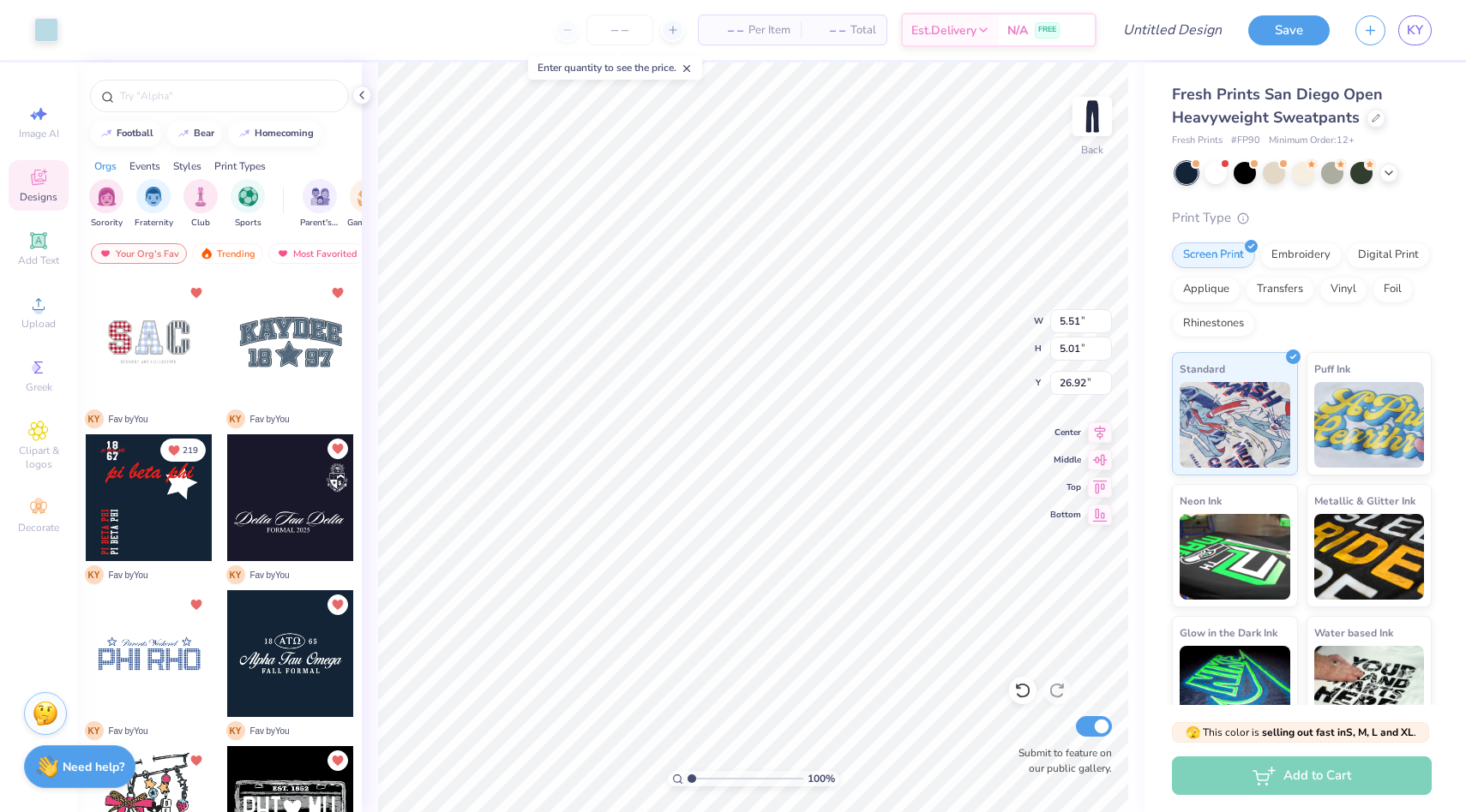
type input "3.17"
type input "3.92"
type input "3.57"
type input "3.98"
type input "5.26"
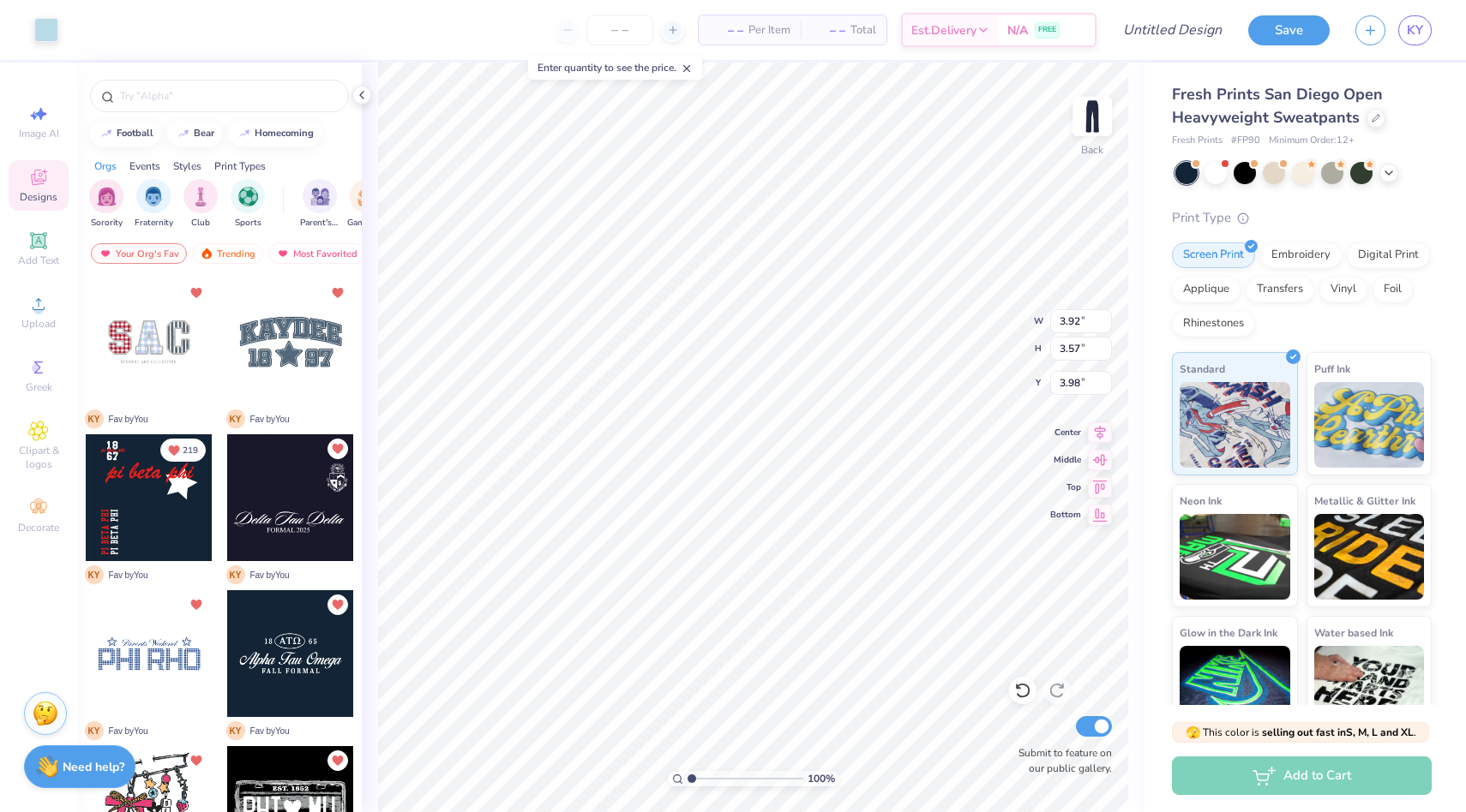
type input "4.79"
type input "3.88"
type input "5.25"
type input "4.90"
type input "4.87"
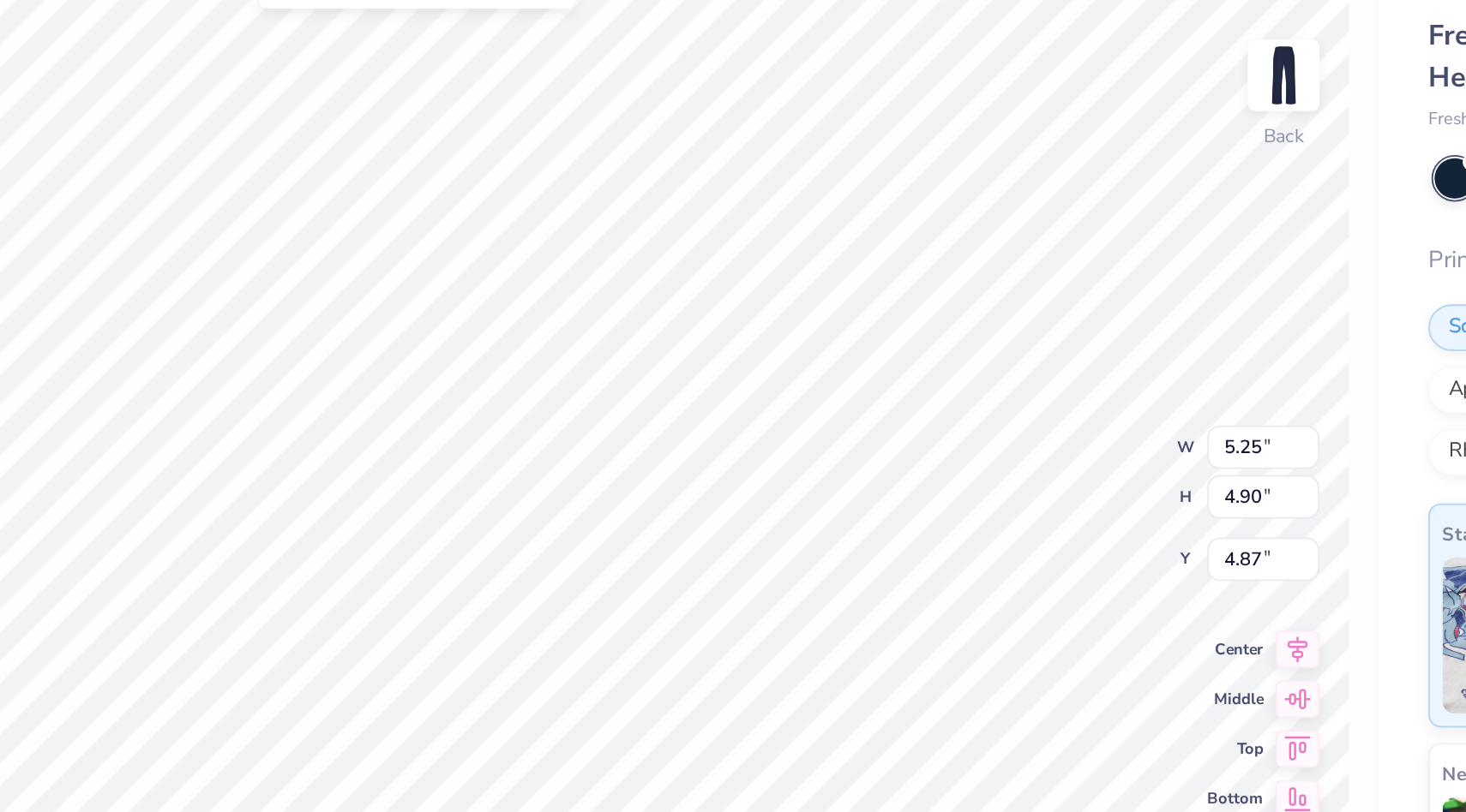
type input "4.05"
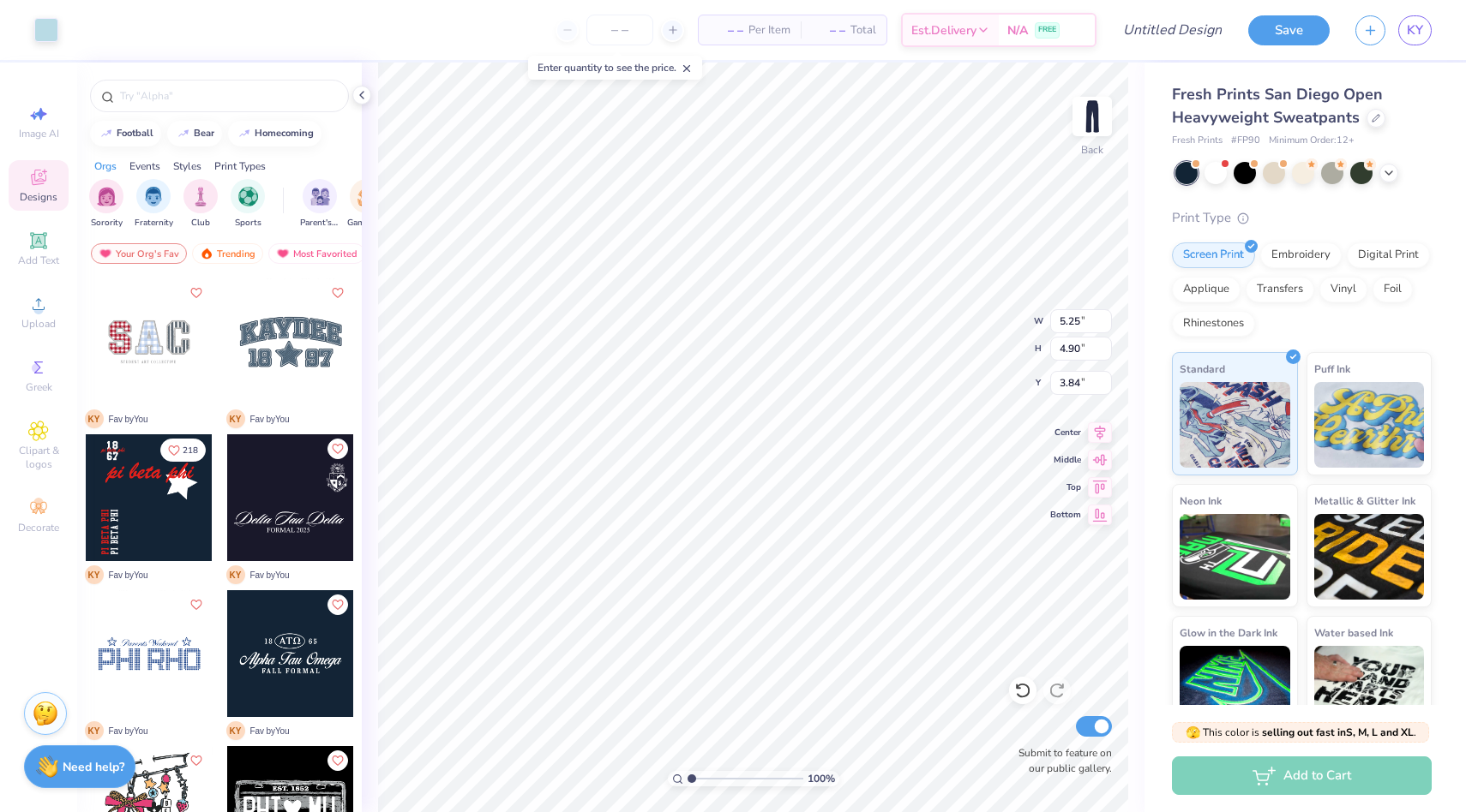
type input "3.84"
click at [37, 339] on div "Image AI Designs Add Text Upload Greek Clipart & logos Decorate" at bounding box center [38, 320] width 60 height 445
click at [34, 303] on icon at bounding box center [38, 304] width 21 height 21
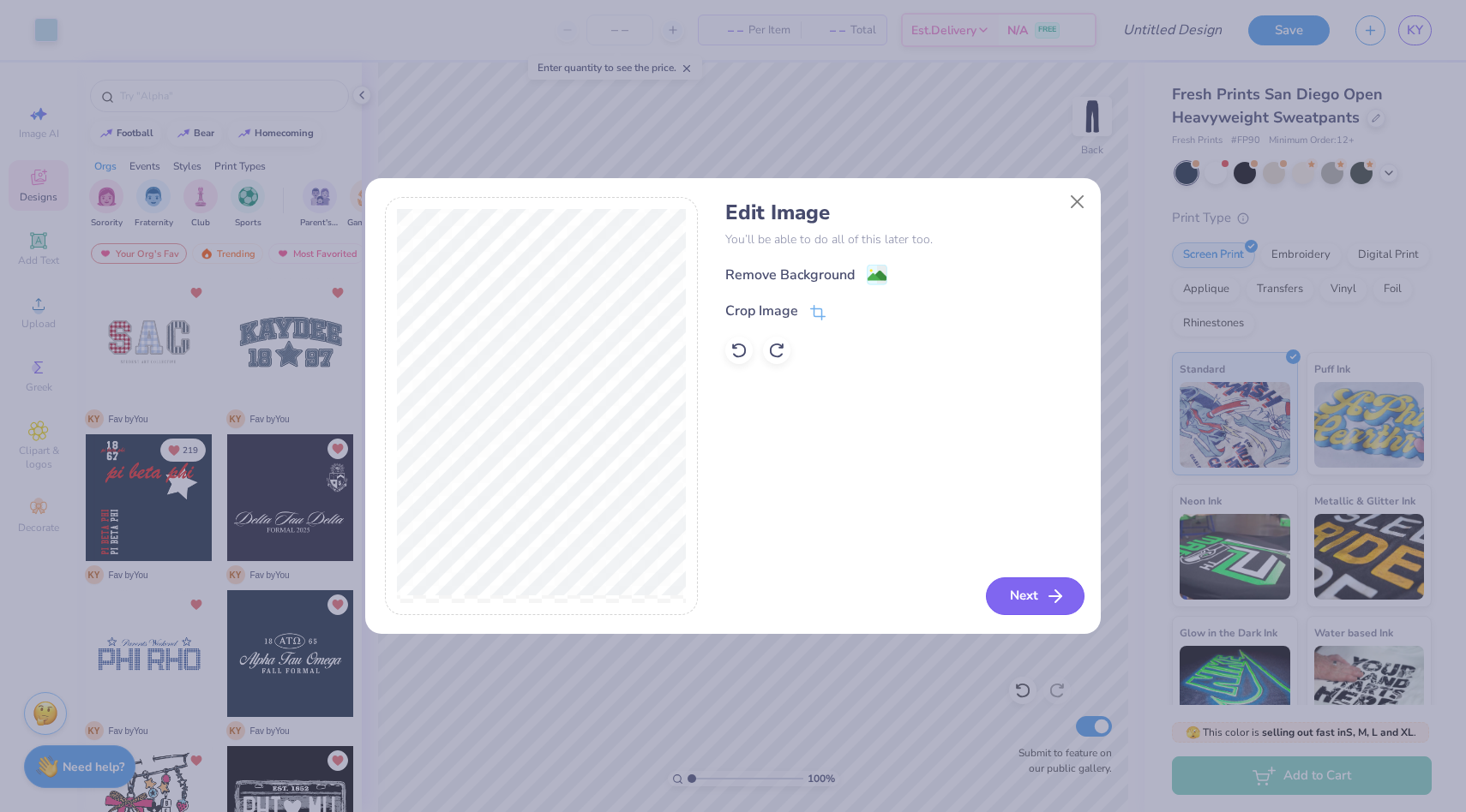
click at [1056, 601] on polyline "button" at bounding box center [1059, 596] width 6 height 12
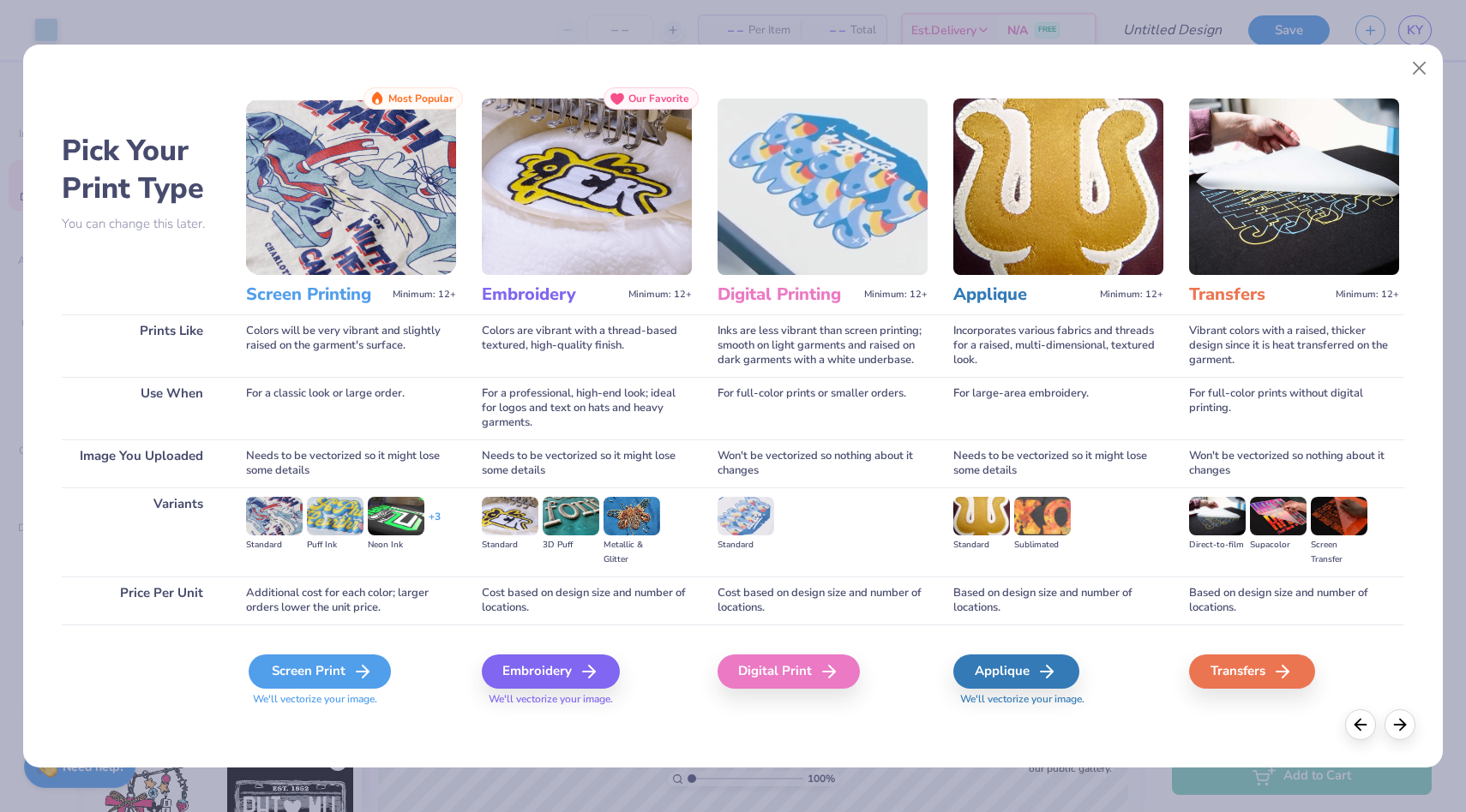
click at [327, 677] on div "Screen Print" at bounding box center [319, 672] width 142 height 34
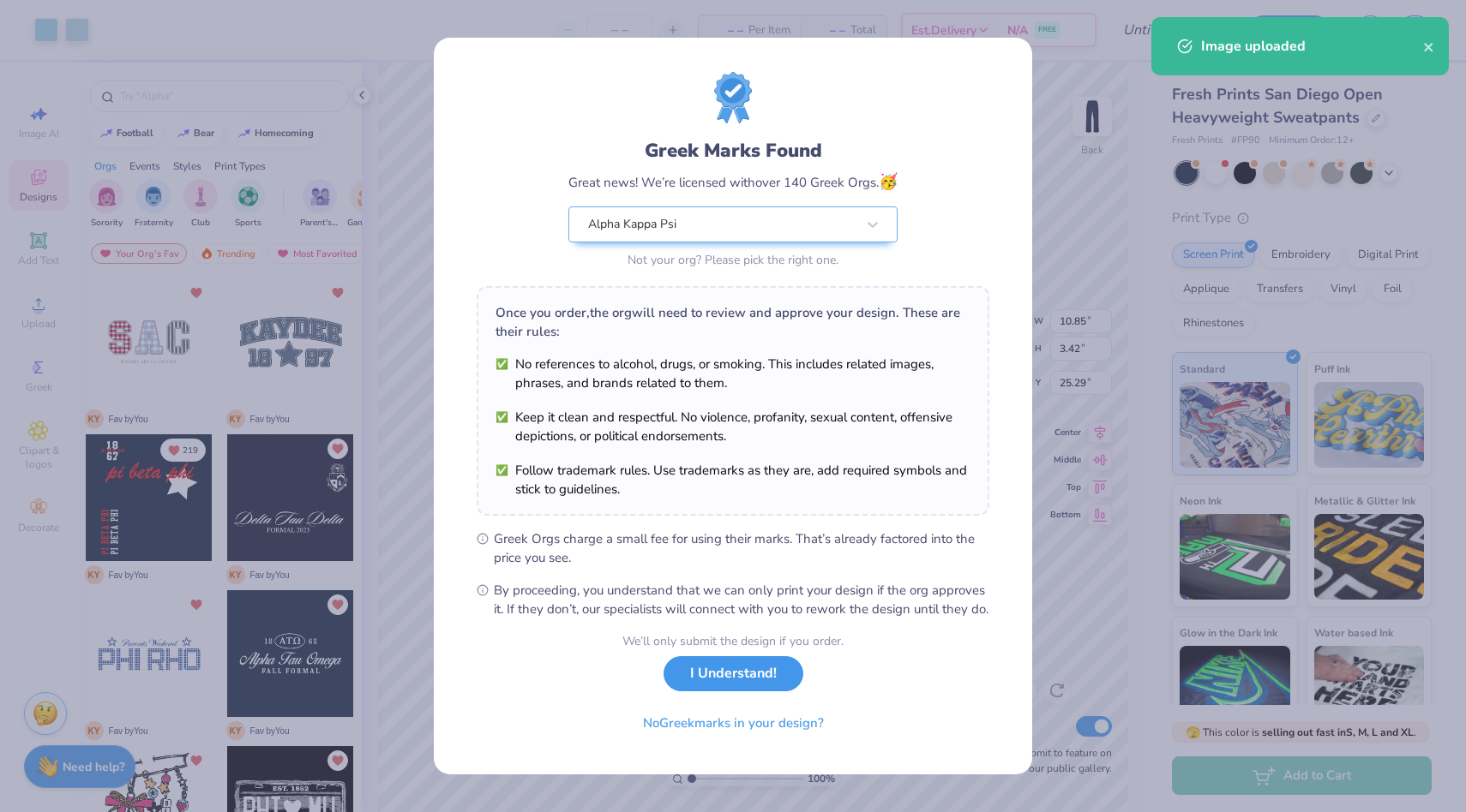
click at [722, 687] on button "I Understand!" at bounding box center [733, 674] width 139 height 35
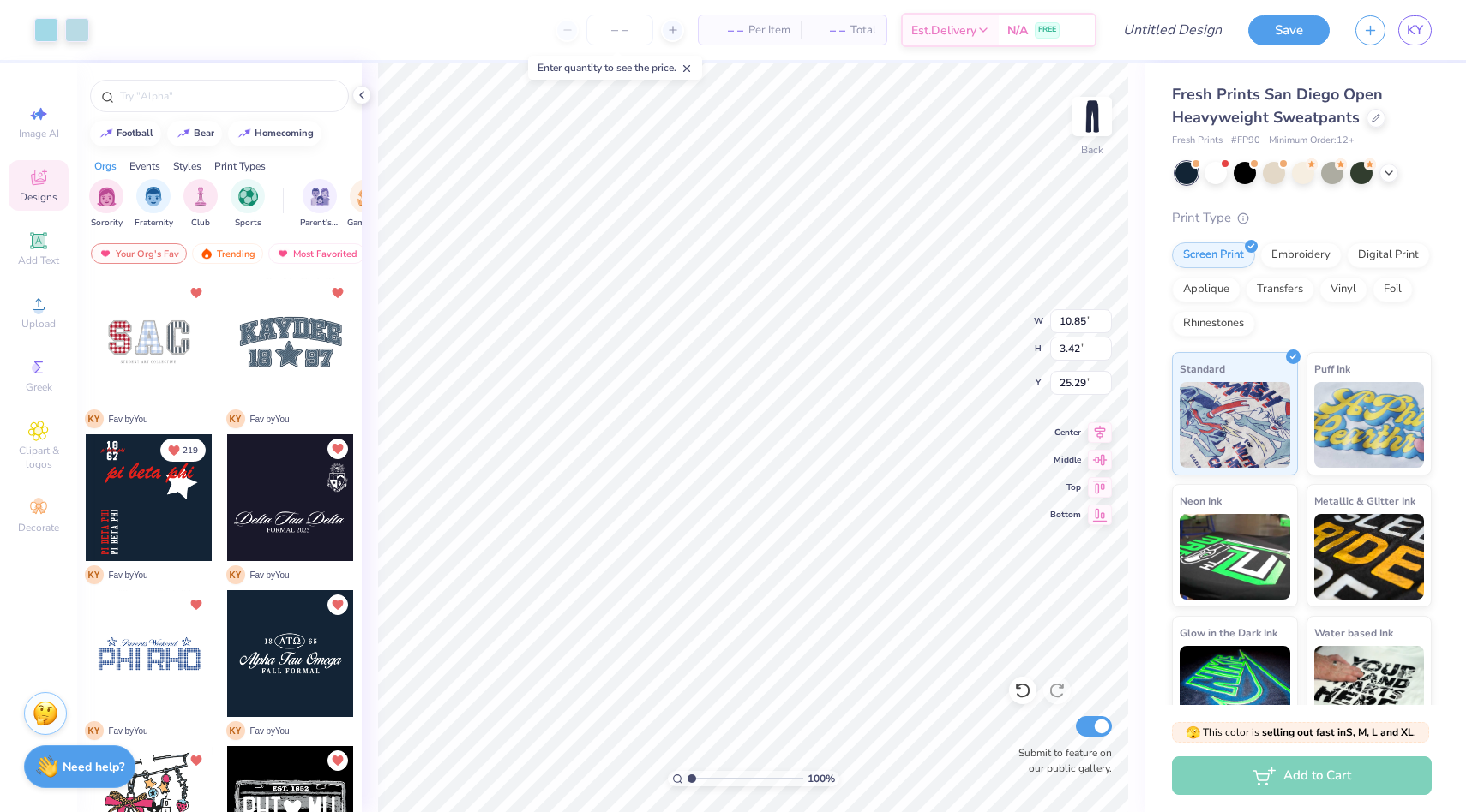
type input "3.49"
type input "10.82"
type input "39.86"
type input "40.86"
click at [1162, 26] on input "Design Title" at bounding box center [1151, 29] width 168 height 34
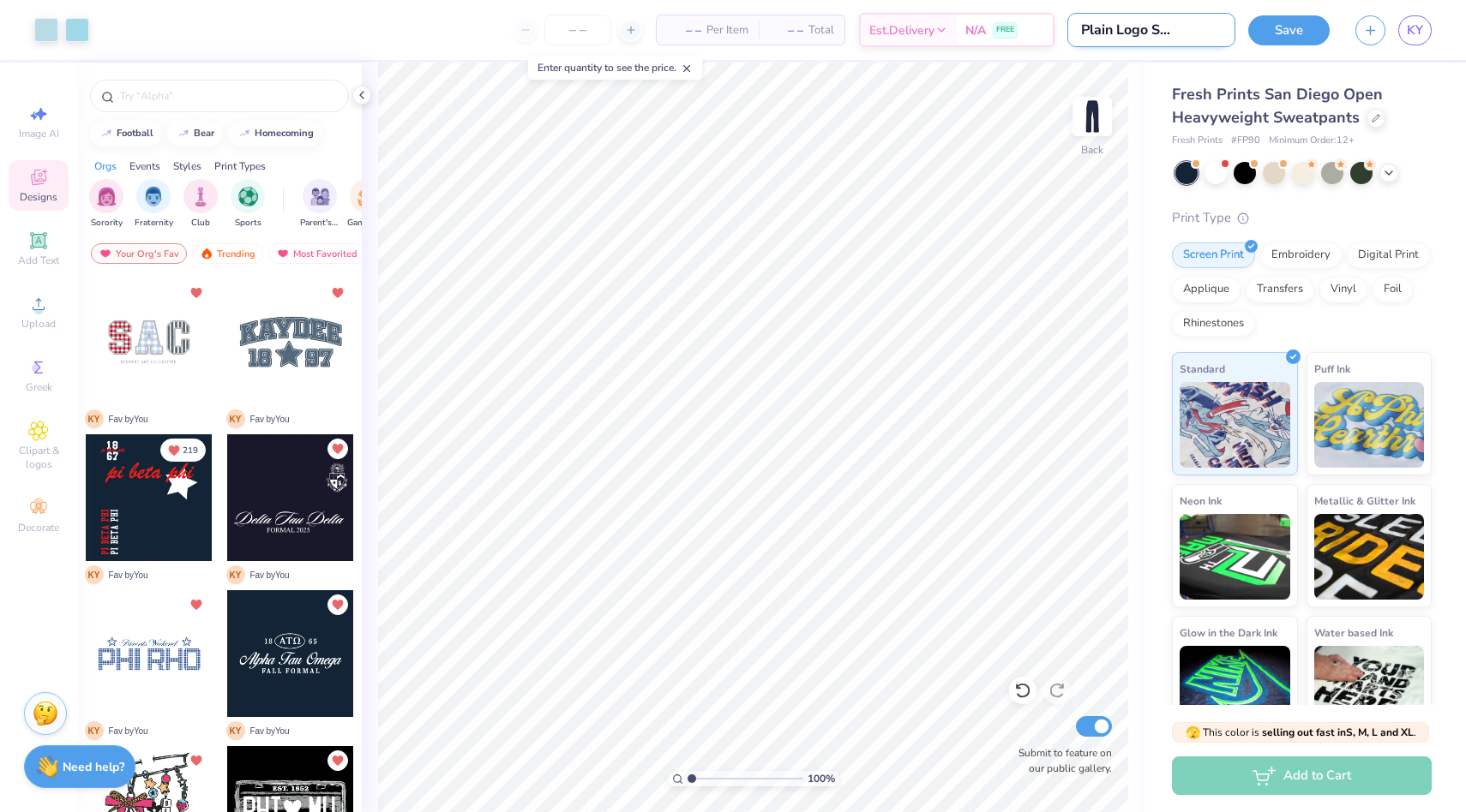
scroll to position [0, 49]
type input "AKPsi Plain Logo Sweatpants"
click at [1307, 25] on button "Save" at bounding box center [1288, 27] width 81 height 30
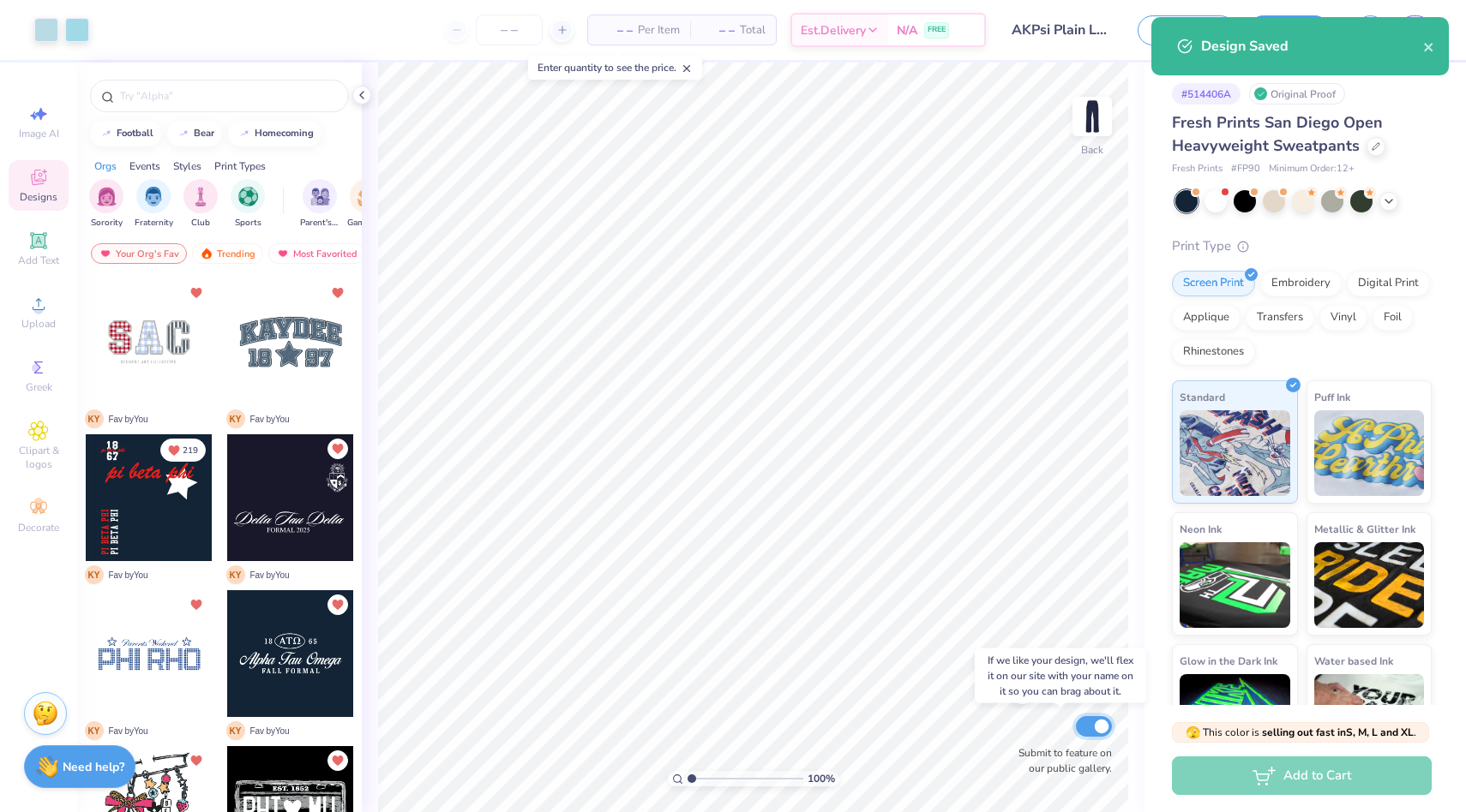
click at [1090, 727] on input "Submit to feature on our public gallery." at bounding box center [1094, 727] width 36 height 21
checkbox input "false"
click at [1431, 43] on icon "close" at bounding box center [1430, 47] width 12 height 14
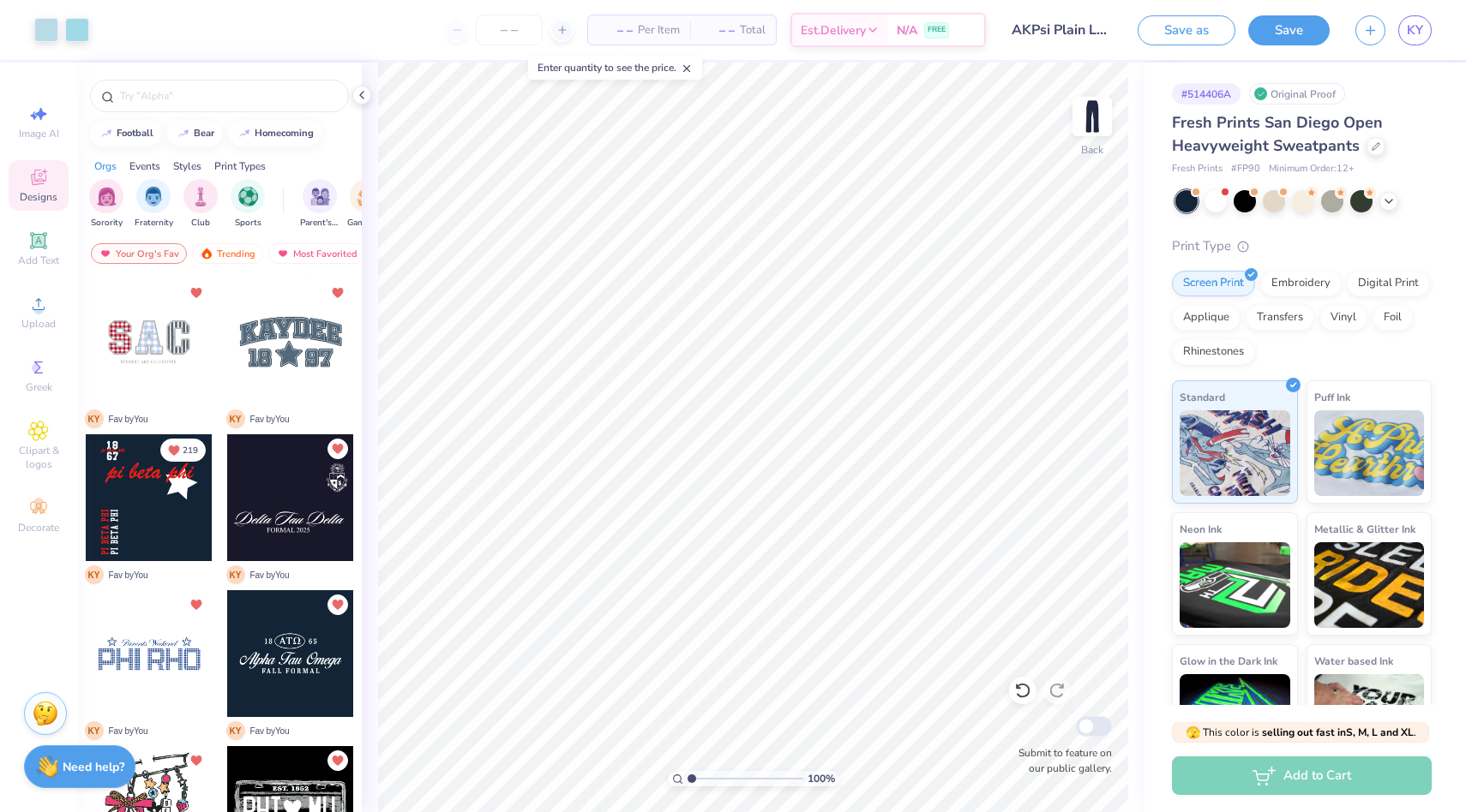
click at [1293, 32] on button "Save" at bounding box center [1288, 30] width 81 height 30
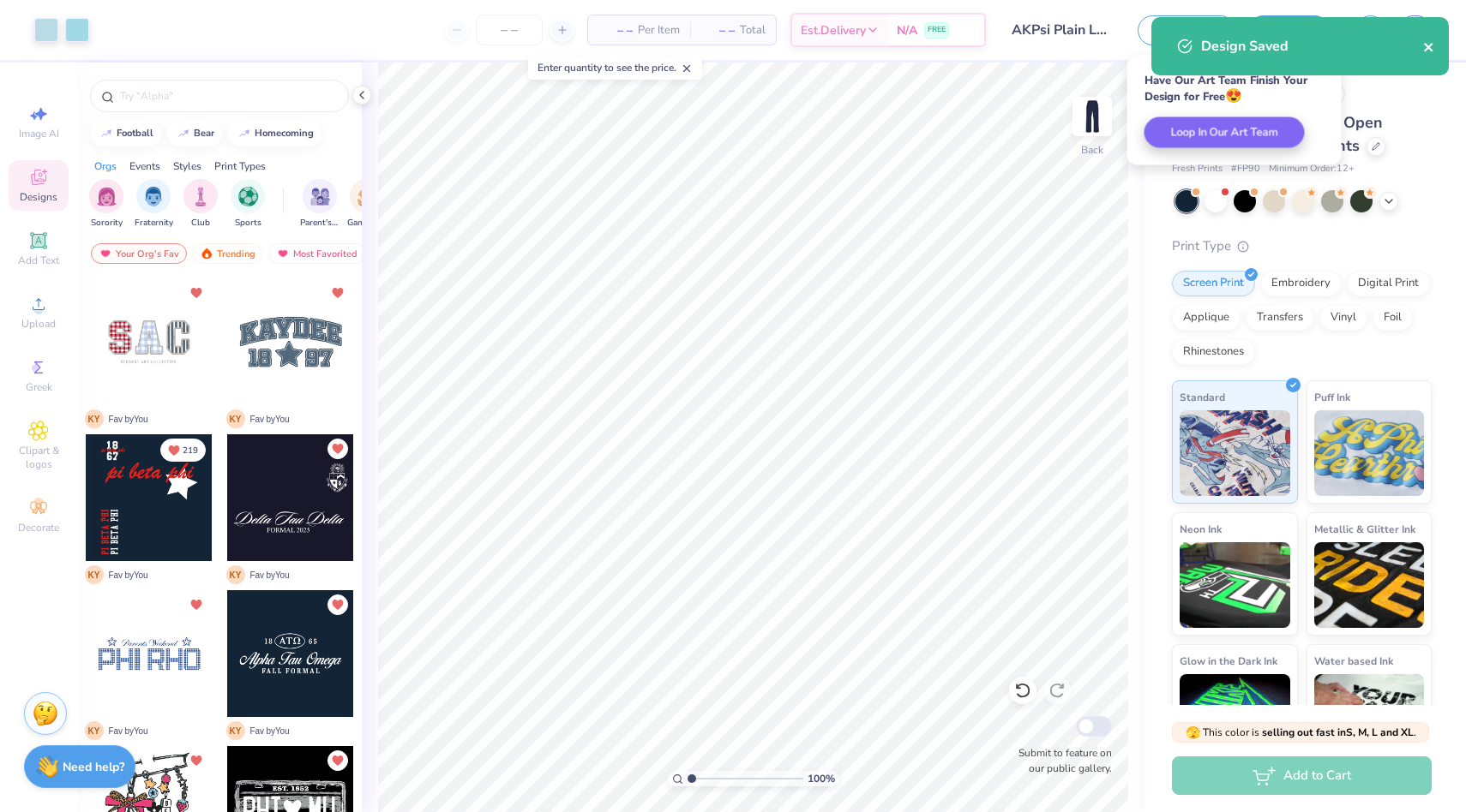
click at [1432, 44] on icon "close" at bounding box center [1429, 47] width 9 height 9
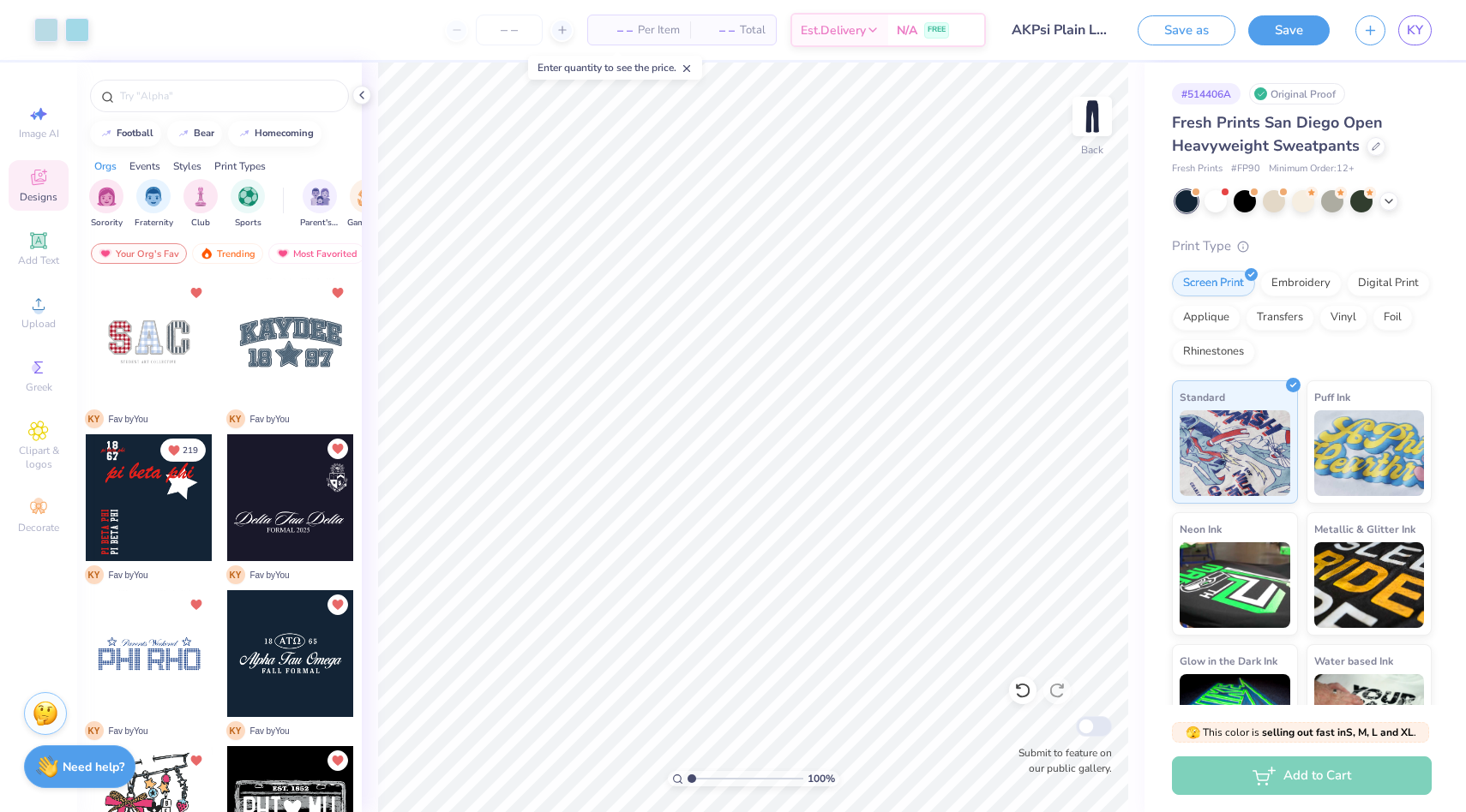
click at [1427, 25] on div "Art colors – – Per Item – – Total Est. Delivery N/A FREE Design Title AKPsi Pla…" at bounding box center [733, 406] width 1466 height 812
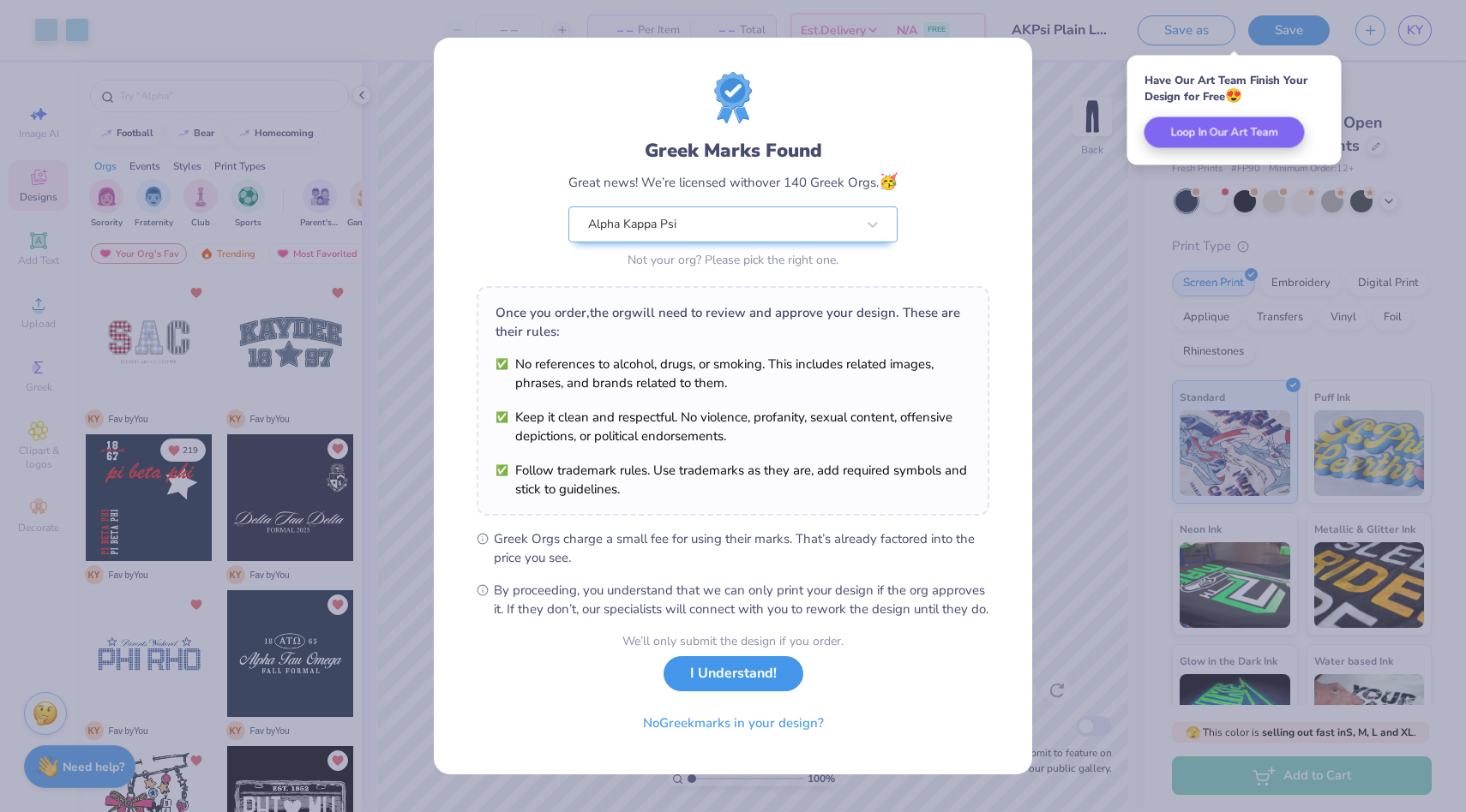
click at [688, 683] on button "I Understand!" at bounding box center [733, 674] width 139 height 35
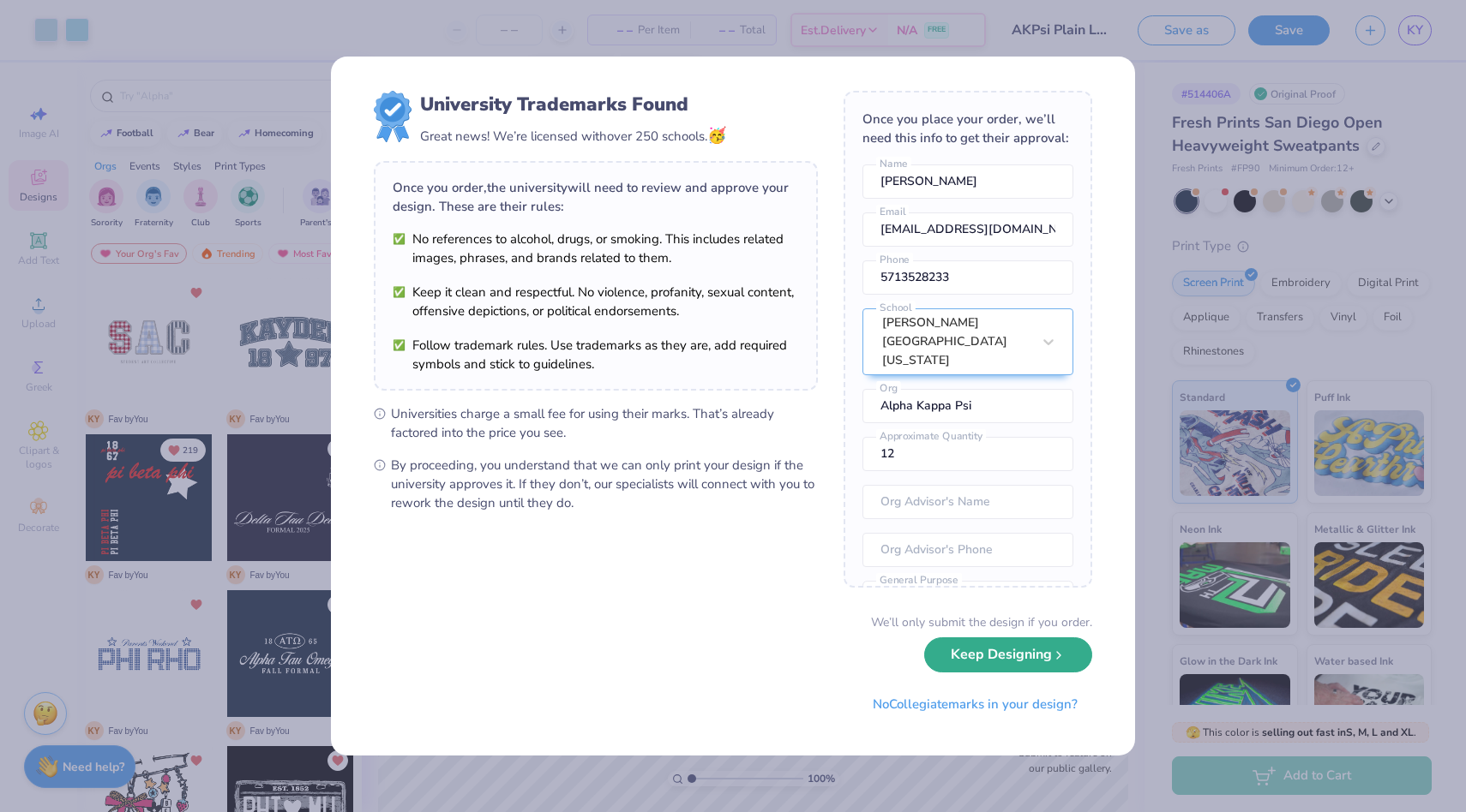
click at [982, 655] on button "Keep Designing" at bounding box center [1008, 655] width 168 height 35
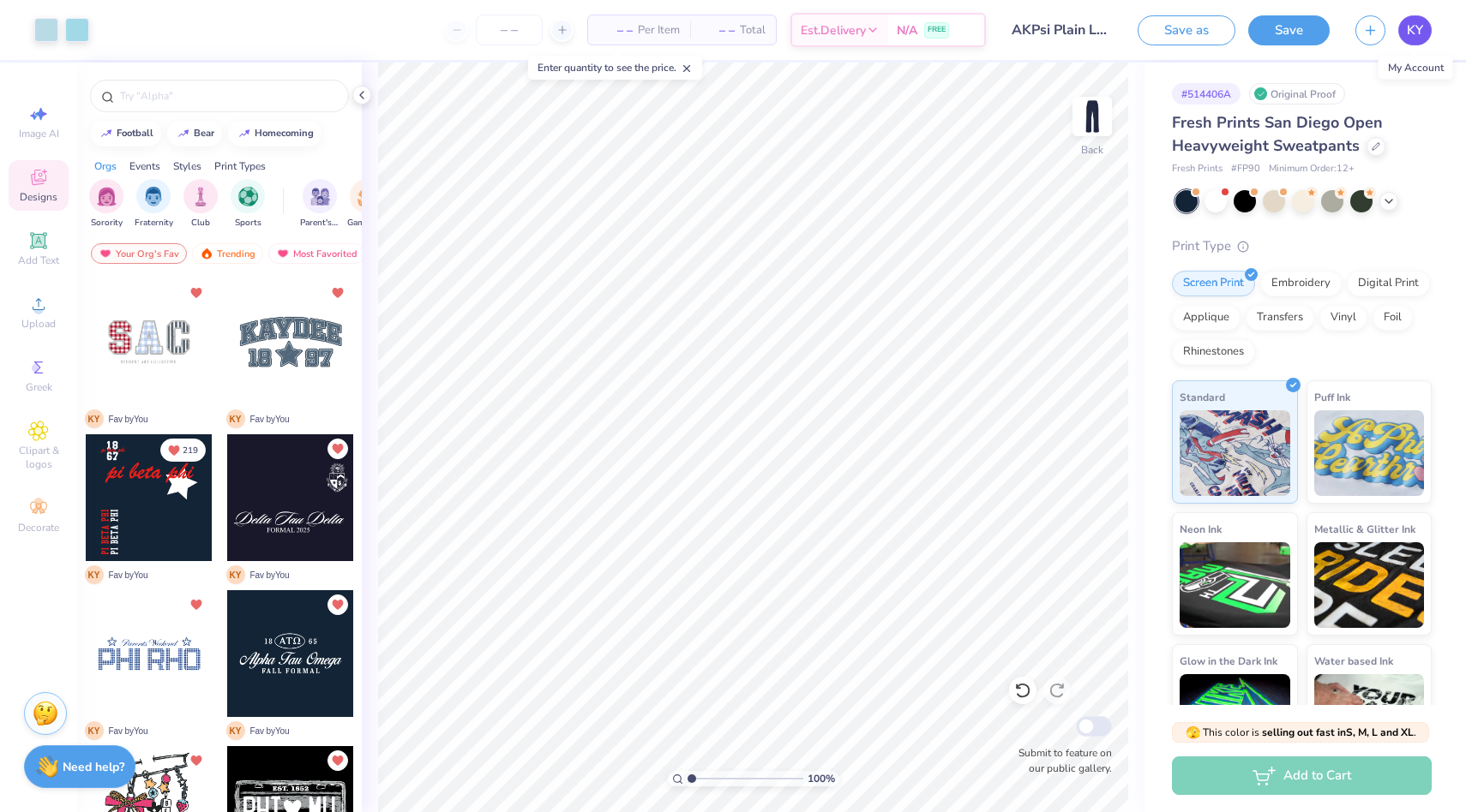
click at [1418, 24] on span "KY" at bounding box center [1415, 30] width 17 height 20
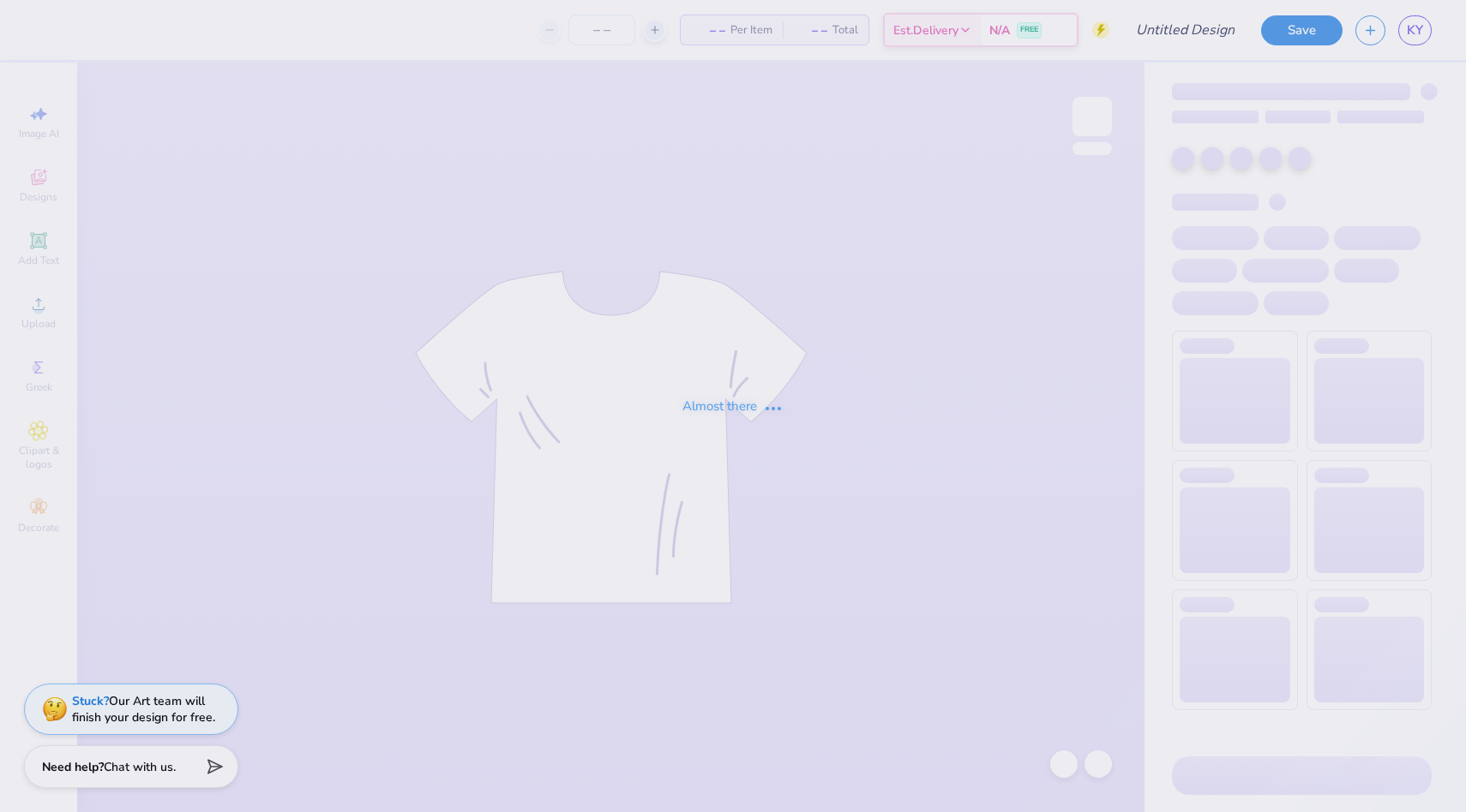
type input "AKPsi Fall Rush Tee"
type input "50"
